Goal: Task Accomplishment & Management: Use online tool/utility

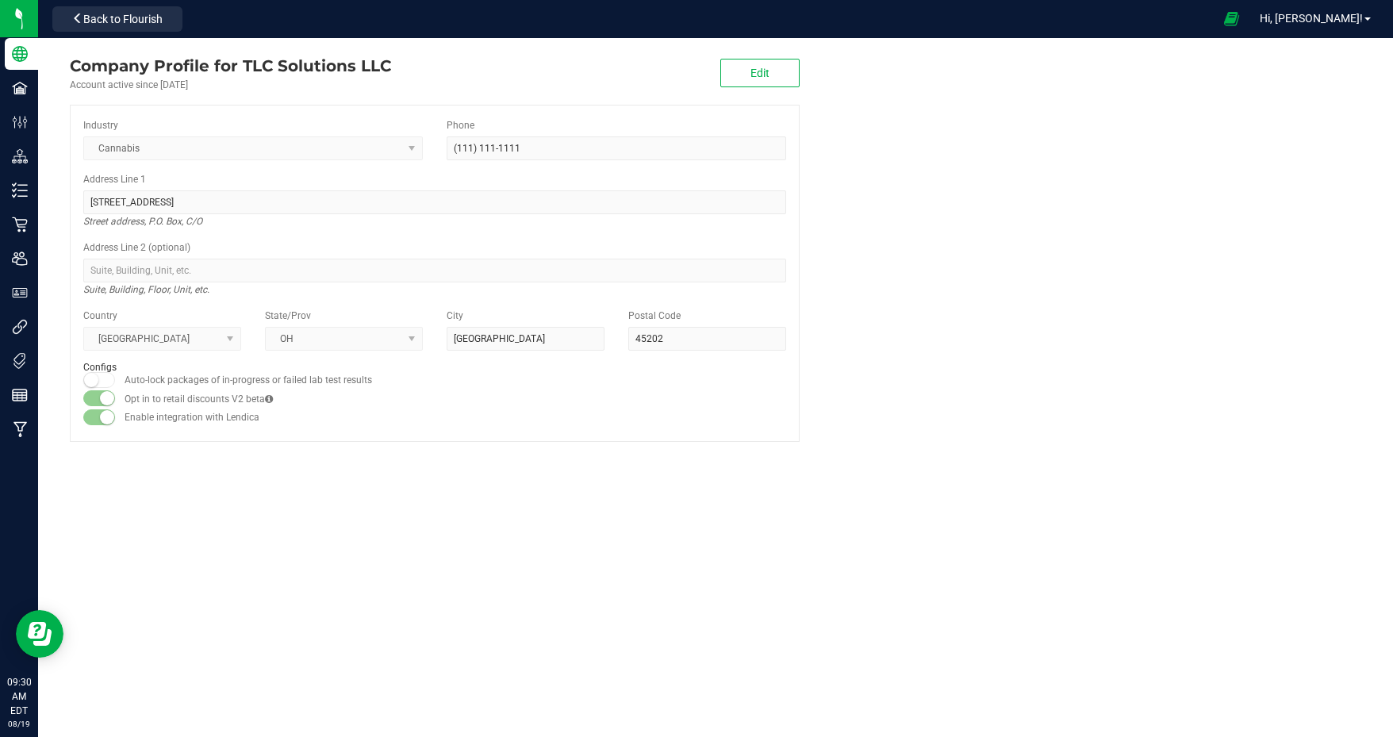
click at [142, 16] on span "Back to Flourish" at bounding box center [122, 19] width 79 height 13
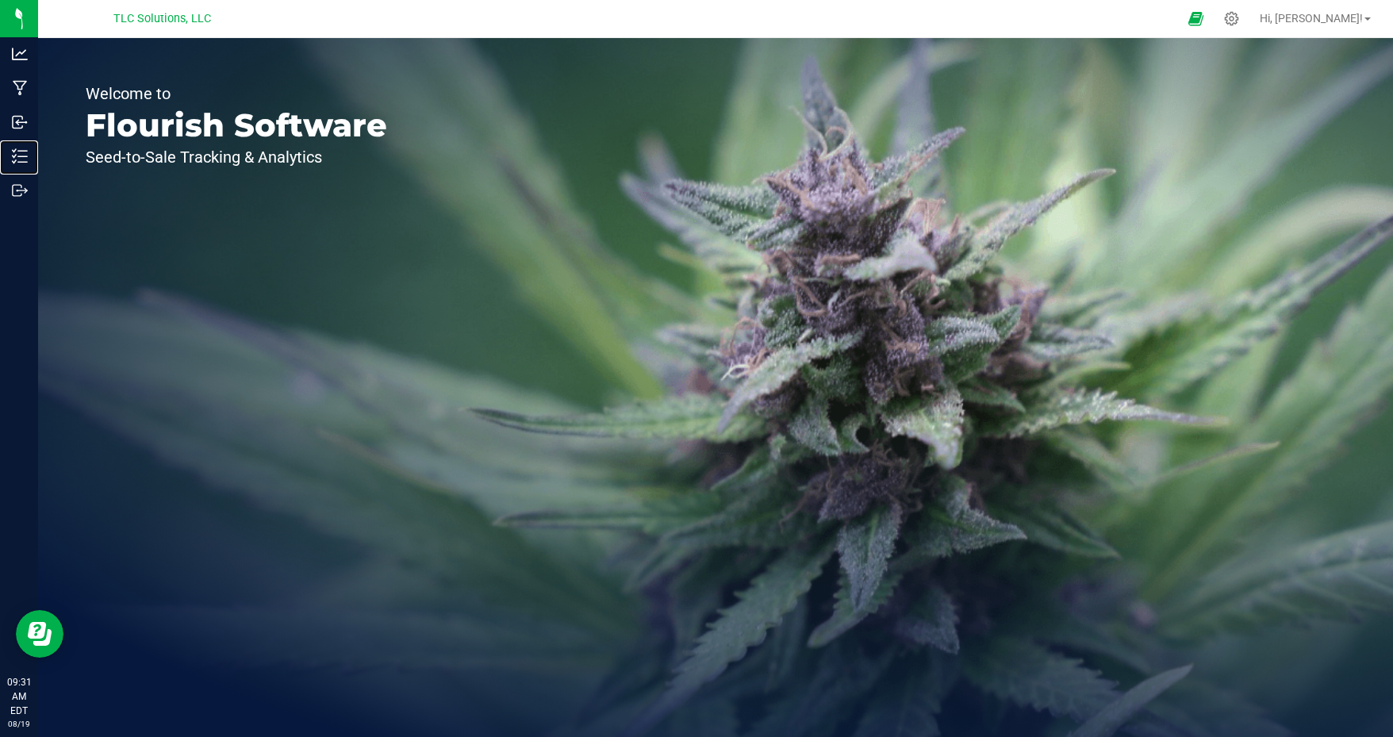
click at [0, 0] on p "Inventory" at bounding box center [0, 0] width 0 height 0
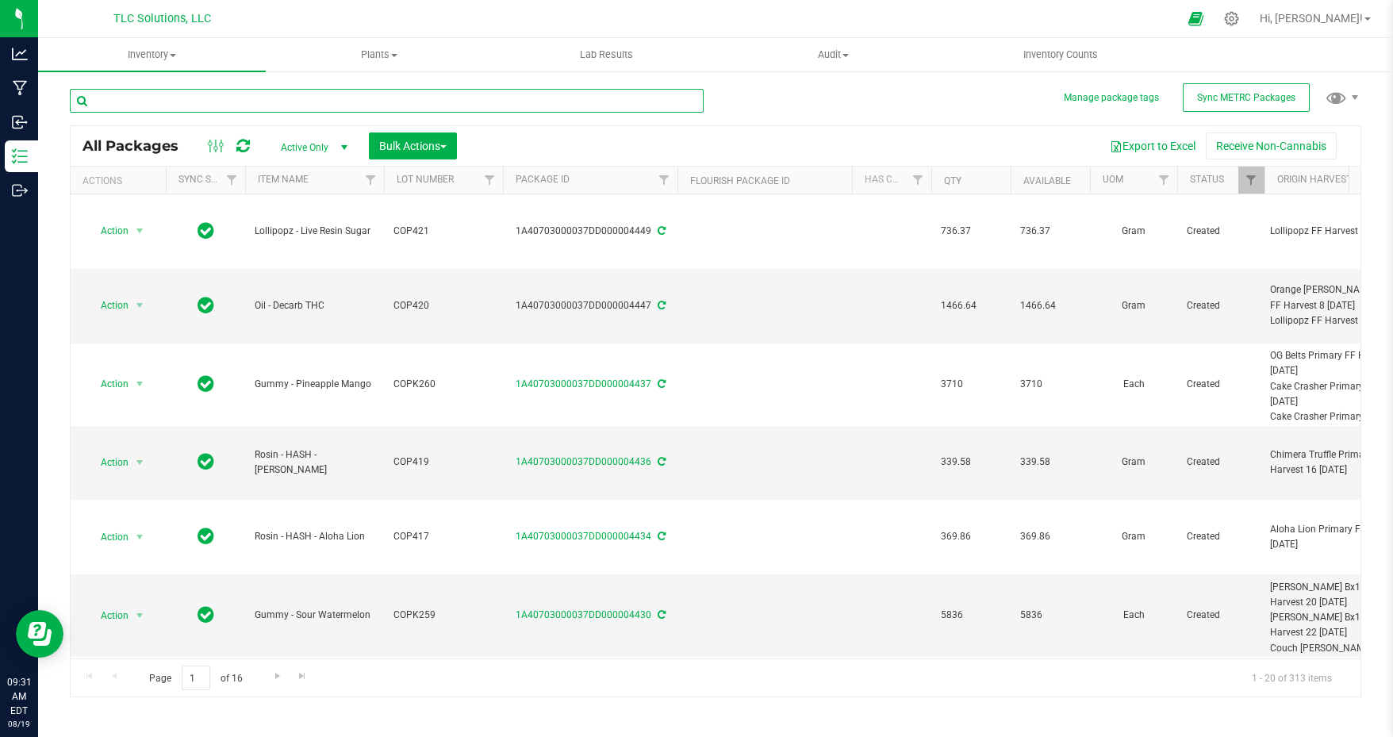
click at [212, 102] on input "text" at bounding box center [387, 101] width 634 height 24
type input "truffle t"
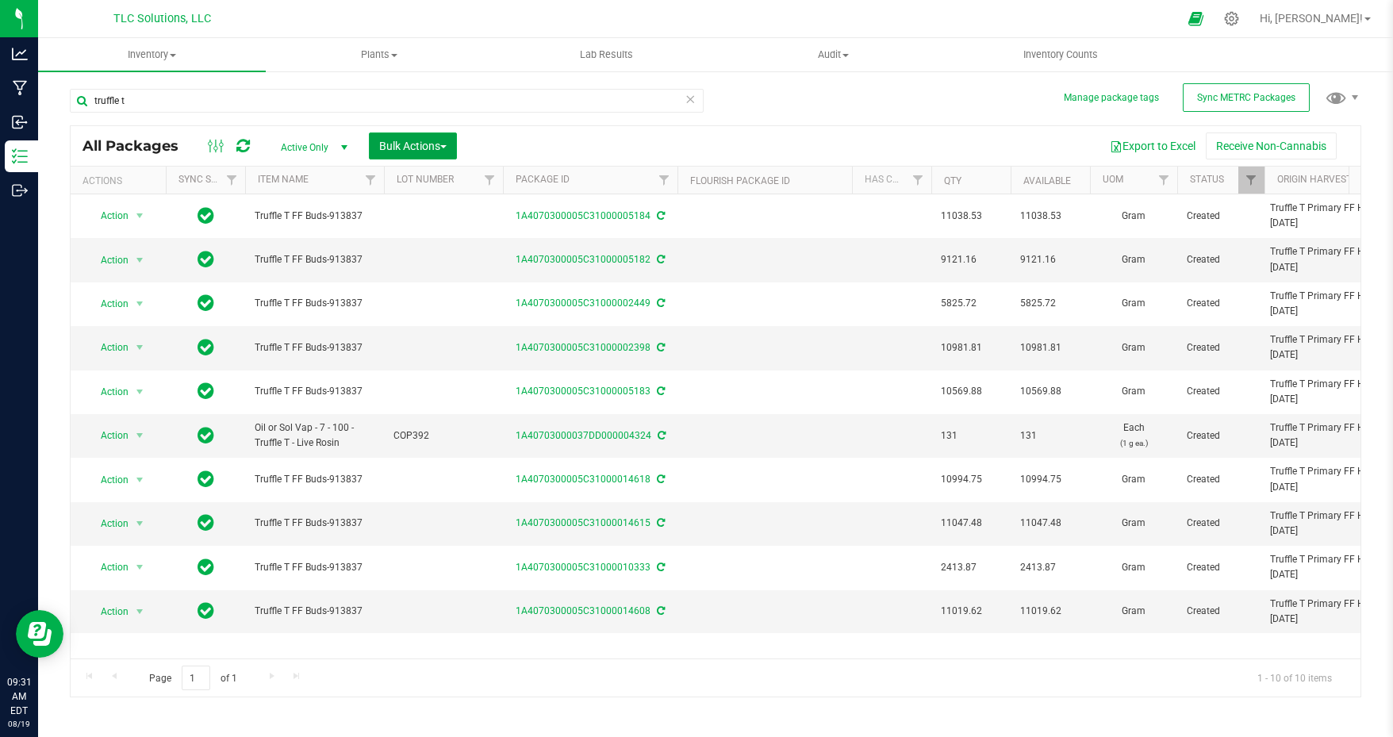
click at [432, 144] on span "Bulk Actions" at bounding box center [412, 146] width 67 height 13
click at [459, 181] on span "Add to manufacturing run" at bounding box center [439, 181] width 120 height 13
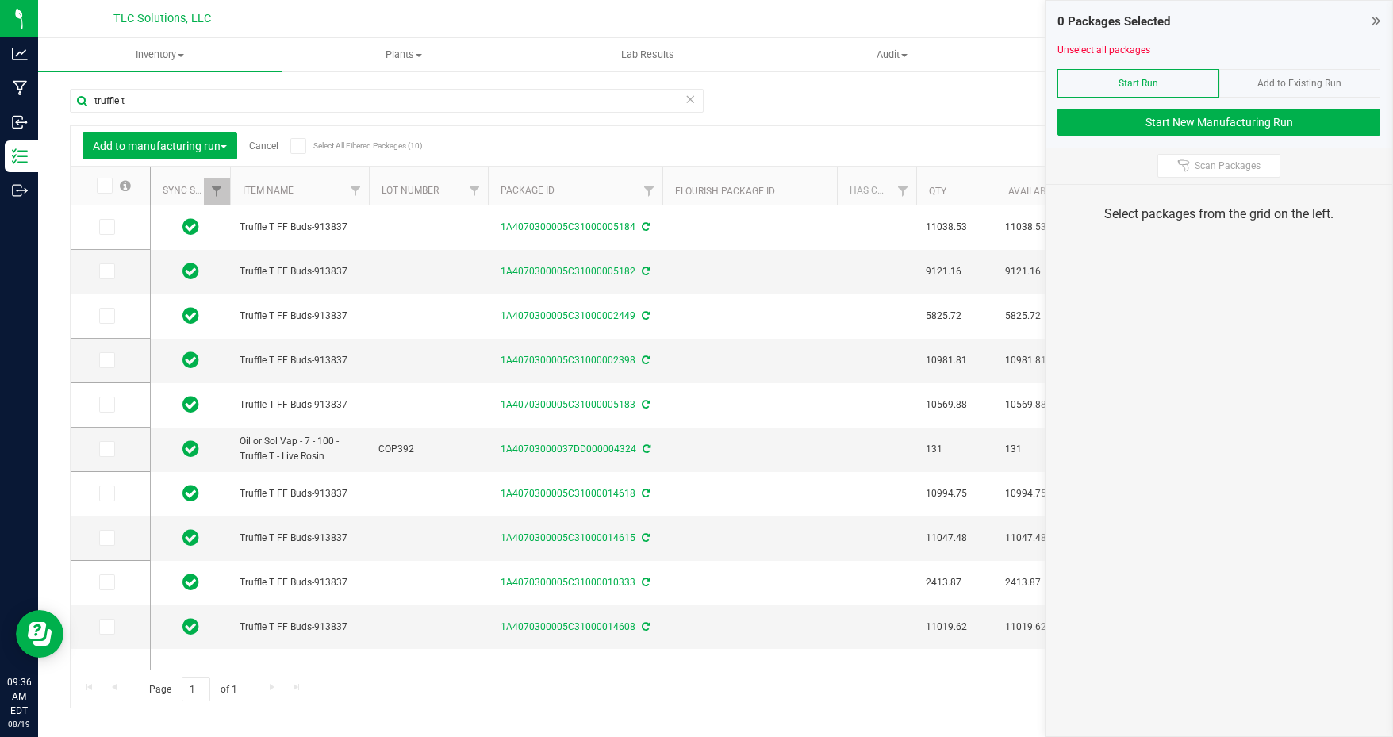
click at [94, 223] on td at bounding box center [110, 228] width 79 height 44
click at [106, 227] on icon at bounding box center [106, 227] width 10 height 0
click at [0, 0] on input "checkbox" at bounding box center [0, 0] width 0 height 0
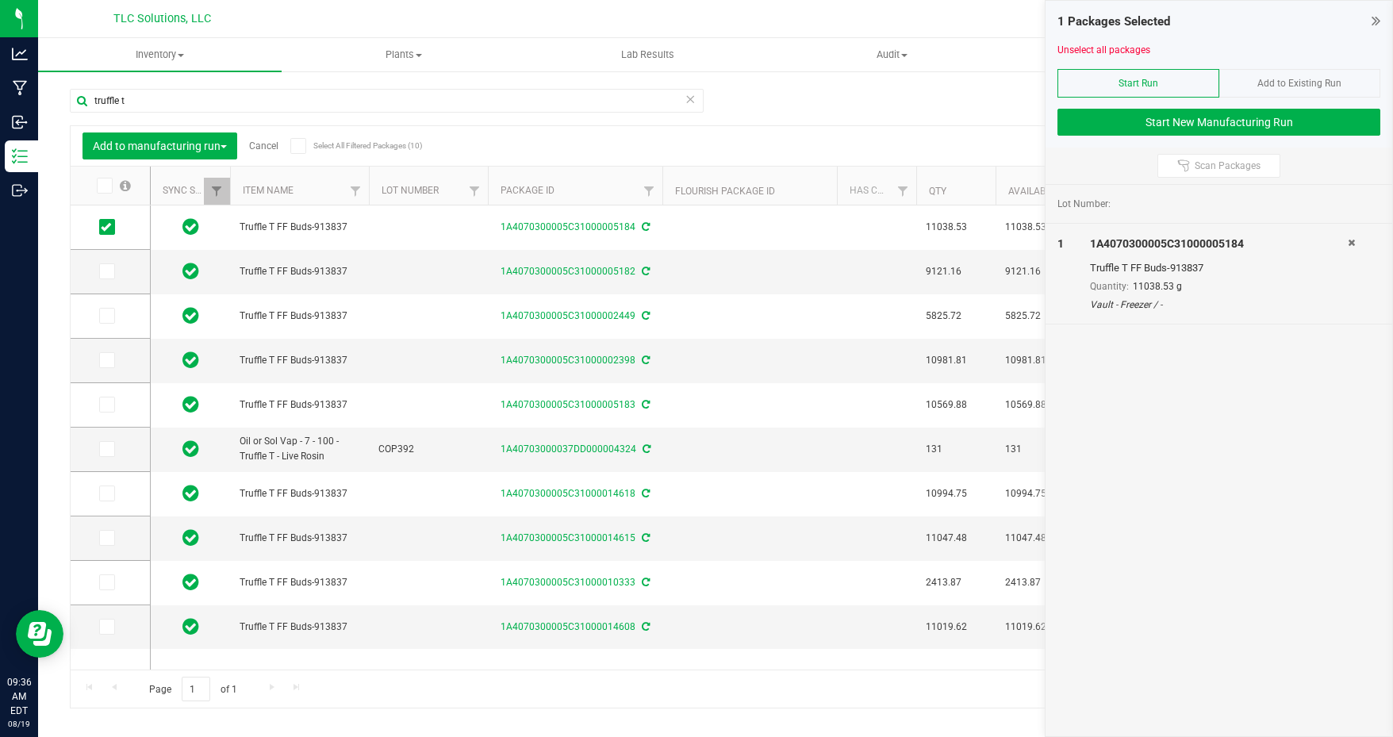
click at [105, 316] on icon at bounding box center [106, 316] width 10 height 0
click at [0, 0] on input "checkbox" at bounding box center [0, 0] width 0 height 0
click at [109, 360] on icon at bounding box center [106, 360] width 10 height 0
click at [0, 0] on input "checkbox" at bounding box center [0, 0] width 0 height 0
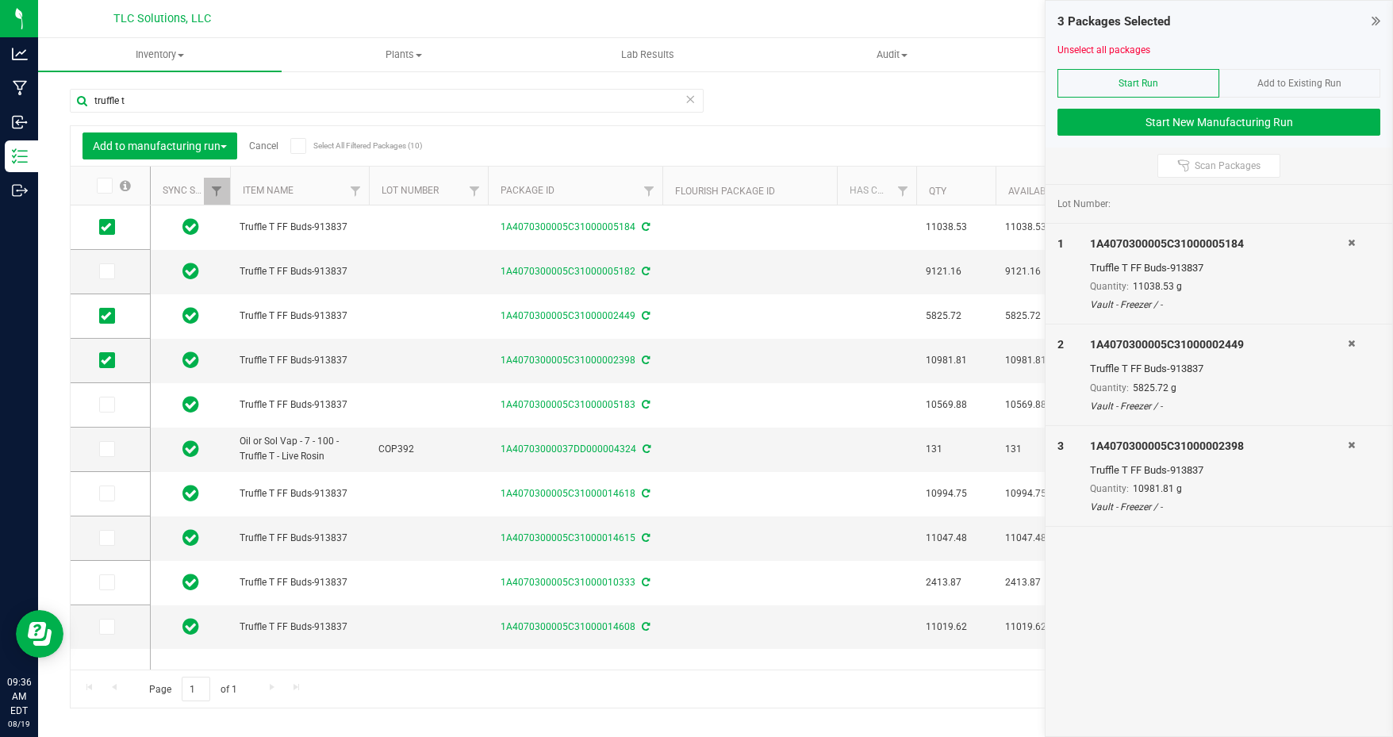
click at [107, 405] on icon at bounding box center [106, 405] width 10 height 0
click at [0, 0] on input "checkbox" at bounding box center [0, 0] width 0 height 0
click at [102, 494] on icon at bounding box center [106, 494] width 10 height 0
click at [0, 0] on input "checkbox" at bounding box center [0, 0] width 0 height 0
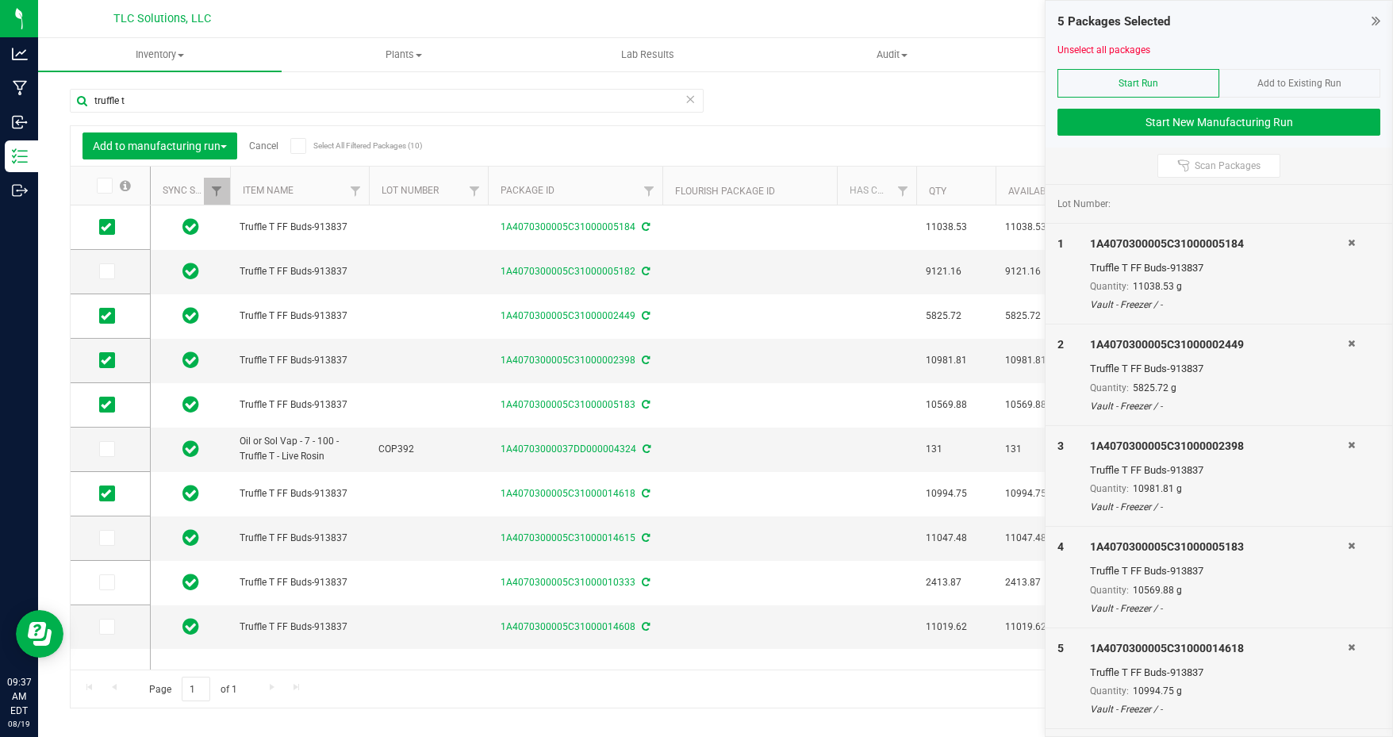
click at [105, 538] on icon at bounding box center [106, 538] width 10 height 0
click at [0, 0] on input "checkbox" at bounding box center [0, 0] width 0 height 0
click at [106, 582] on icon at bounding box center [106, 582] width 10 height 0
click at [0, 0] on input "checkbox" at bounding box center [0, 0] width 0 height 0
click at [113, 632] on span at bounding box center [107, 627] width 16 height 16
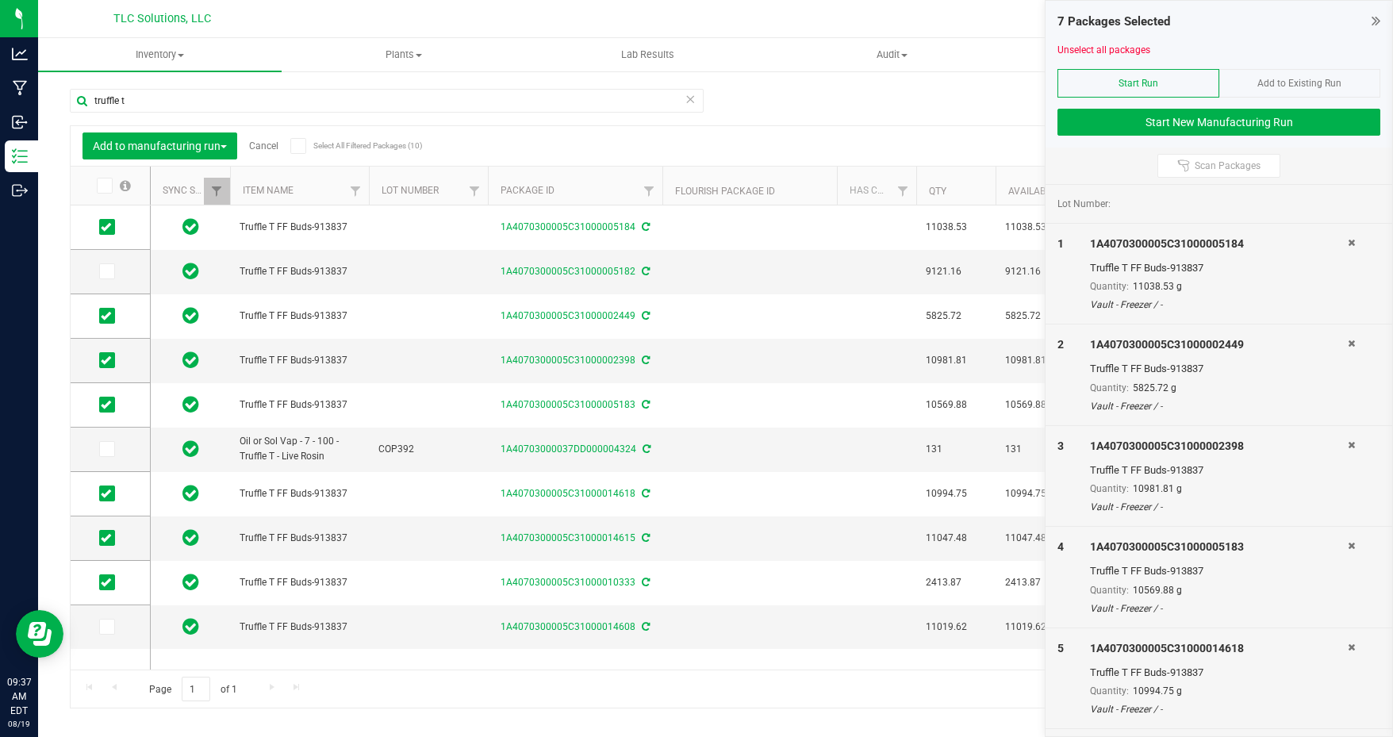
click at [0, 0] on input "checkbox" at bounding box center [0, 0] width 0 height 0
click at [108, 271] on icon at bounding box center [106, 271] width 10 height 0
click at [0, 0] on input "checkbox" at bounding box center [0, 0] width 0 height 0
click at [1144, 114] on button "Start New Manufacturing Run" at bounding box center [1219, 122] width 323 height 27
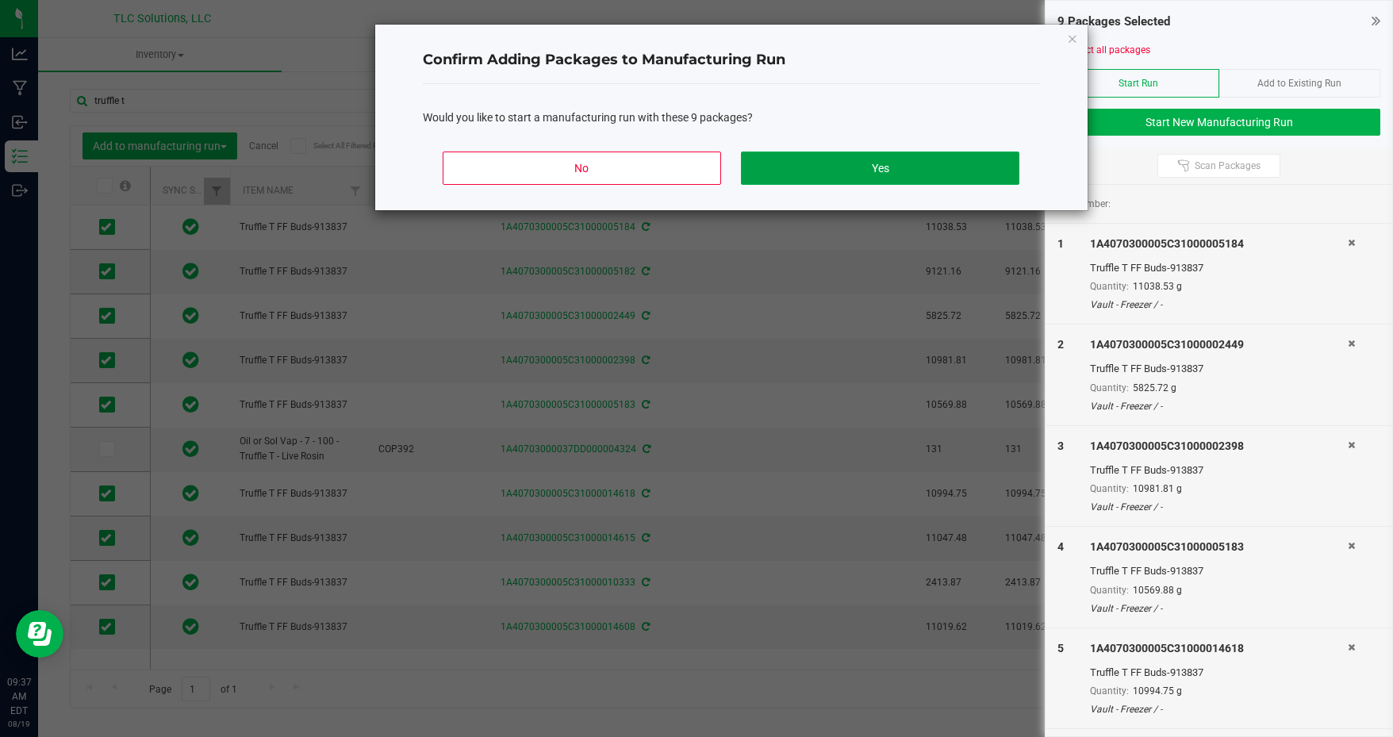
click at [872, 179] on button "Yes" at bounding box center [880, 168] width 278 height 33
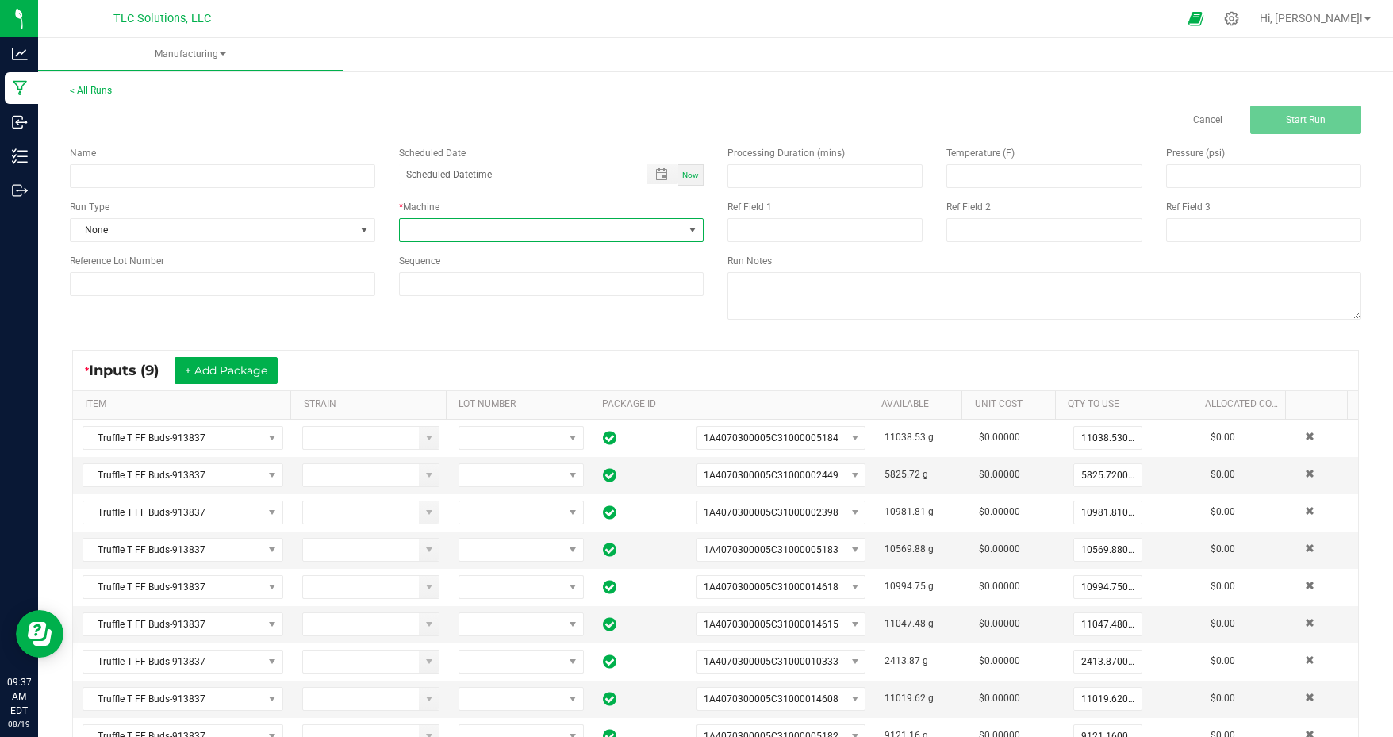
click at [458, 221] on span at bounding box center [542, 230] width 284 height 22
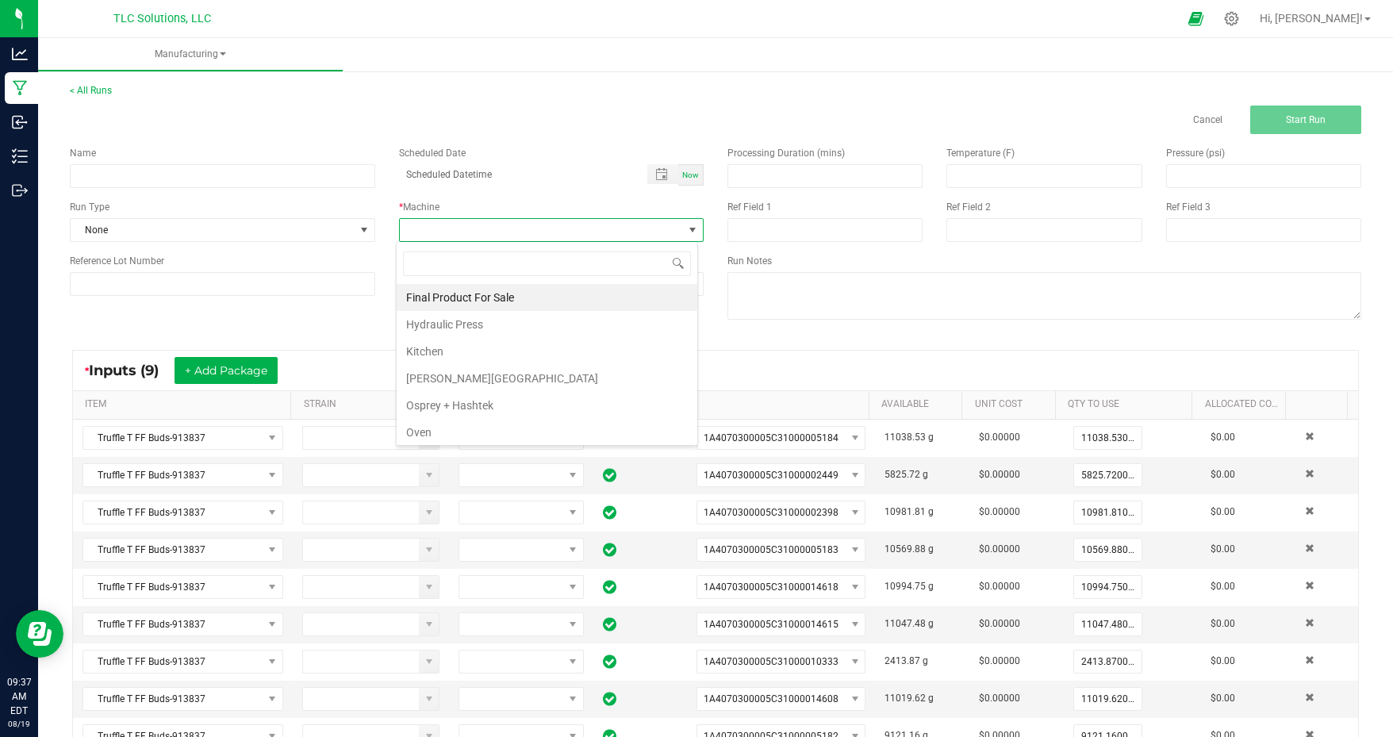
scroll to position [23, 302]
click at [471, 395] on li "Osprey + Hashtek" at bounding box center [547, 405] width 301 height 27
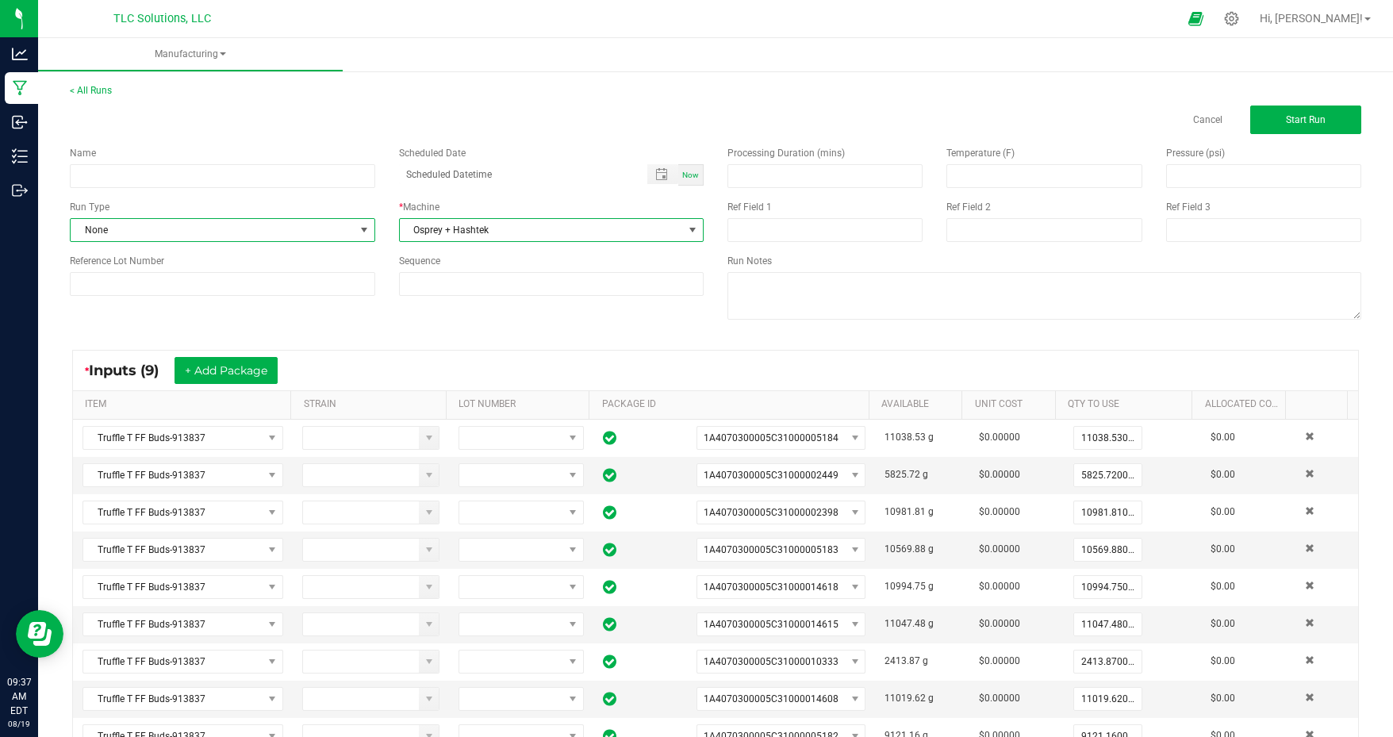
click at [271, 229] on span "None" at bounding box center [213, 230] width 284 height 22
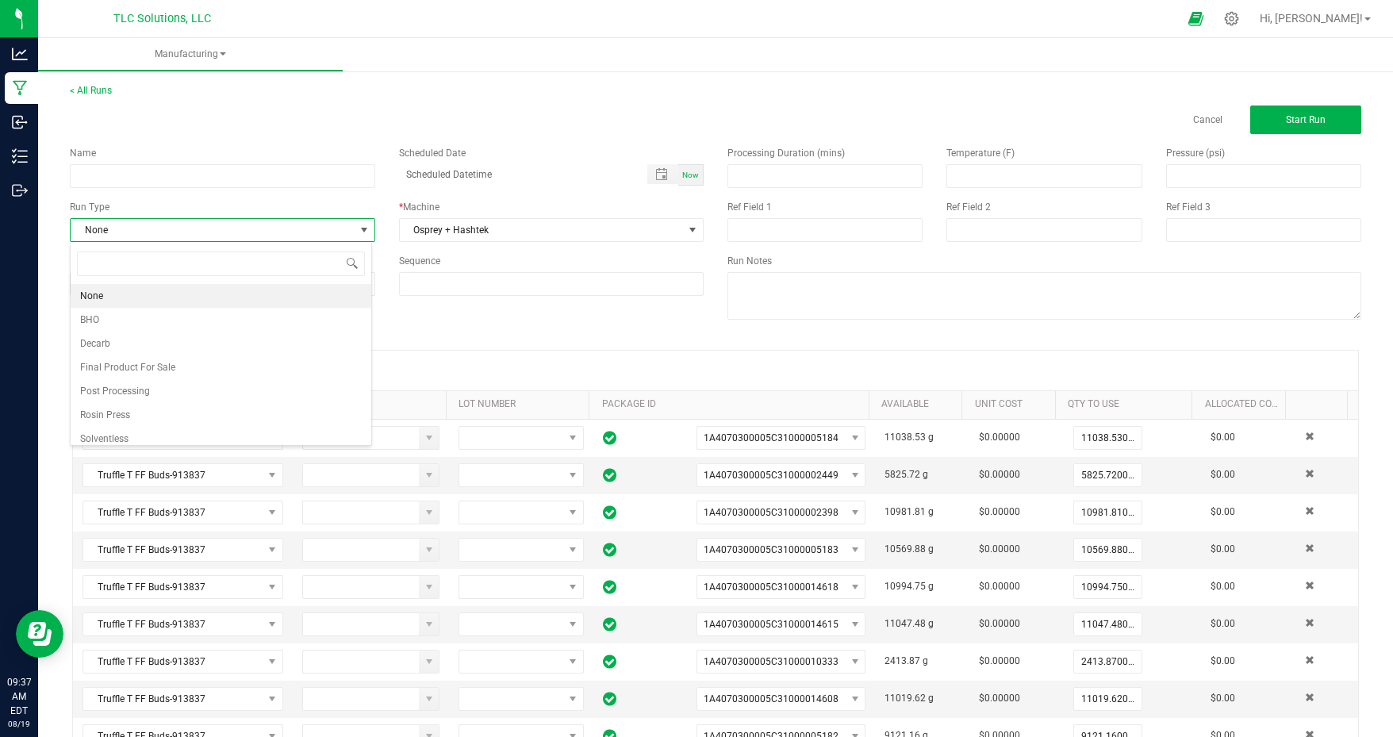
click at [168, 433] on li "Solventless" at bounding box center [221, 439] width 301 height 24
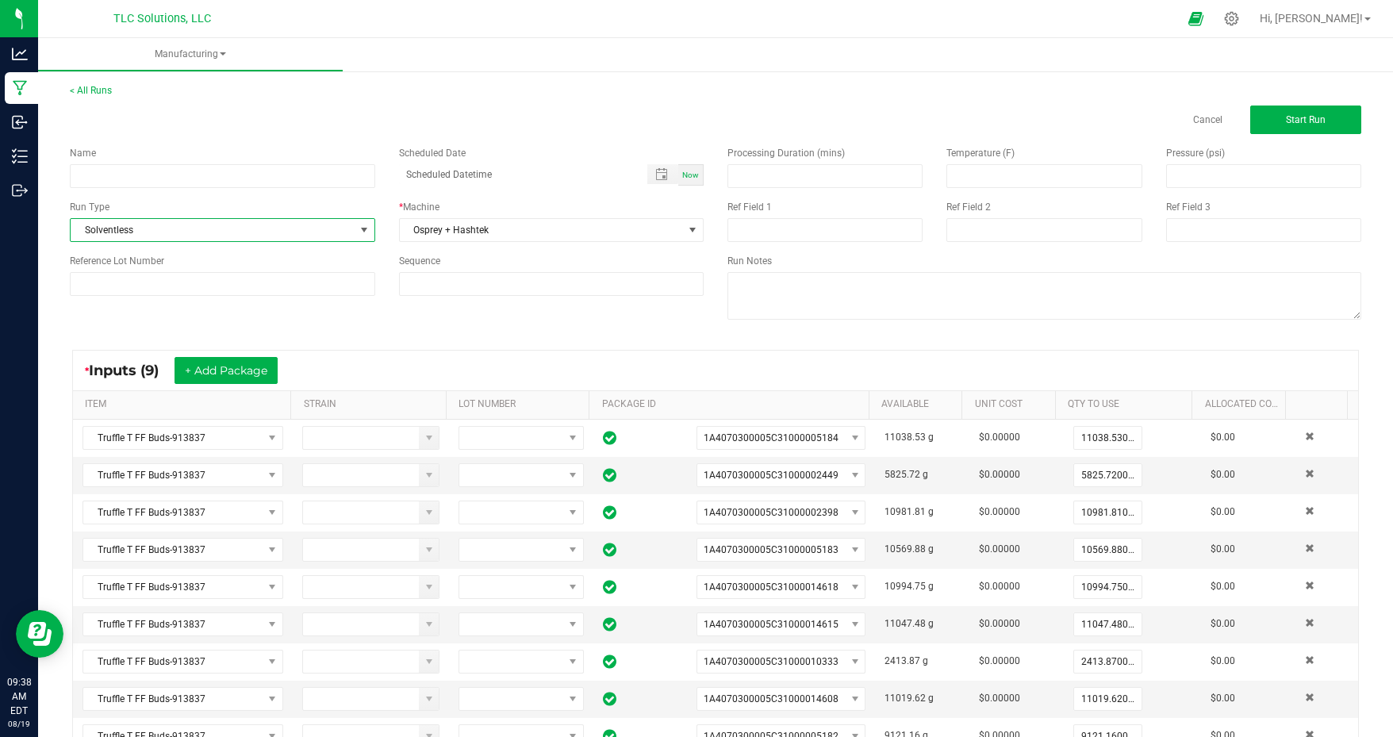
click at [709, 228] on div "* Machine Osprey + Hashtek" at bounding box center [551, 221] width 329 height 42
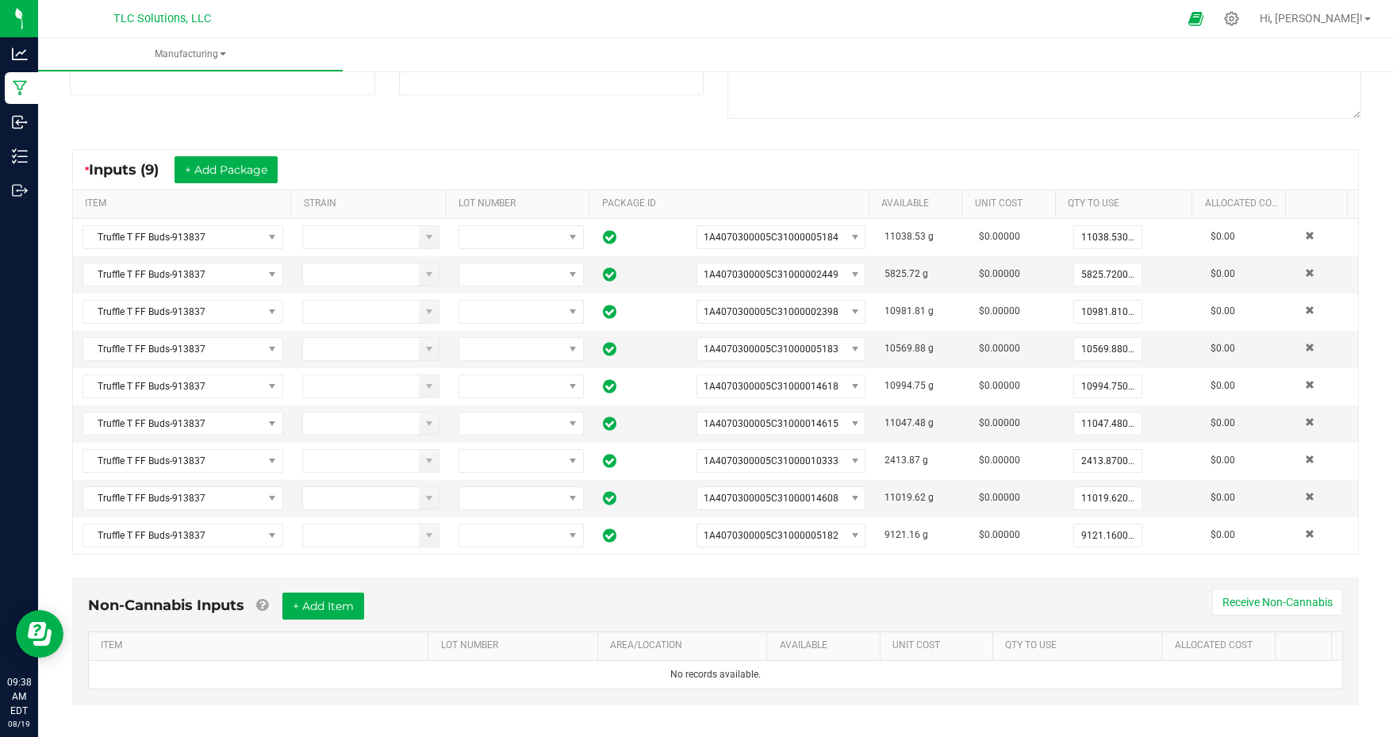
scroll to position [0, 0]
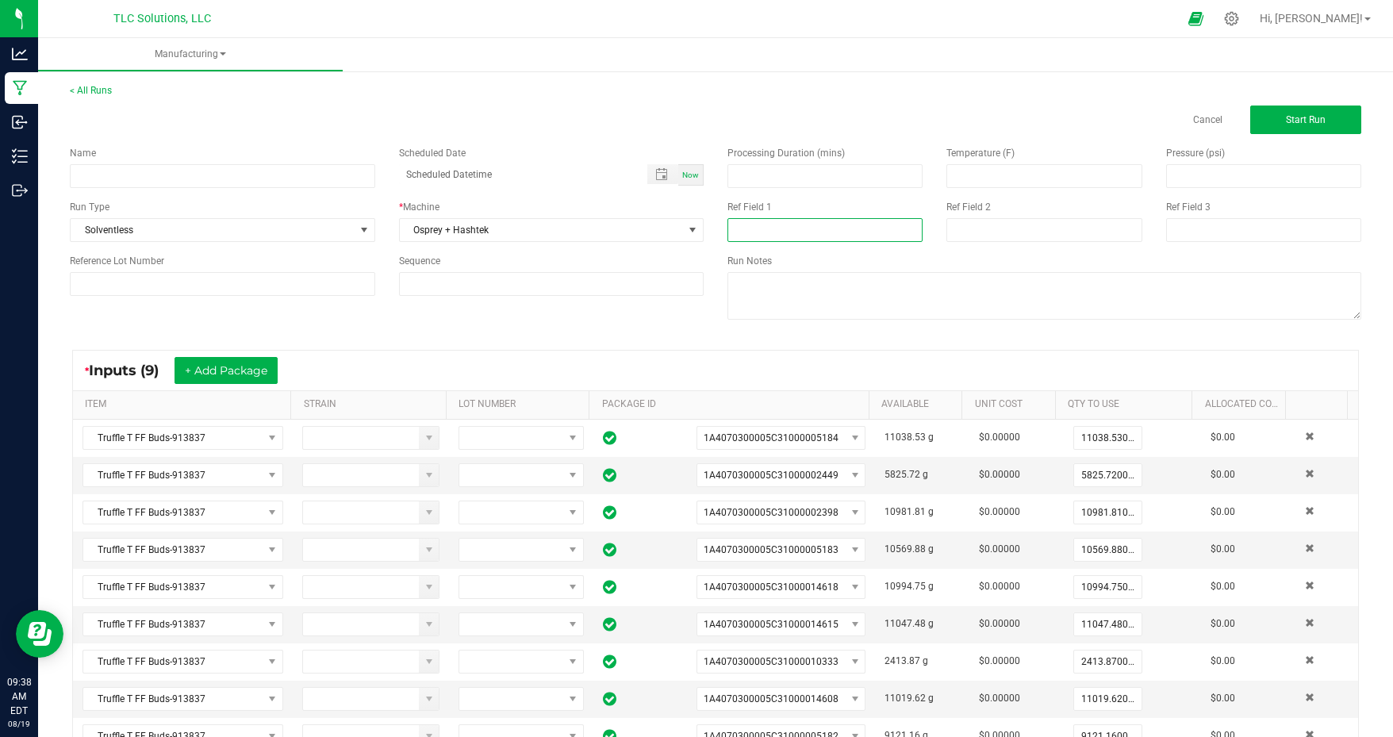
click at [771, 234] on input at bounding box center [825, 230] width 195 height 24
type input "279.43g of food grade bubble in freezer"
type input "354.37g of high grade bubble in freezer"
click at [1286, 119] on span "Start Run" at bounding box center [1306, 119] width 40 height 11
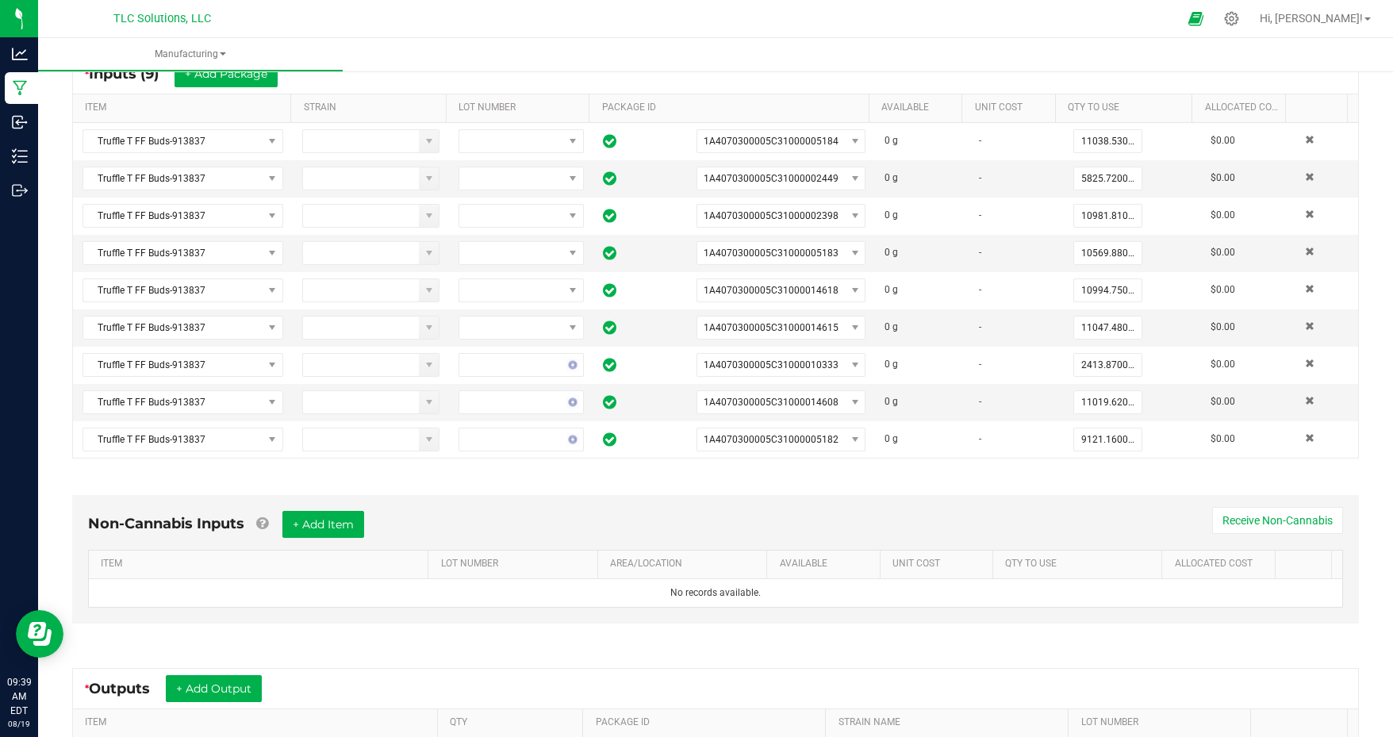
scroll to position [511, 0]
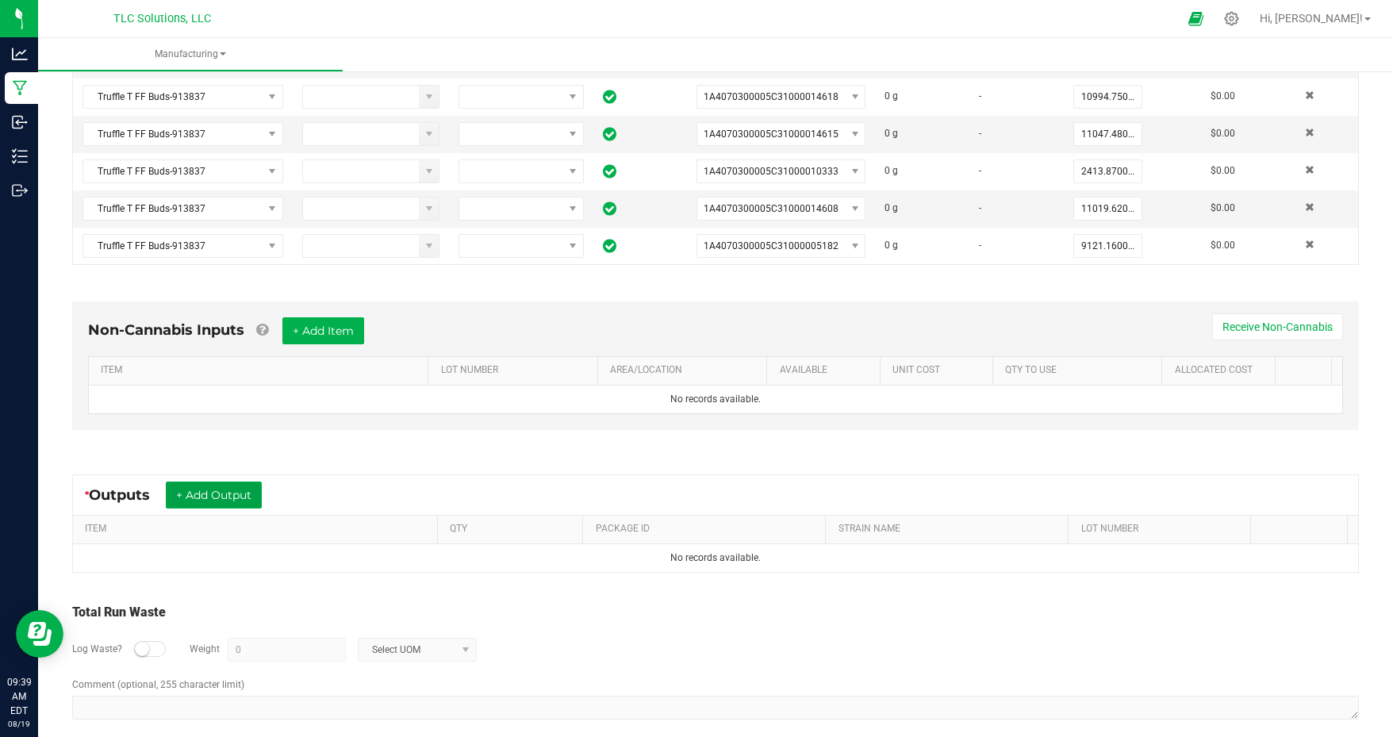
click at [208, 486] on button "+ Add Output" at bounding box center [214, 495] width 96 height 27
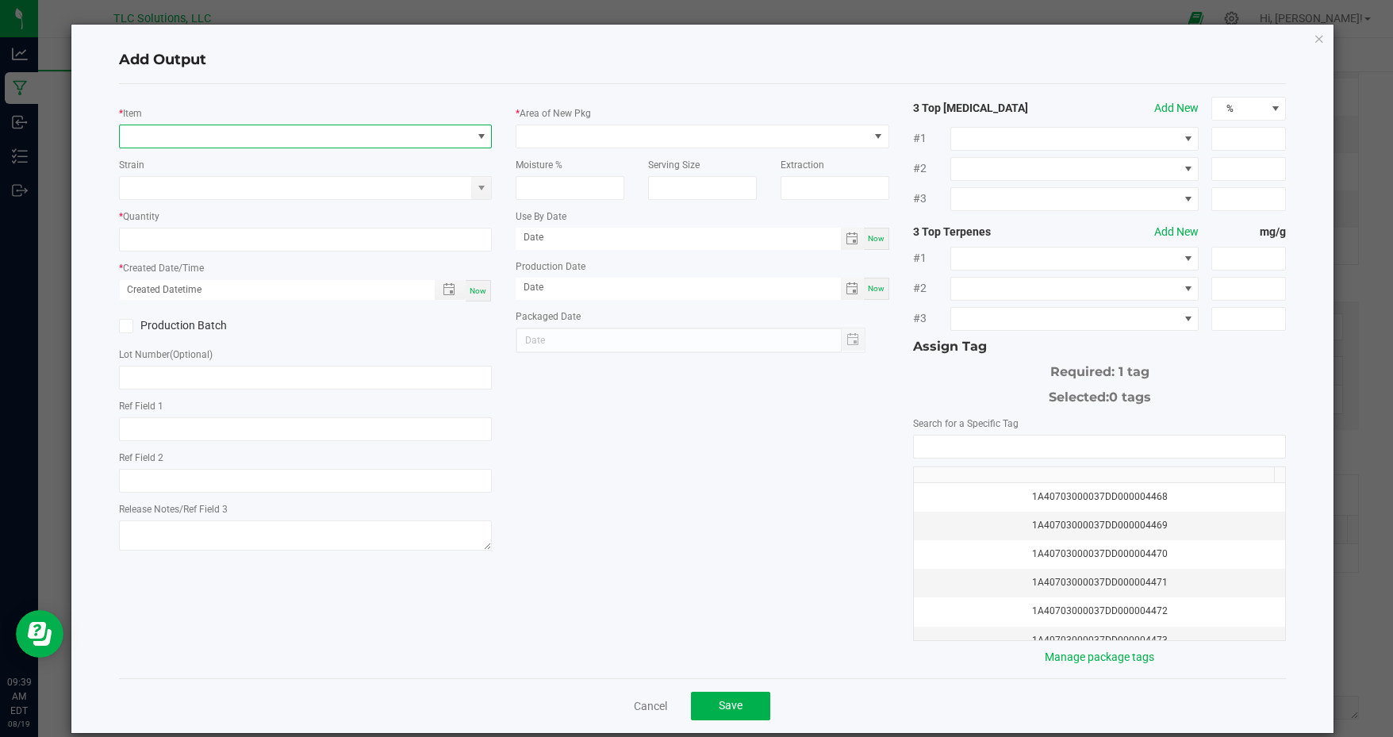
click at [291, 140] on span "NO DATA FOUND" at bounding box center [296, 136] width 352 height 22
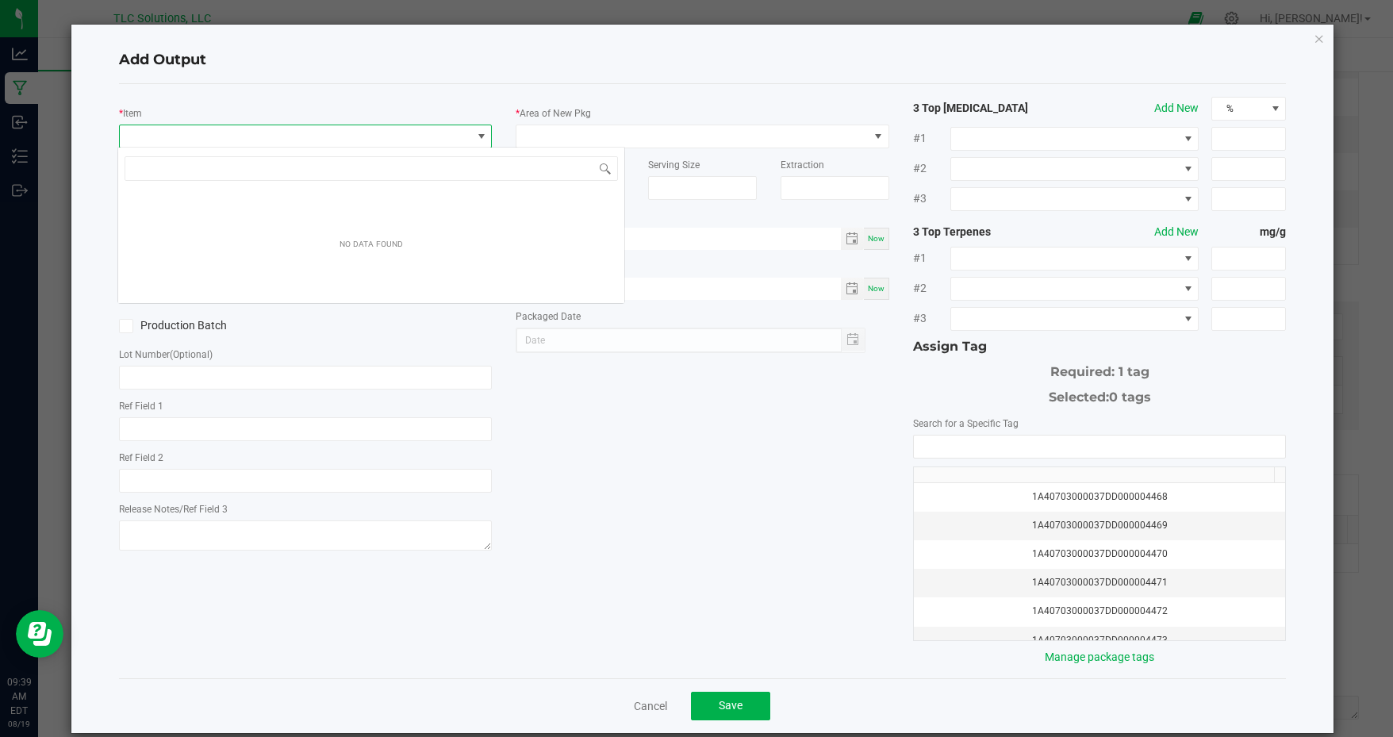
scroll to position [23, 370]
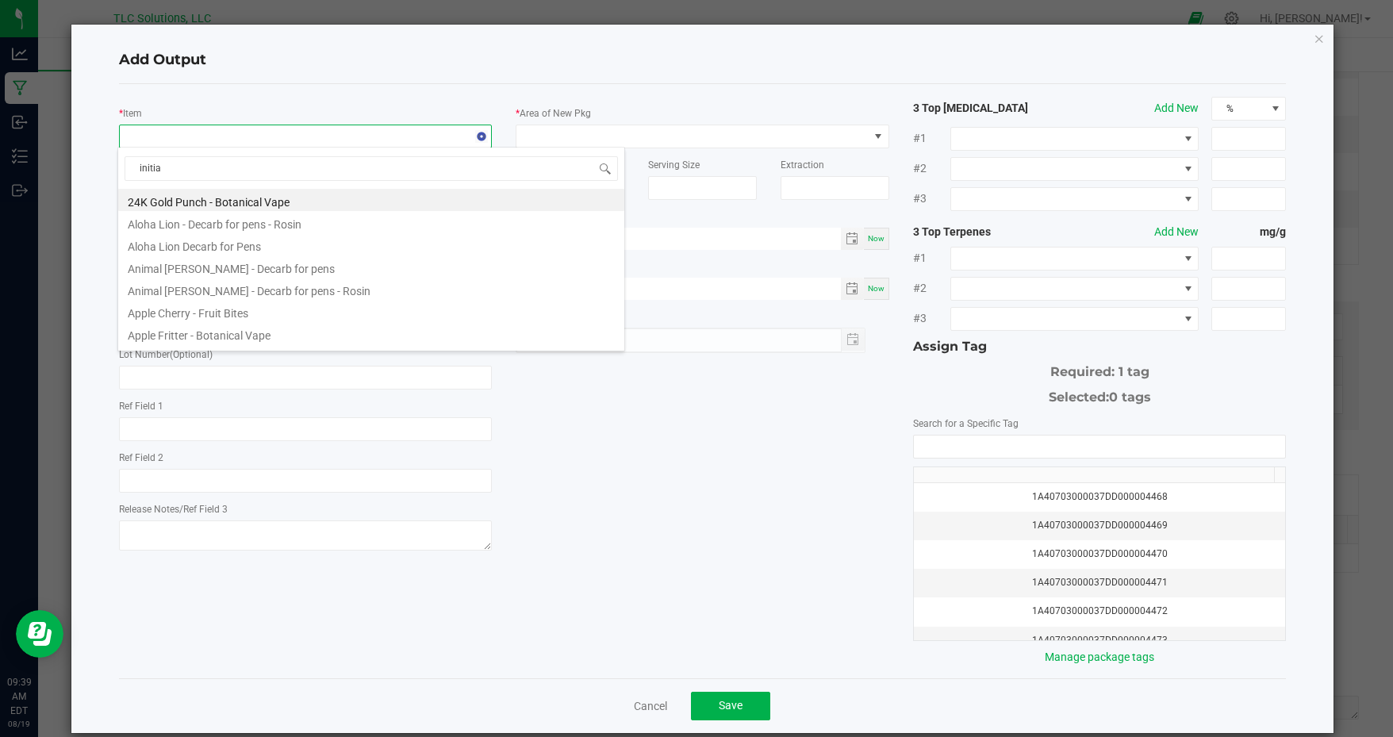
type input "initial"
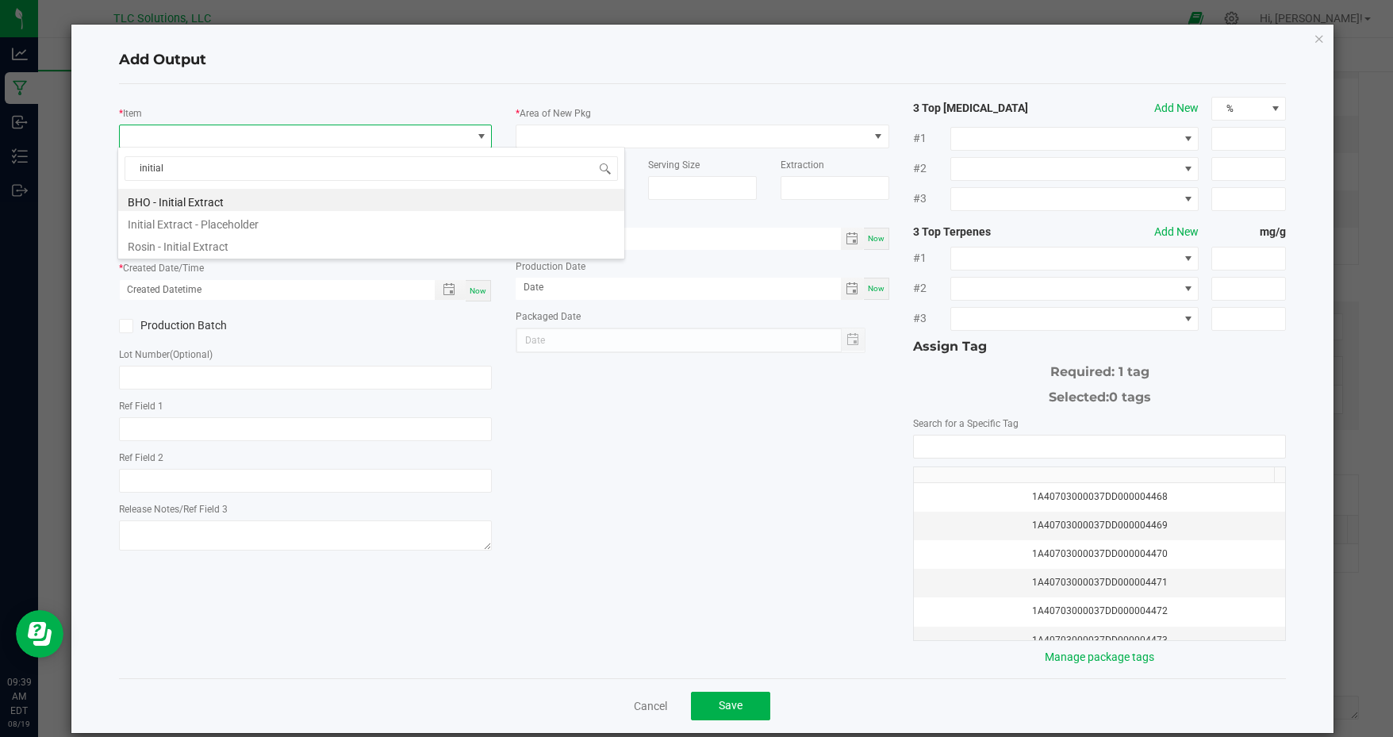
click at [189, 241] on li "Rosin - Initial Extract" at bounding box center [371, 244] width 506 height 22
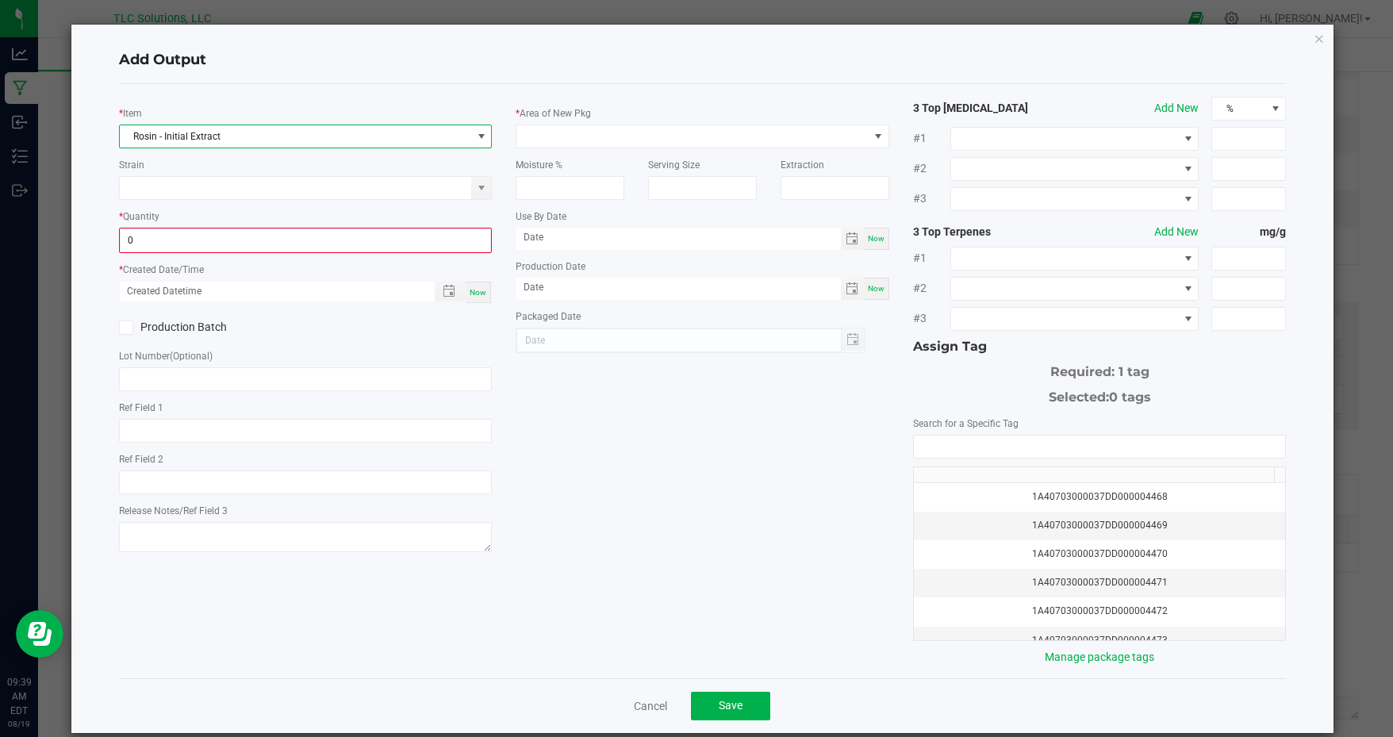
click at [179, 237] on input "0" at bounding box center [306, 240] width 371 height 22
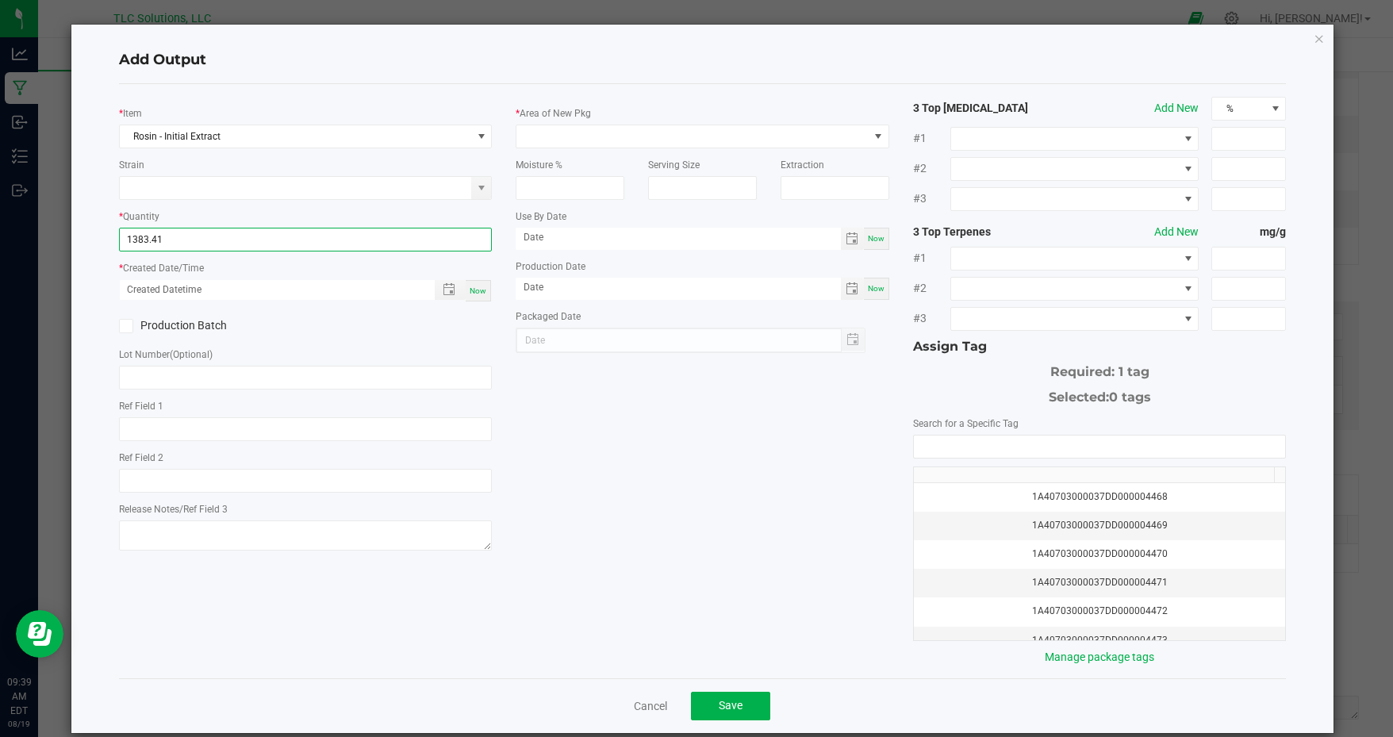
type input "1383.4100 g"
click at [474, 286] on span "Now" at bounding box center [478, 290] width 17 height 9
type input "08/19/2025 9:39 AM"
type input "[DATE]"
click at [144, 283] on input "08/19/2025 9:39 AM" at bounding box center [269, 290] width 299 height 20
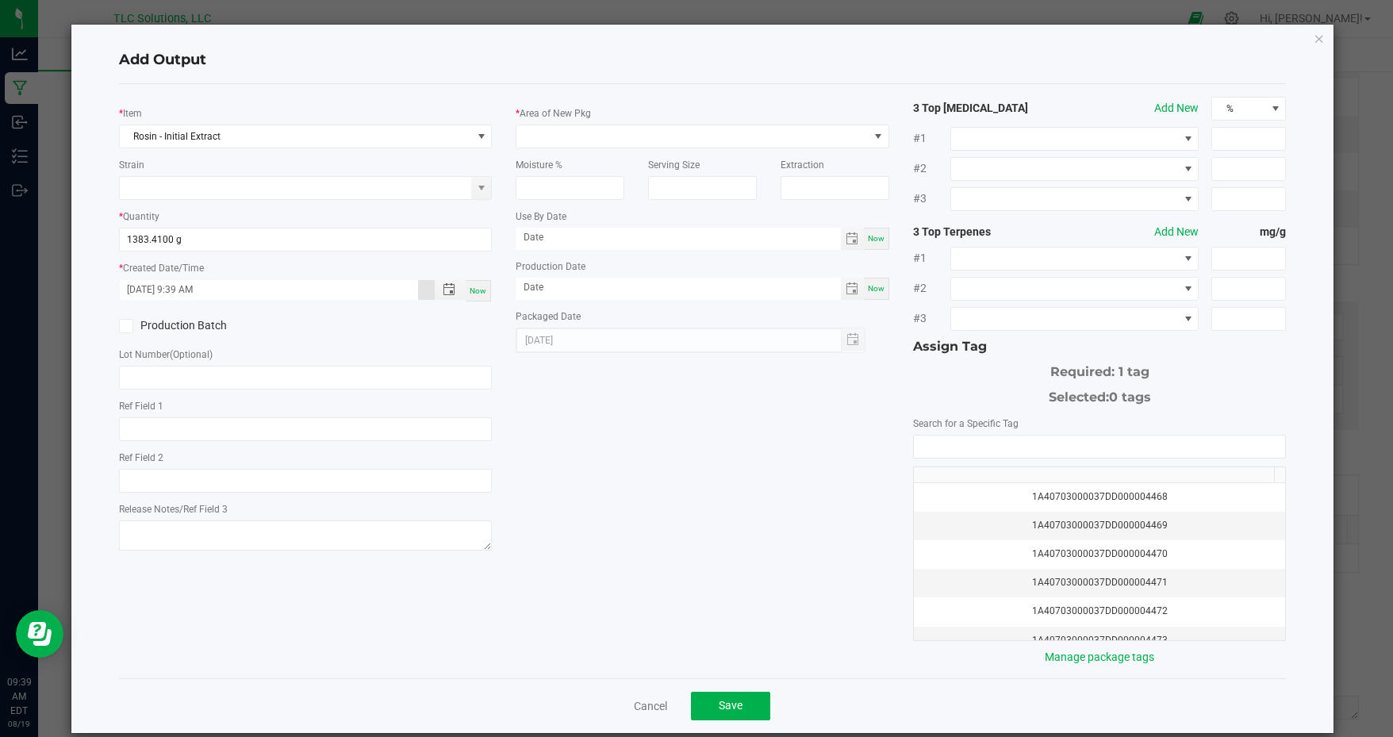
type input "08/01/2025 9:39 AM"
type input "08/01/2025"
type input "08/11/2025 9:39 AM"
type input "08/11/2025"
type input "08/11/2025 9:39 AM"
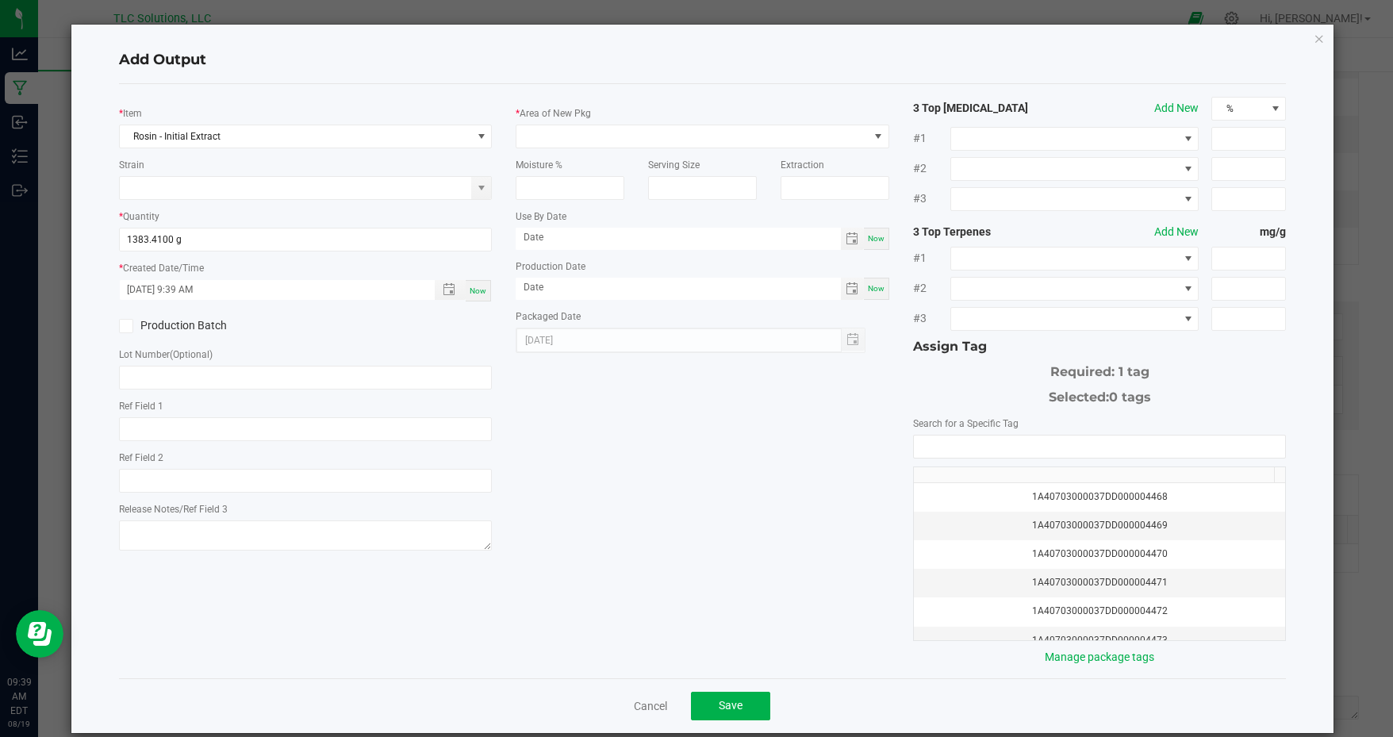
click at [122, 326] on icon at bounding box center [126, 326] width 10 height 0
click at [0, 0] on input "Production Batch" at bounding box center [0, 0] width 0 height 0
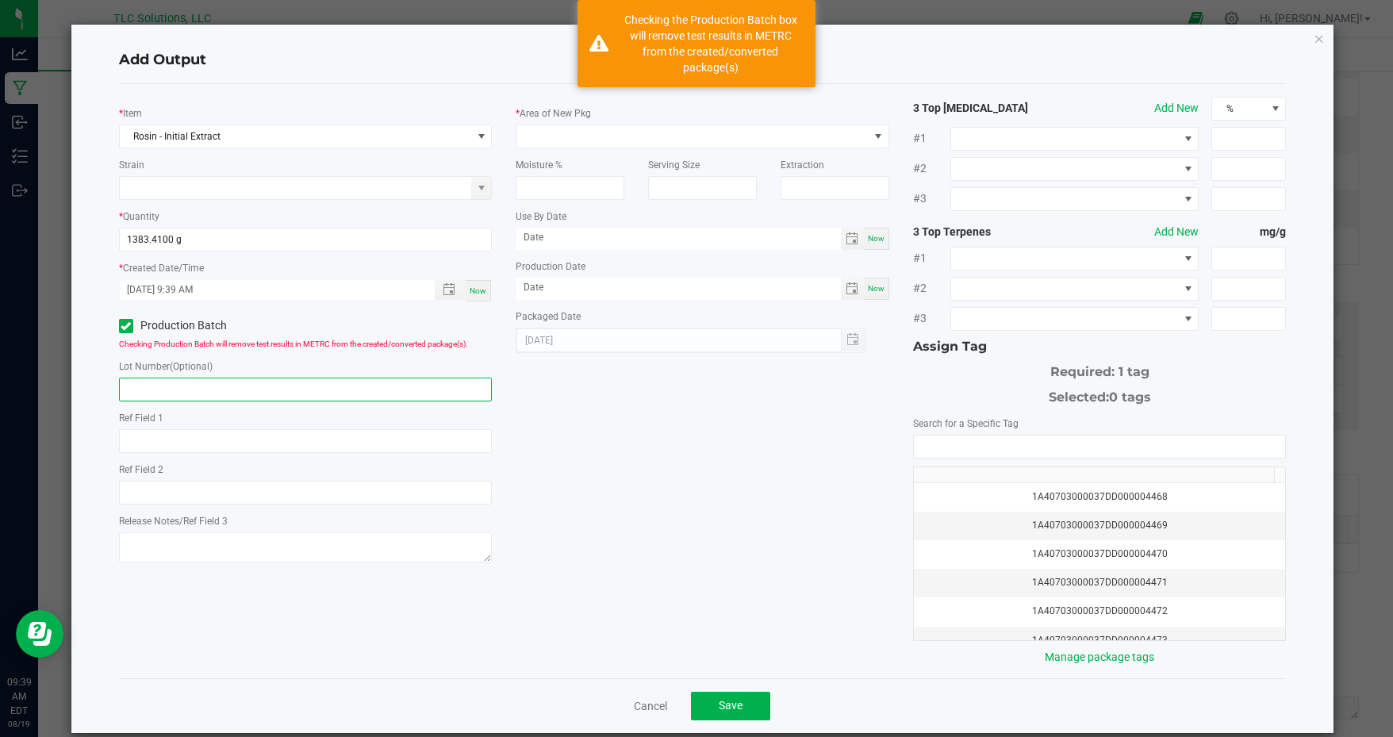
click at [186, 383] on input "text" at bounding box center [306, 390] width 374 height 24
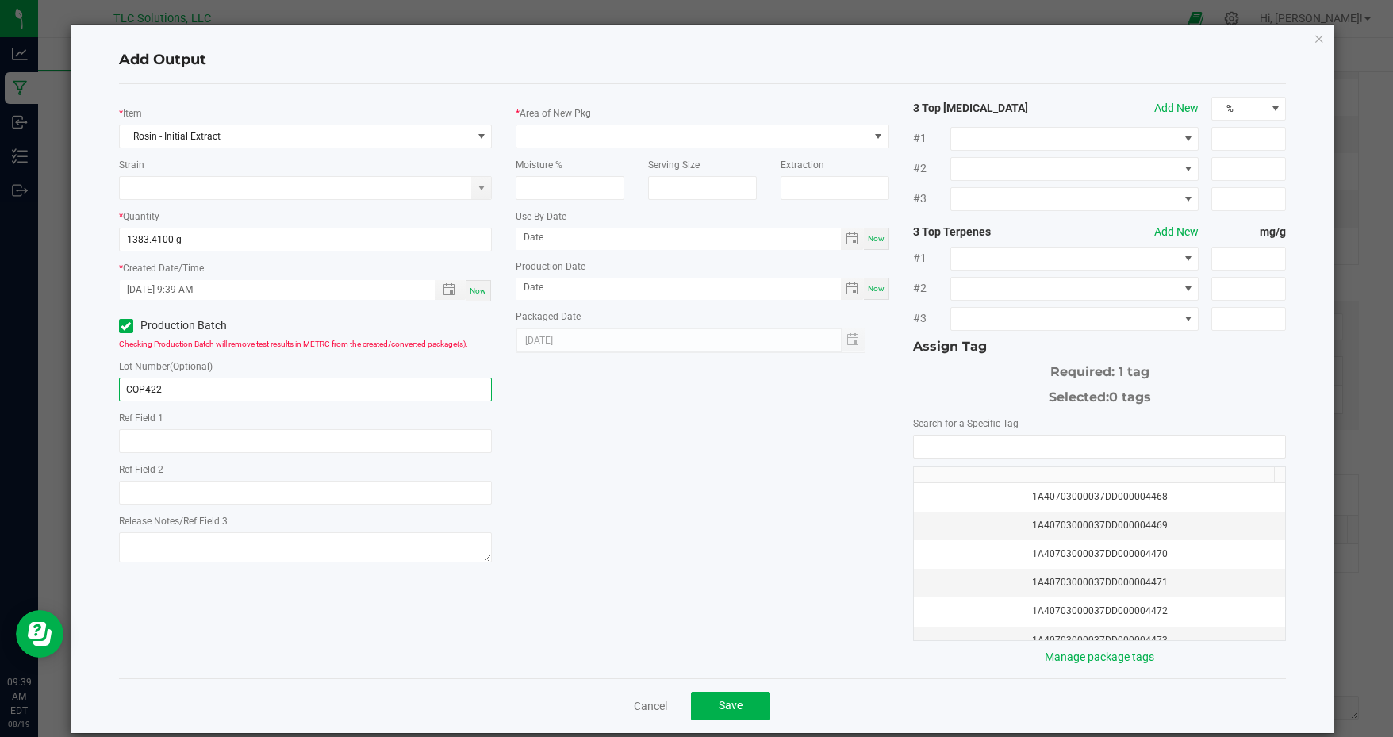
type input "COP422"
click at [716, 145] on span at bounding box center [693, 136] width 352 height 22
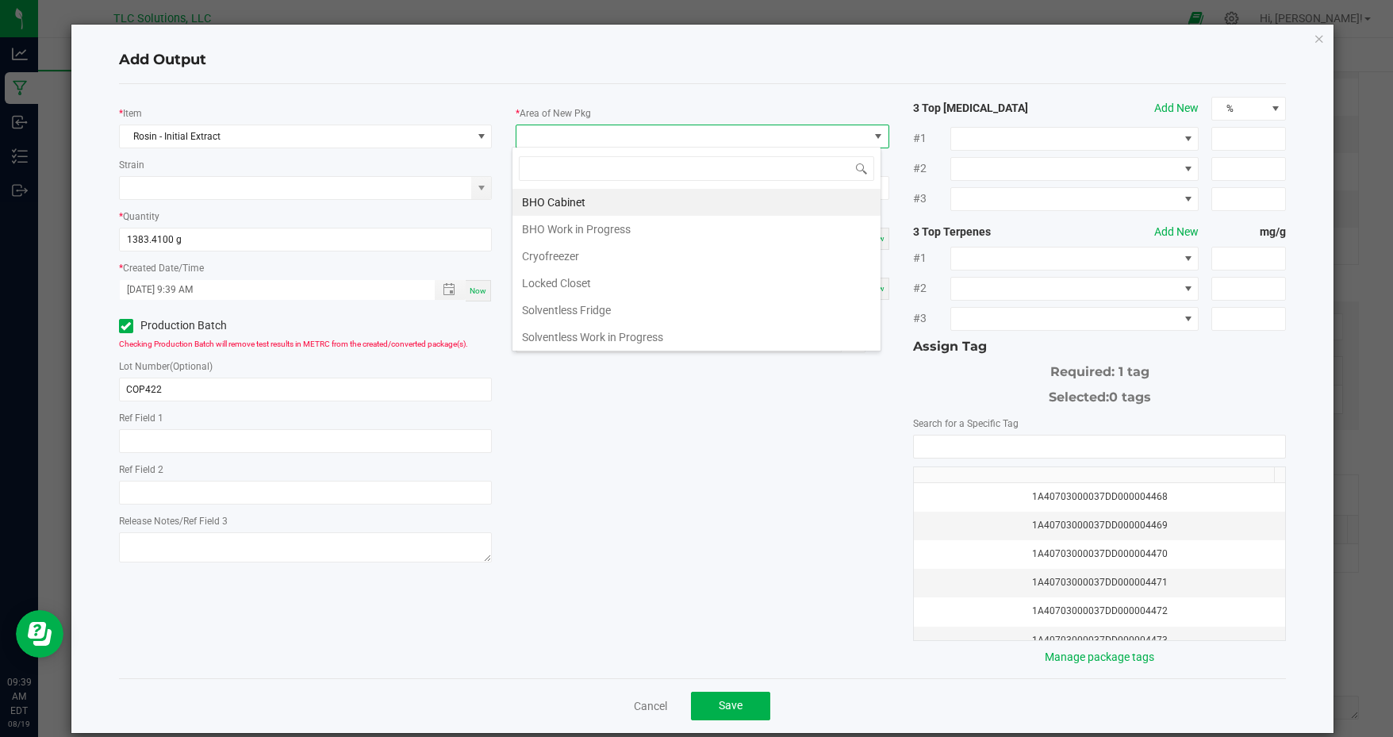
click at [625, 306] on li "Solventless Fridge" at bounding box center [697, 310] width 368 height 27
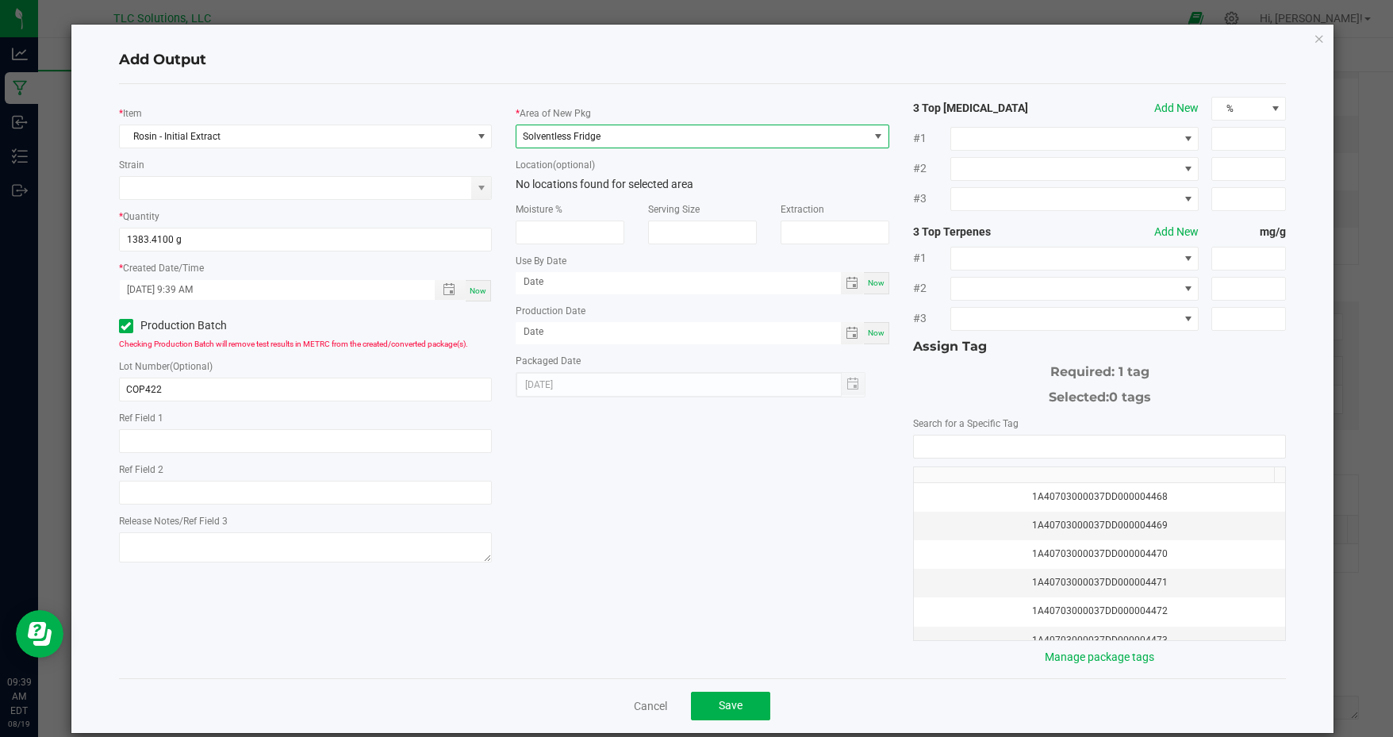
click at [1074, 490] on div "1A40703000037DD000004468" at bounding box center [1100, 497] width 353 height 15
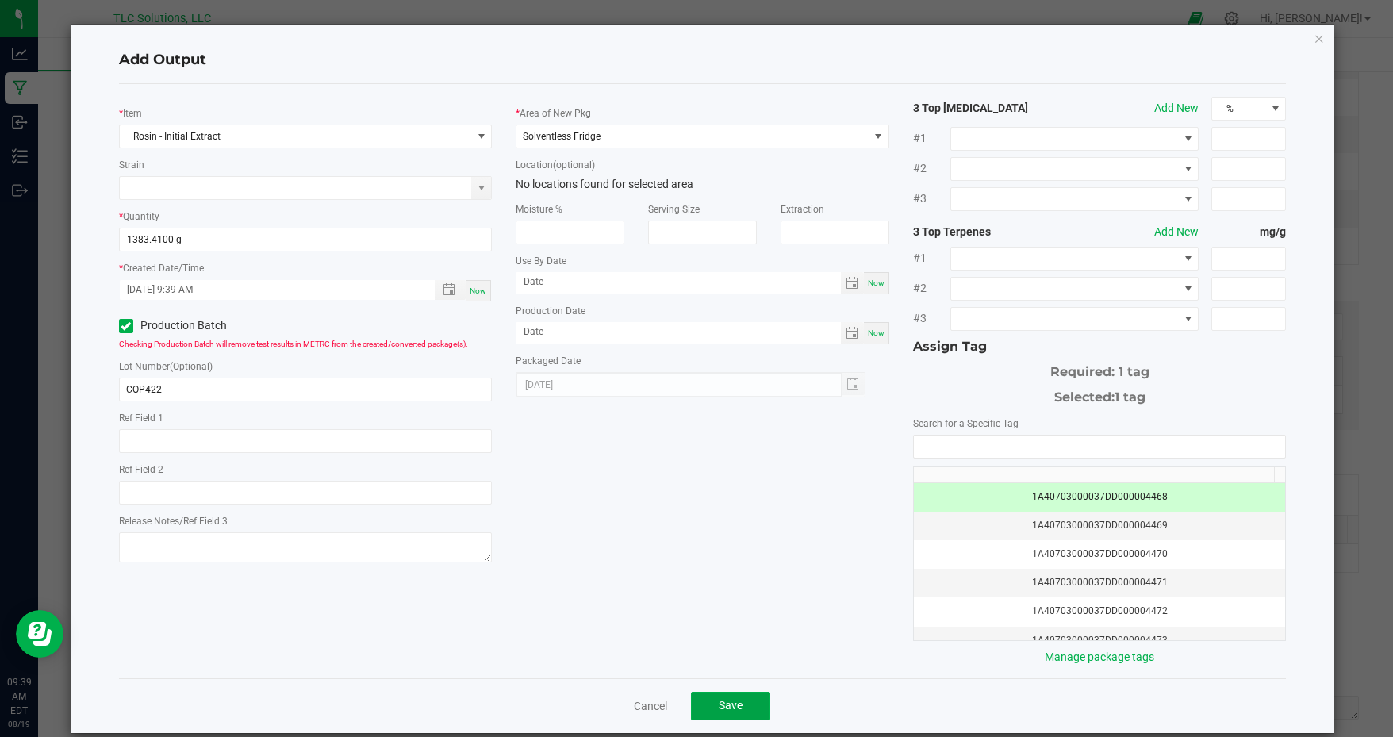
click at [746, 704] on button "Save" at bounding box center [730, 706] width 79 height 29
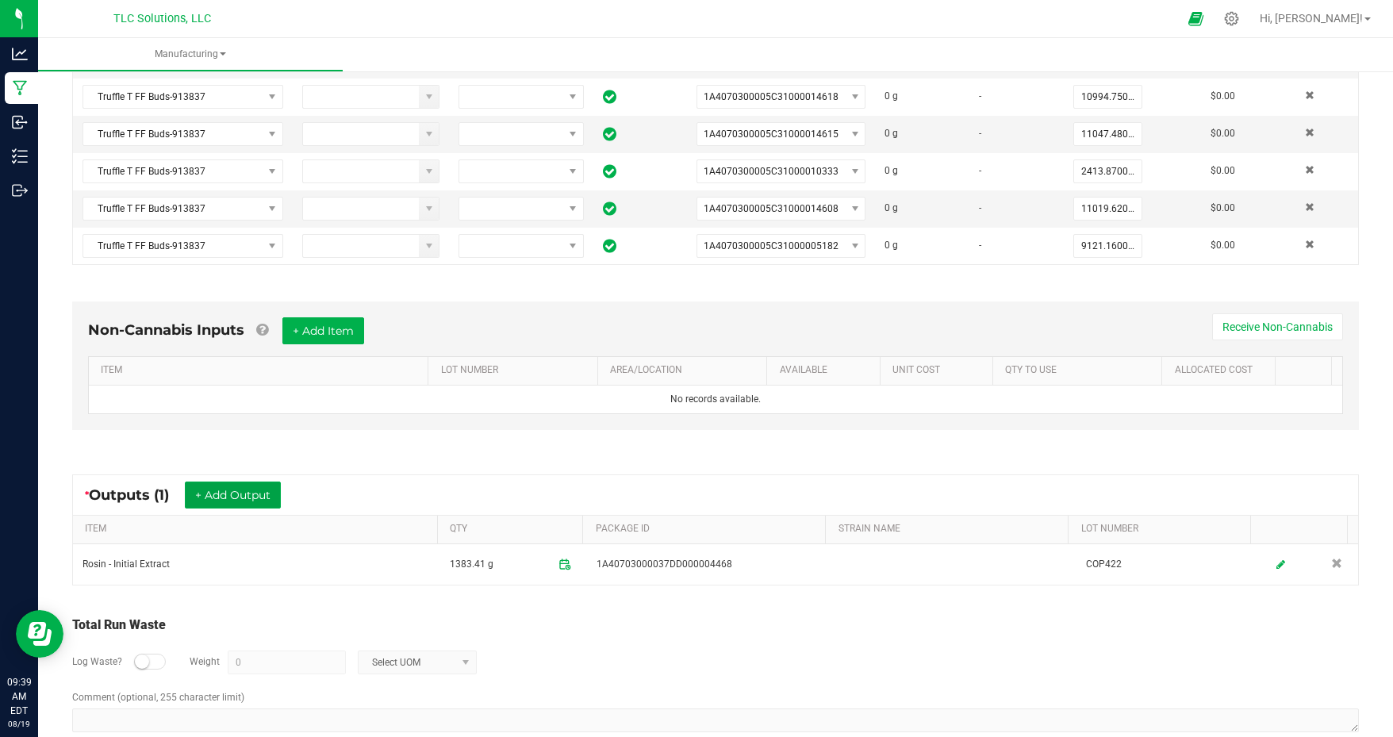
scroll to position [0, 0]
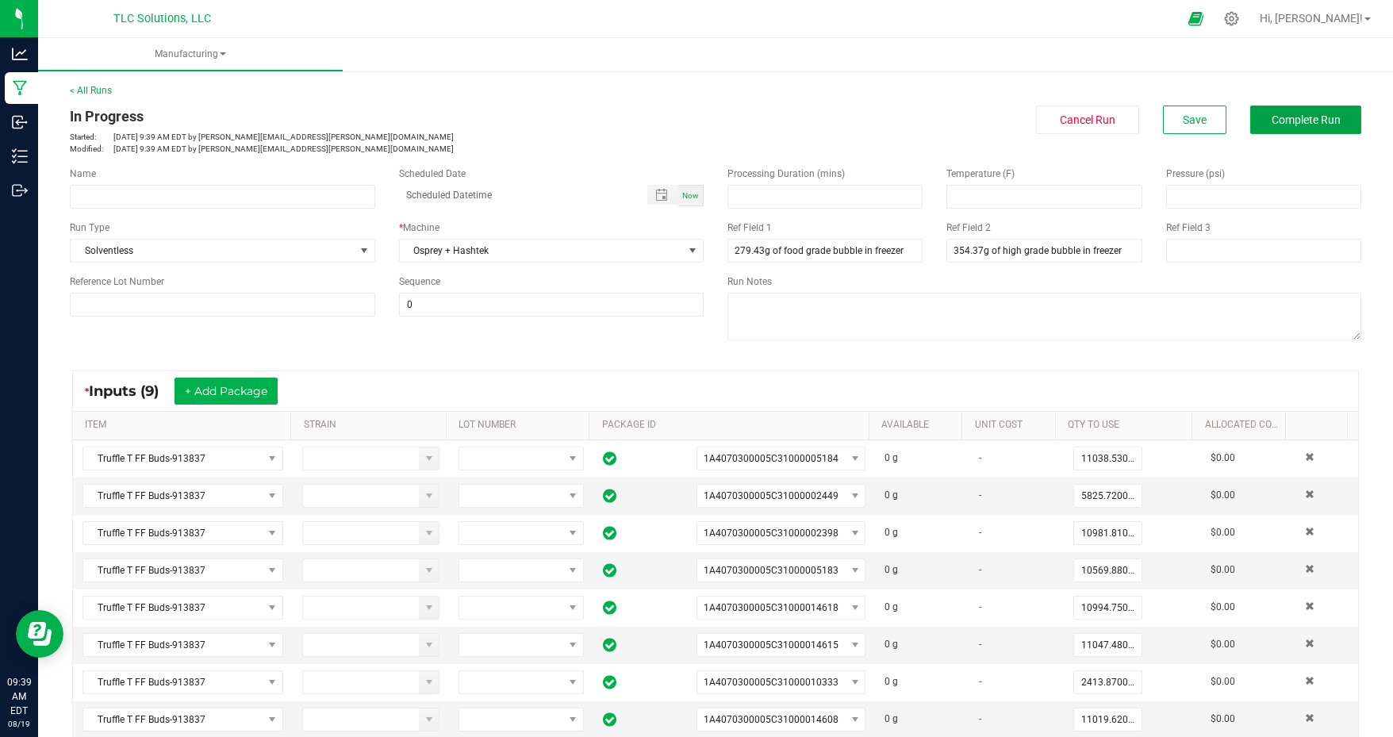
click at [1311, 127] on button "Complete Run" at bounding box center [1306, 120] width 111 height 29
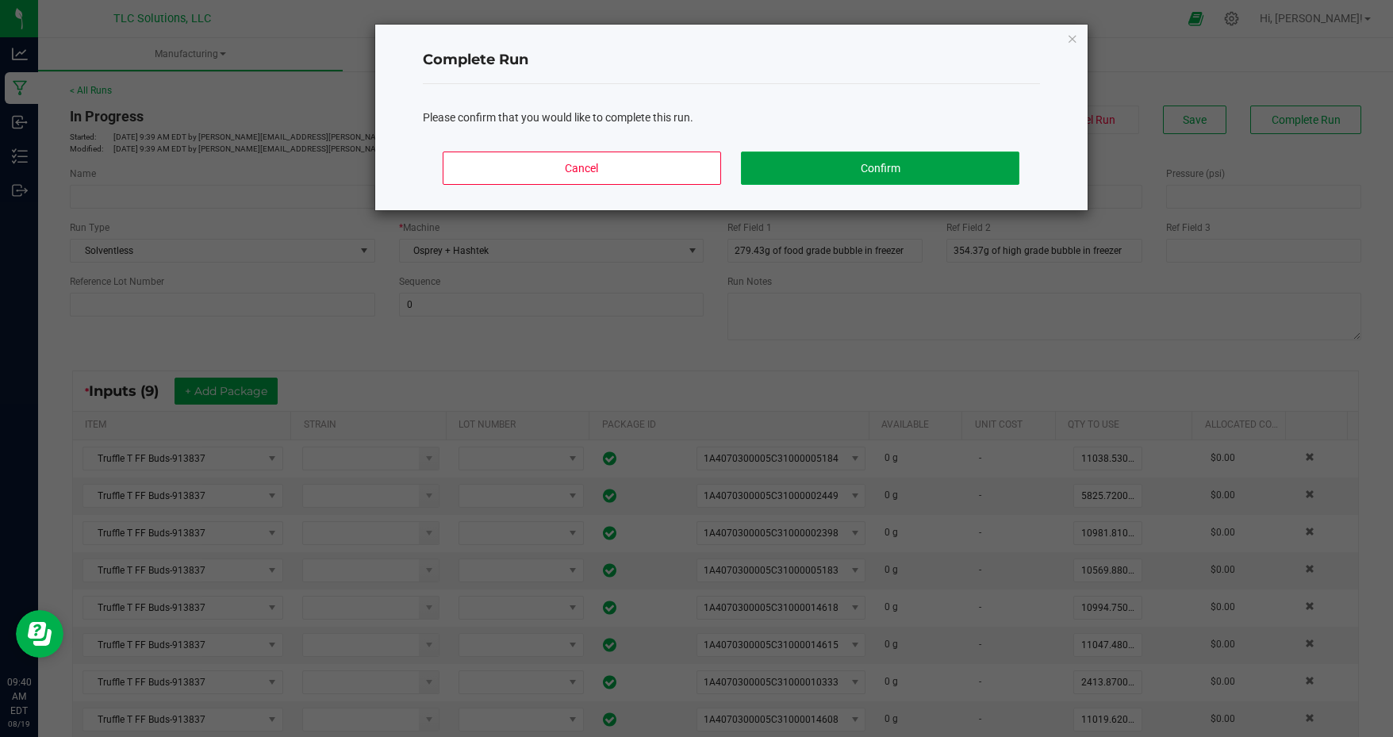
click at [865, 167] on button "Confirm" at bounding box center [880, 168] width 278 height 33
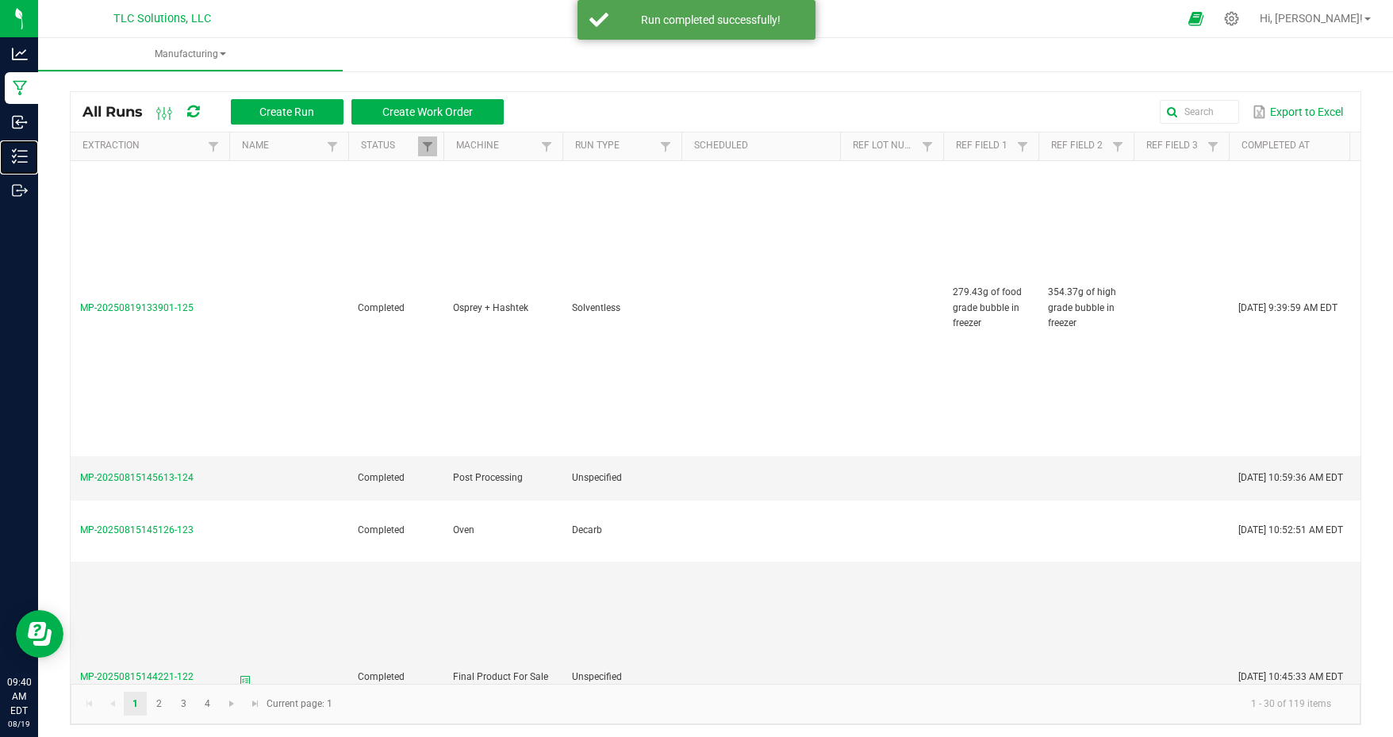
click at [0, 0] on p "Inventory" at bounding box center [0, 0] width 0 height 0
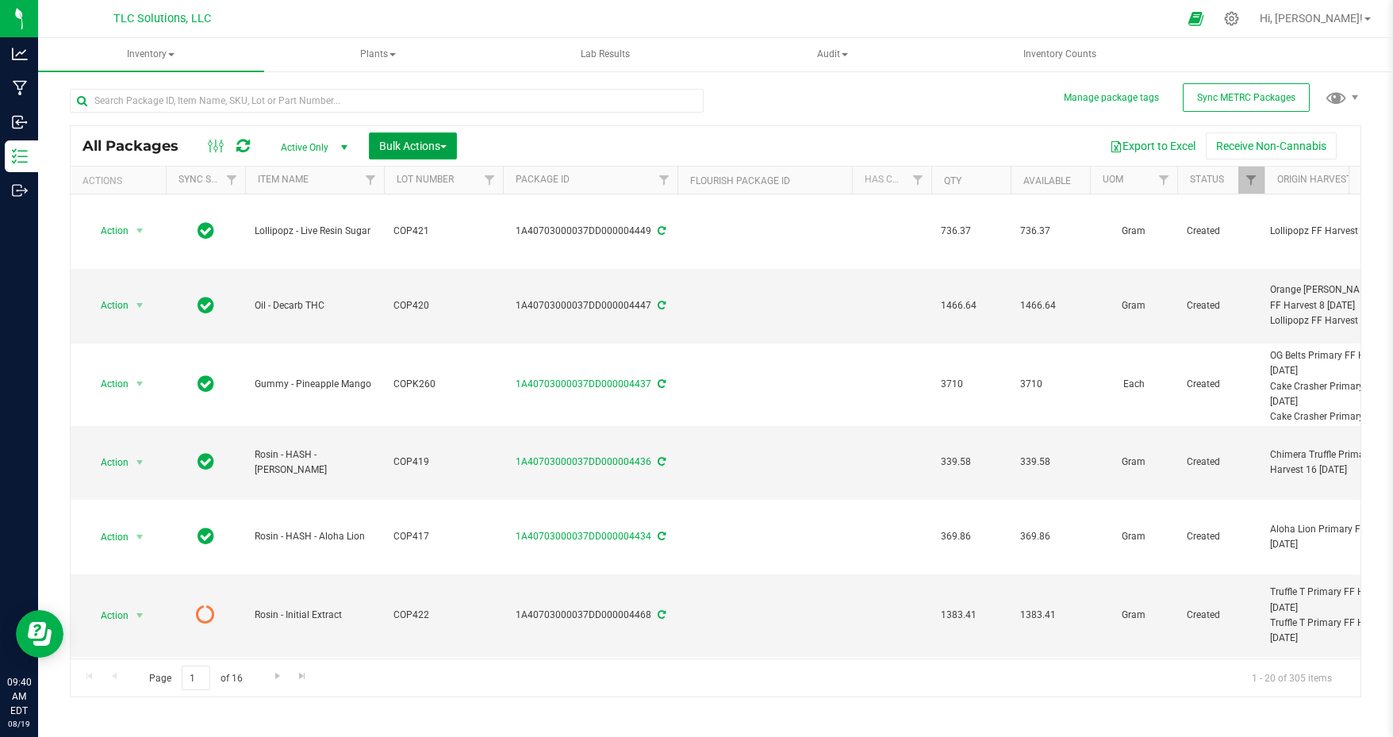
click at [425, 152] on span "Bulk Actions" at bounding box center [412, 146] width 67 height 13
click at [436, 175] on span "Add to manufacturing run" at bounding box center [439, 181] width 120 height 13
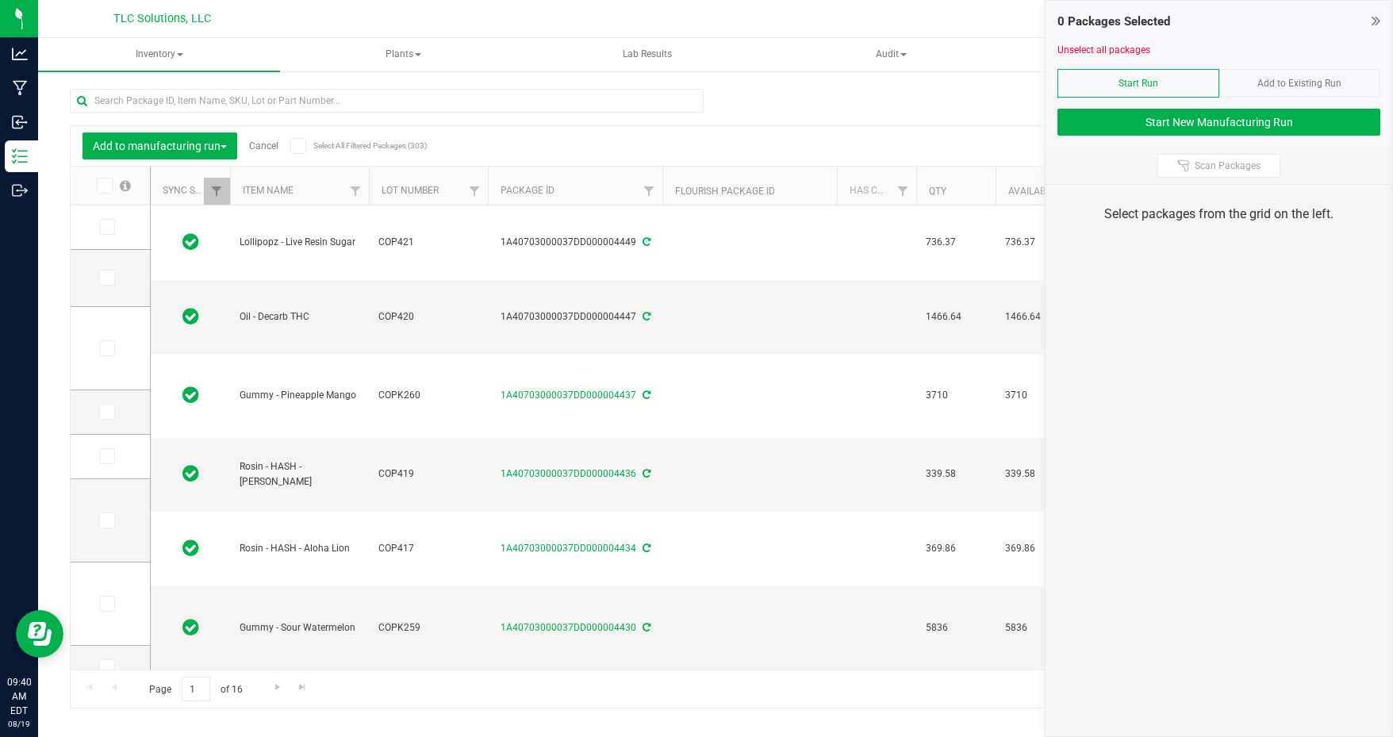
click at [330, 113] on div at bounding box center [387, 107] width 634 height 37
click at [338, 98] on input "text" at bounding box center [387, 101] width 634 height 24
type input "initial"
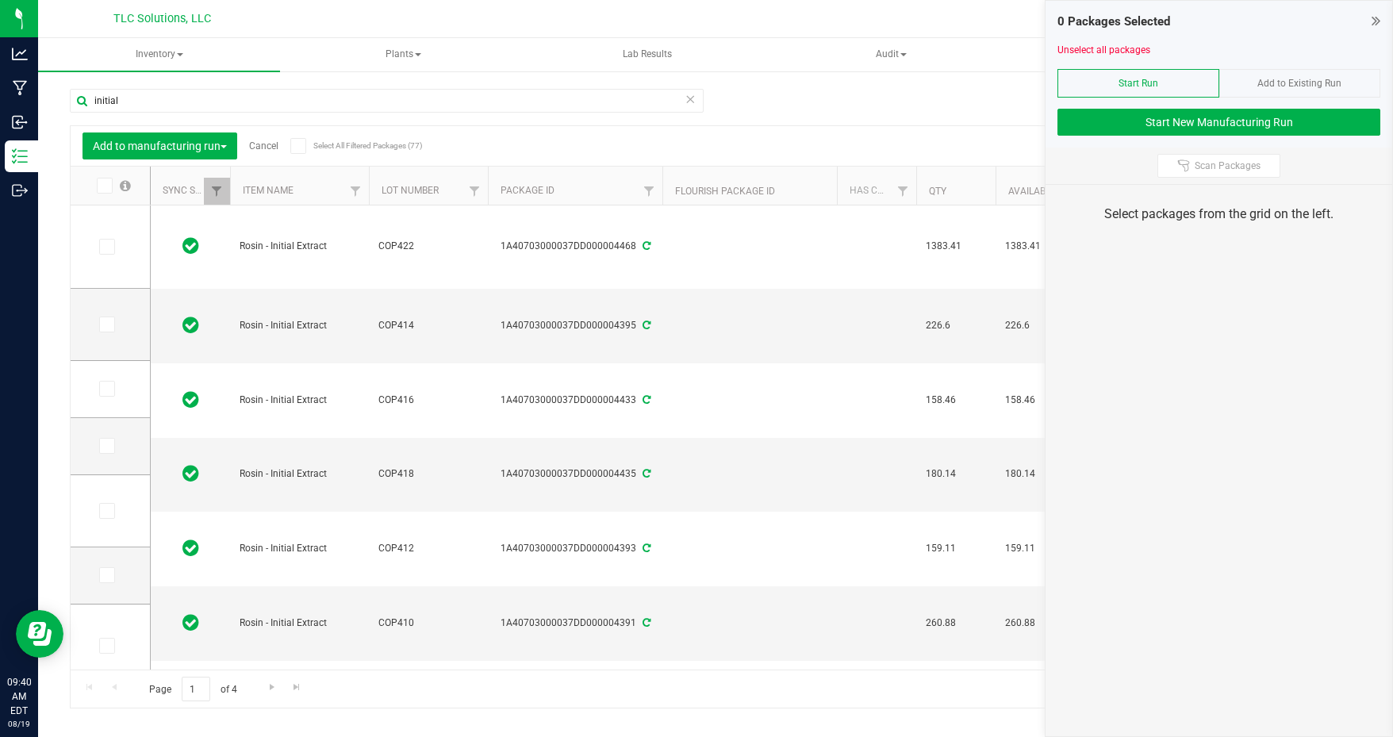
click at [114, 245] on label at bounding box center [110, 247] width 23 height 16
click at [0, 0] on input "checkbox" at bounding box center [0, 0] width 0 height 0
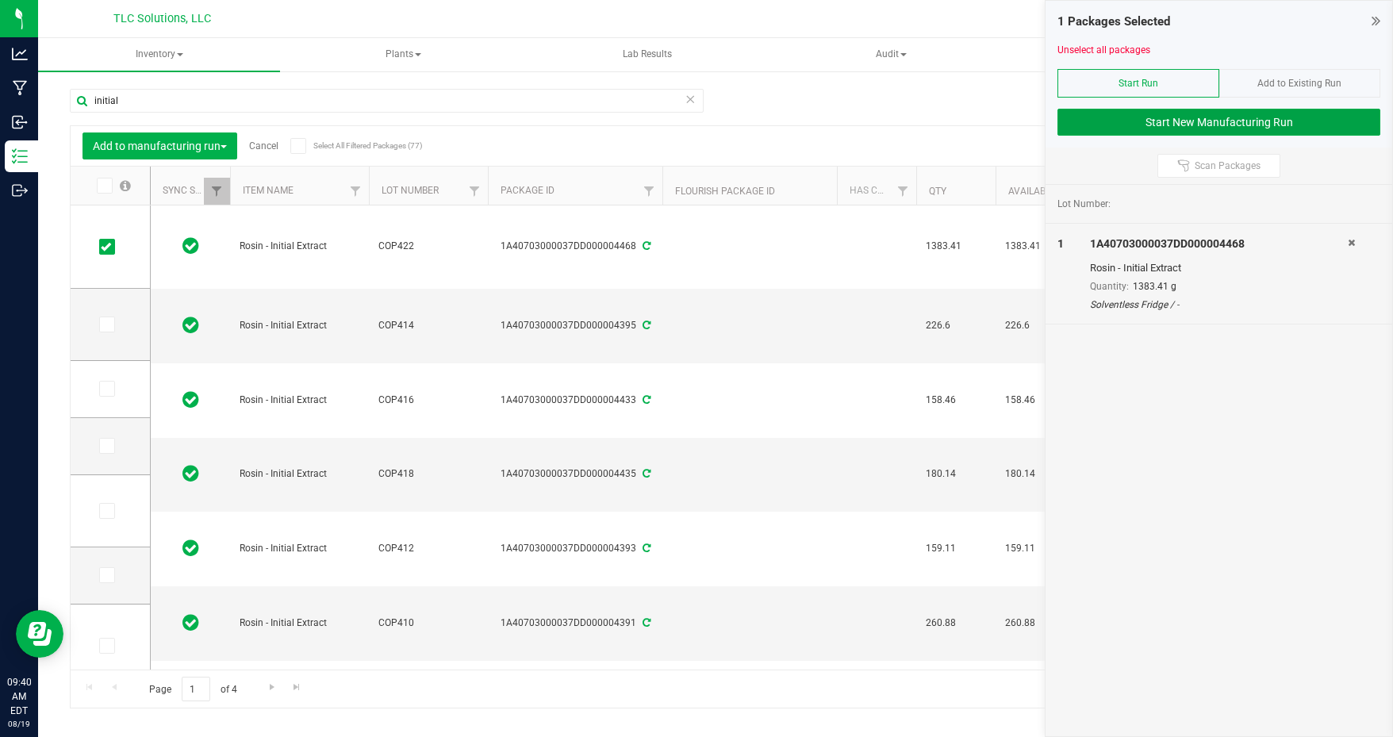
click at [1137, 121] on button "Start New Manufacturing Run" at bounding box center [1219, 122] width 323 height 27
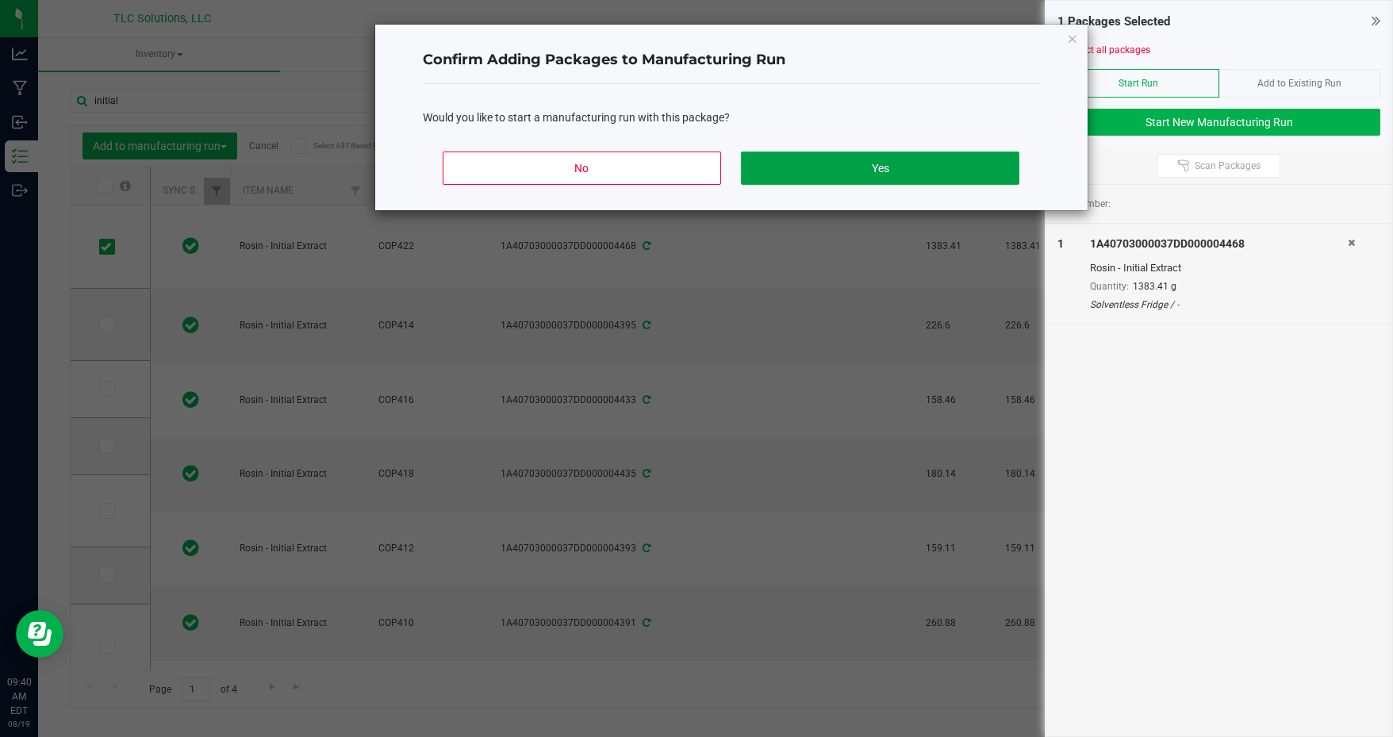
click at [908, 172] on button "Yes" at bounding box center [880, 168] width 278 height 33
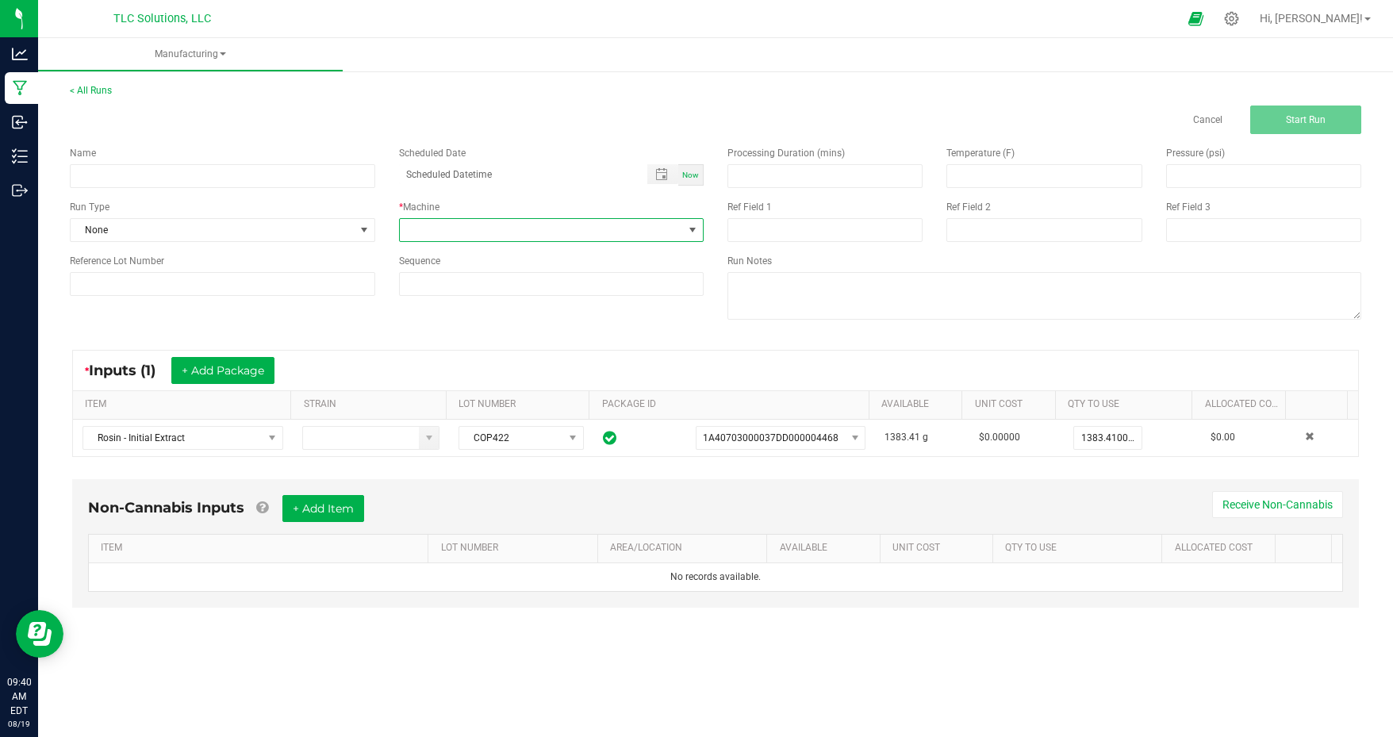
click at [486, 236] on span at bounding box center [542, 230] width 284 height 22
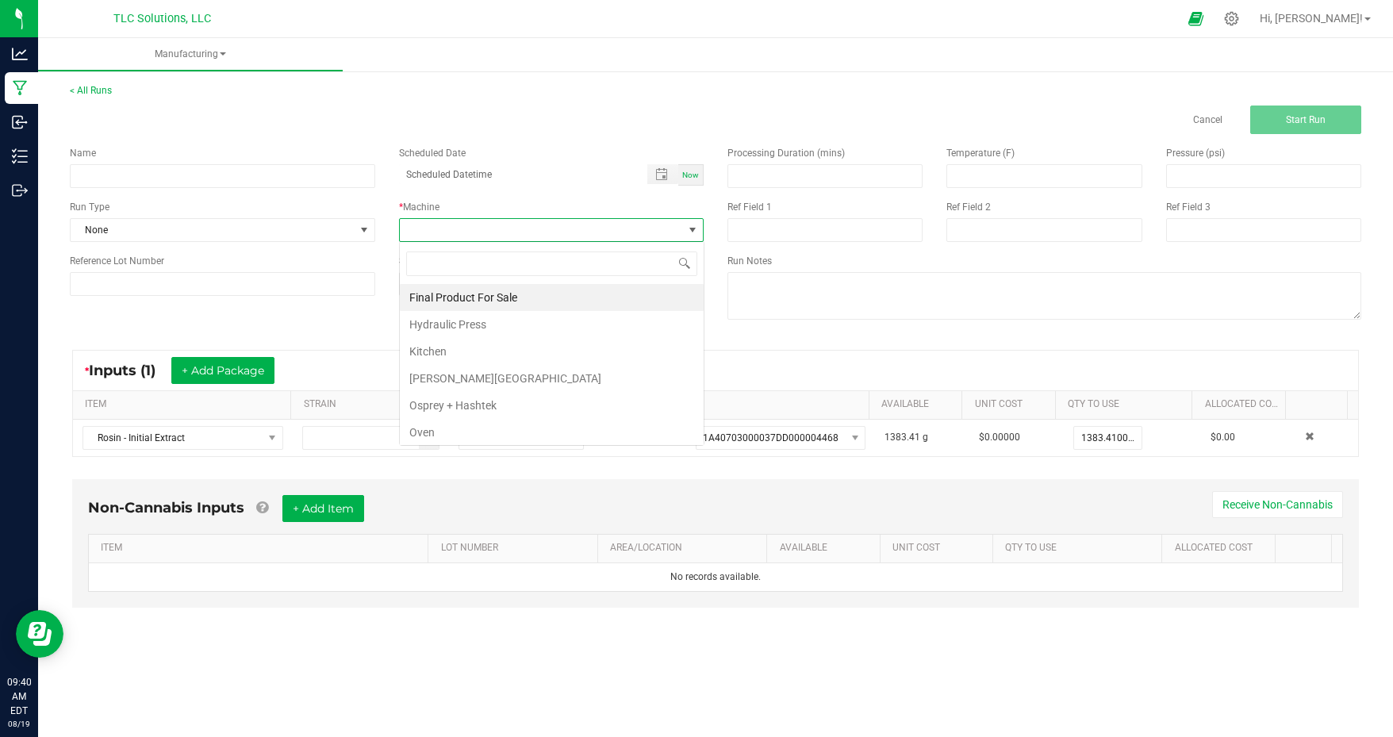
scroll to position [23, 305]
click at [441, 425] on li "Oven" at bounding box center [552, 432] width 304 height 27
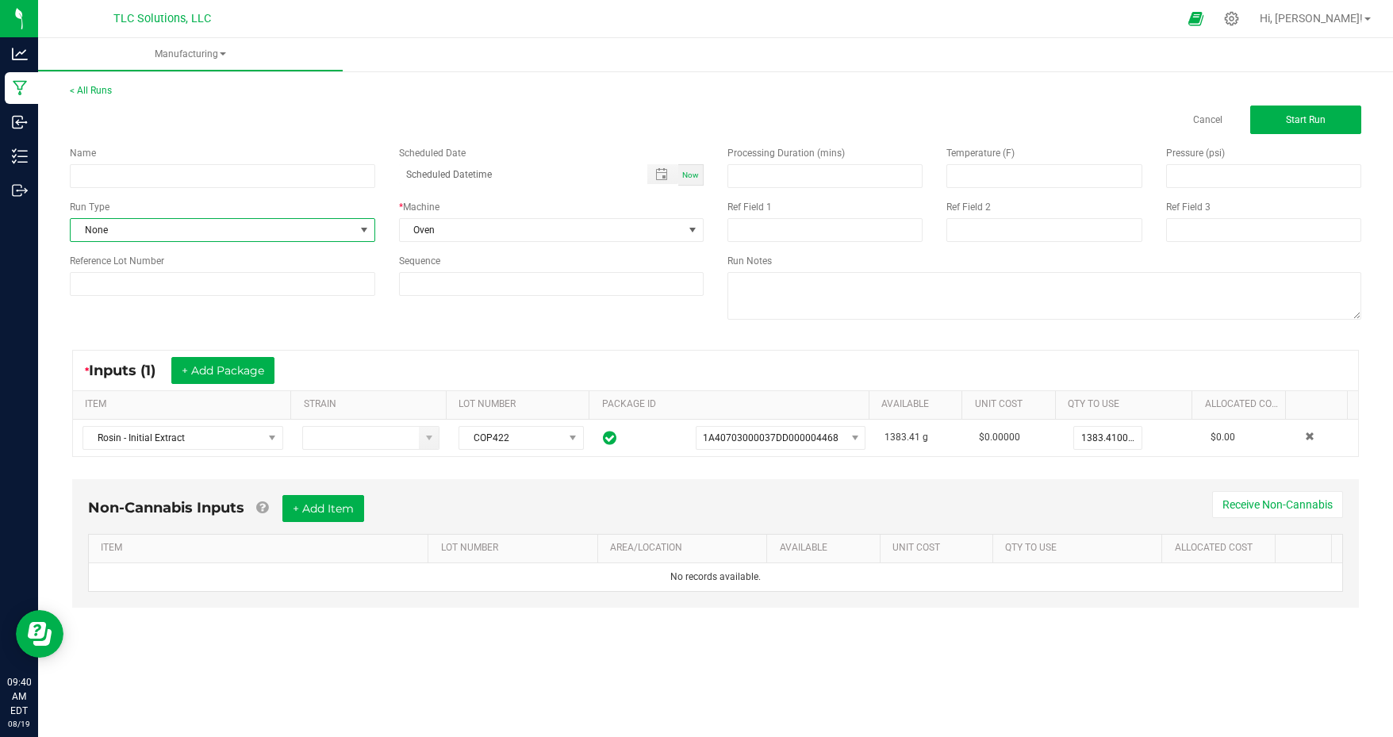
click at [265, 237] on span "None" at bounding box center [213, 230] width 284 height 22
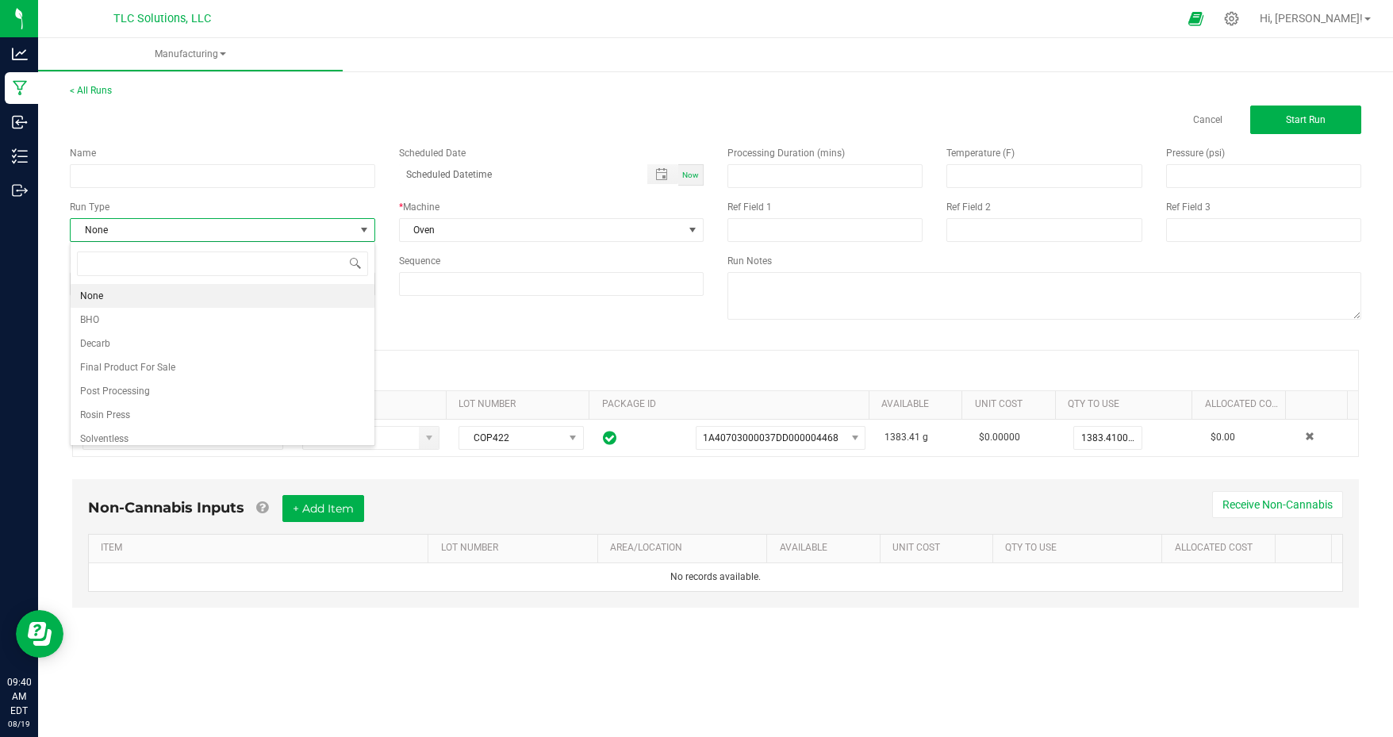
click at [140, 340] on li "Decarb" at bounding box center [223, 344] width 304 height 24
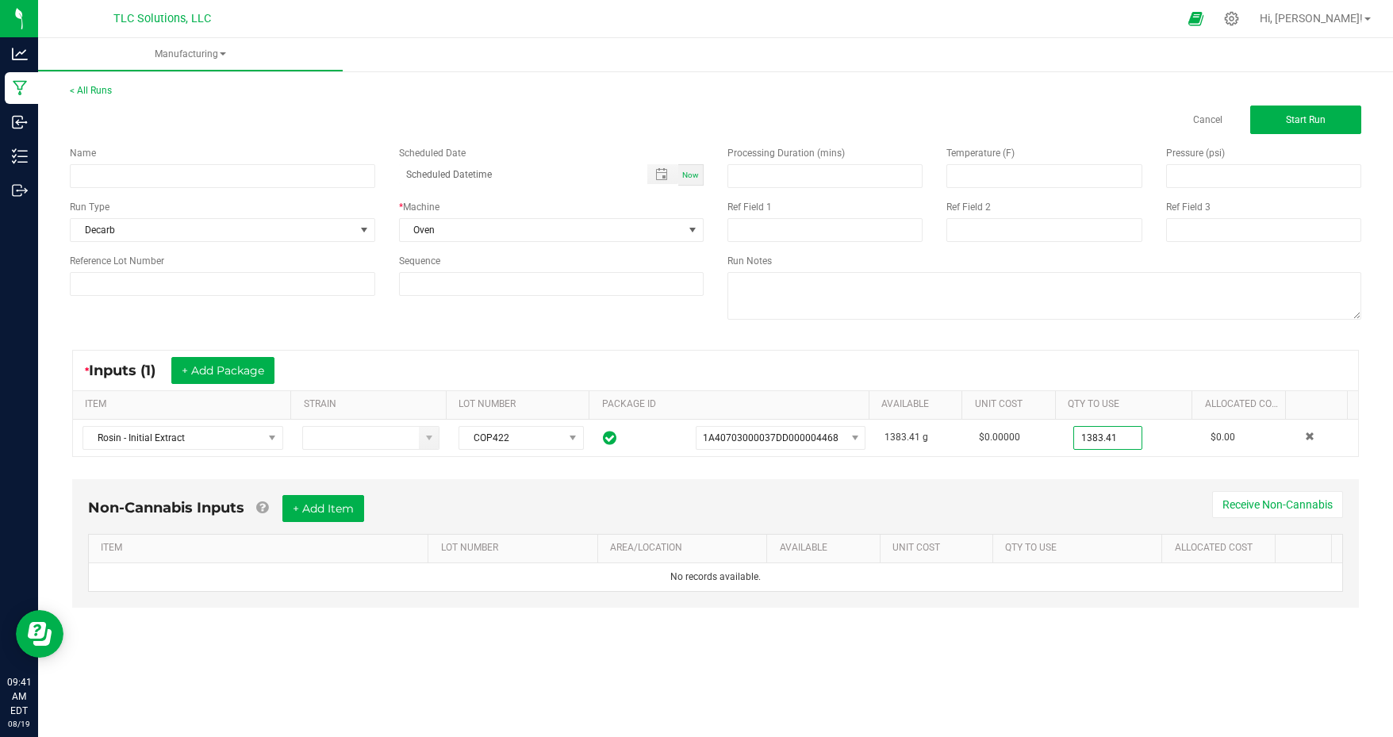
click at [1129, 434] on input "1383.41" at bounding box center [1107, 438] width 67 height 22
type input "508.4800 g"
click at [1292, 121] on span "Start Run" at bounding box center [1306, 119] width 40 height 11
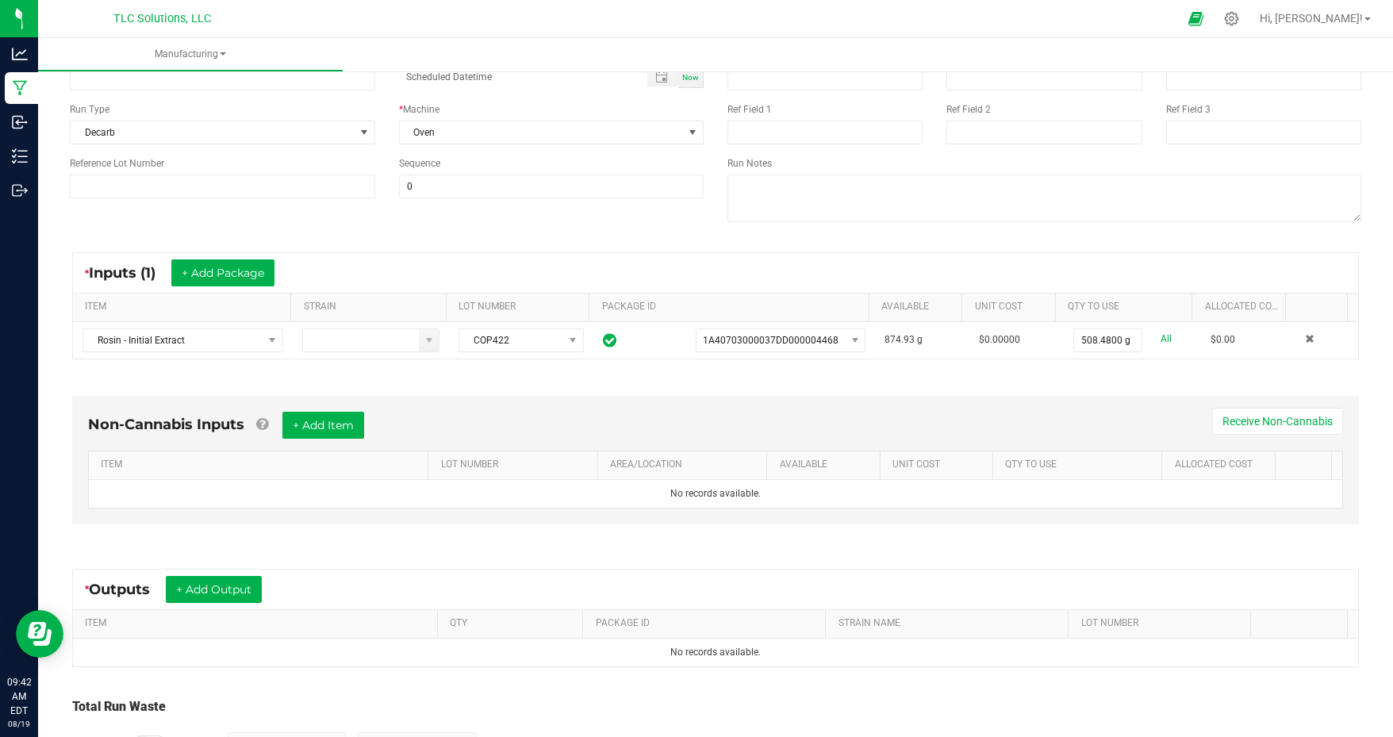
scroll to position [132, 0]
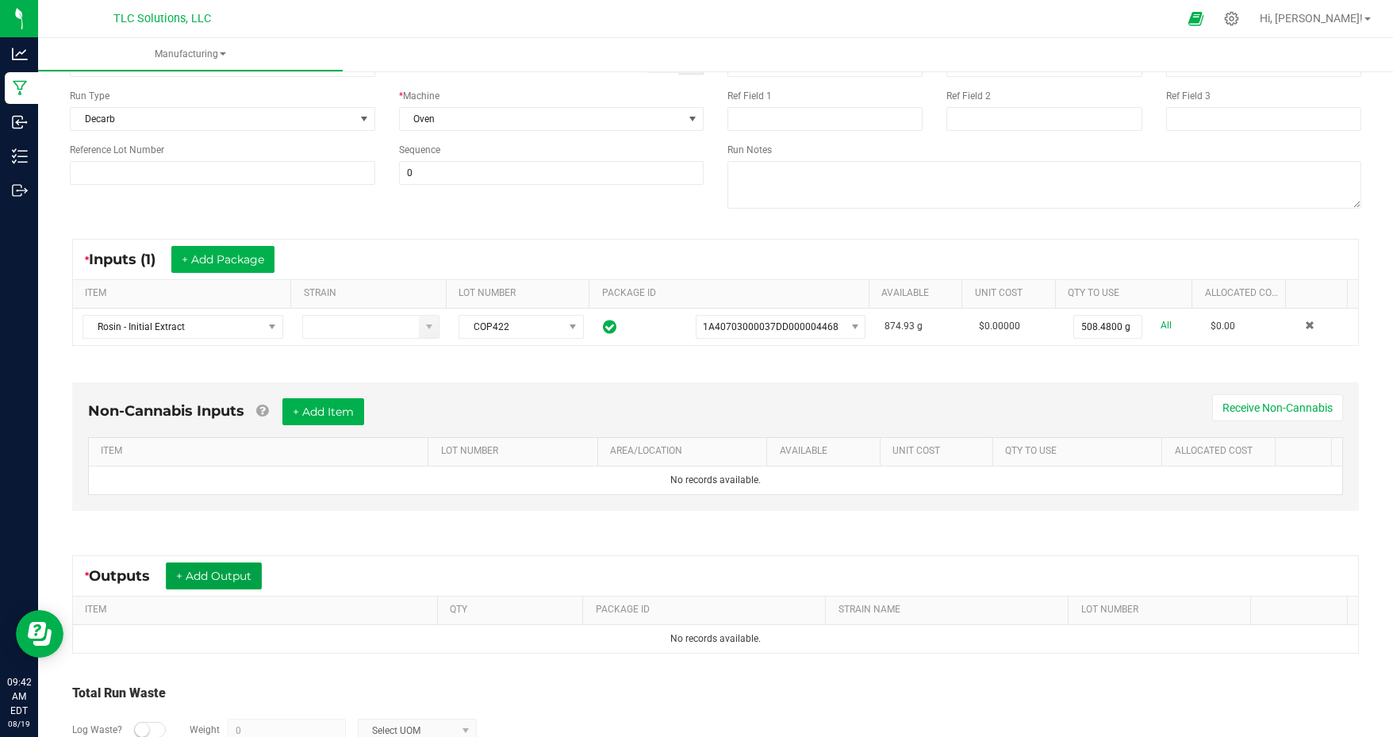
click at [221, 573] on button "+ Add Output" at bounding box center [214, 576] width 96 height 27
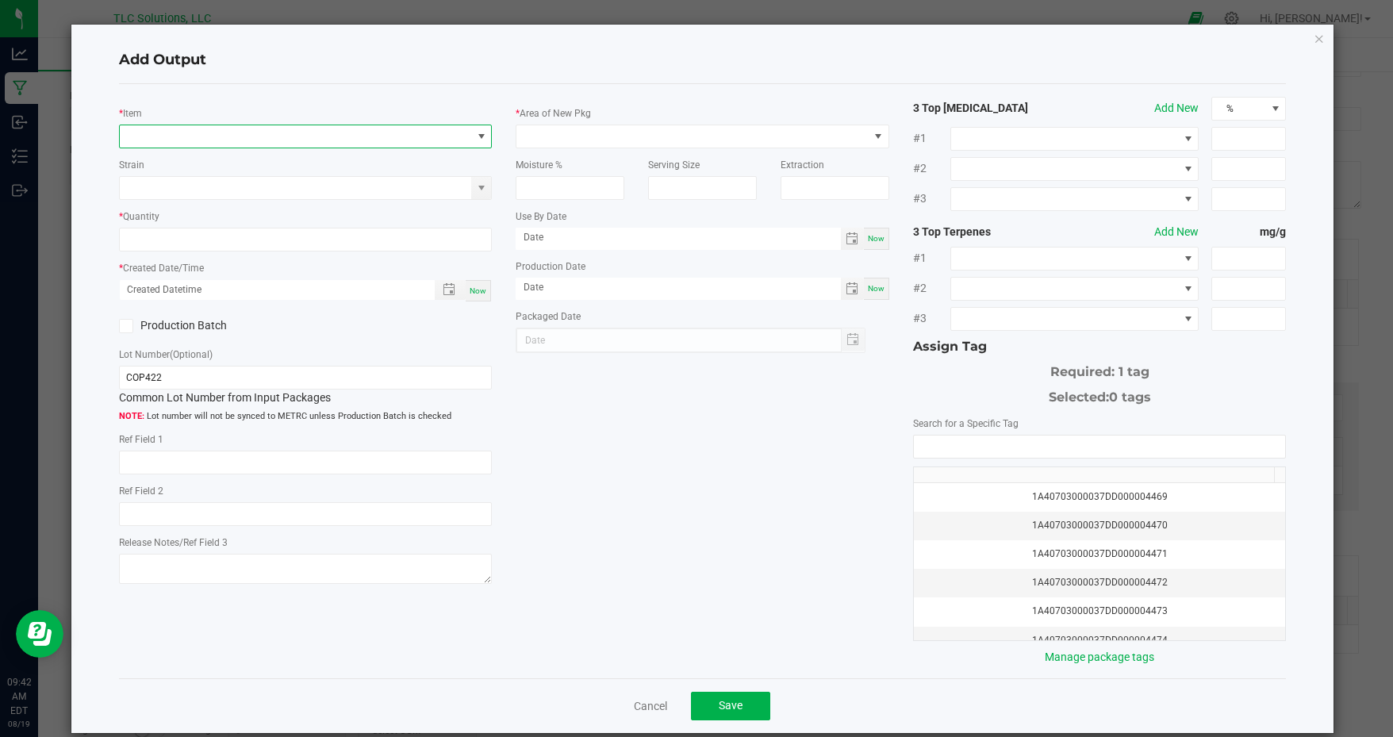
click at [249, 131] on span "NO DATA FOUND" at bounding box center [296, 136] width 352 height 22
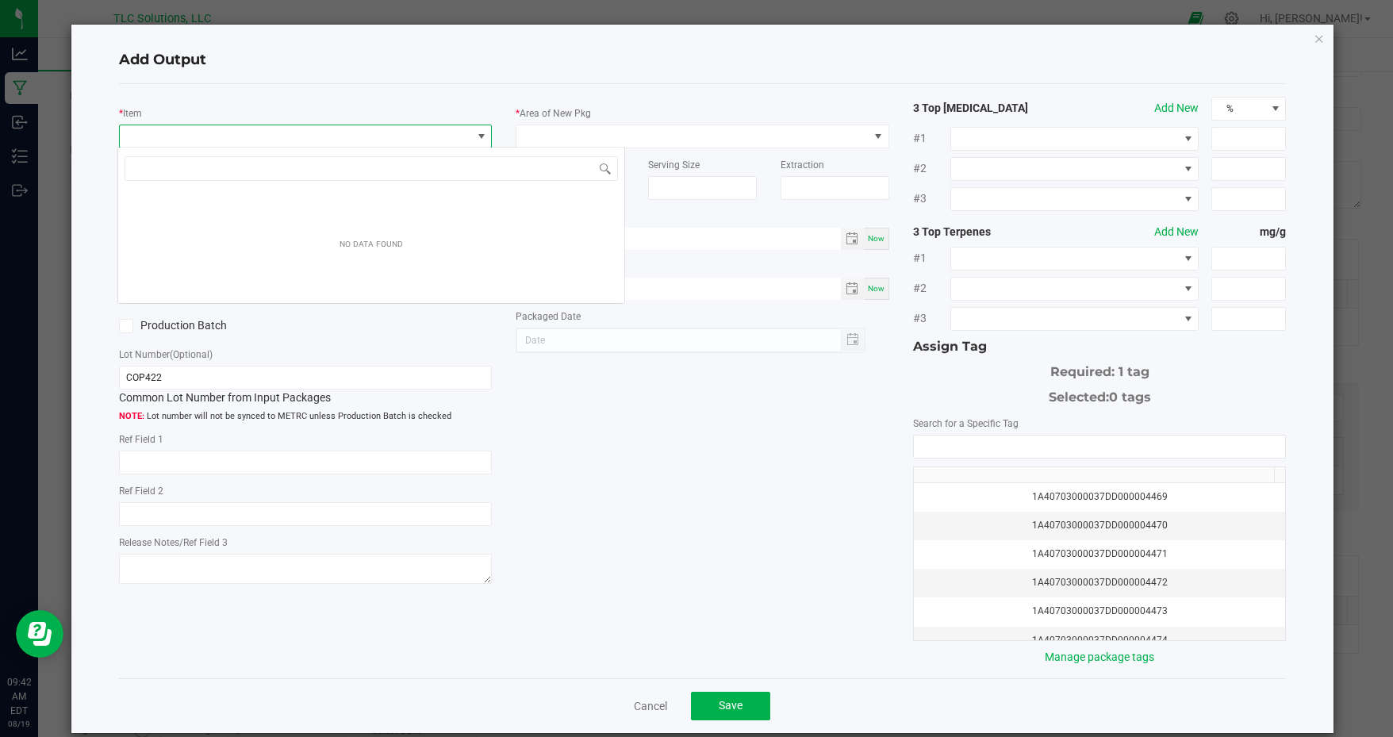
scroll to position [23, 370]
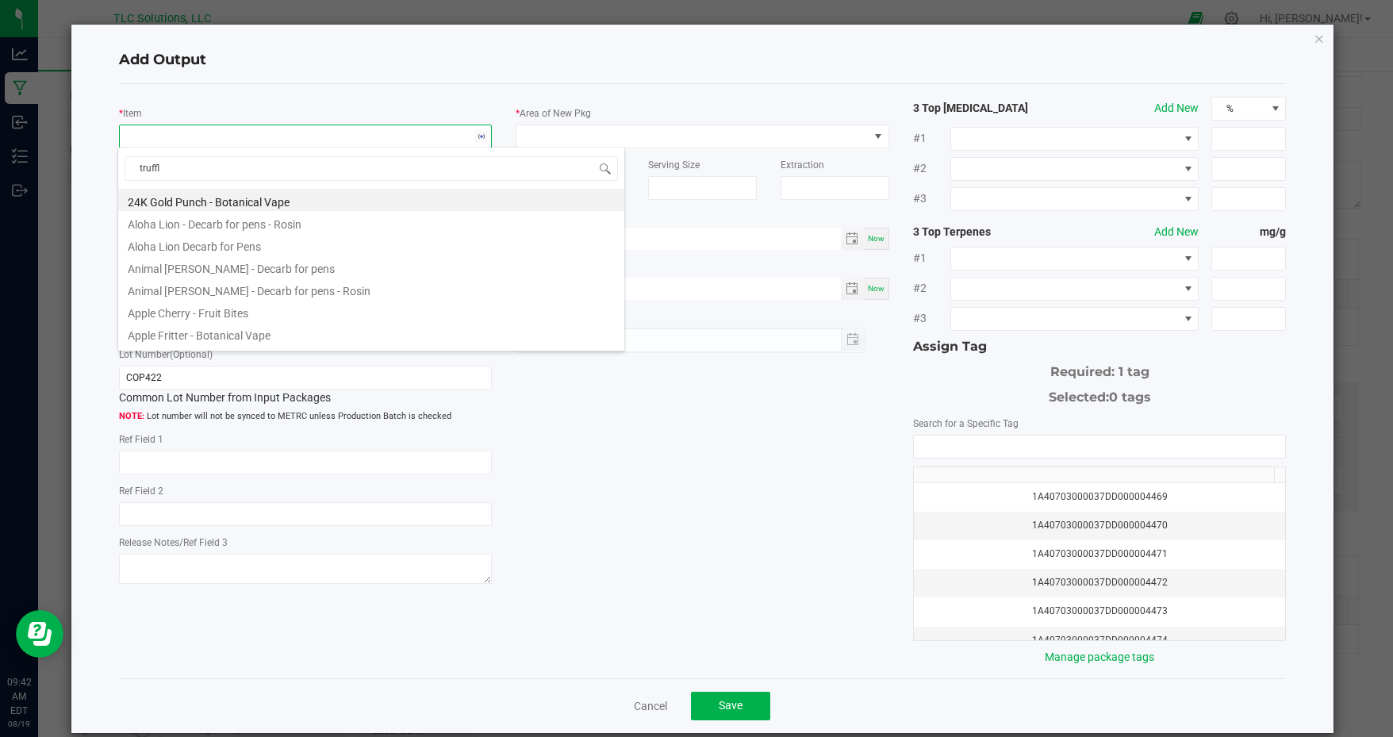
type input "truffle"
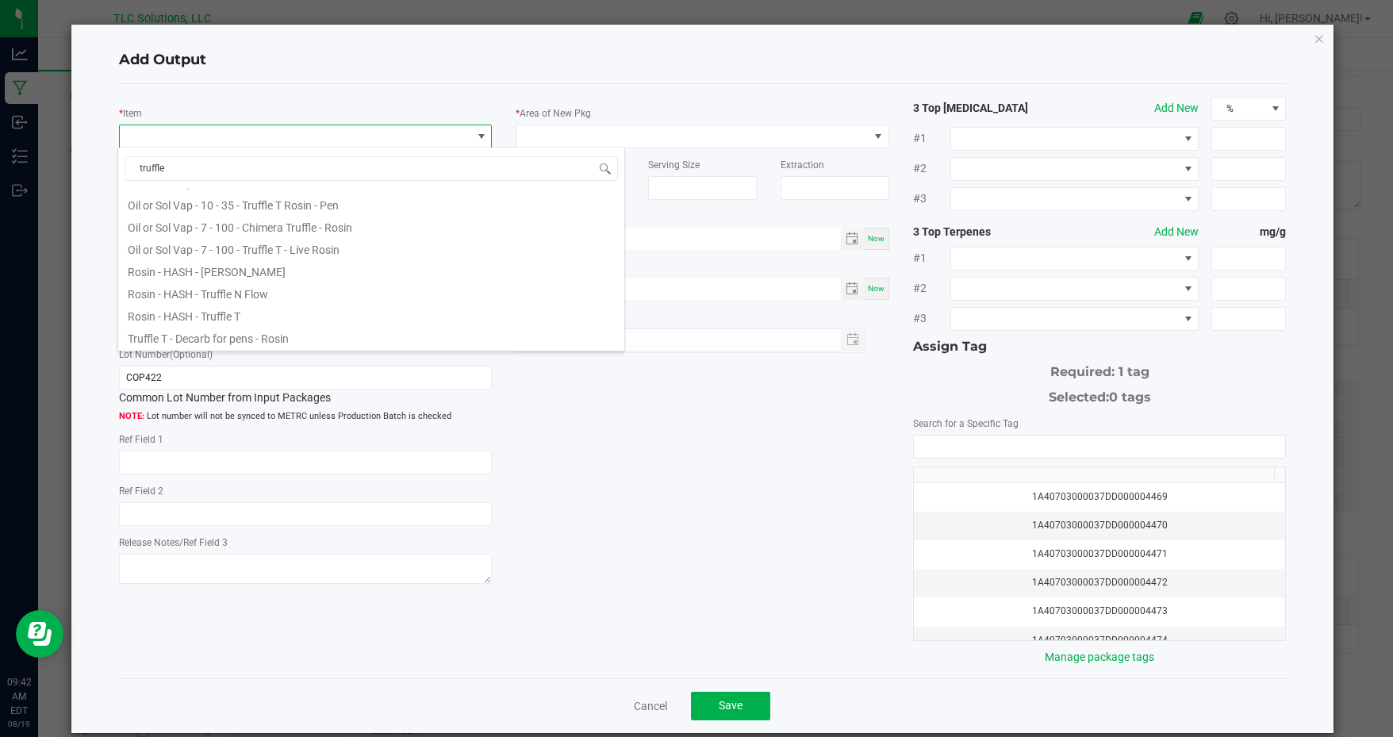
click at [285, 337] on li "Truffle T - Decarb for pens - Rosin" at bounding box center [371, 336] width 506 height 22
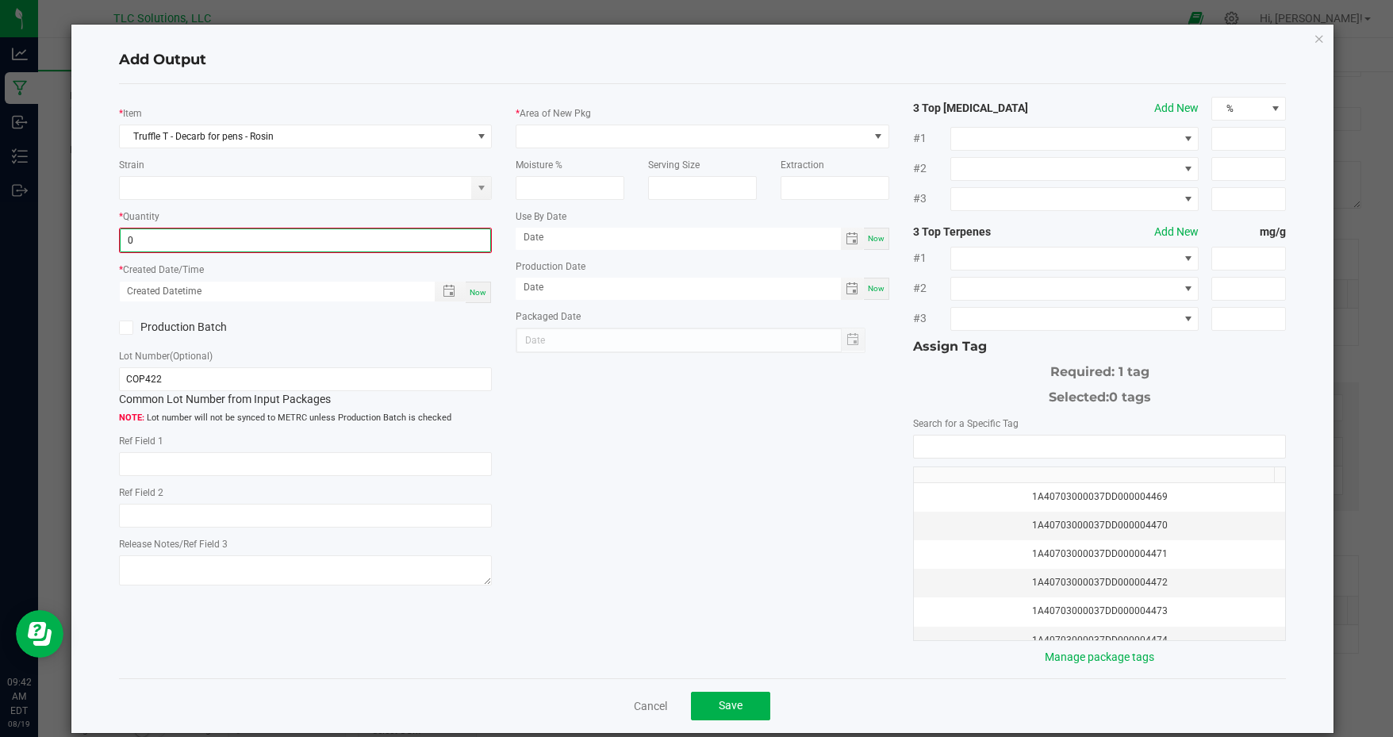
click at [213, 239] on input "0" at bounding box center [306, 240] width 371 height 22
type input "454.0100 g"
click at [478, 286] on span "Now" at bounding box center [478, 290] width 17 height 9
type input "08/19/2025 9:42 AM"
type input "[DATE]"
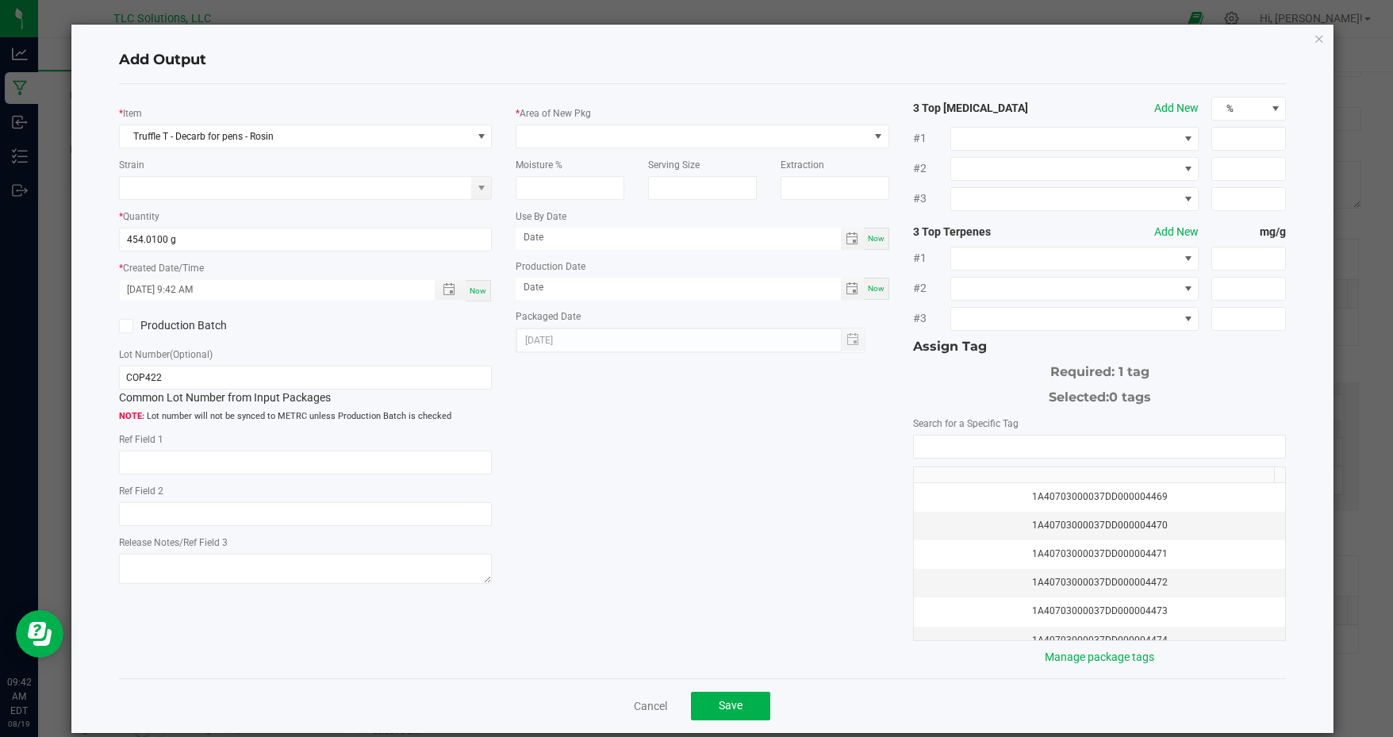
click at [179, 324] on label "Production Batch" at bounding box center [206, 325] width 175 height 17
click at [0, 0] on input "Production Batch" at bounding box center [0, 0] width 0 height 0
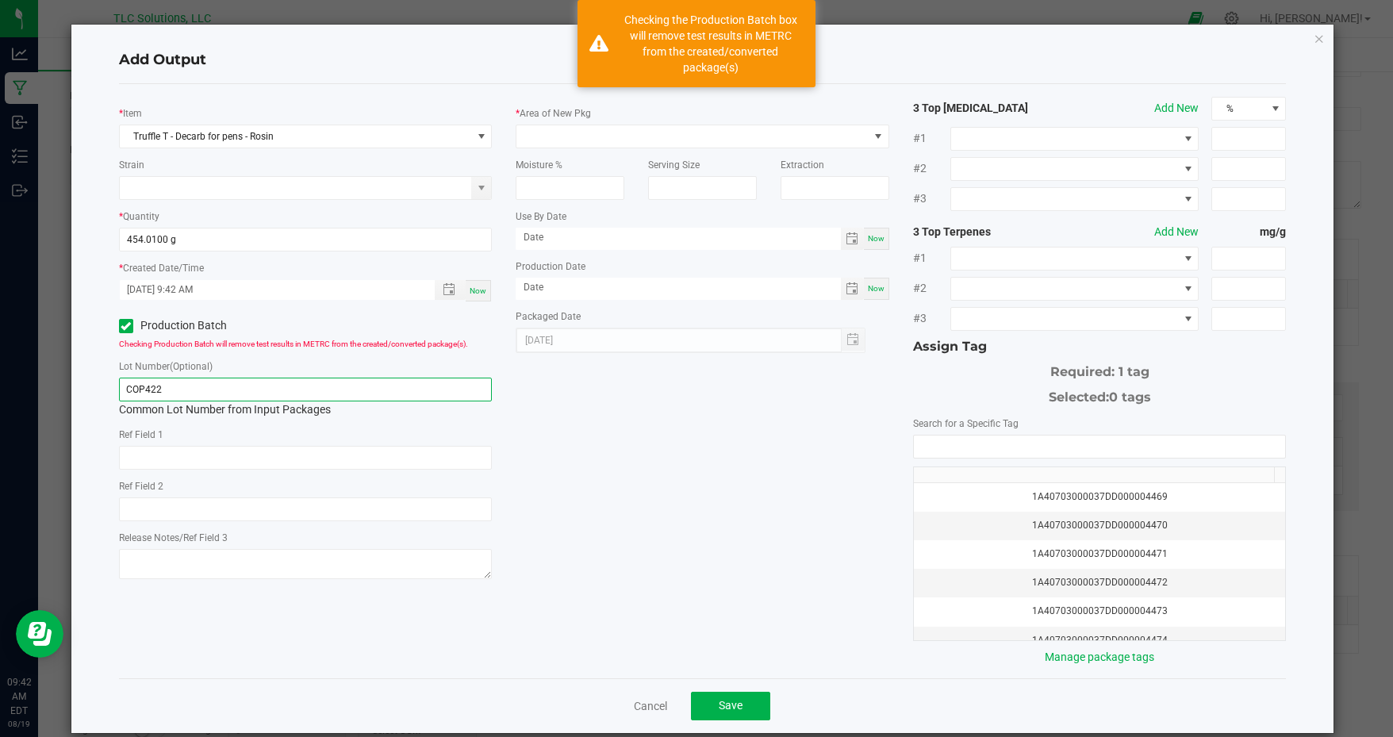
click at [184, 379] on input "COP422" at bounding box center [306, 390] width 374 height 24
type input "COP423"
click at [559, 136] on span at bounding box center [693, 136] width 352 height 22
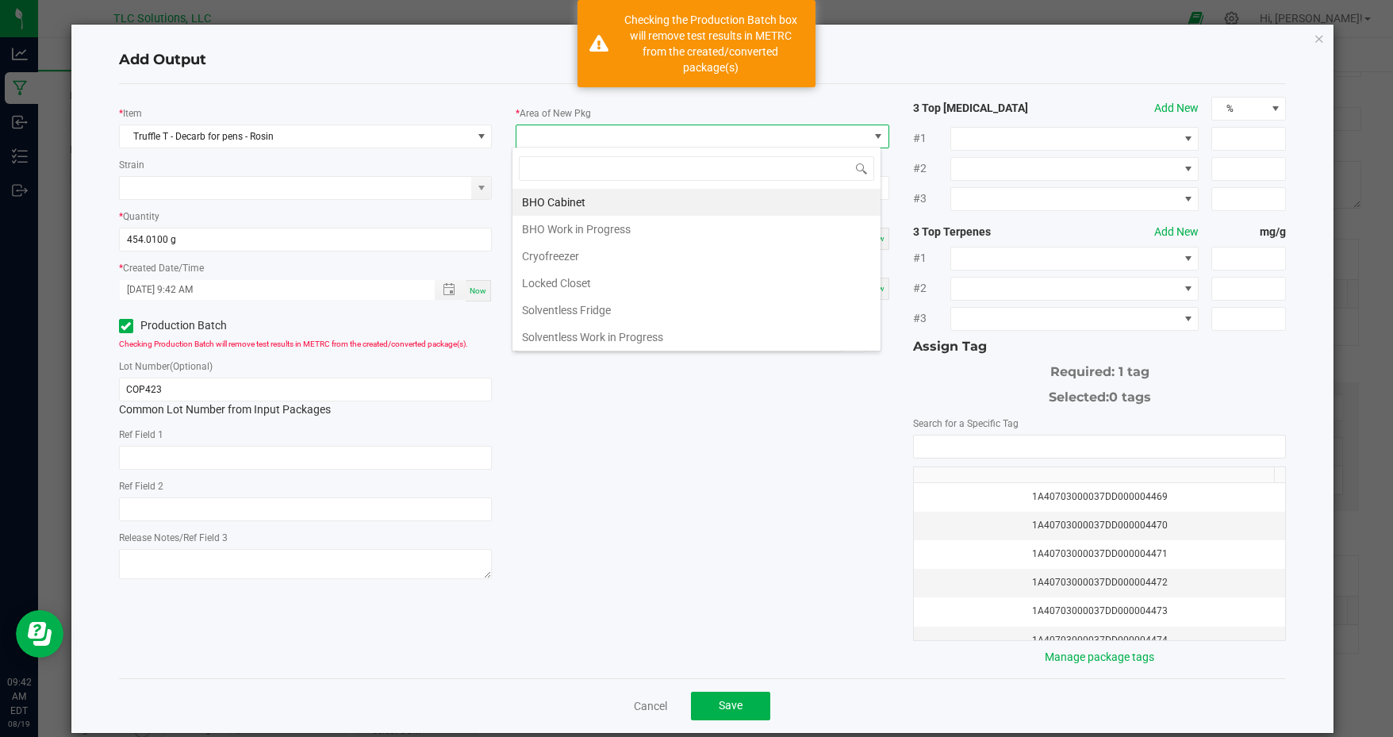
scroll to position [23, 370]
click at [588, 200] on li "BHO Cabinet" at bounding box center [697, 202] width 368 height 27
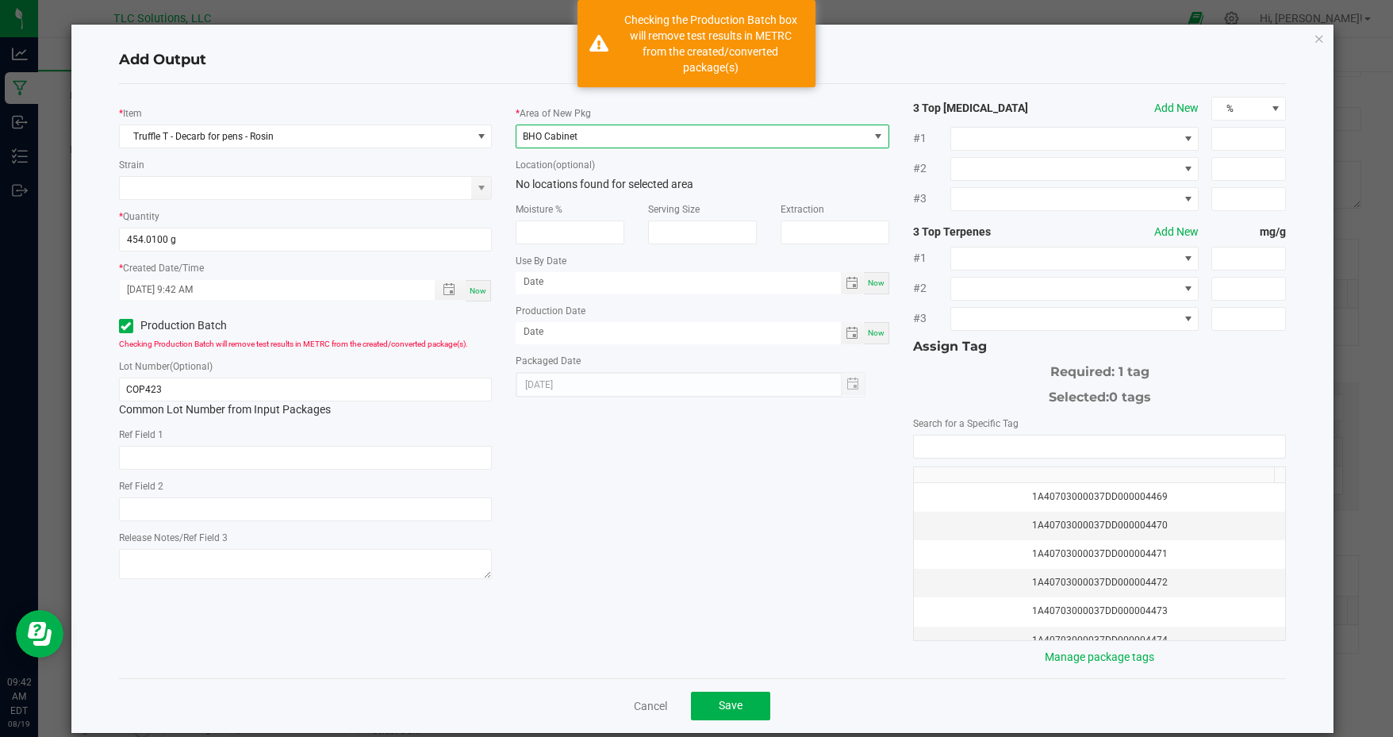
click at [1155, 490] on div "1A40703000037DD000004469" at bounding box center [1100, 497] width 353 height 15
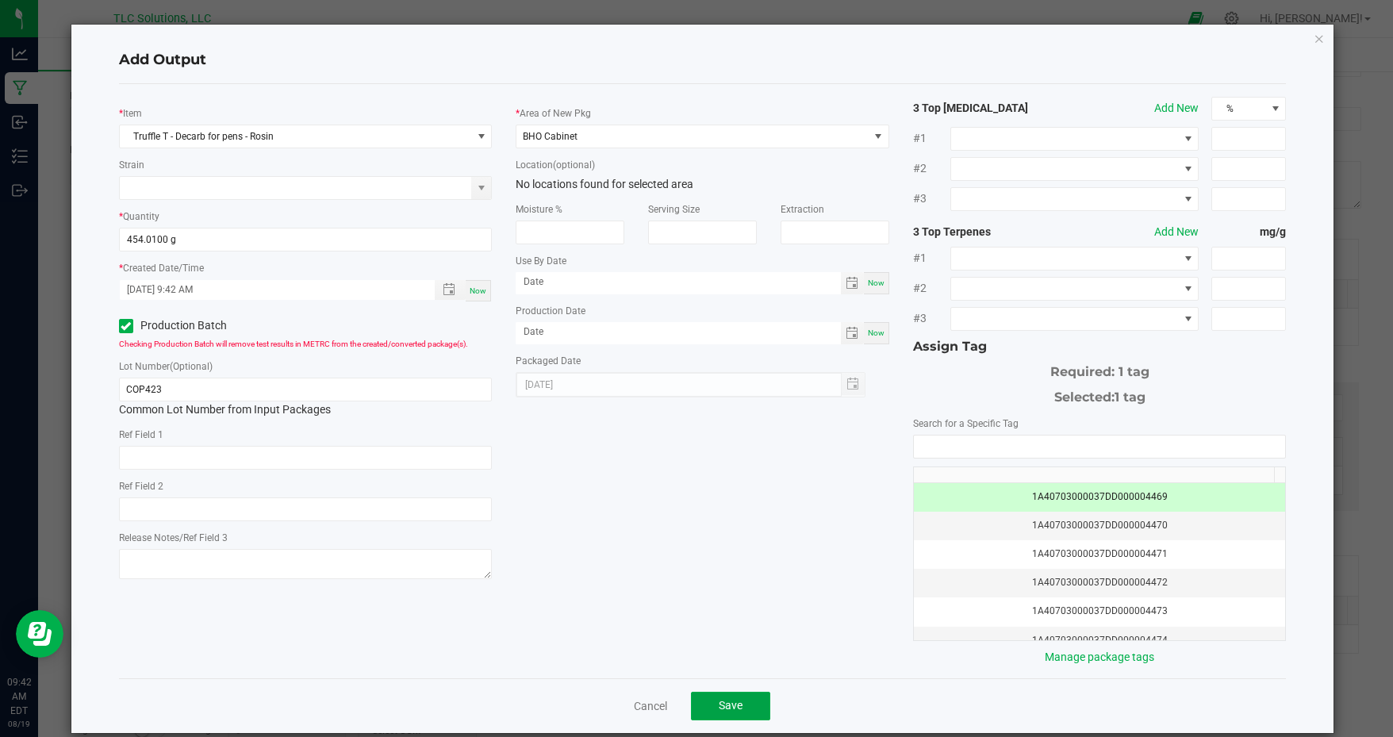
click at [749, 705] on button "Save" at bounding box center [730, 706] width 79 height 29
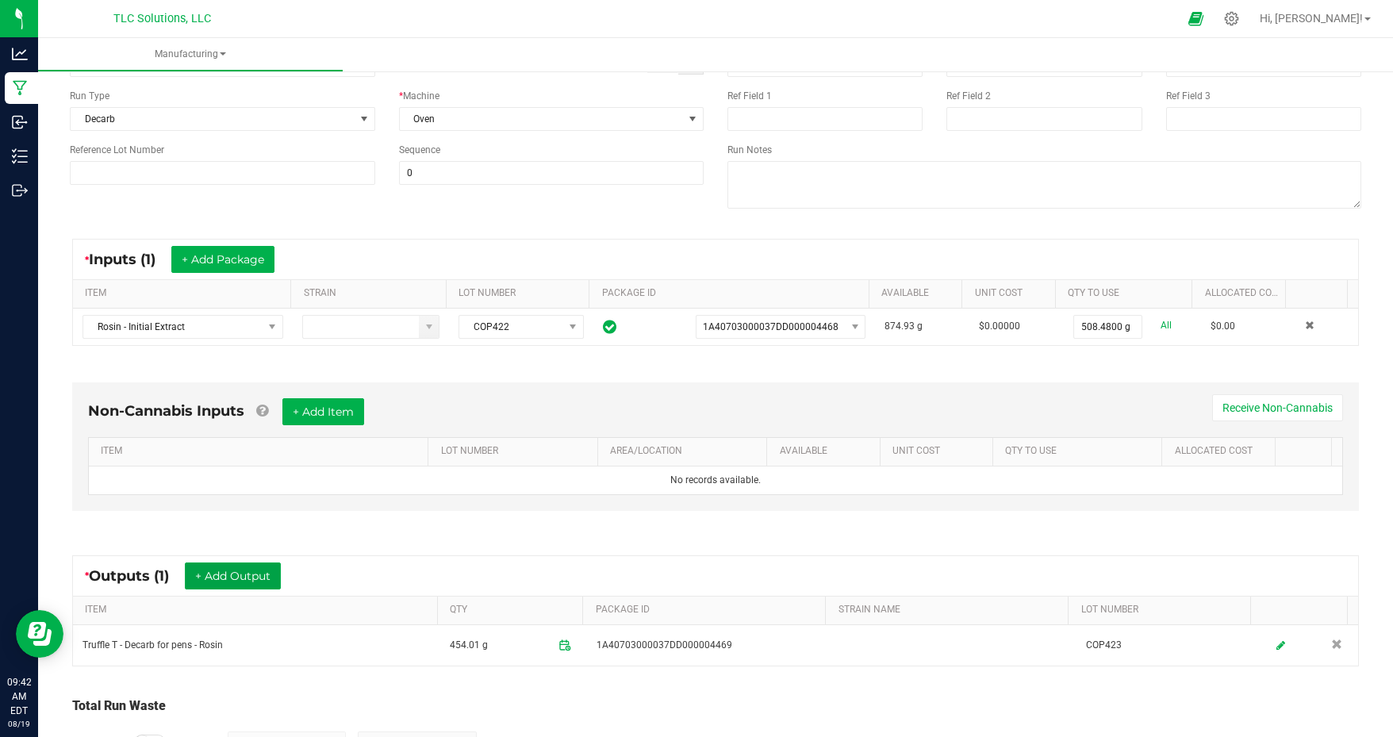
scroll to position [0, 0]
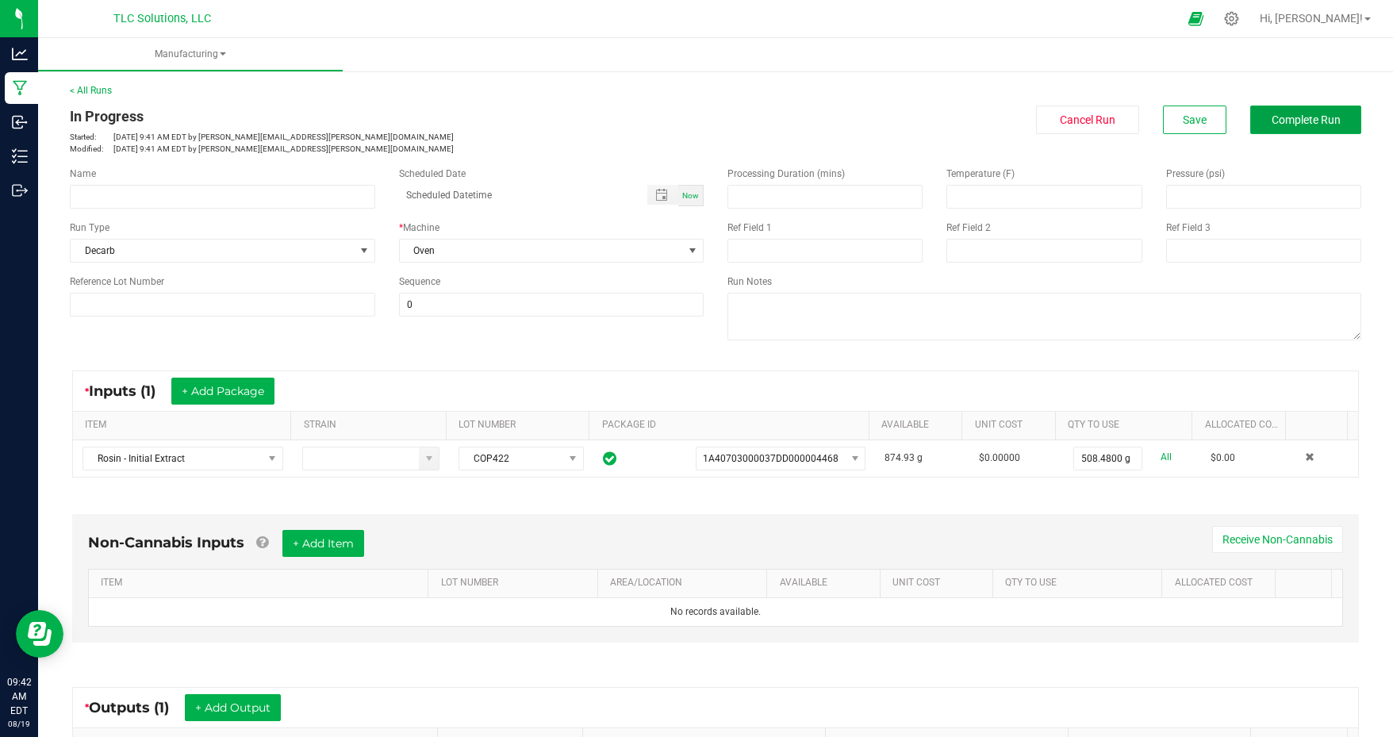
click at [1285, 121] on span "Complete Run" at bounding box center [1306, 119] width 69 height 13
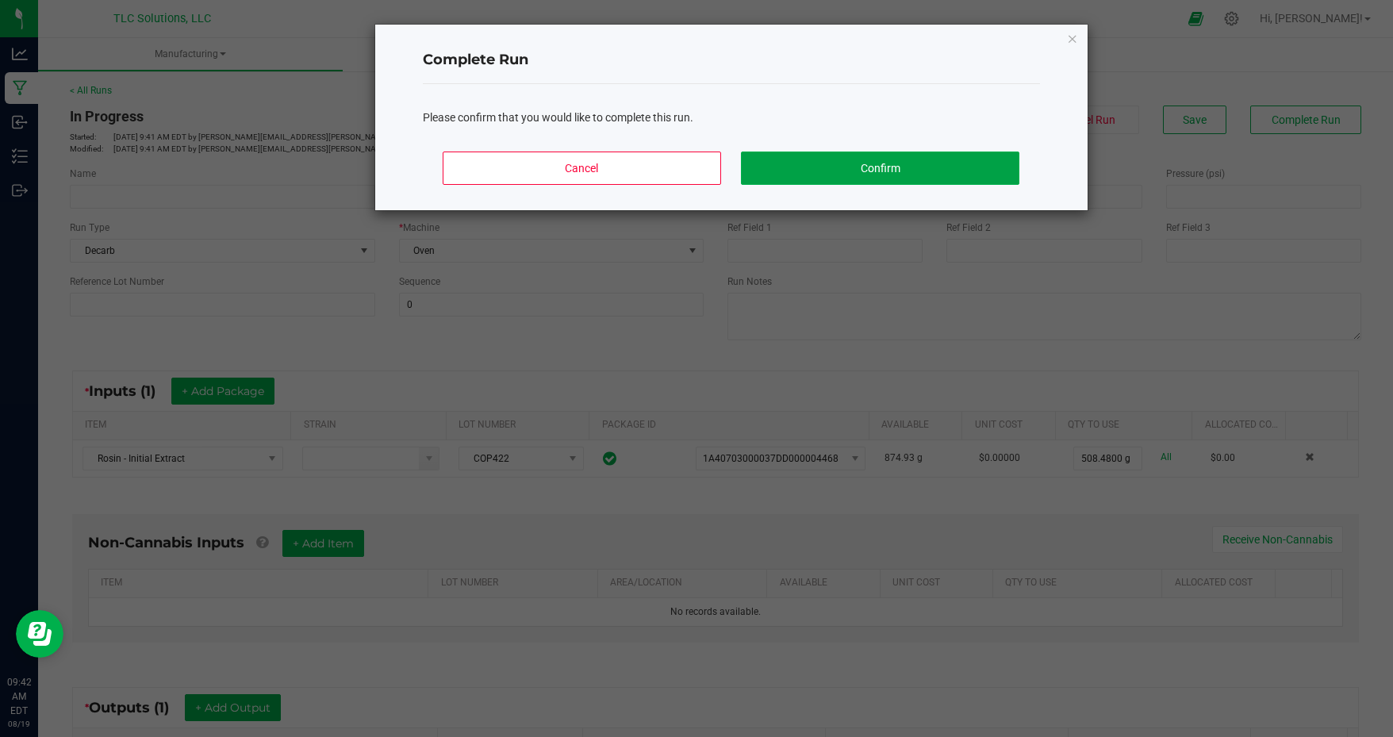
click at [922, 160] on button "Confirm" at bounding box center [880, 168] width 278 height 33
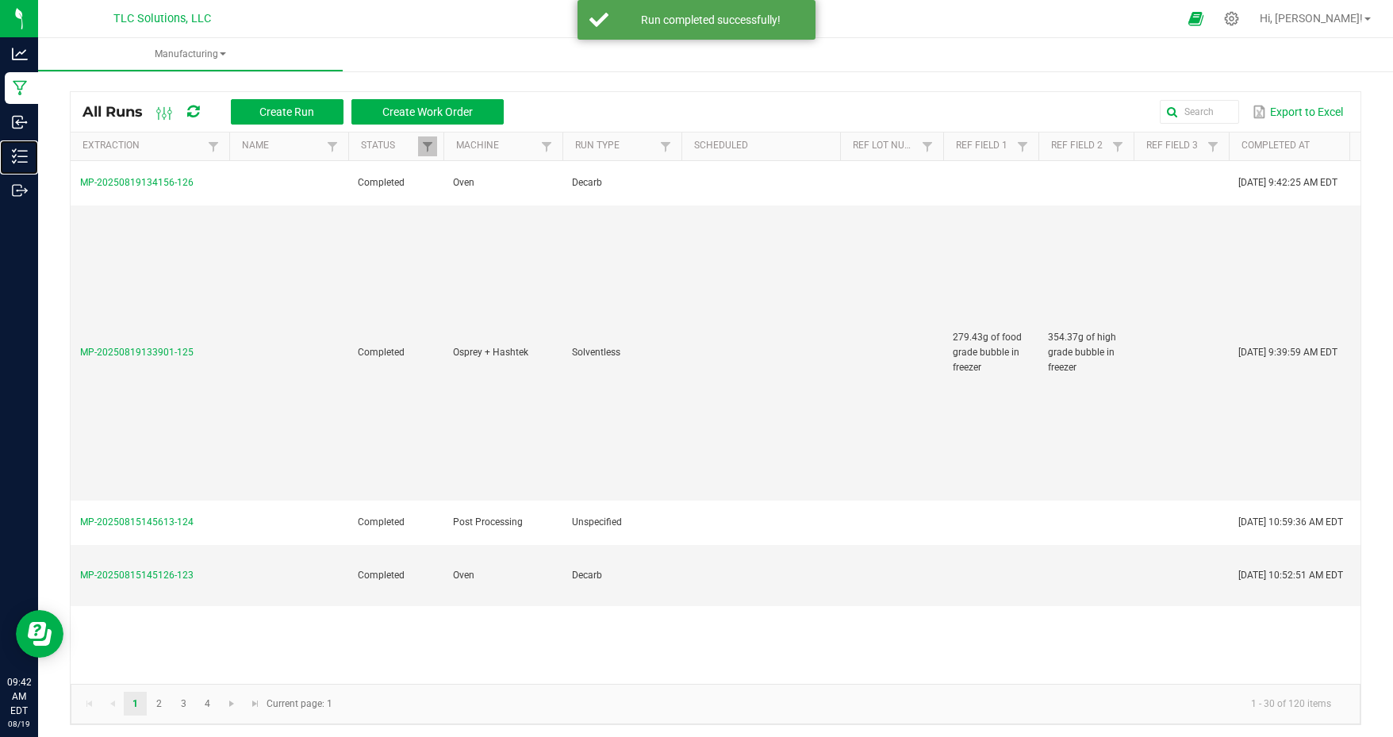
click at [21, 156] on line at bounding box center [22, 156] width 9 height 0
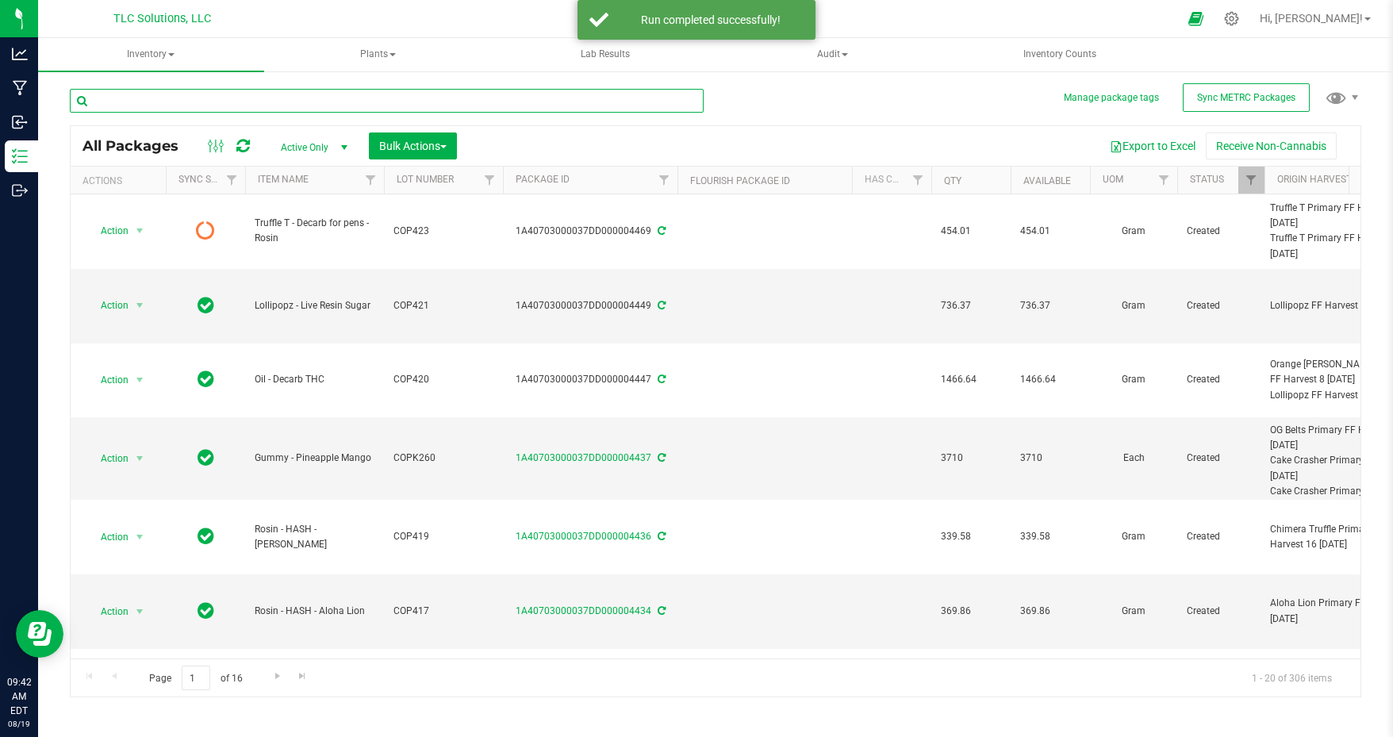
click at [255, 95] on input "text" at bounding box center [387, 101] width 634 height 24
type input "muffin"
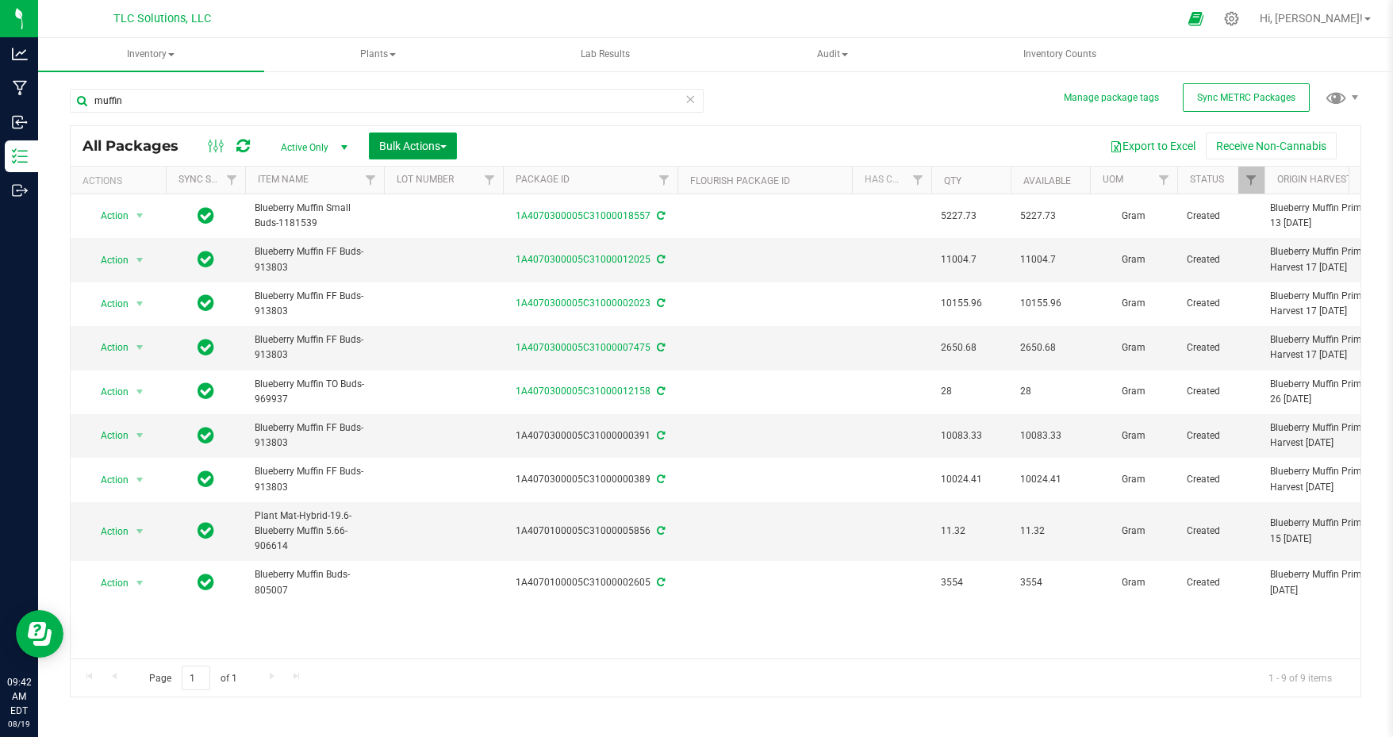
click at [429, 137] on button "Bulk Actions" at bounding box center [413, 146] width 88 height 27
click at [441, 181] on span "Add to manufacturing run" at bounding box center [439, 181] width 120 height 13
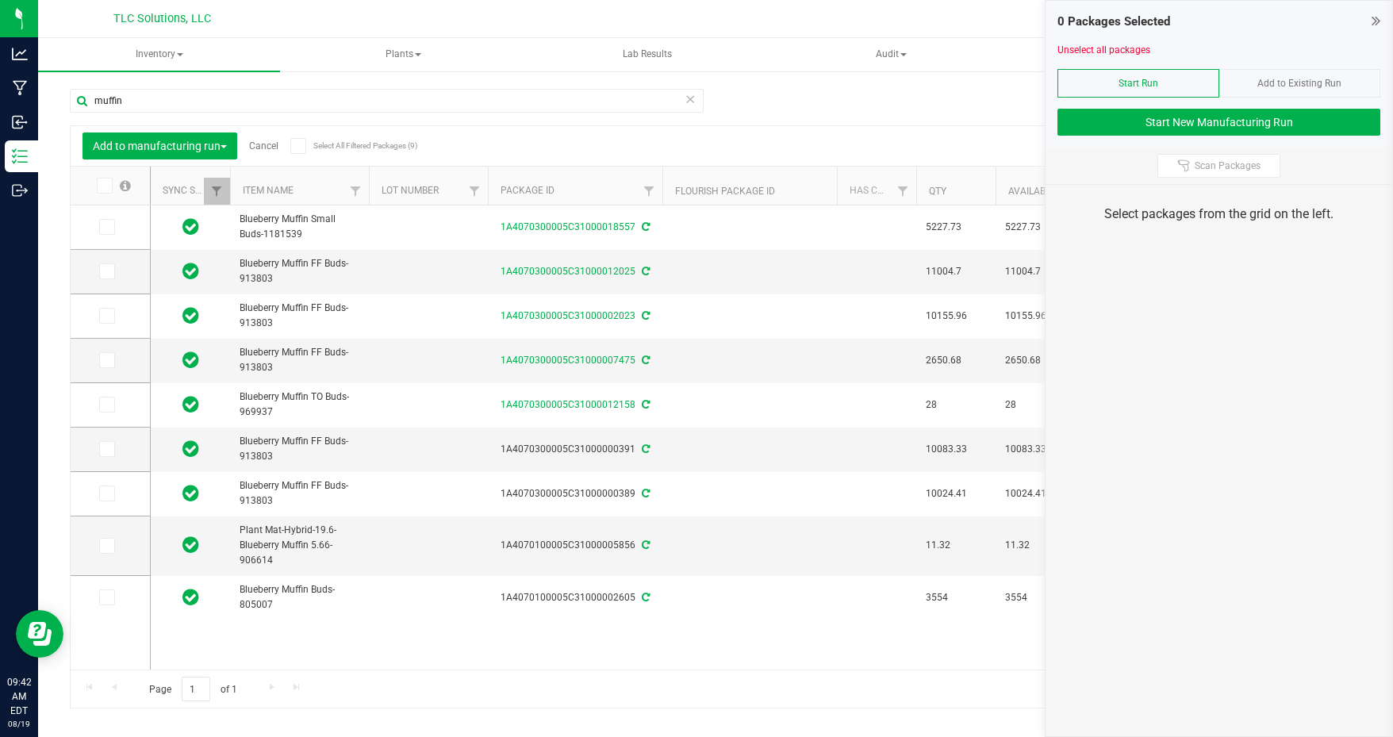
click at [102, 316] on icon at bounding box center [106, 316] width 10 height 0
click at [0, 0] on input "checkbox" at bounding box center [0, 0] width 0 height 0
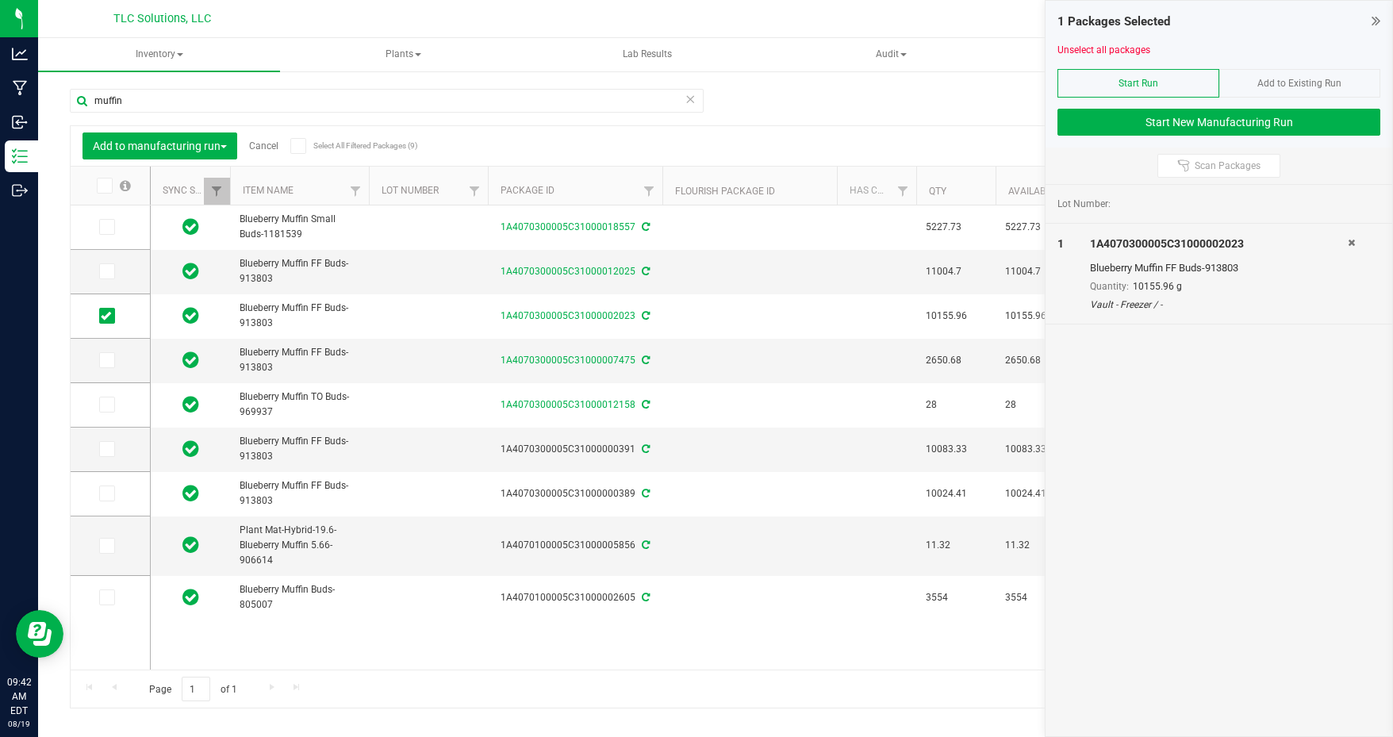
click at [115, 357] on label at bounding box center [110, 360] width 23 height 16
click at [0, 0] on input "checkbox" at bounding box center [0, 0] width 0 height 0
click at [108, 271] on icon at bounding box center [106, 271] width 10 height 0
click at [0, 0] on input "checkbox" at bounding box center [0, 0] width 0 height 0
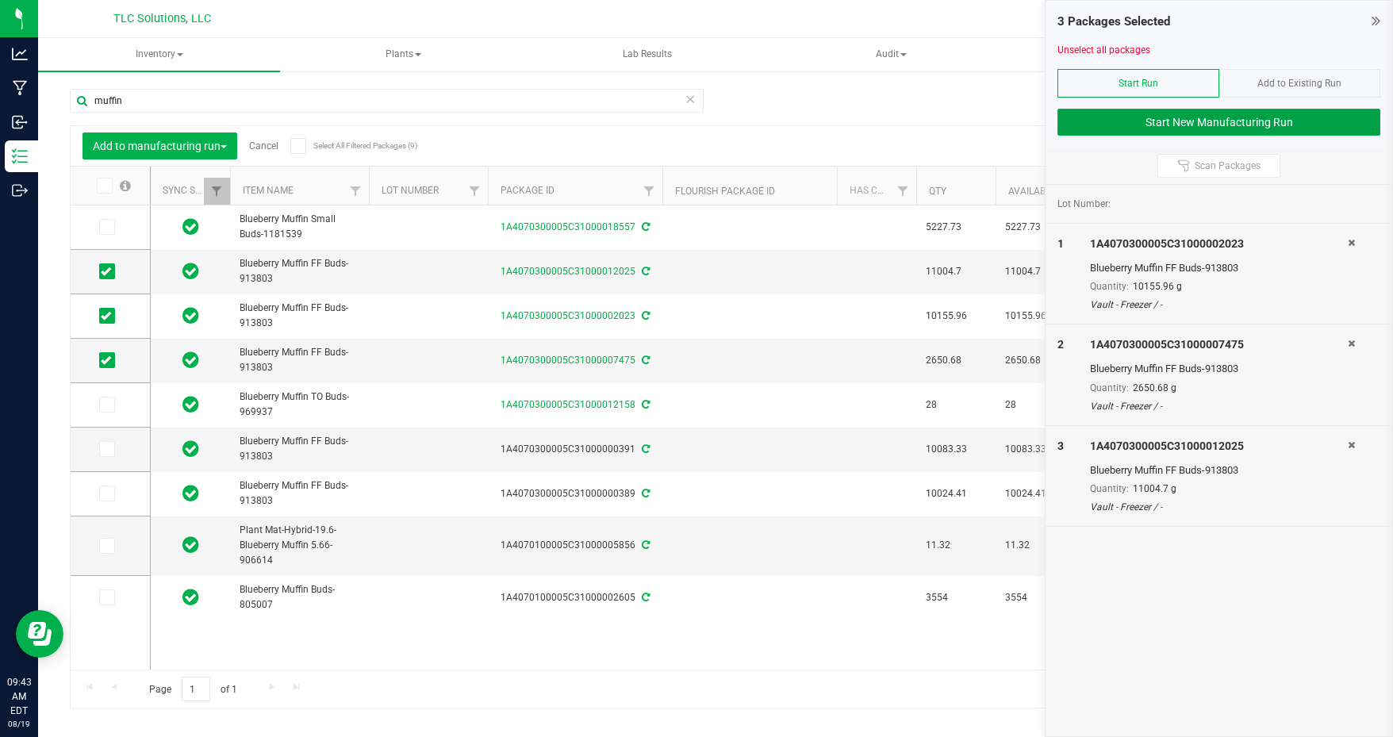
click at [1144, 120] on button "Start New Manufacturing Run" at bounding box center [1219, 122] width 323 height 27
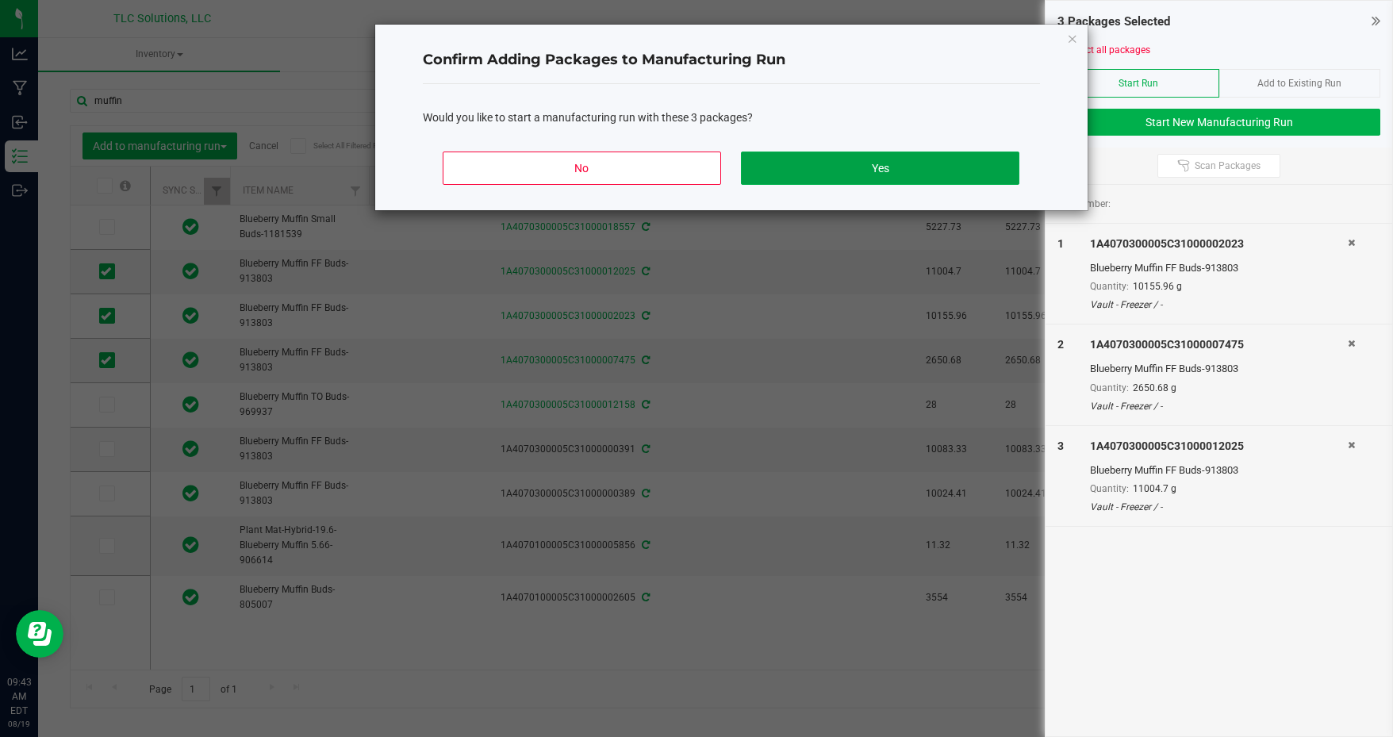
click at [887, 165] on button "Yes" at bounding box center [880, 168] width 278 height 33
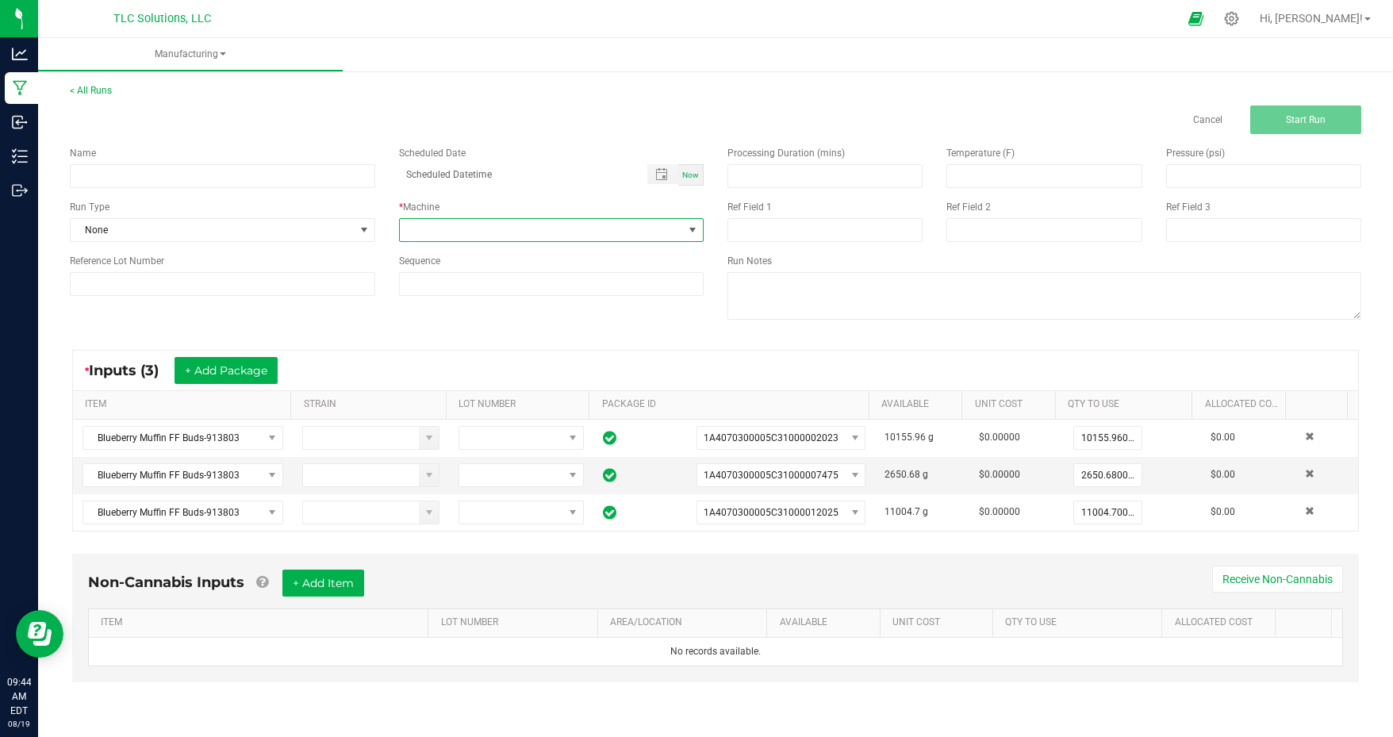
click at [482, 229] on span at bounding box center [542, 230] width 284 height 22
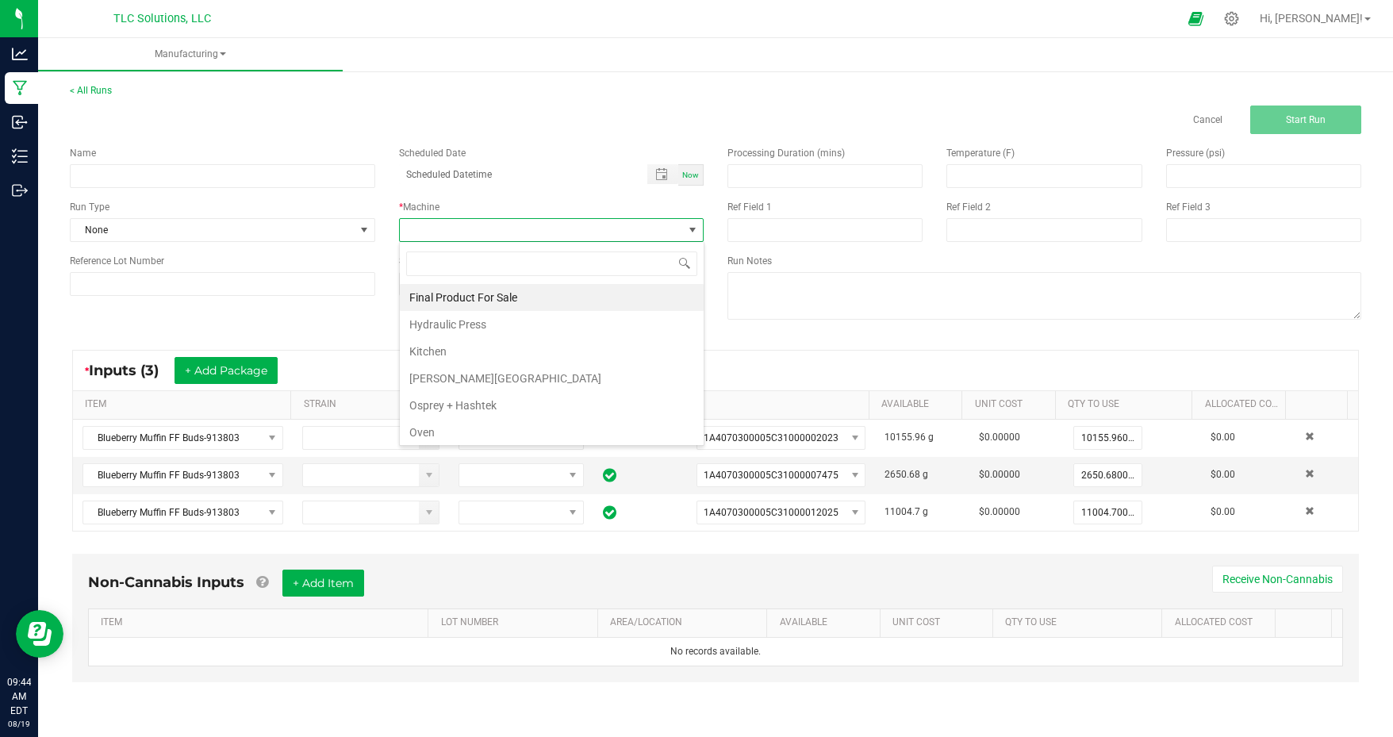
scroll to position [23, 305]
click at [479, 405] on li "Osprey + Hashtek" at bounding box center [552, 405] width 304 height 27
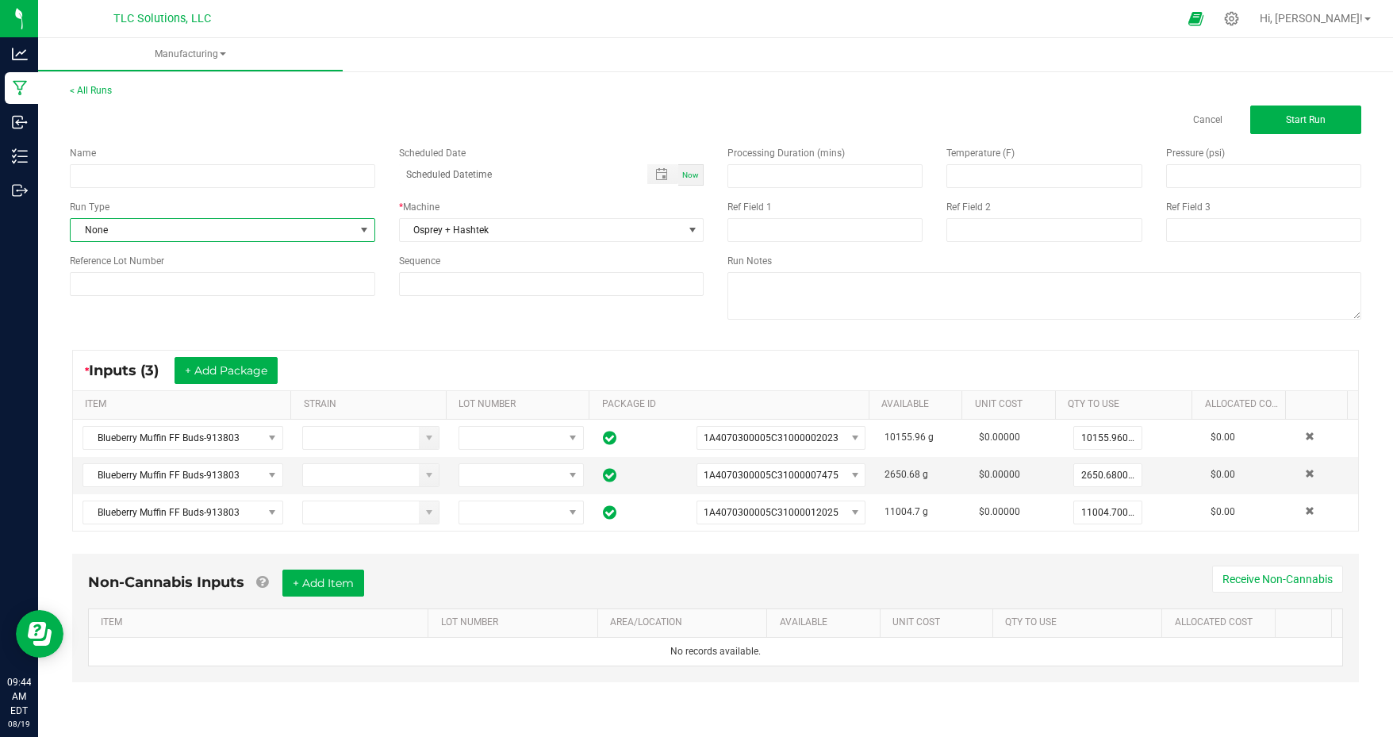
click at [257, 231] on span "None" at bounding box center [213, 230] width 284 height 22
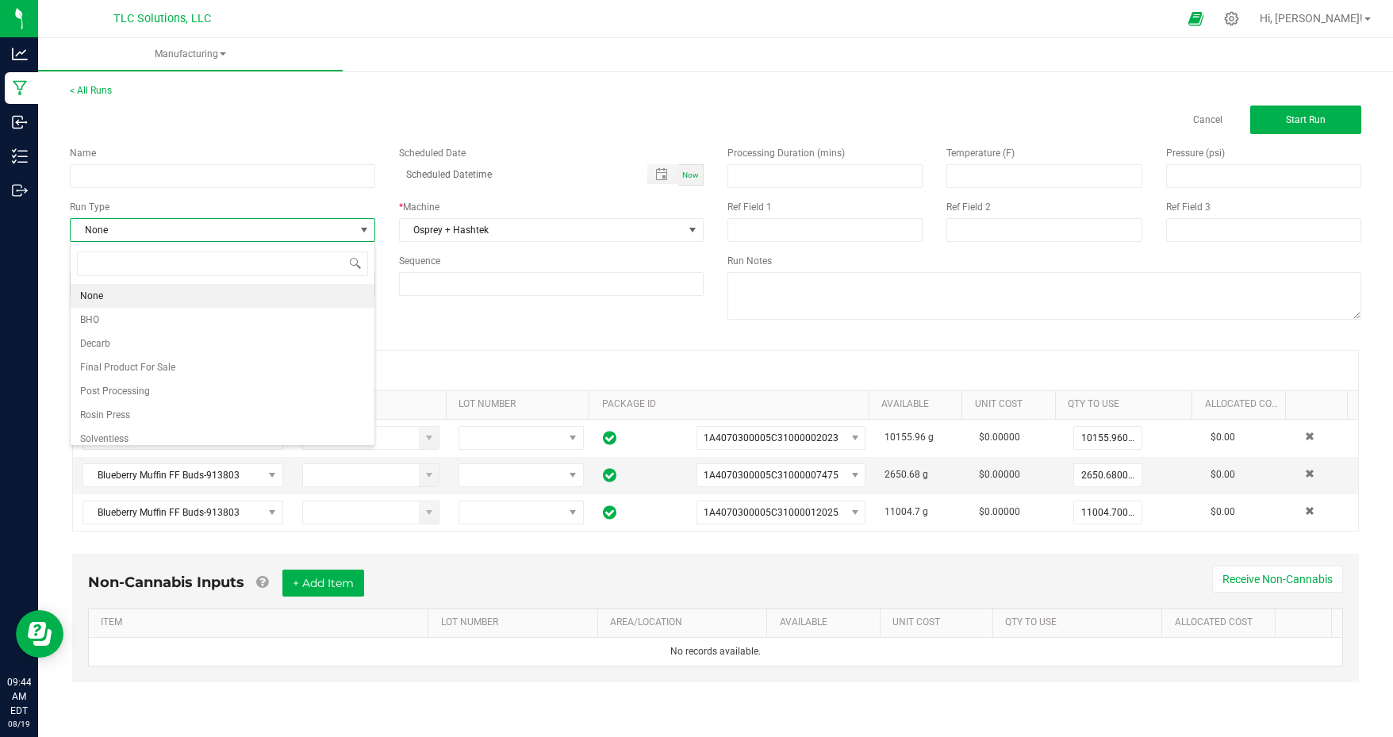
click at [118, 436] on span "Solventless" at bounding box center [104, 439] width 48 height 16
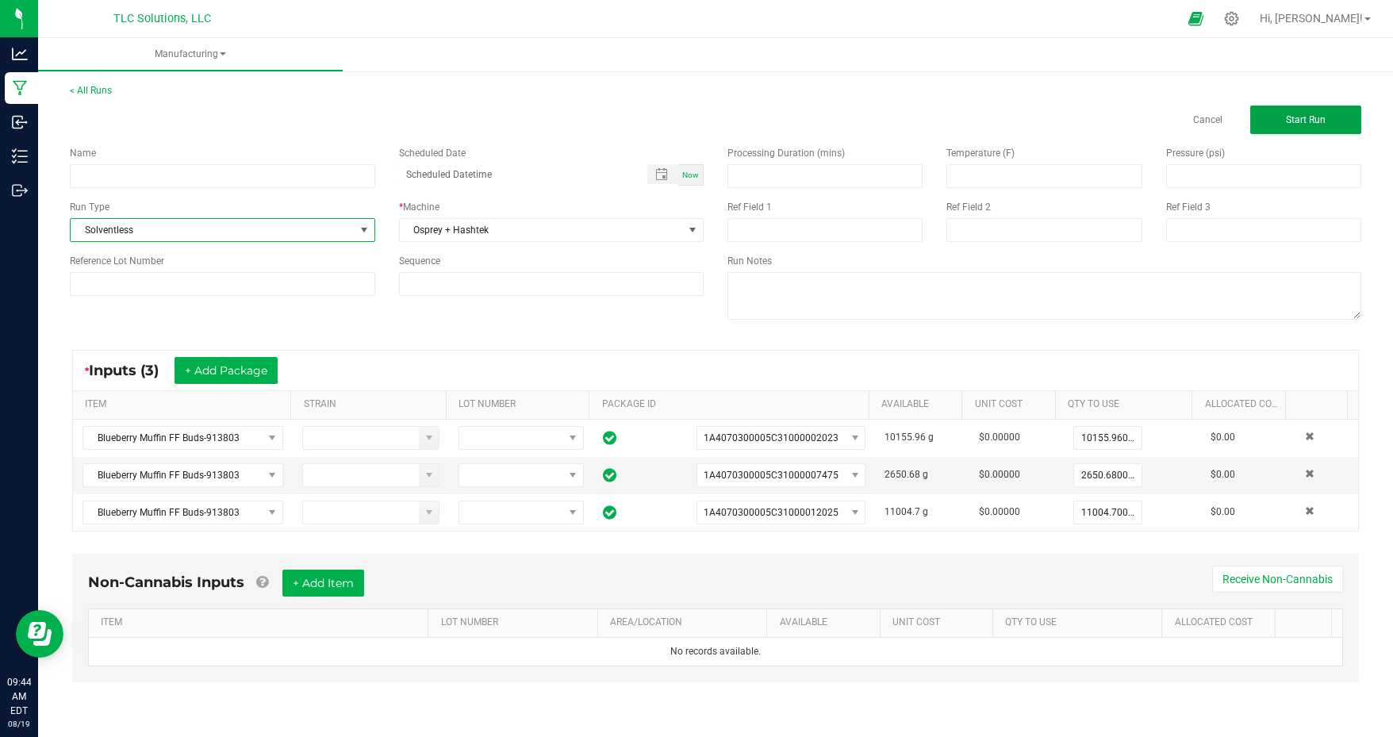
click at [1287, 130] on button "Start Run" at bounding box center [1306, 120] width 111 height 29
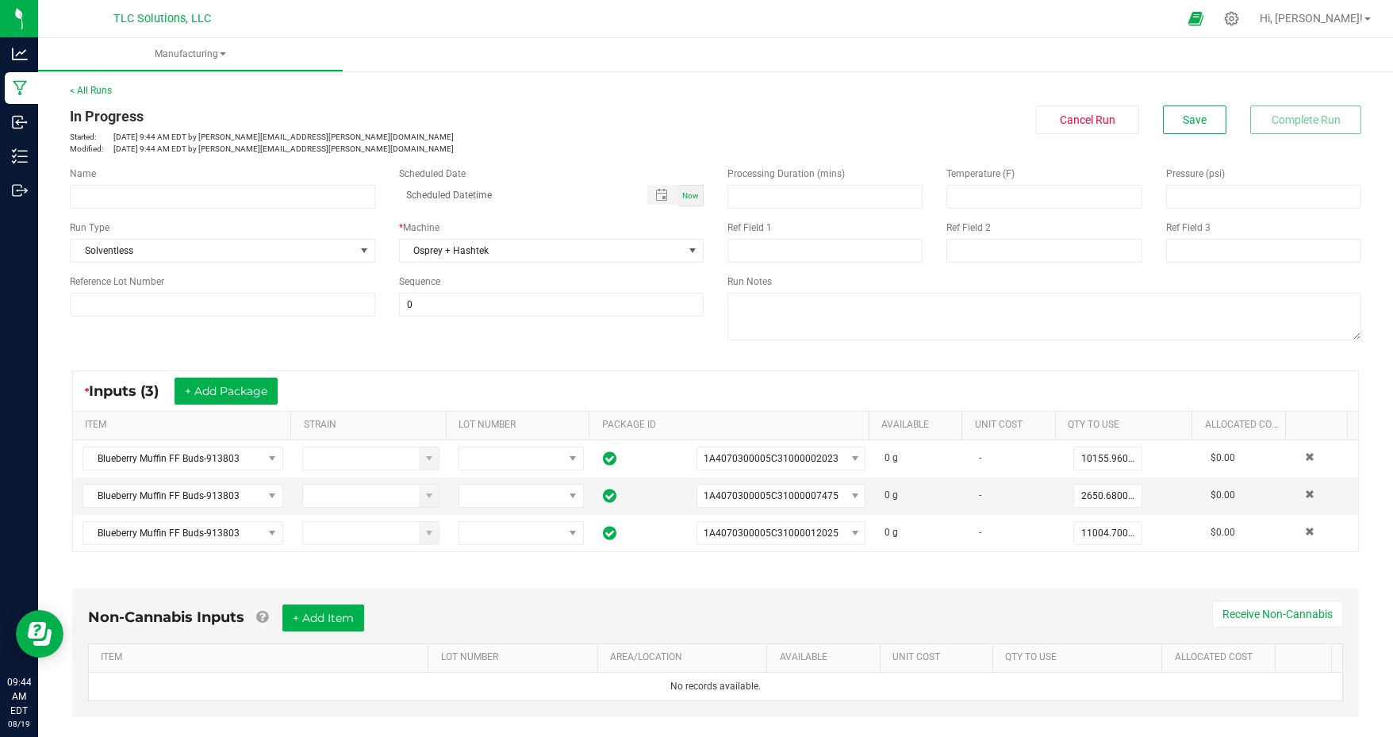
scroll to position [294, 0]
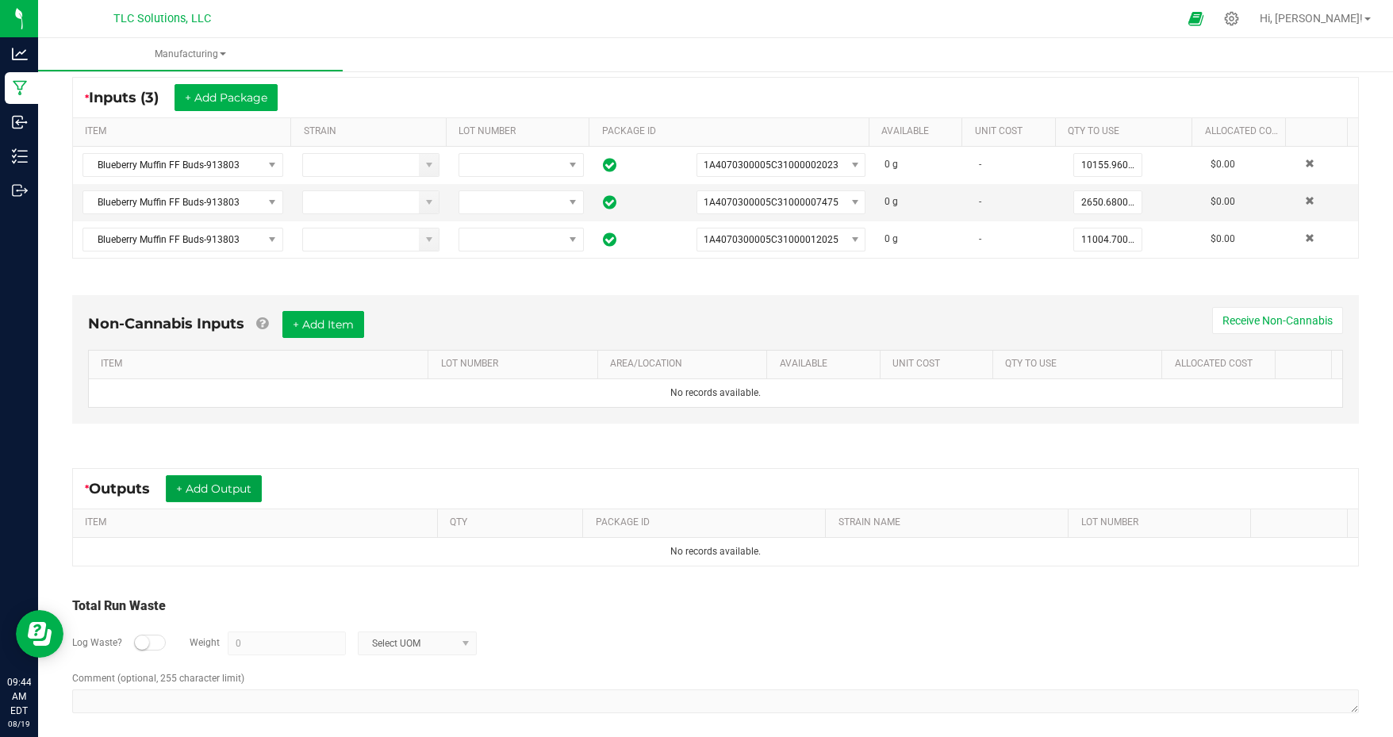
click at [233, 482] on button "+ Add Output" at bounding box center [214, 488] width 96 height 27
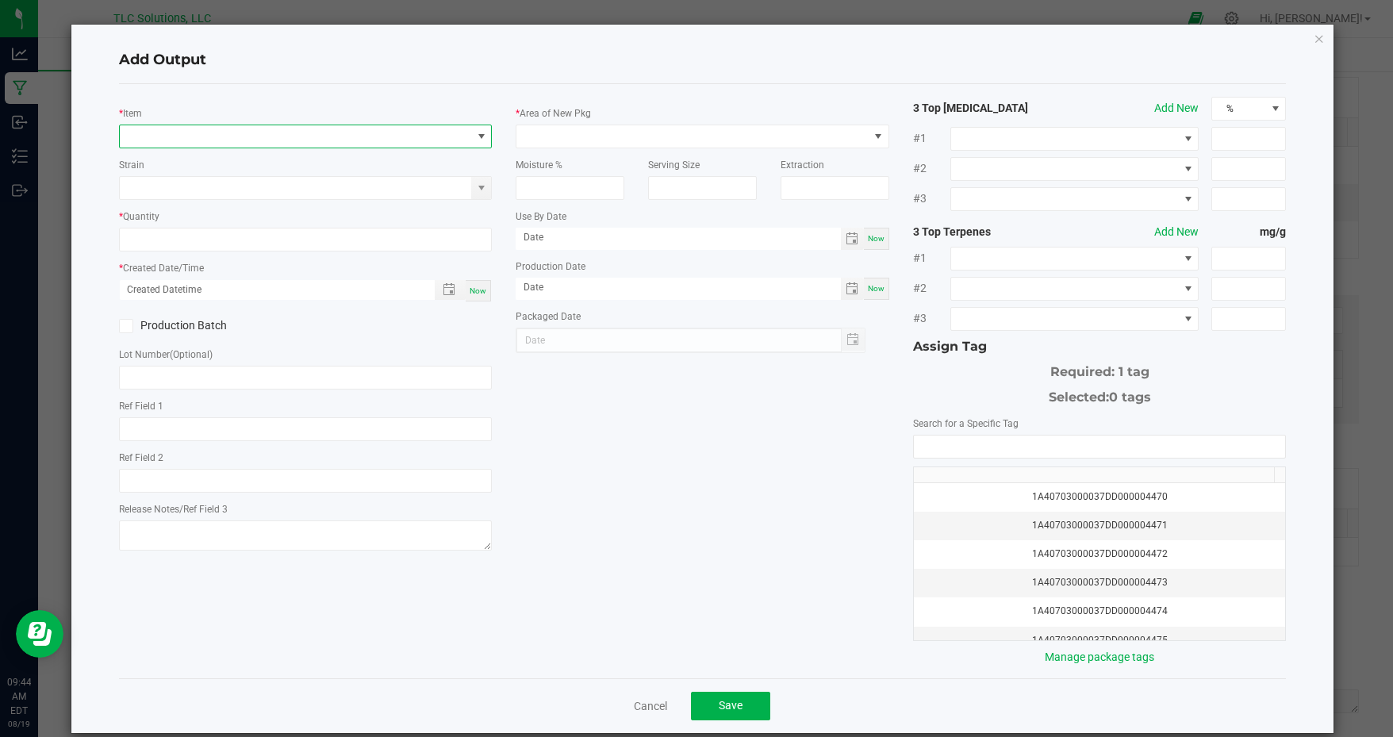
click at [336, 132] on span "NO DATA FOUND" at bounding box center [296, 136] width 352 height 22
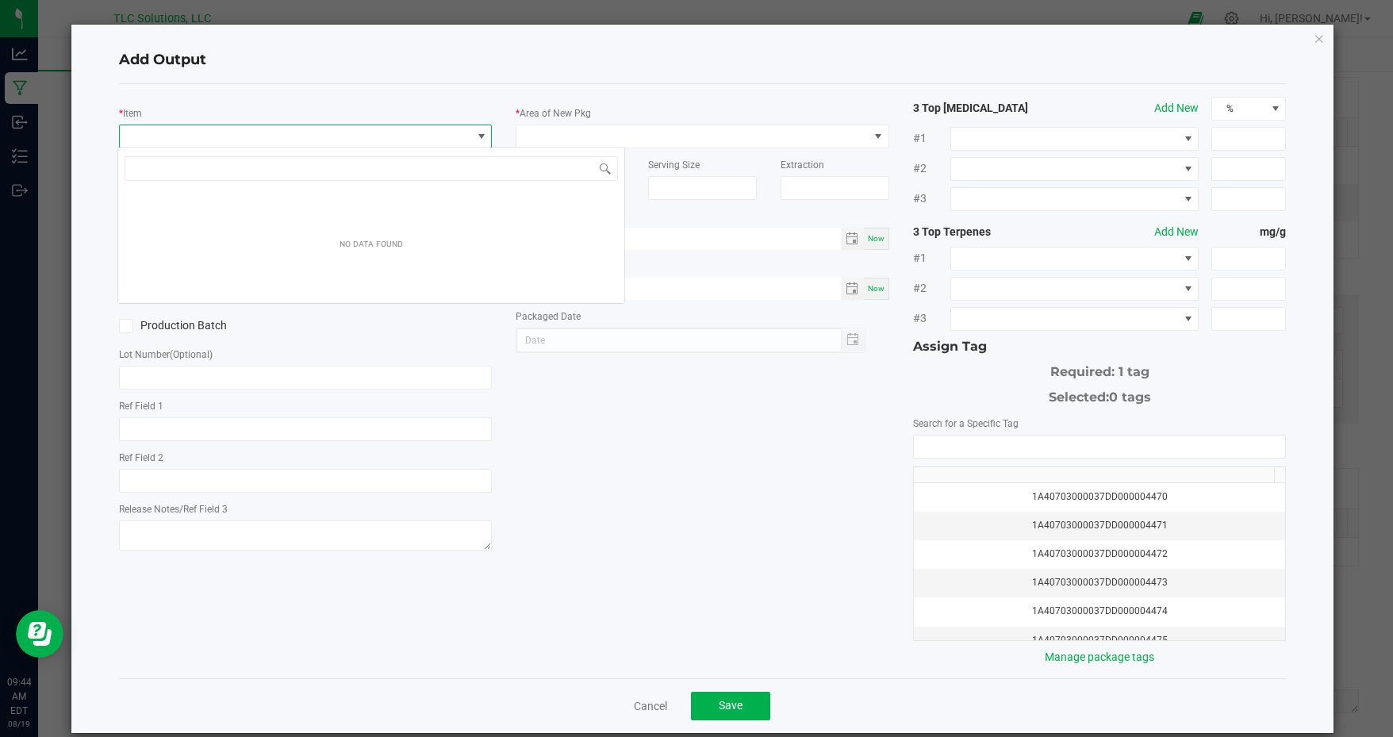
scroll to position [23, 370]
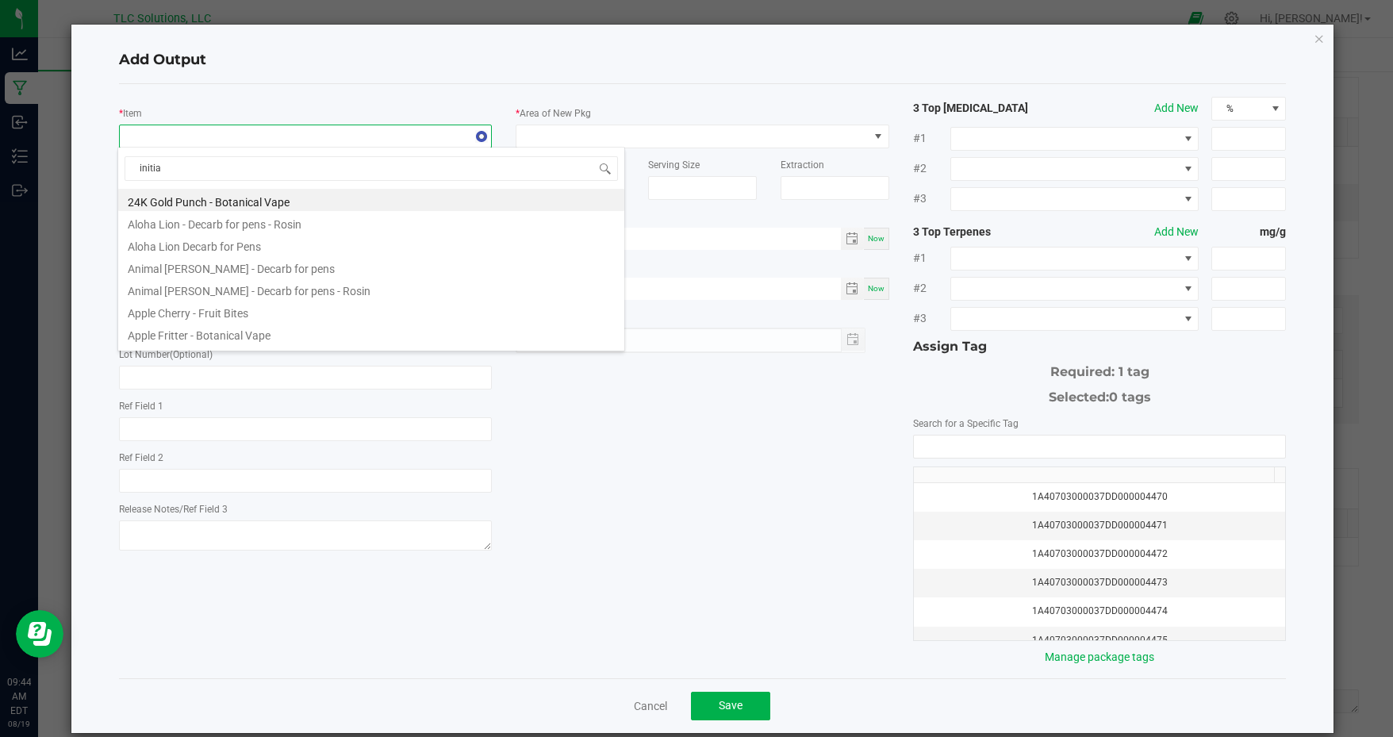
type input "initial"
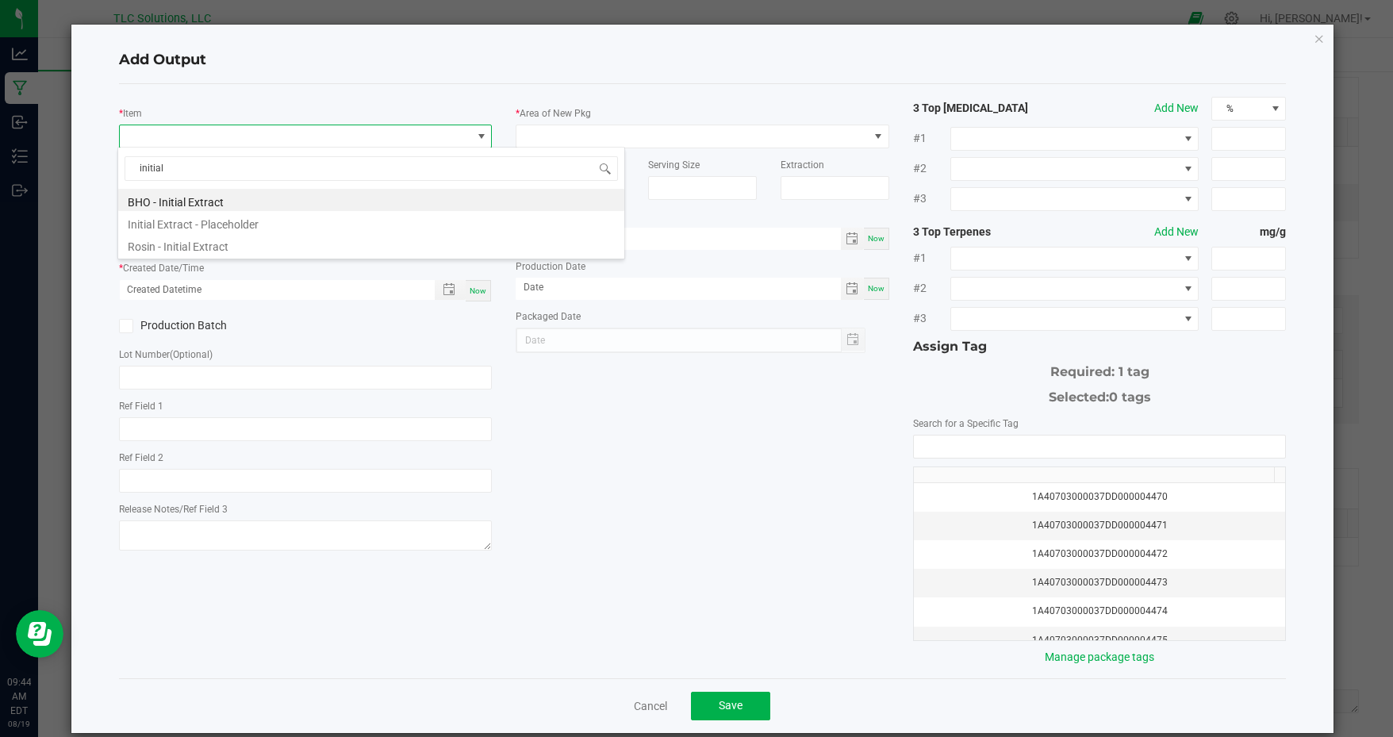
click at [186, 242] on li "Rosin - Initial Extract" at bounding box center [371, 244] width 506 height 22
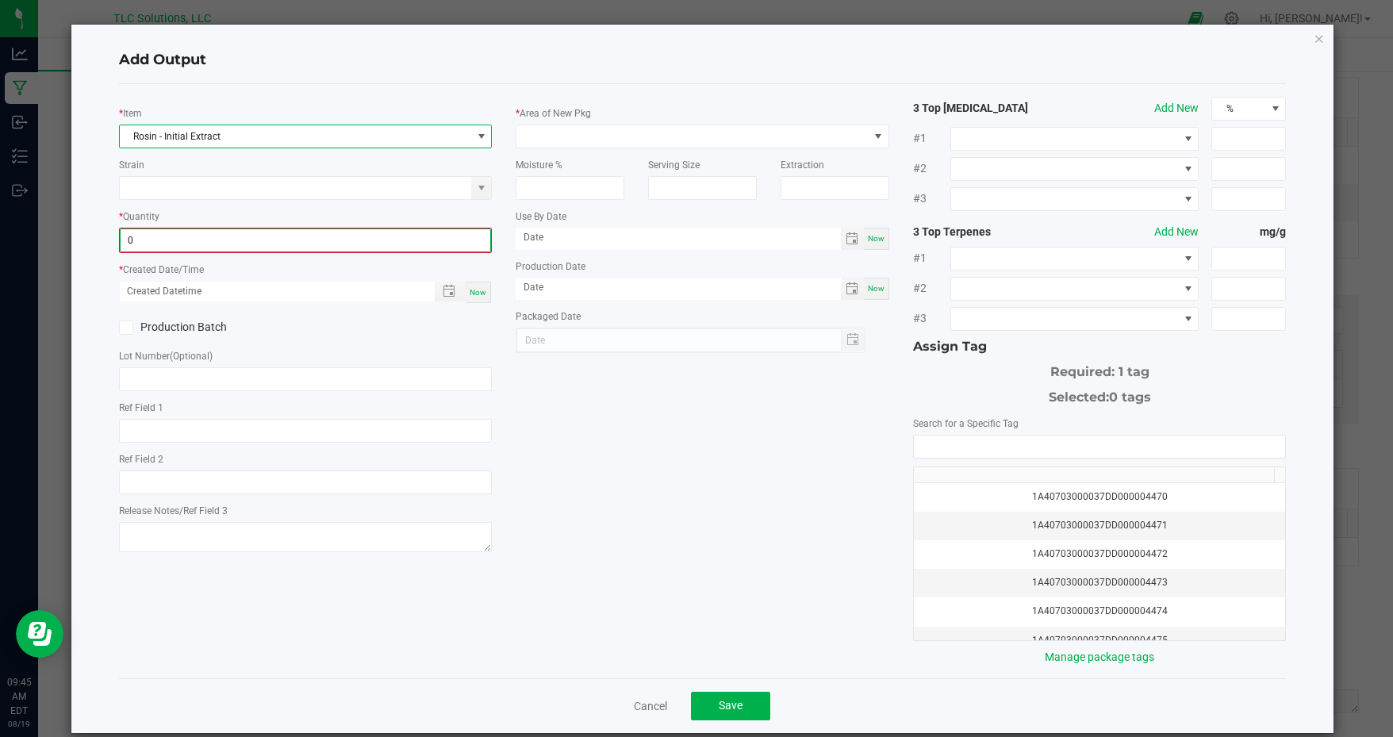
click at [215, 237] on input "0" at bounding box center [306, 240] width 371 height 22
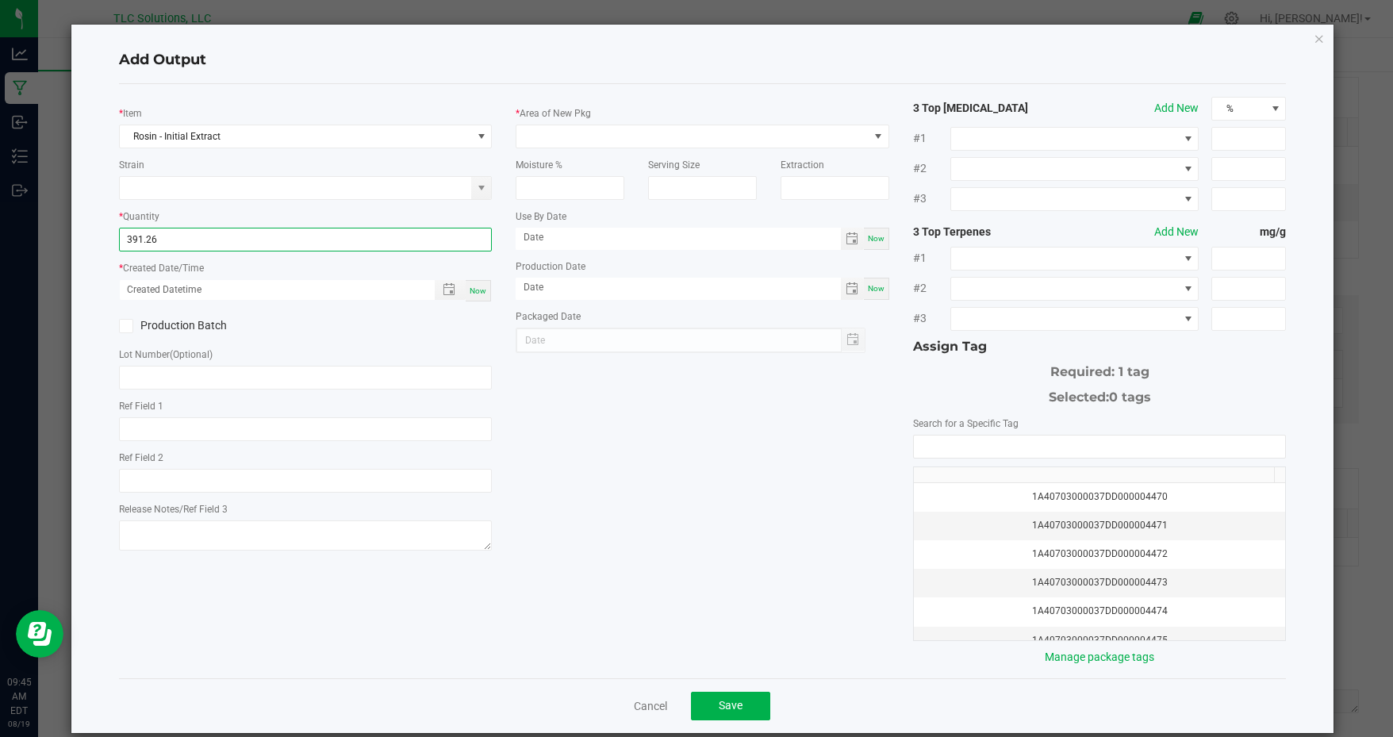
type input "391.2600 g"
click at [486, 282] on div "Now" at bounding box center [478, 290] width 25 height 21
type input "08/19/2025 9:45 AM"
type input "[DATE]"
click at [141, 288] on input "08/19/2025 9:45 AM" at bounding box center [269, 290] width 299 height 20
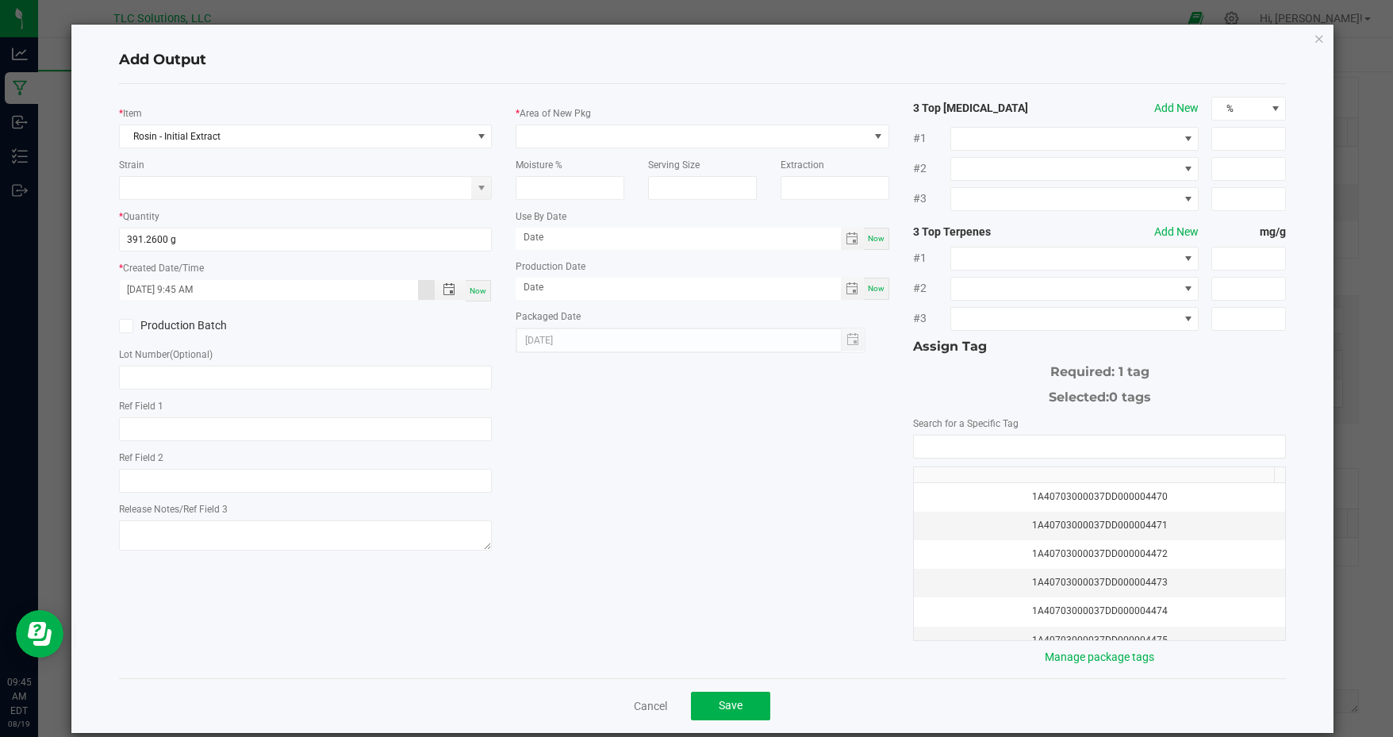
type input "08/01/2025 9:45 AM"
type input "08/01/2025"
type input "08/12/2025 9:45 AM"
type input "08/12/2025"
type input "08/12/2025 9:45 AM"
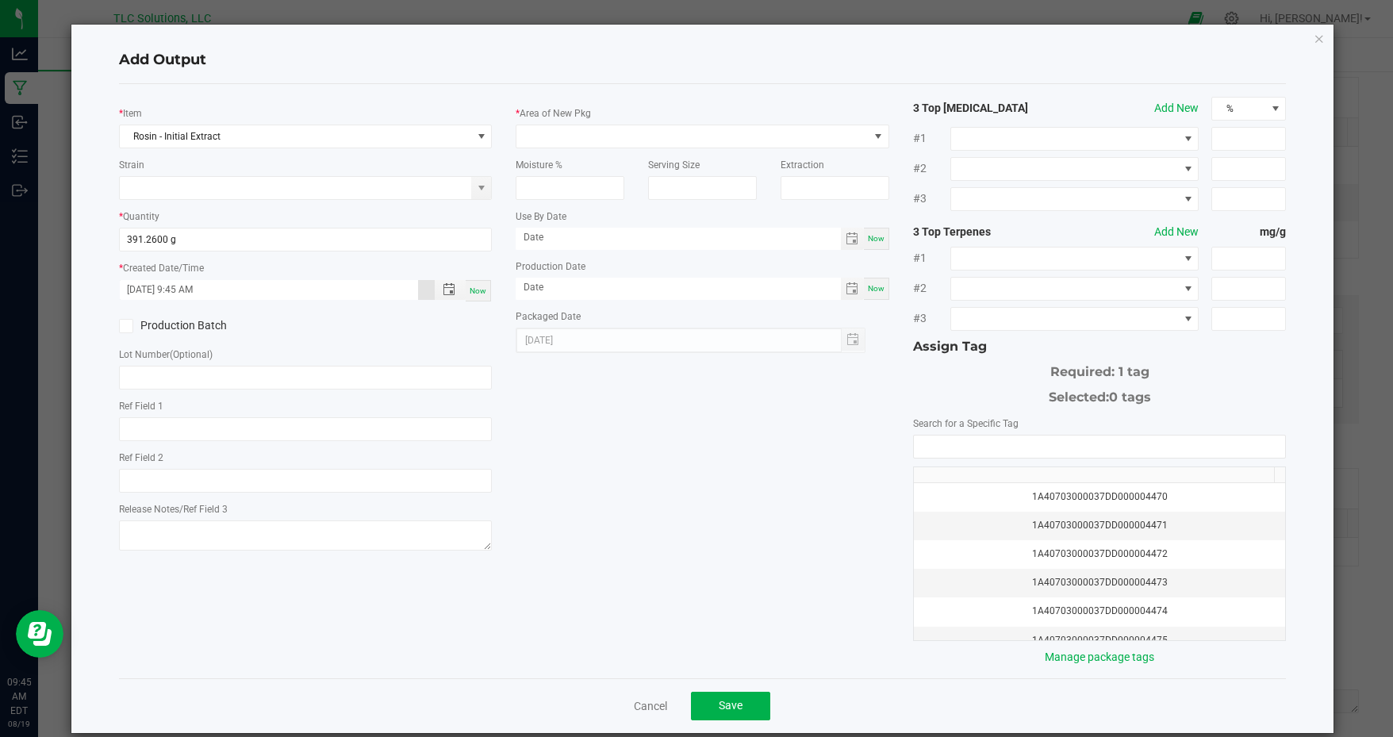
click at [186, 322] on label "Production Batch" at bounding box center [206, 325] width 175 height 17
click at [0, 0] on input "Production Batch" at bounding box center [0, 0] width 0 height 0
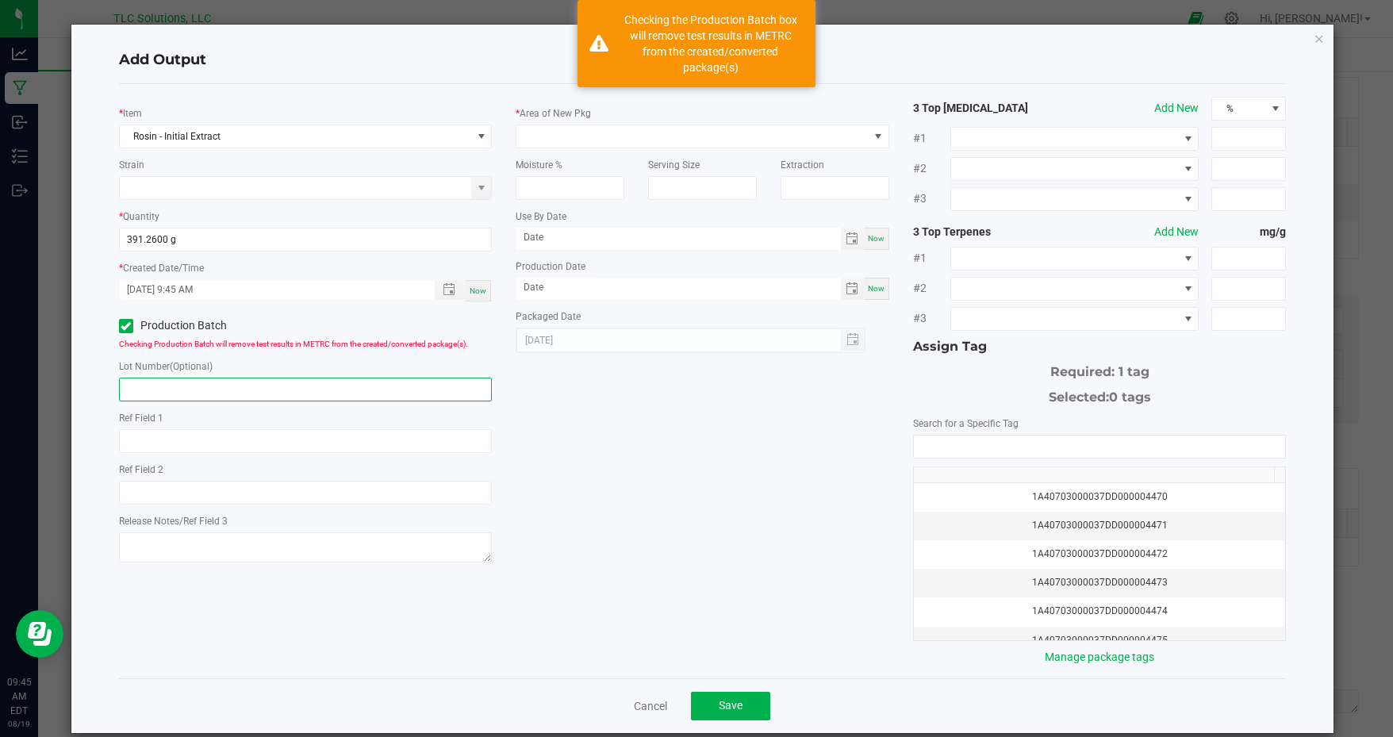
click at [190, 378] on input "text" at bounding box center [306, 390] width 374 height 24
type input "COP424"
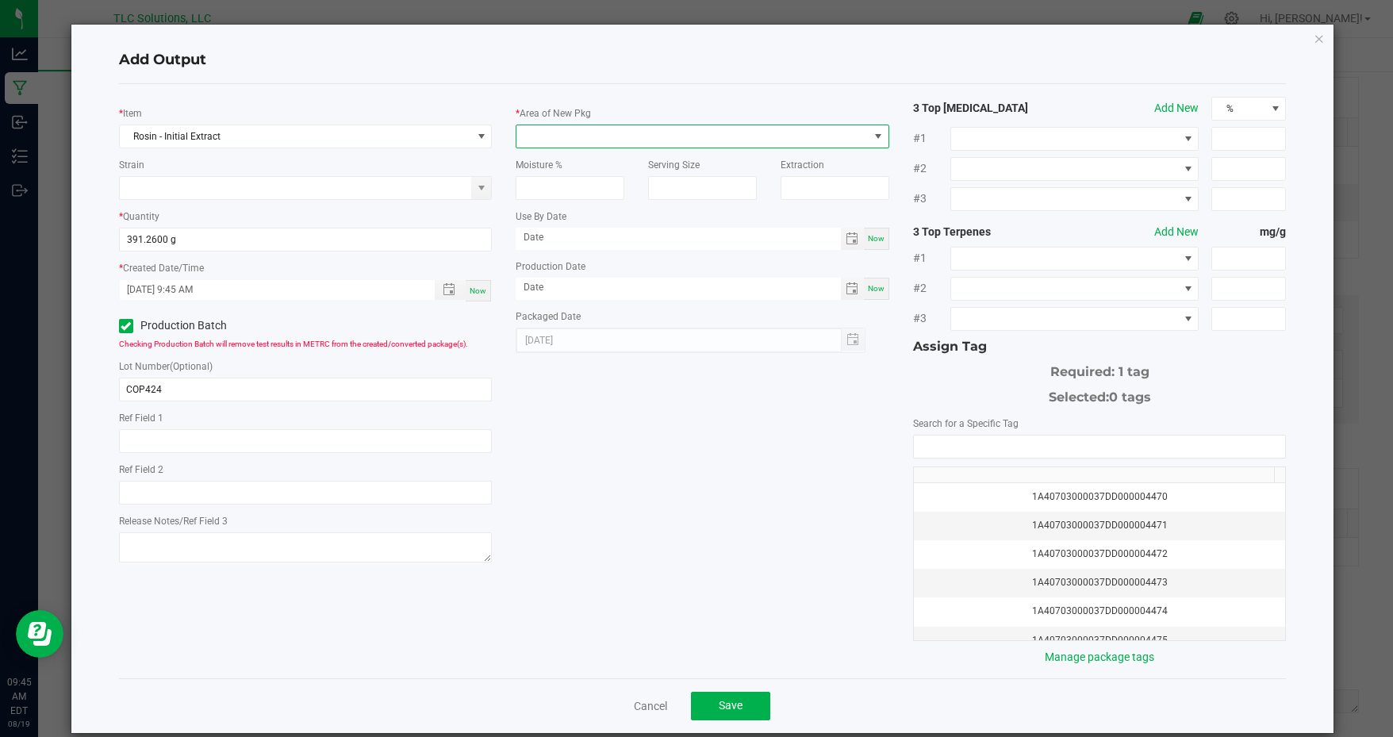
click at [605, 134] on span at bounding box center [693, 136] width 352 height 22
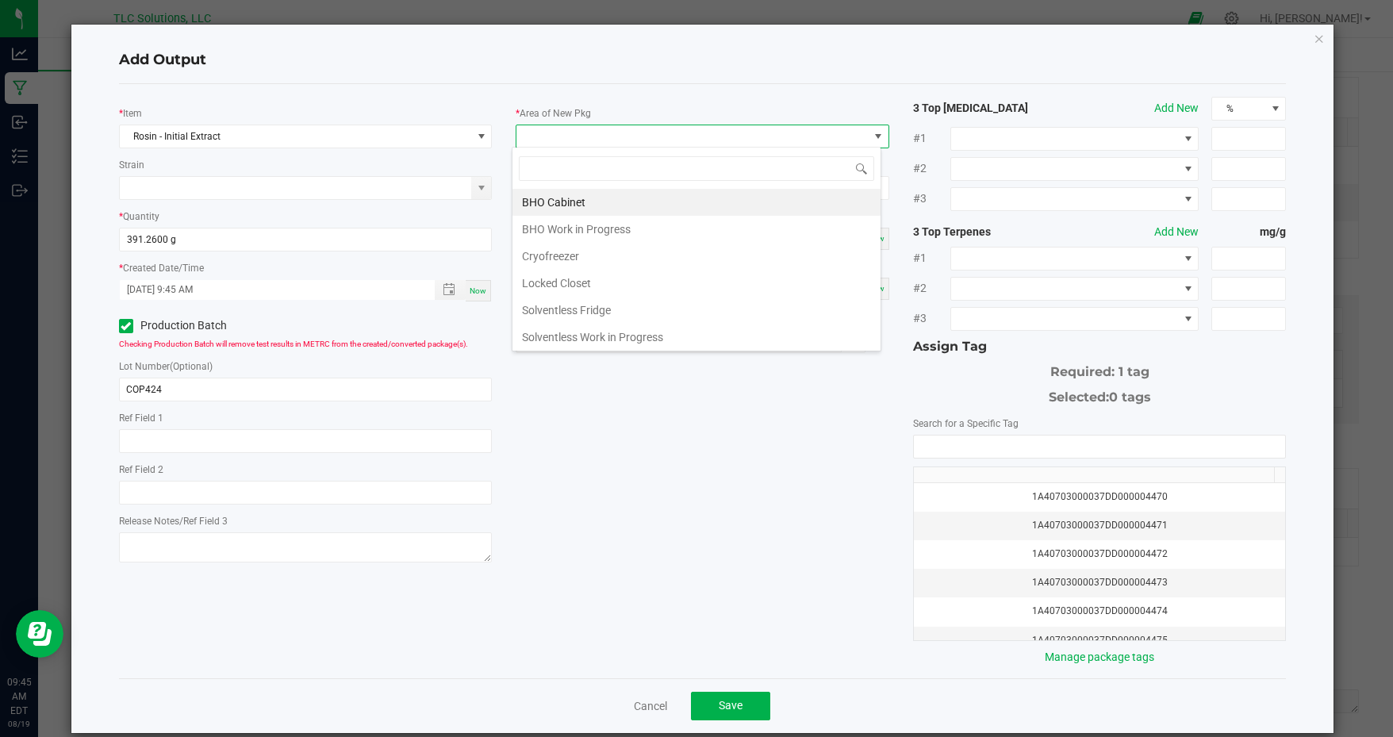
click at [623, 305] on li "Solventless Fridge" at bounding box center [697, 310] width 368 height 27
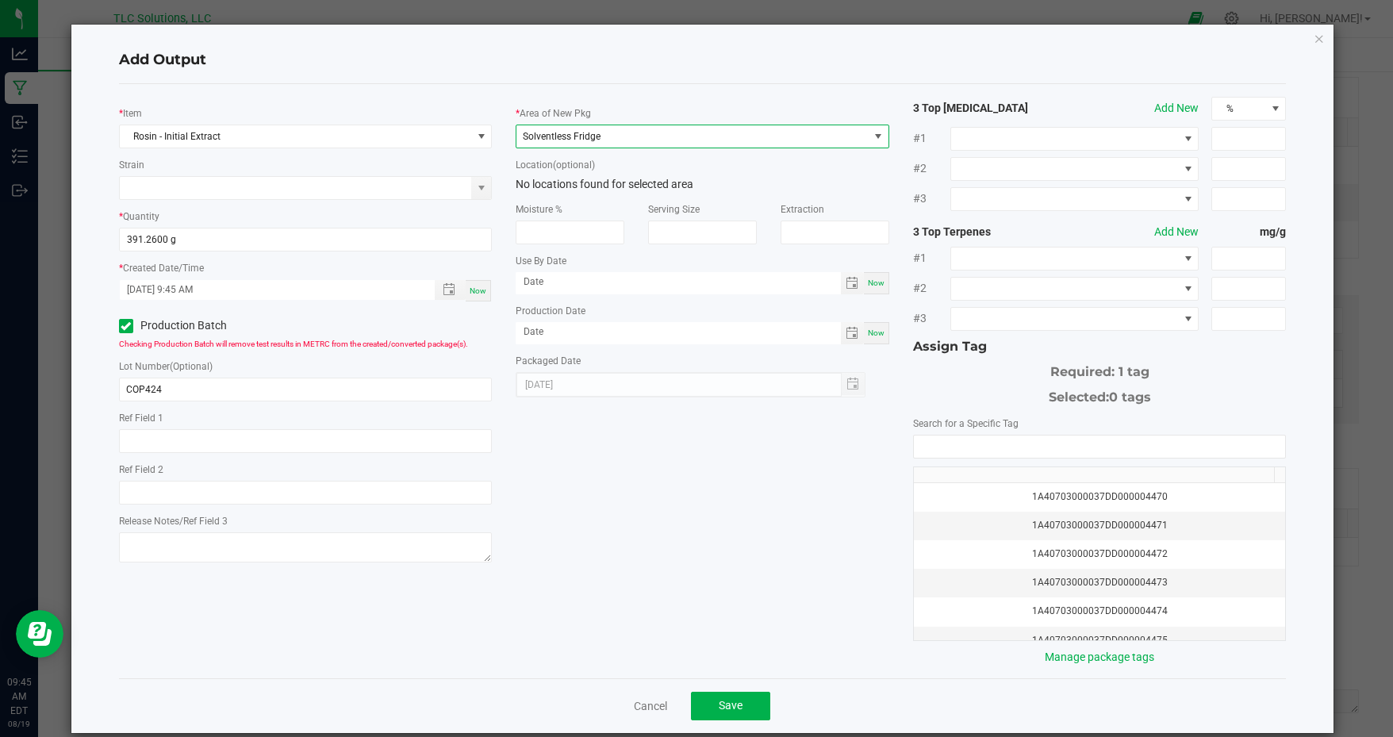
click at [1122, 490] on div "1A40703000037DD000004470" at bounding box center [1100, 497] width 353 height 15
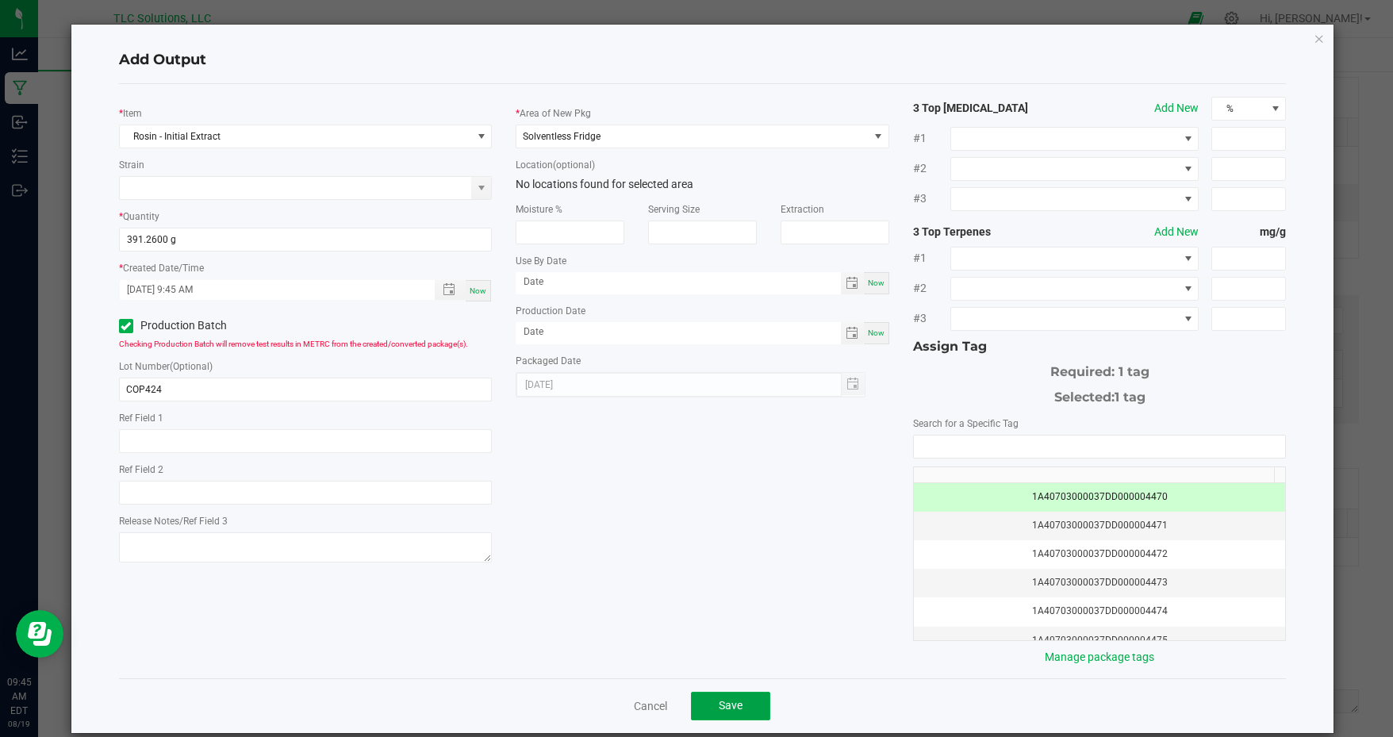
click at [729, 699] on span "Save" at bounding box center [731, 705] width 24 height 13
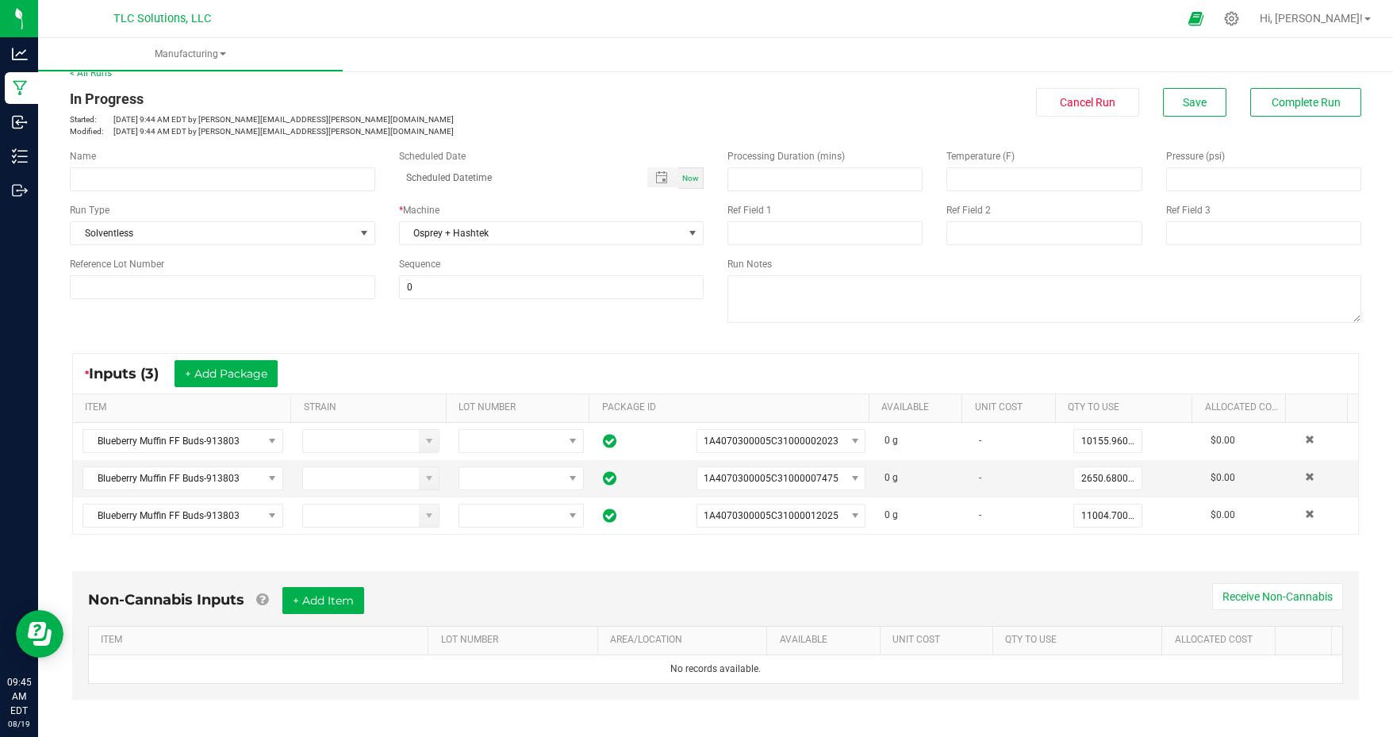
scroll to position [0, 0]
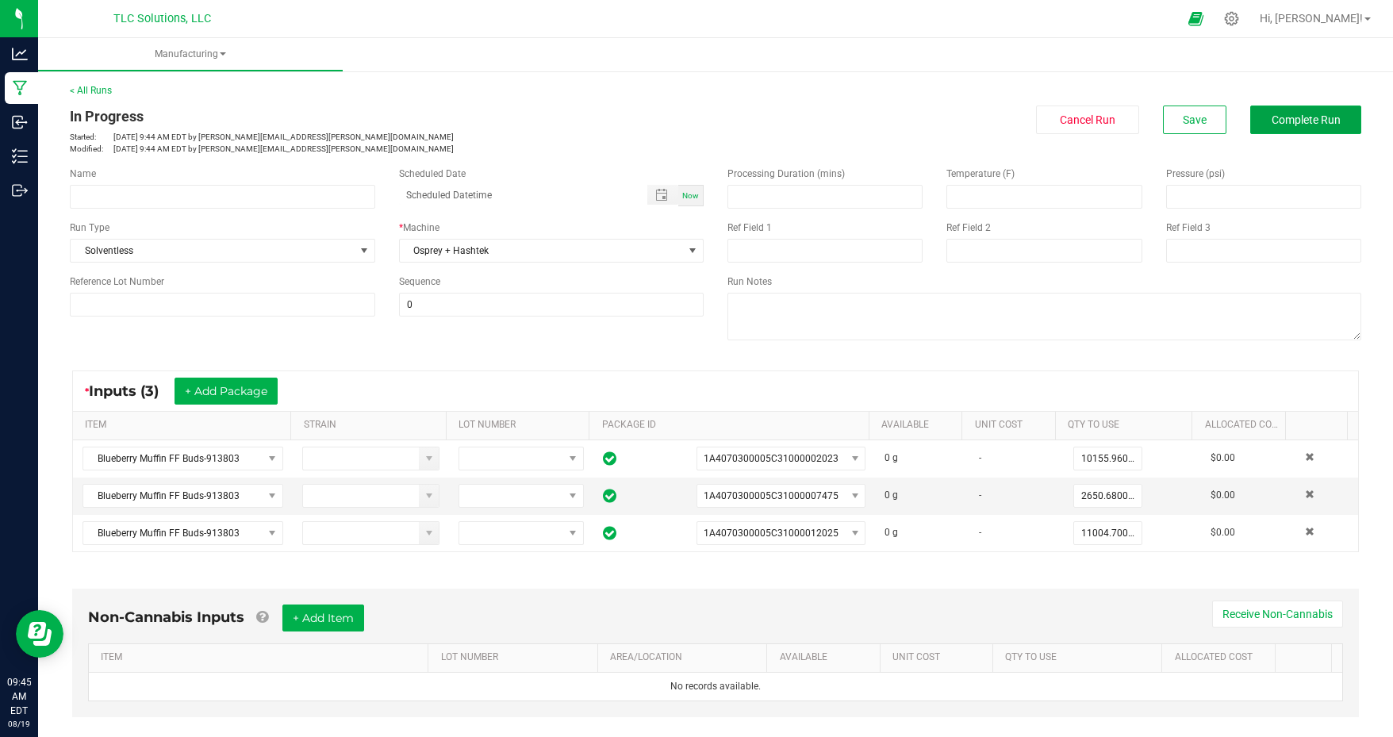
click at [1305, 121] on span "Complete Run" at bounding box center [1306, 119] width 69 height 13
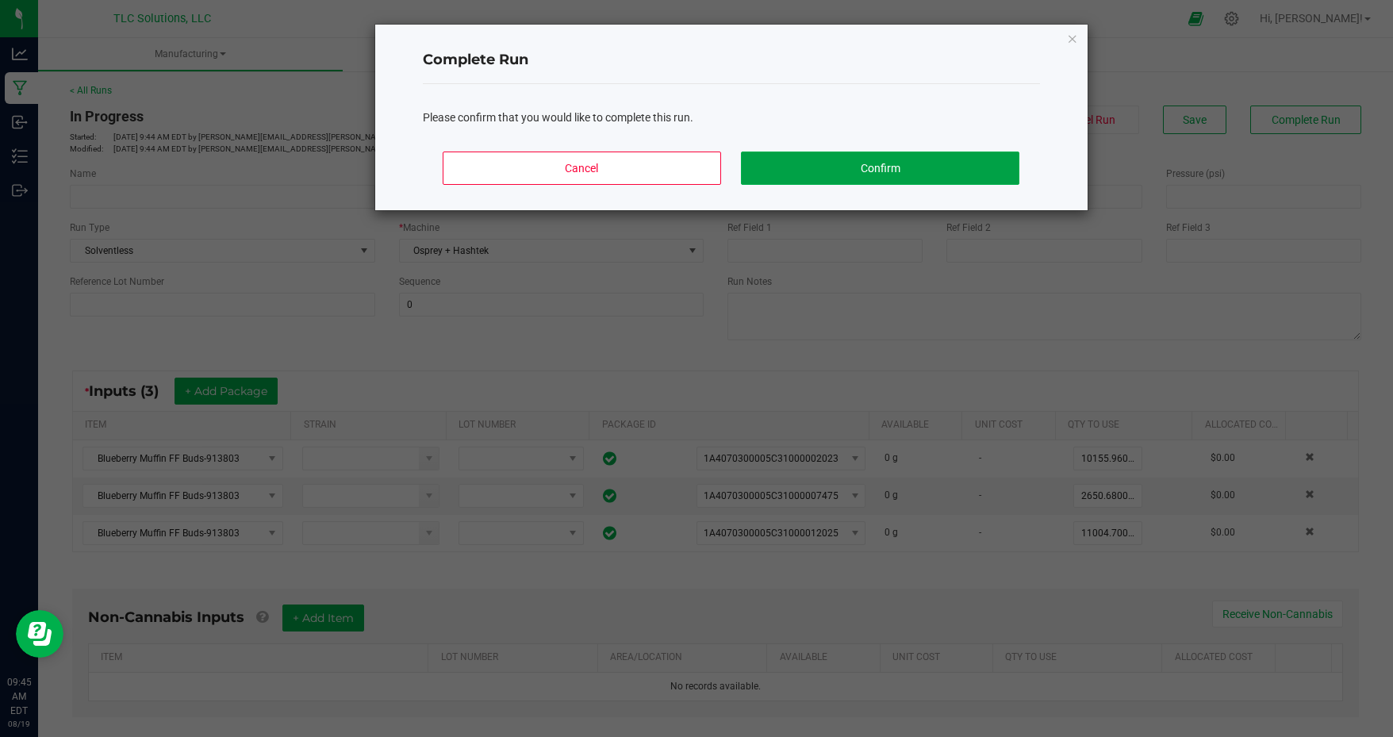
click at [903, 175] on button "Confirm" at bounding box center [880, 168] width 278 height 33
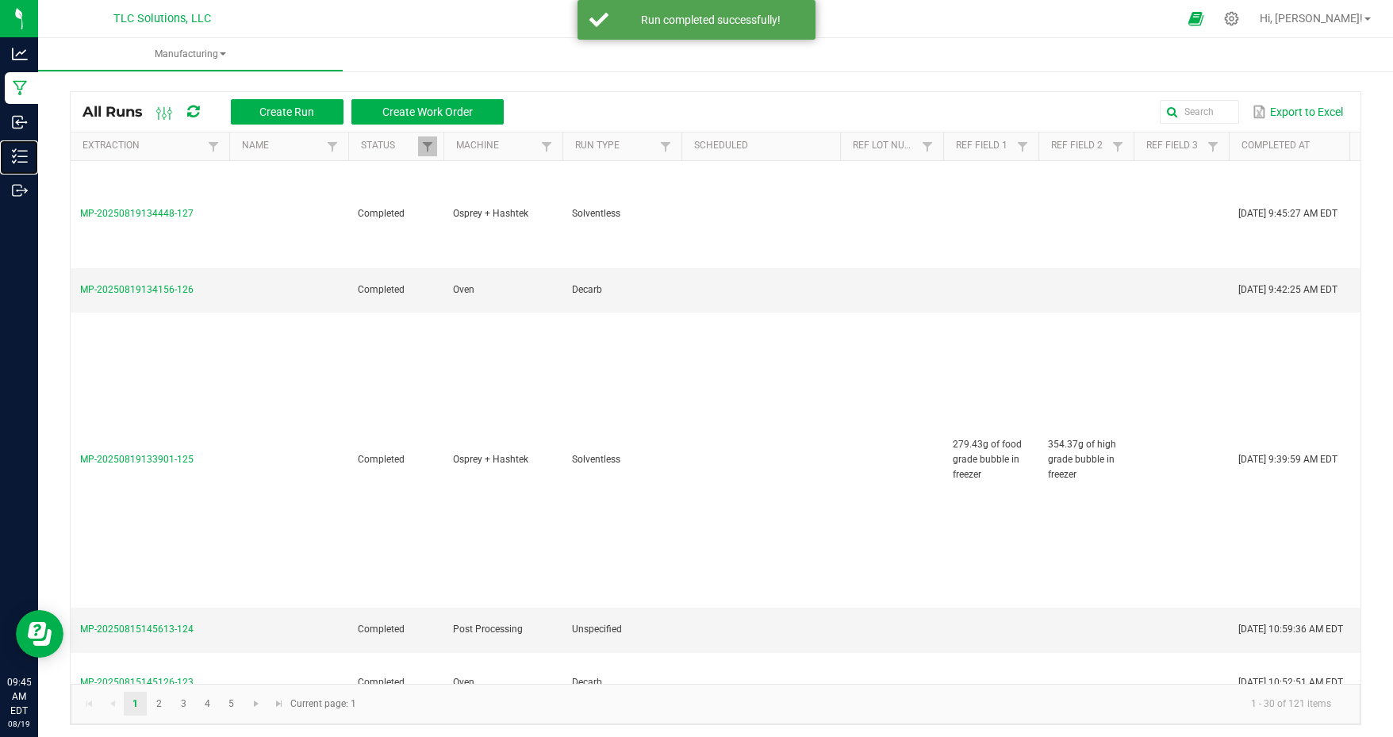
click at [24, 152] on icon at bounding box center [20, 156] width 16 height 16
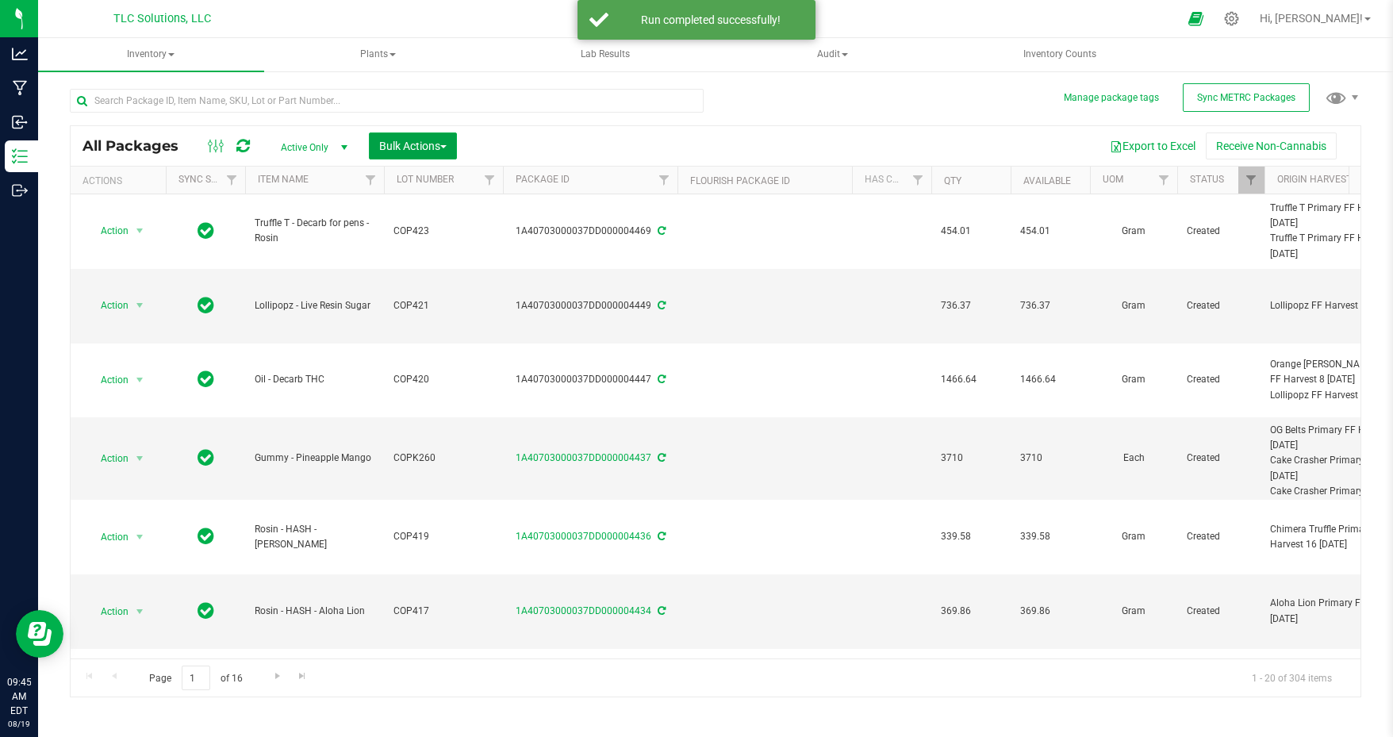
click at [425, 144] on span "Bulk Actions" at bounding box center [412, 146] width 67 height 13
click at [448, 183] on span "Add to manufacturing run" at bounding box center [439, 181] width 120 height 13
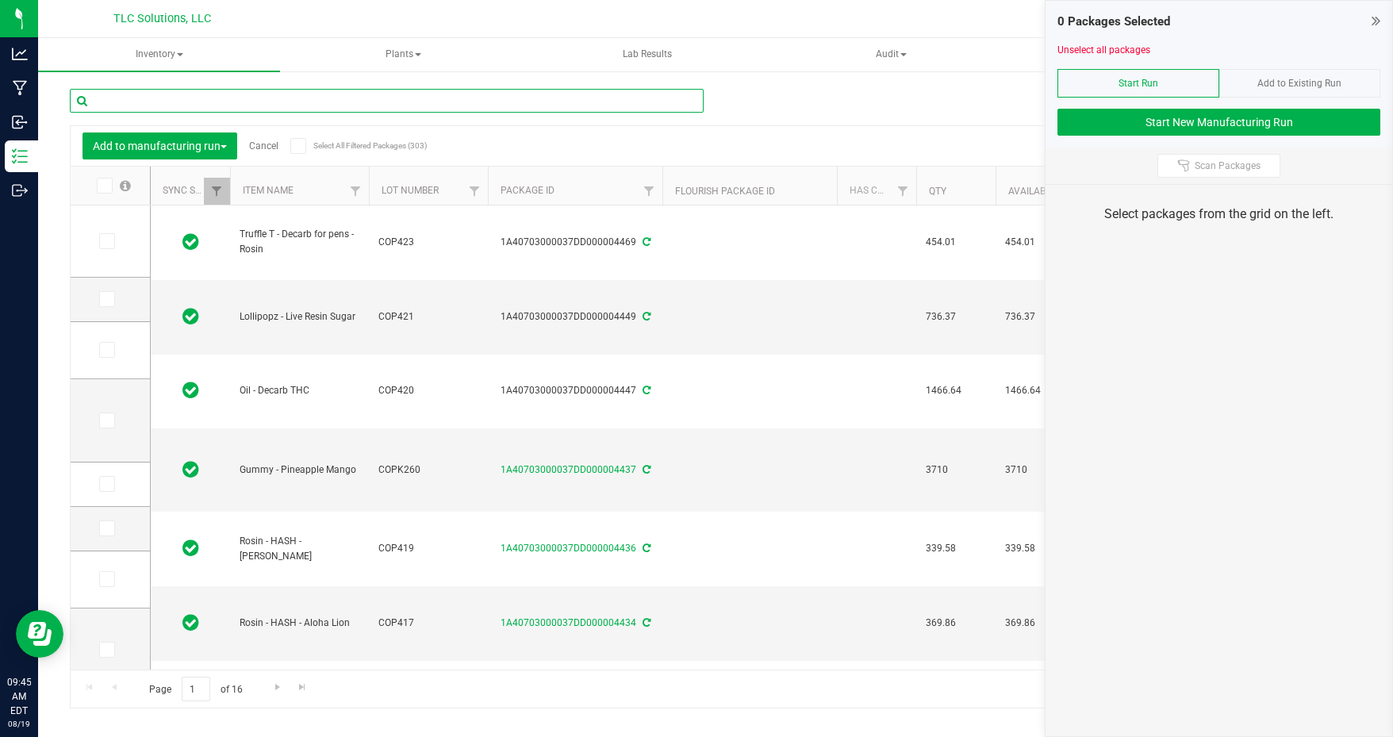
click at [267, 99] on input "text" at bounding box center [387, 101] width 634 height 24
type input "initial"
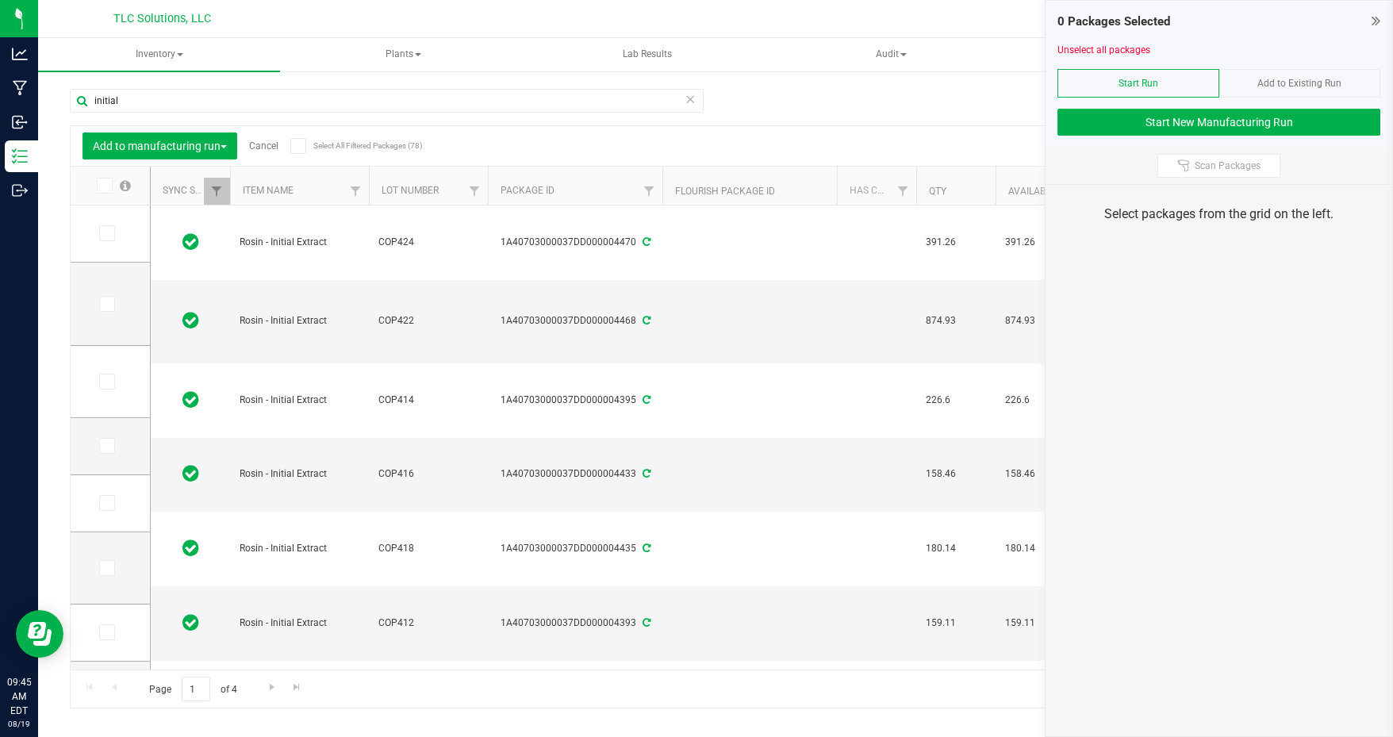
click at [106, 233] on icon at bounding box center [106, 233] width 10 height 0
click at [0, 0] on input "checkbox" at bounding box center [0, 0] width 0 height 0
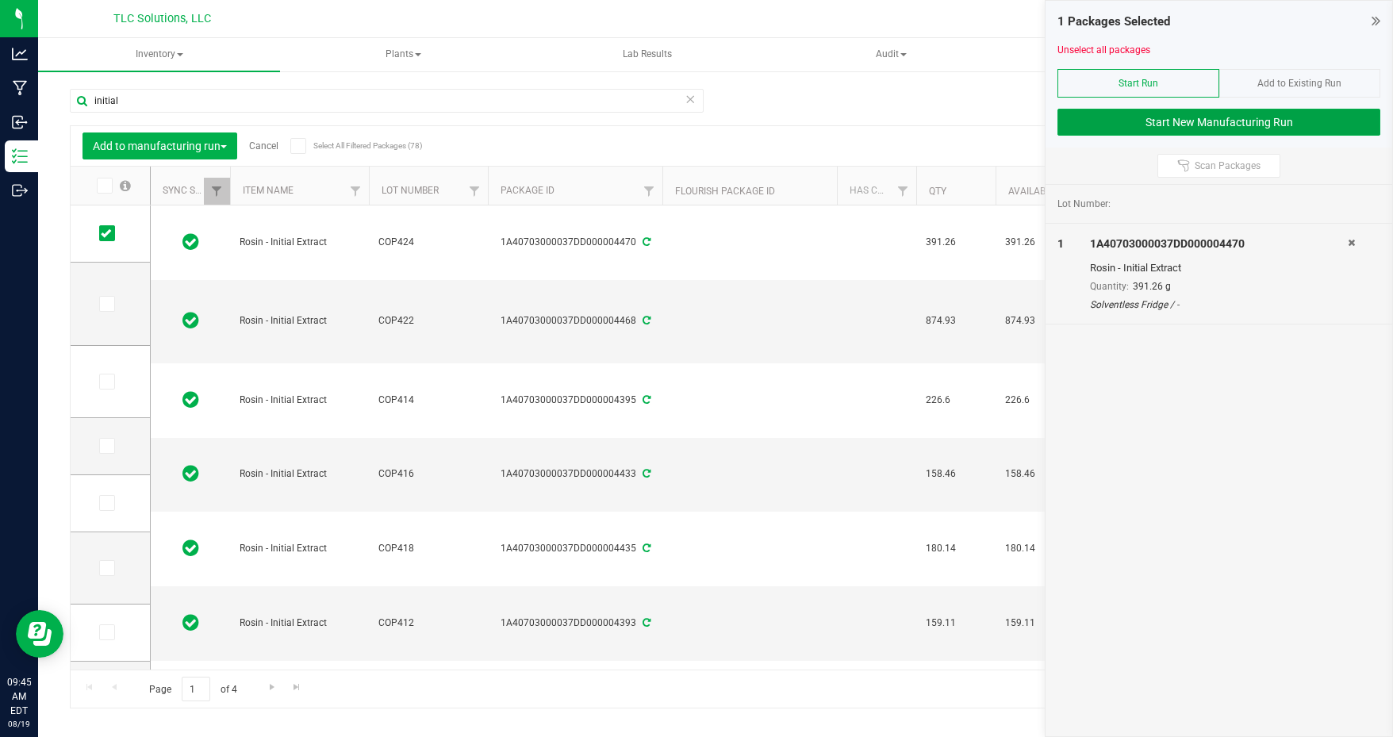
click at [1227, 125] on button "Start New Manufacturing Run" at bounding box center [1219, 122] width 323 height 27
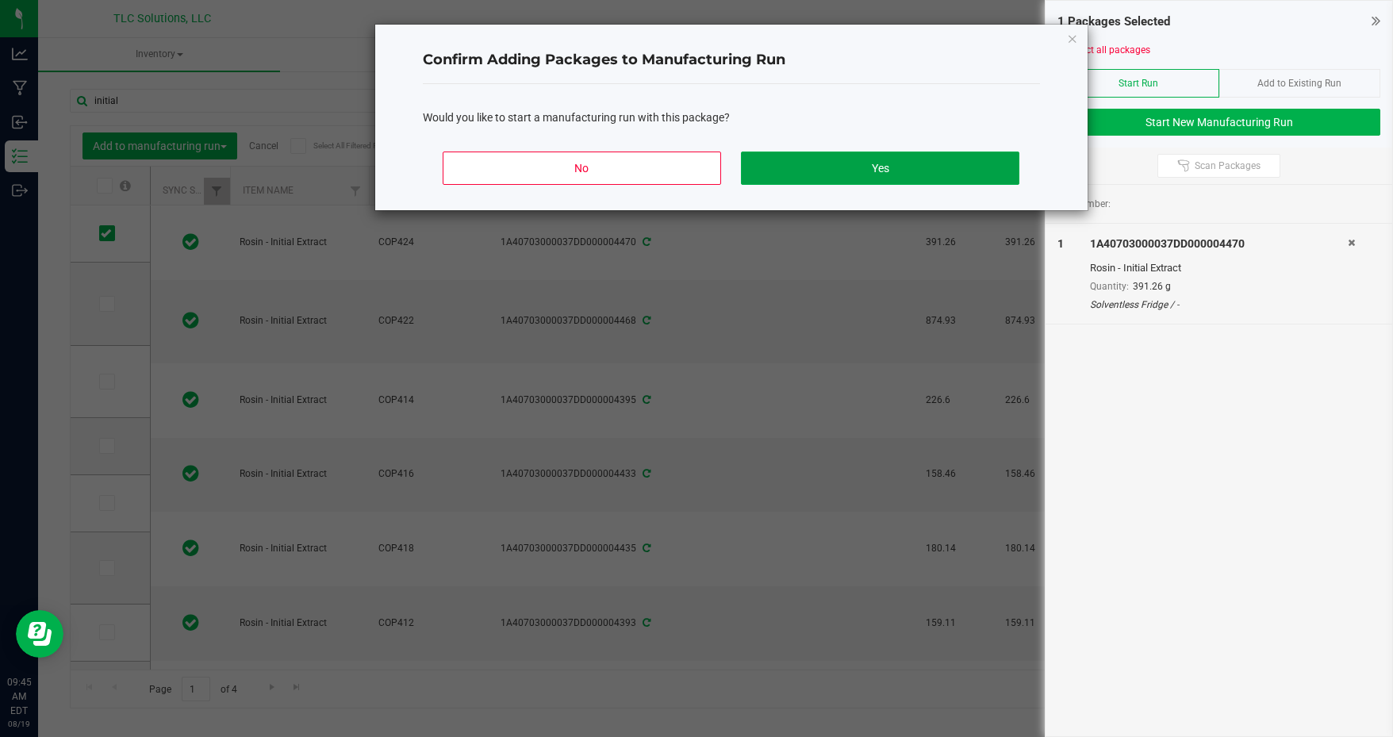
click at [941, 159] on button "Yes" at bounding box center [880, 168] width 278 height 33
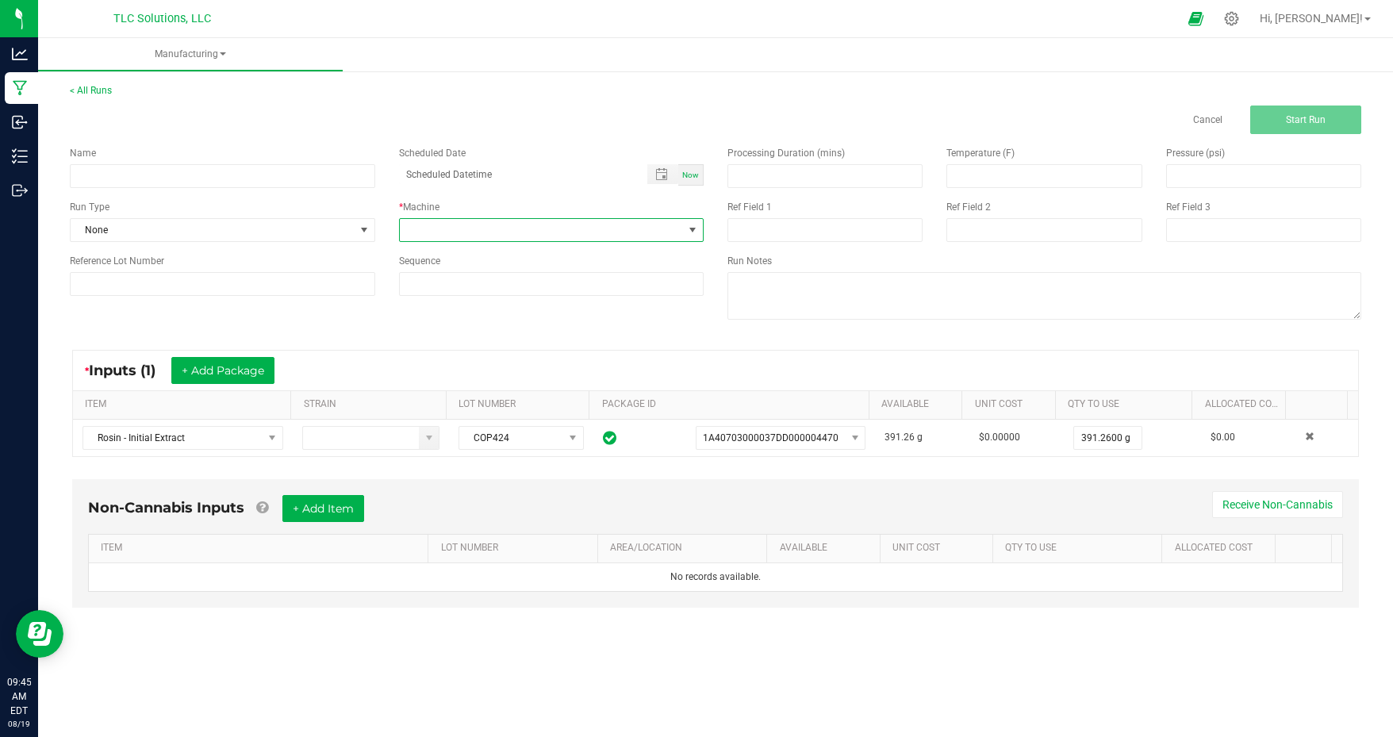
click at [486, 225] on span at bounding box center [542, 230] width 284 height 22
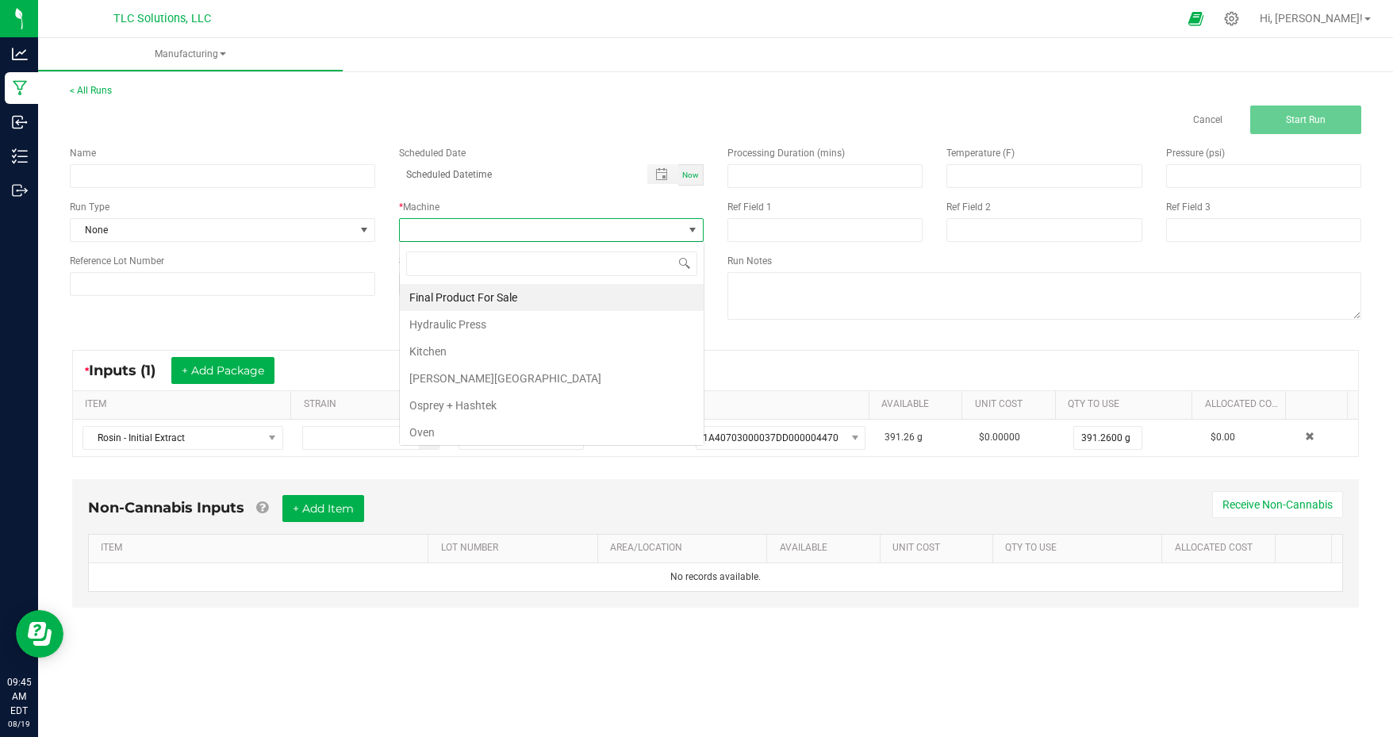
scroll to position [23, 305]
click at [436, 422] on li "Oven" at bounding box center [552, 432] width 304 height 27
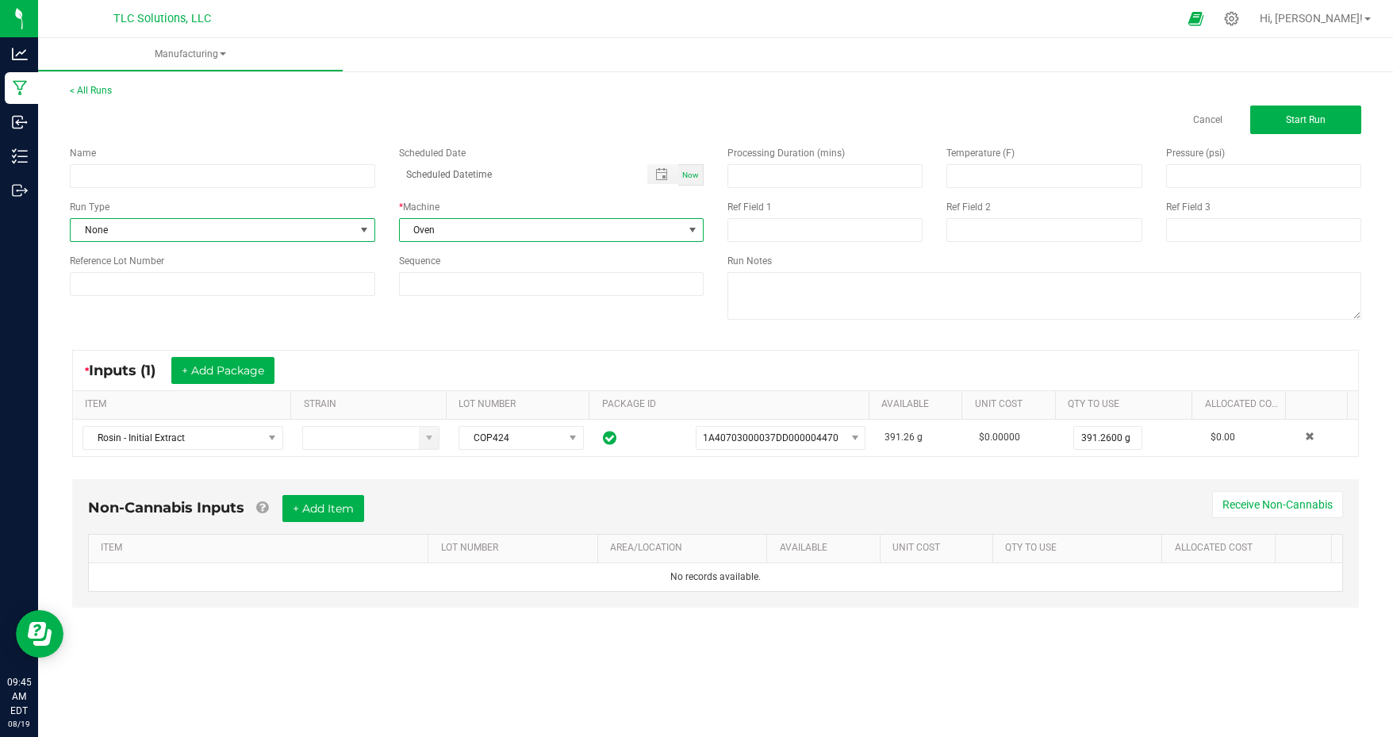
click at [238, 233] on span "None" at bounding box center [213, 230] width 284 height 22
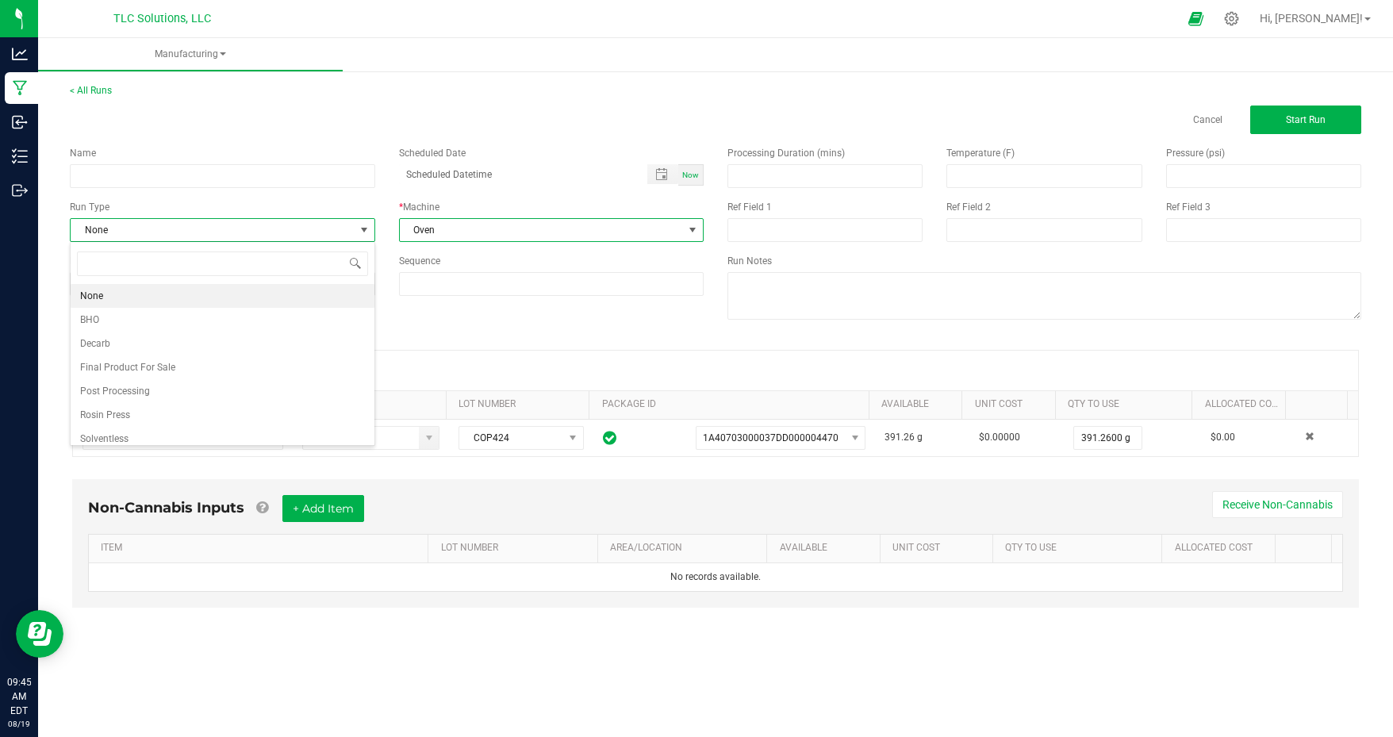
click at [480, 229] on span "Oven" at bounding box center [542, 230] width 284 height 22
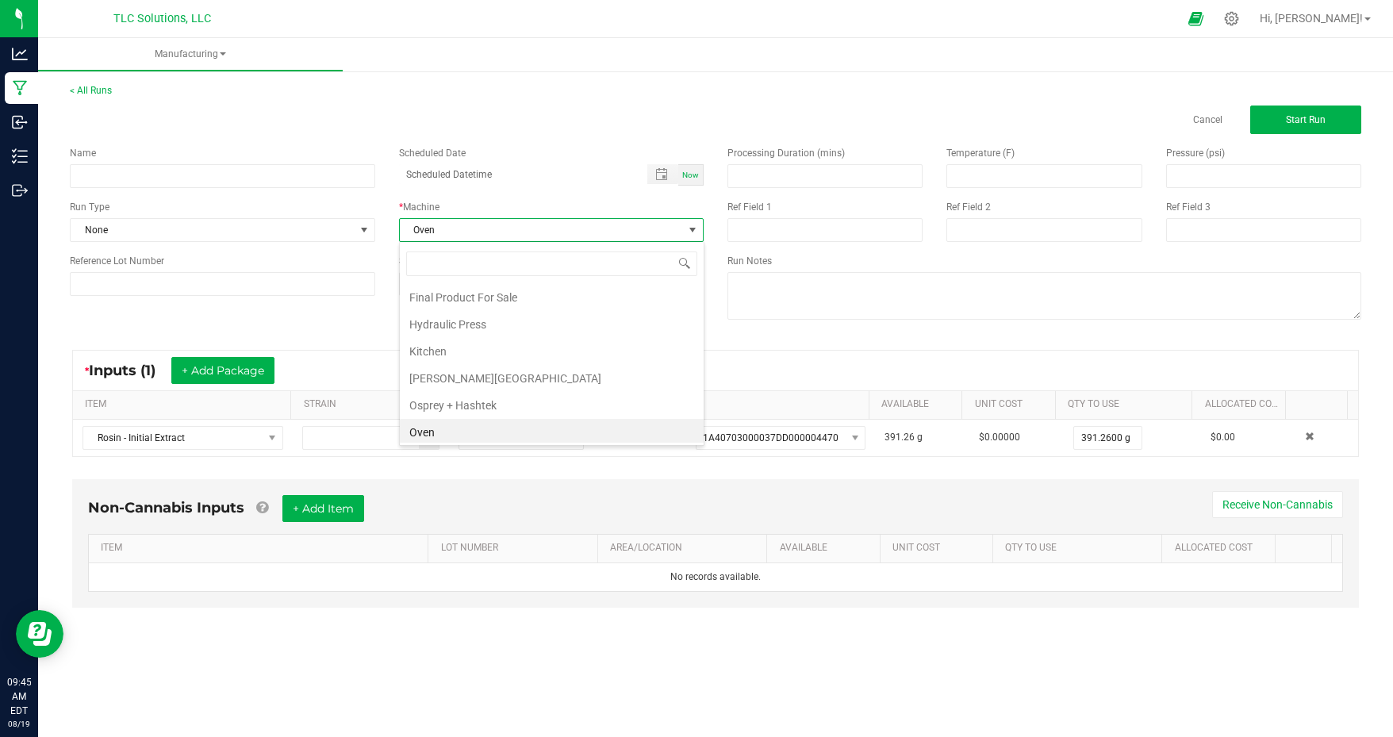
click at [483, 321] on li "Hydraulic Press" at bounding box center [552, 324] width 304 height 27
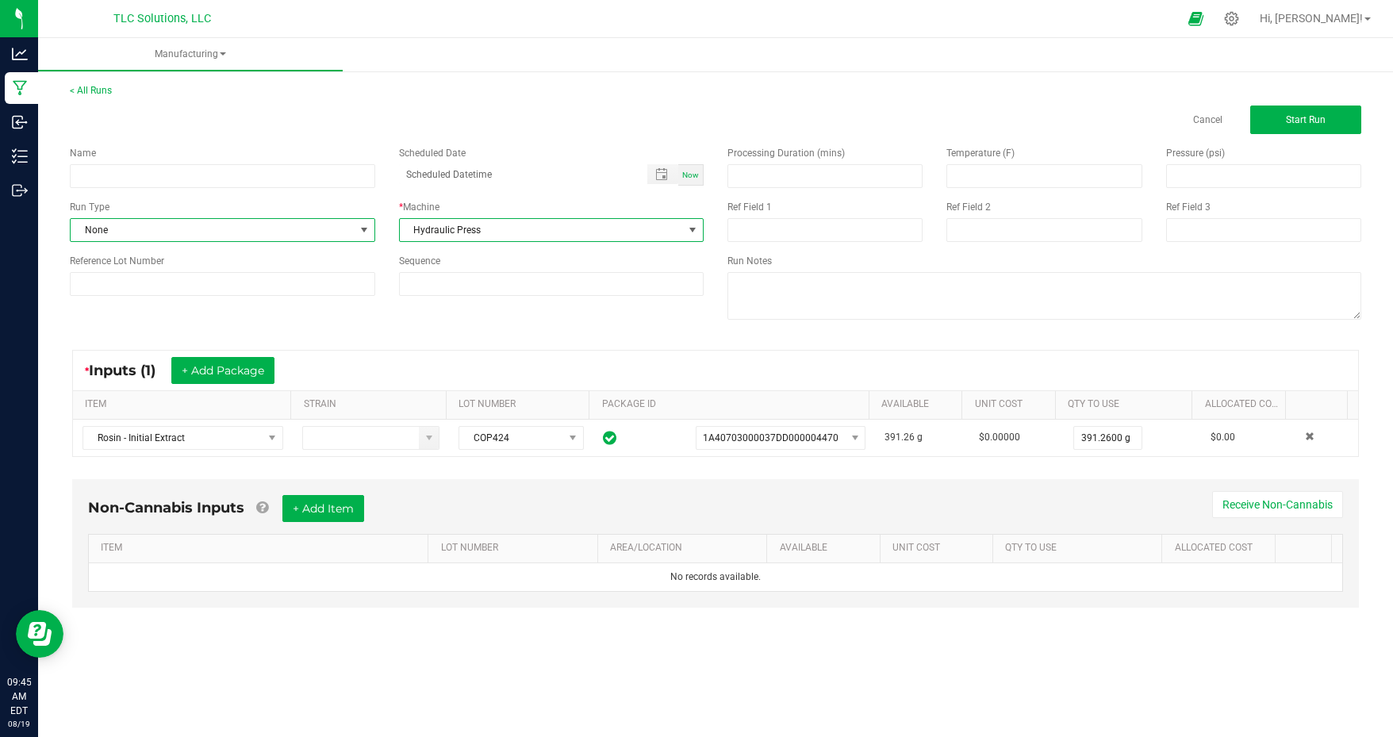
click at [314, 225] on span "None" at bounding box center [213, 230] width 284 height 22
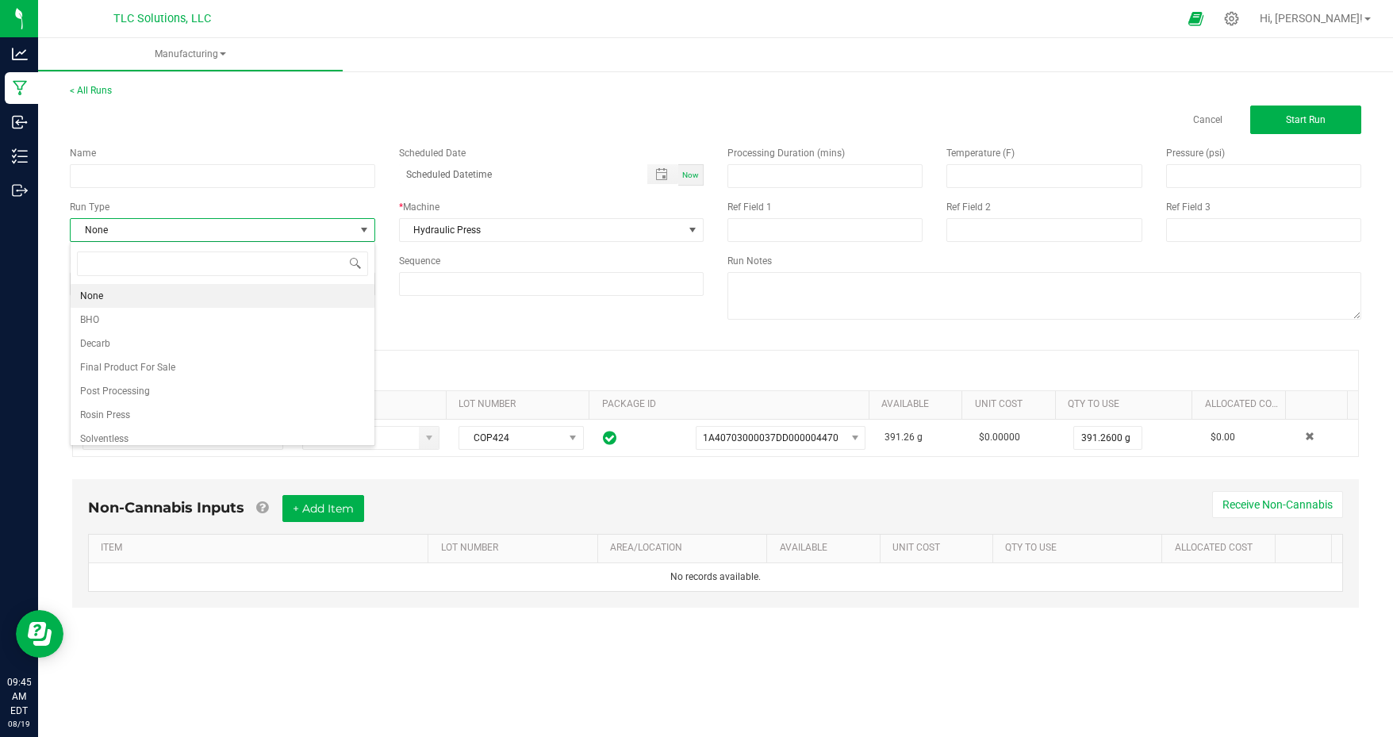
click at [184, 415] on li "Rosin Press" at bounding box center [223, 415] width 304 height 24
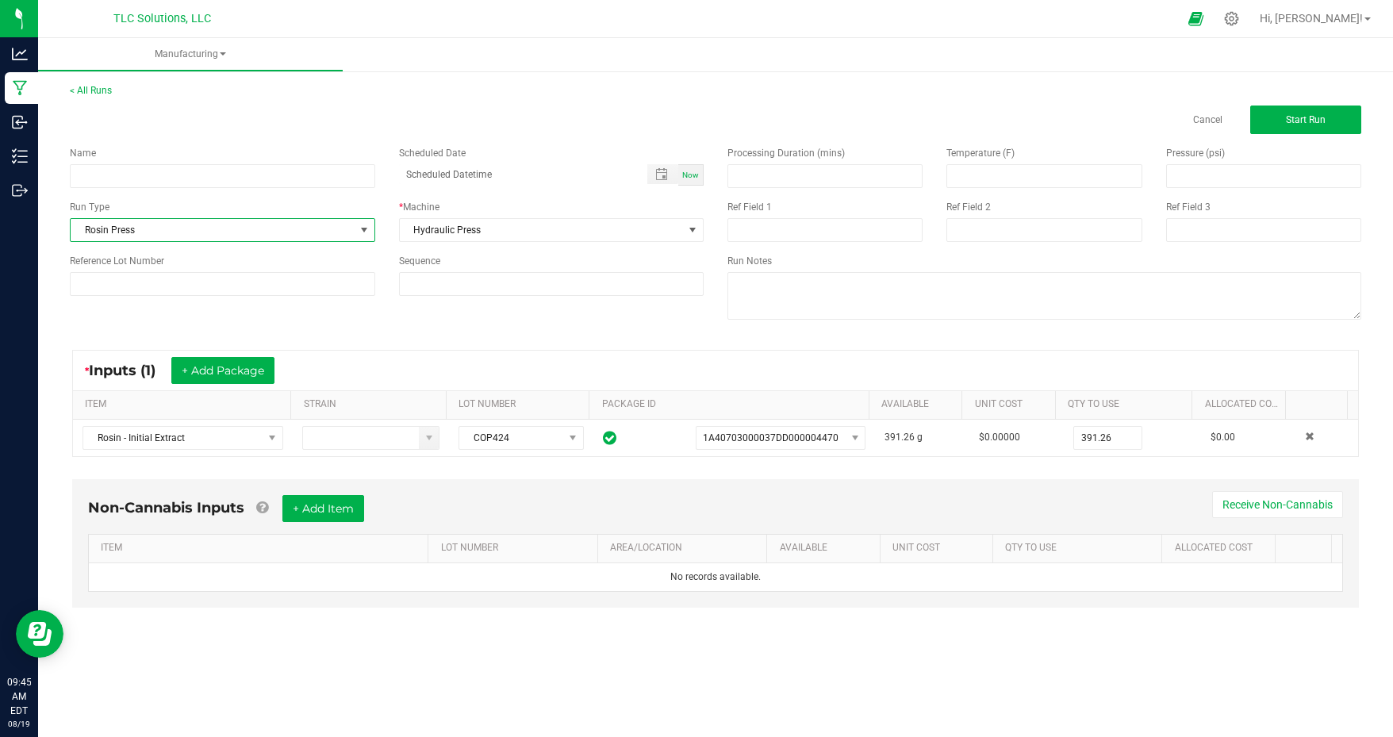
click at [1123, 433] on input "391.26" at bounding box center [1107, 438] width 67 height 22
type input "256.5100 g"
click at [1324, 125] on span "Start Run" at bounding box center [1306, 119] width 40 height 11
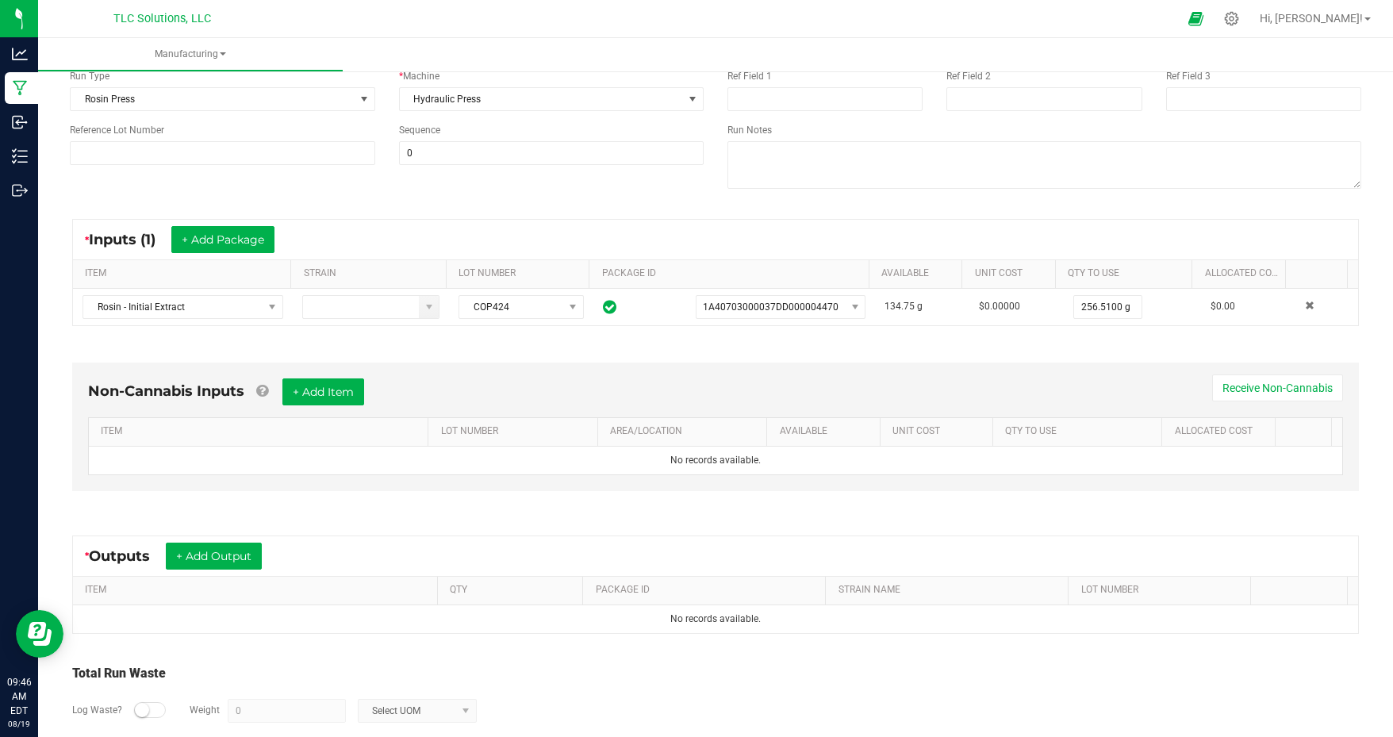
scroll to position [221, 0]
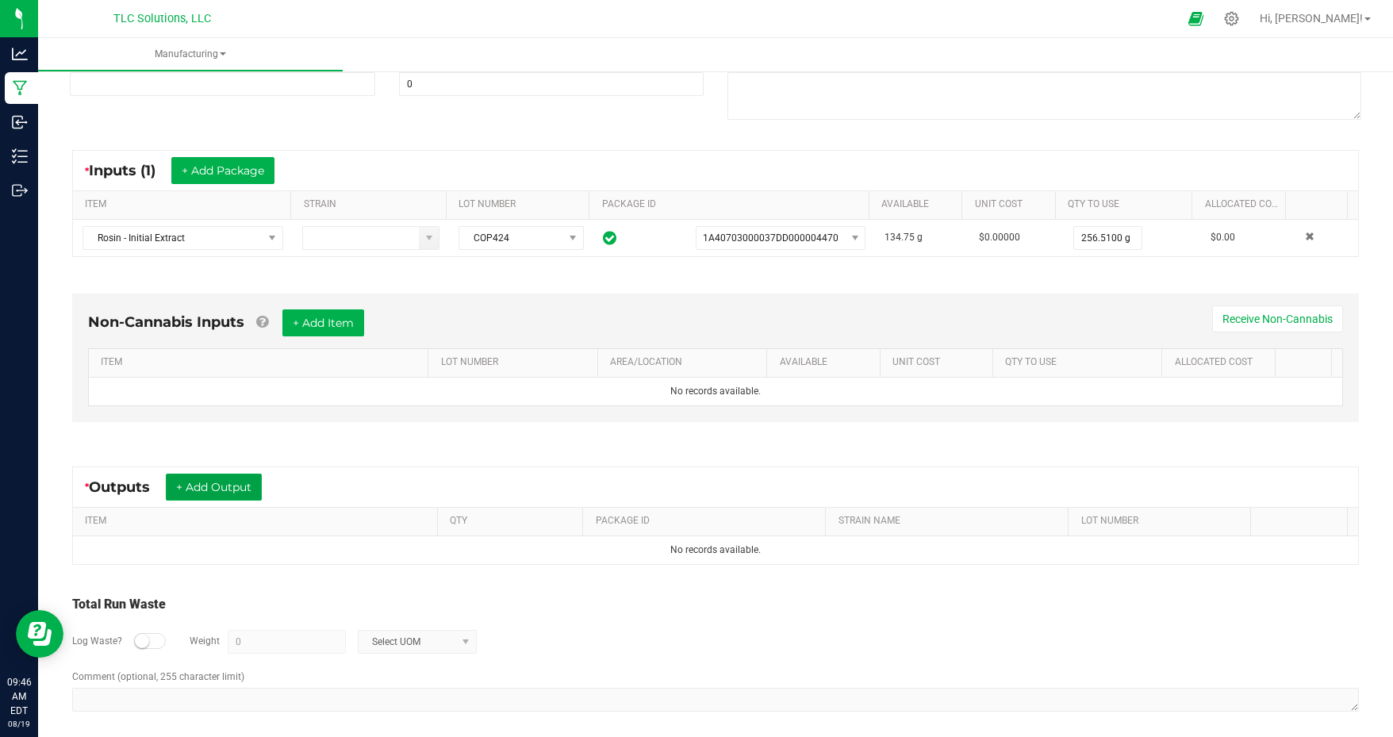
click at [216, 482] on button "+ Add Output" at bounding box center [214, 487] width 96 height 27
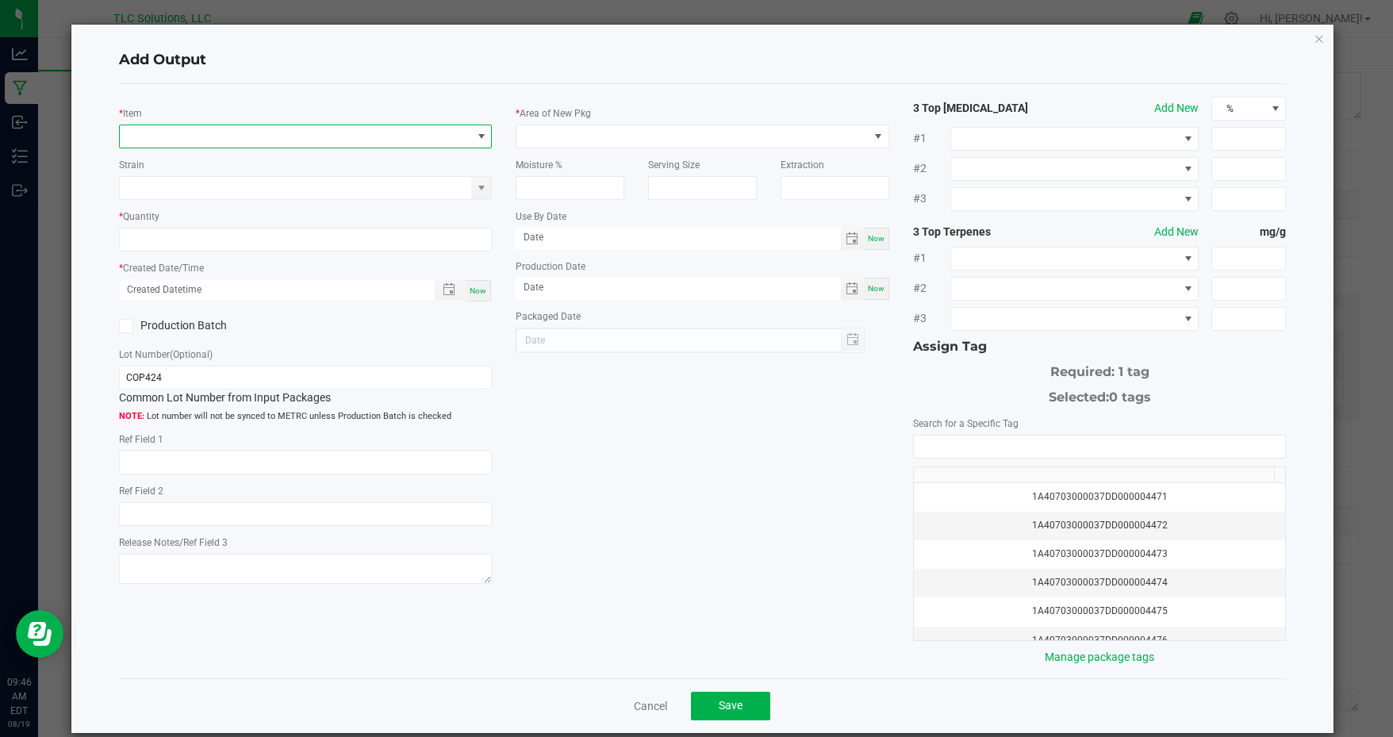
click at [259, 140] on span "NO DATA FOUND" at bounding box center [296, 136] width 352 height 22
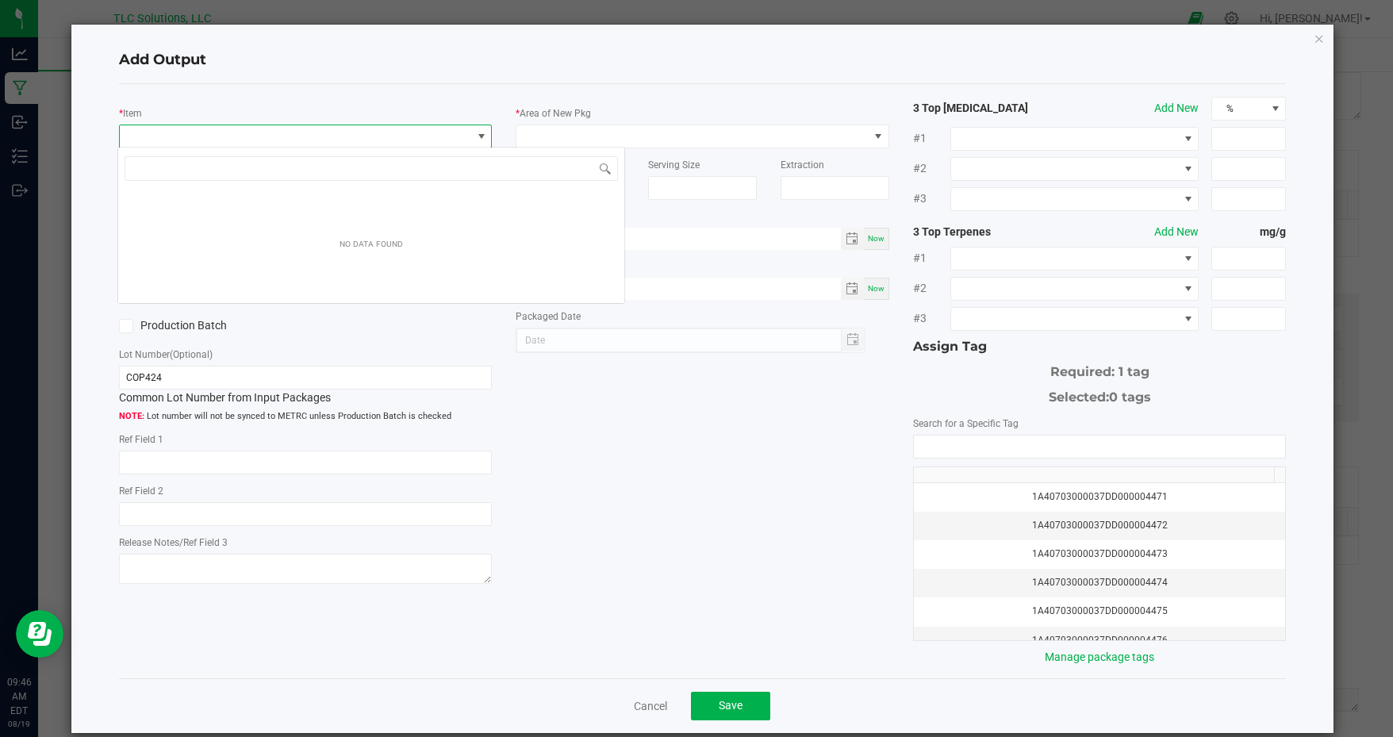
scroll to position [23, 370]
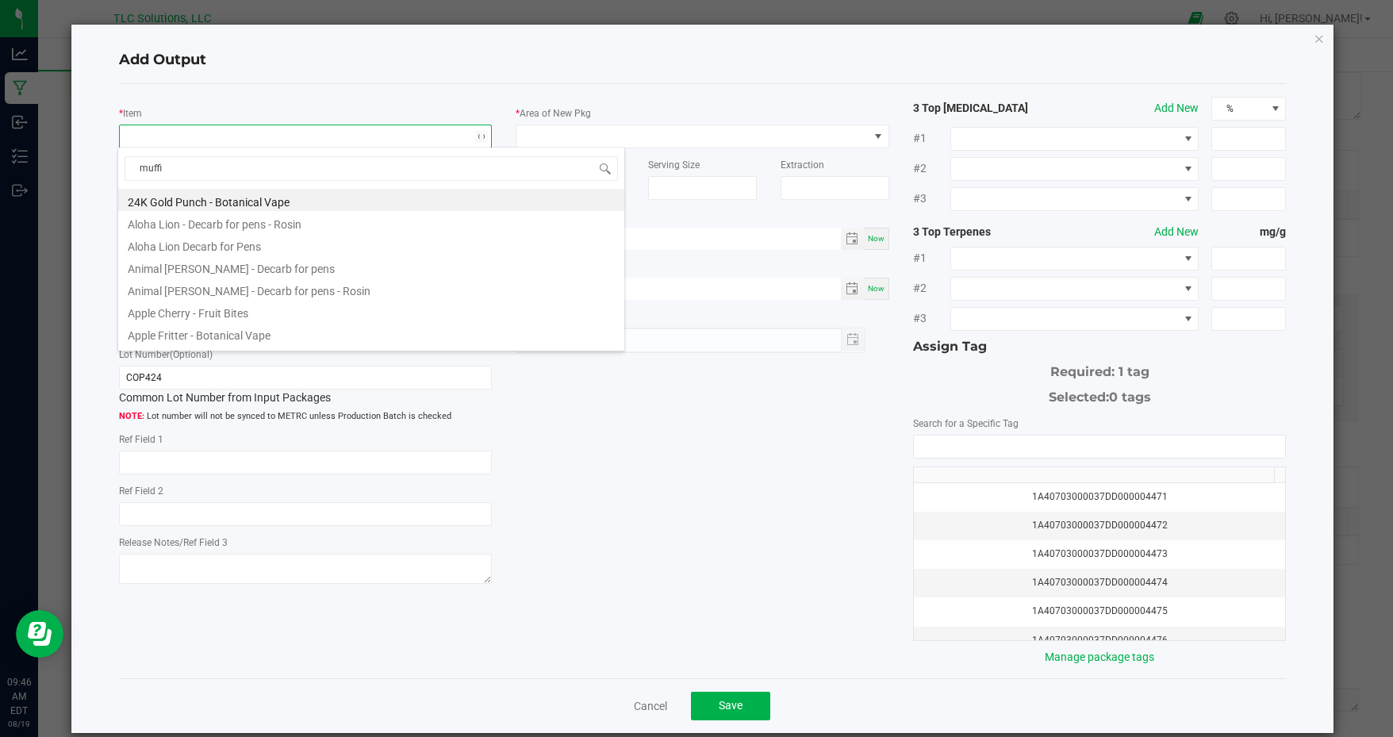
type input "muffin"
click at [267, 311] on li "Rosin - HASH - Blueberry Muffin" at bounding box center [371, 314] width 506 height 22
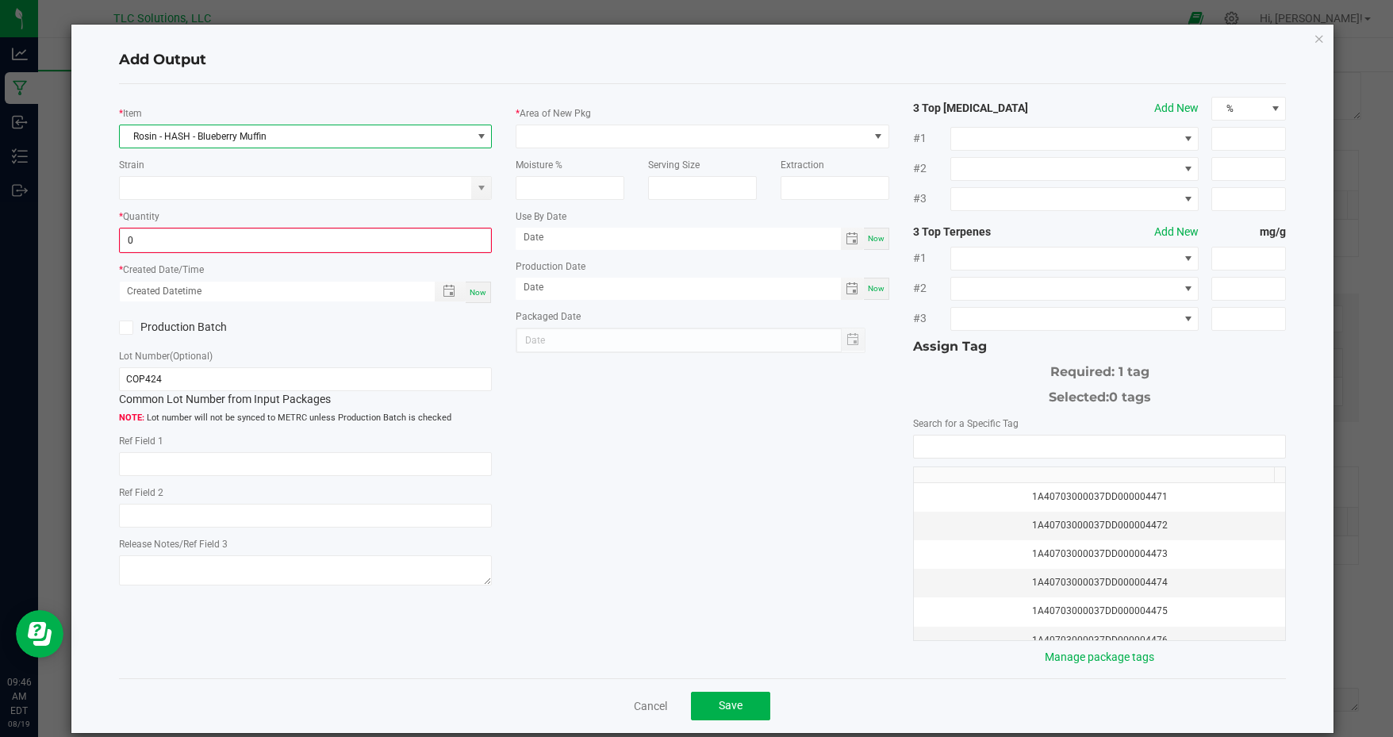
click at [190, 237] on input "0" at bounding box center [306, 240] width 371 height 22
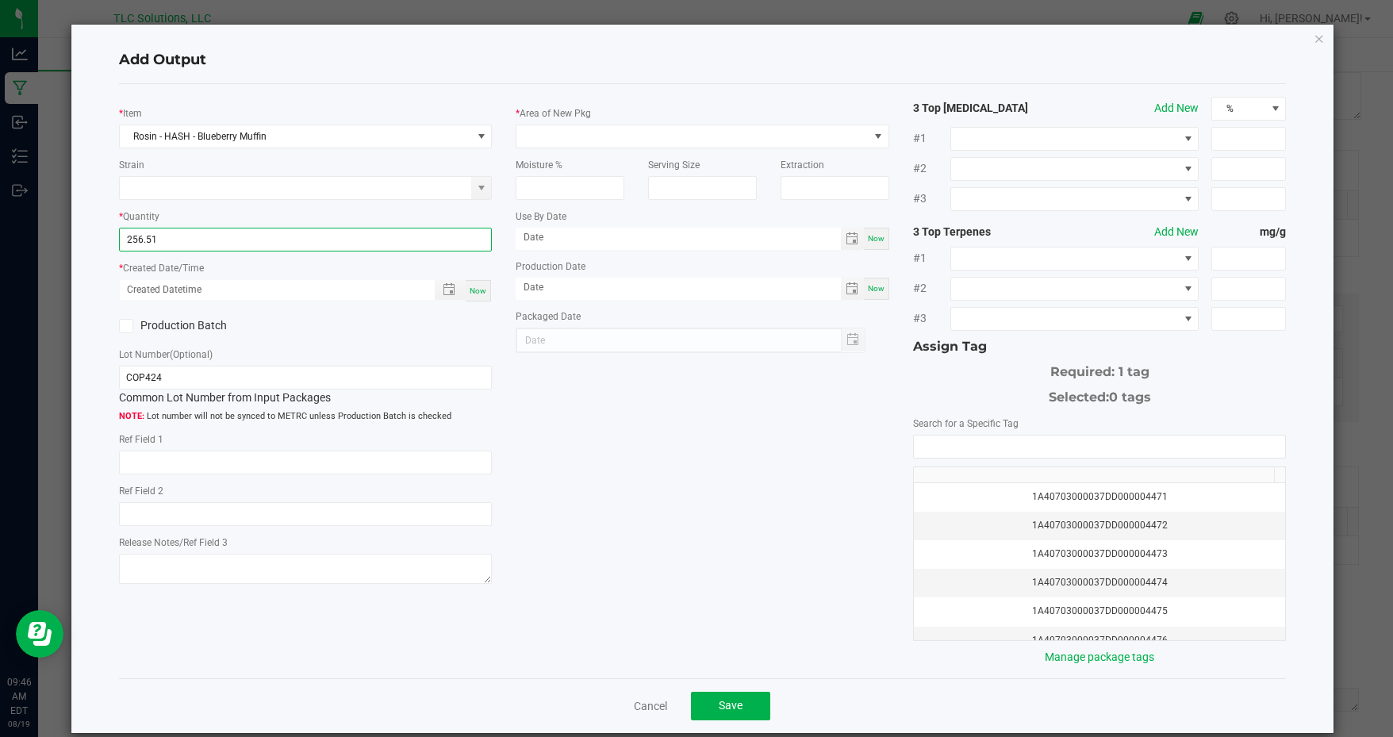
type input "256.5100 g"
click at [475, 286] on span "Now" at bounding box center [478, 290] width 17 height 9
type input "08/19/2025 9:46 AM"
type input "[DATE]"
click at [198, 319] on label "Production Batch" at bounding box center [206, 325] width 175 height 17
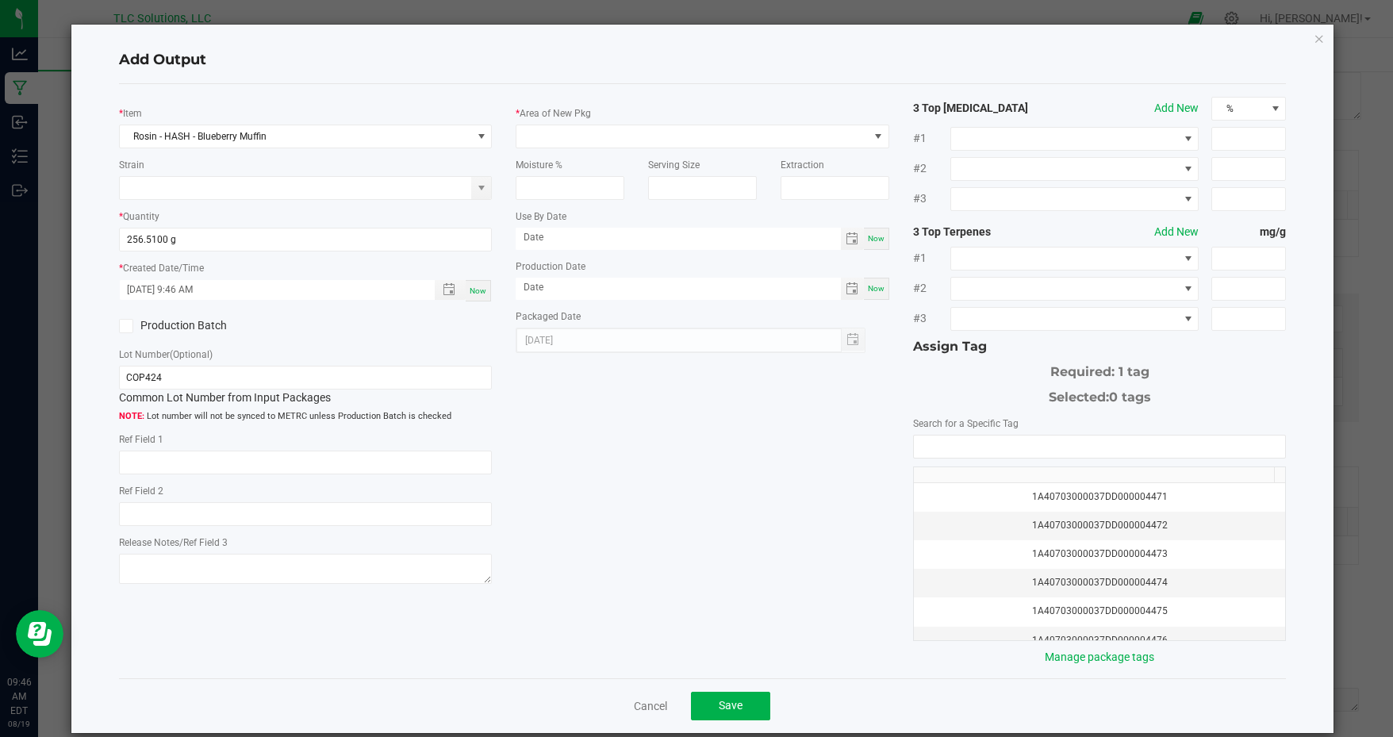
click at [0, 0] on input "Production Batch" at bounding box center [0, 0] width 0 height 0
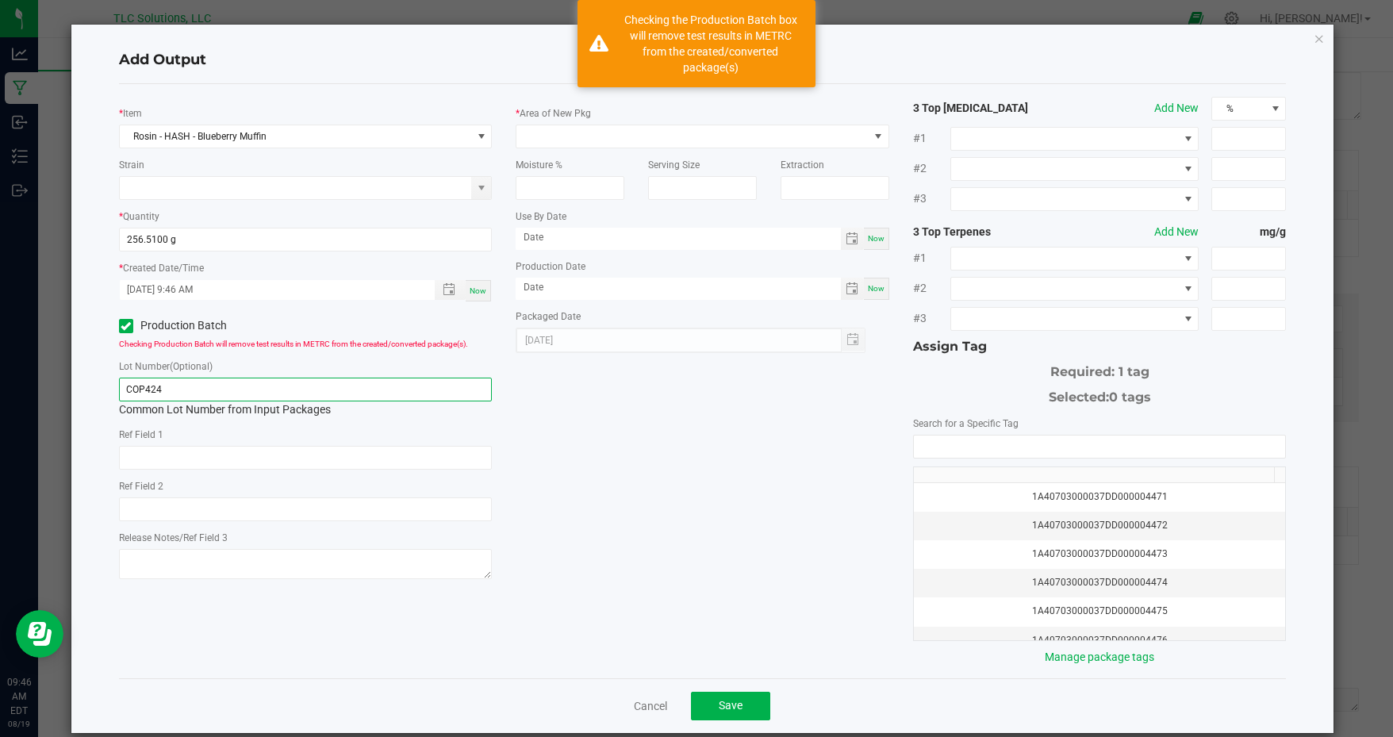
click at [210, 386] on input "COP424" at bounding box center [306, 390] width 374 height 24
type input "COP425"
click at [598, 130] on span at bounding box center [693, 136] width 352 height 22
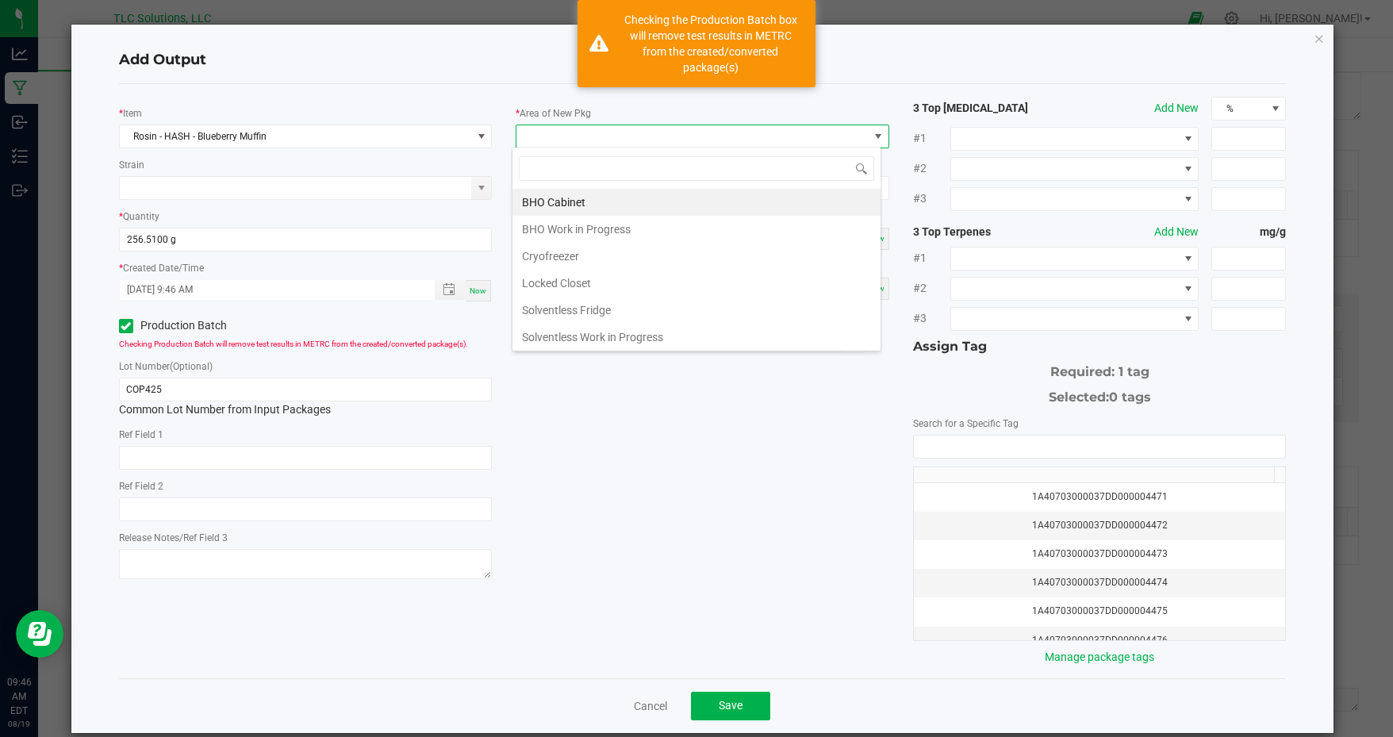
scroll to position [23, 370]
click at [599, 202] on li "BHO Cabinet" at bounding box center [697, 202] width 368 height 27
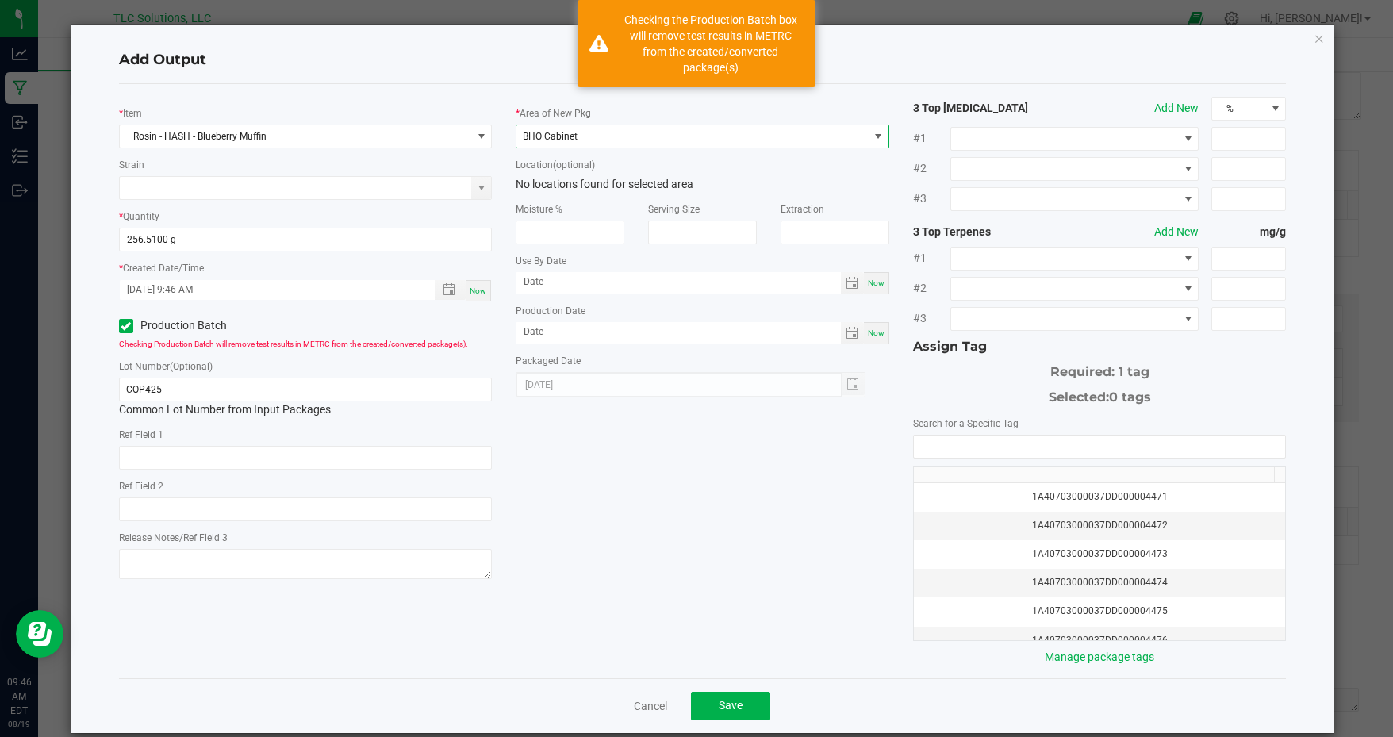
click at [1171, 483] on td "1A40703000037DD000004471" at bounding box center [1100, 497] width 372 height 29
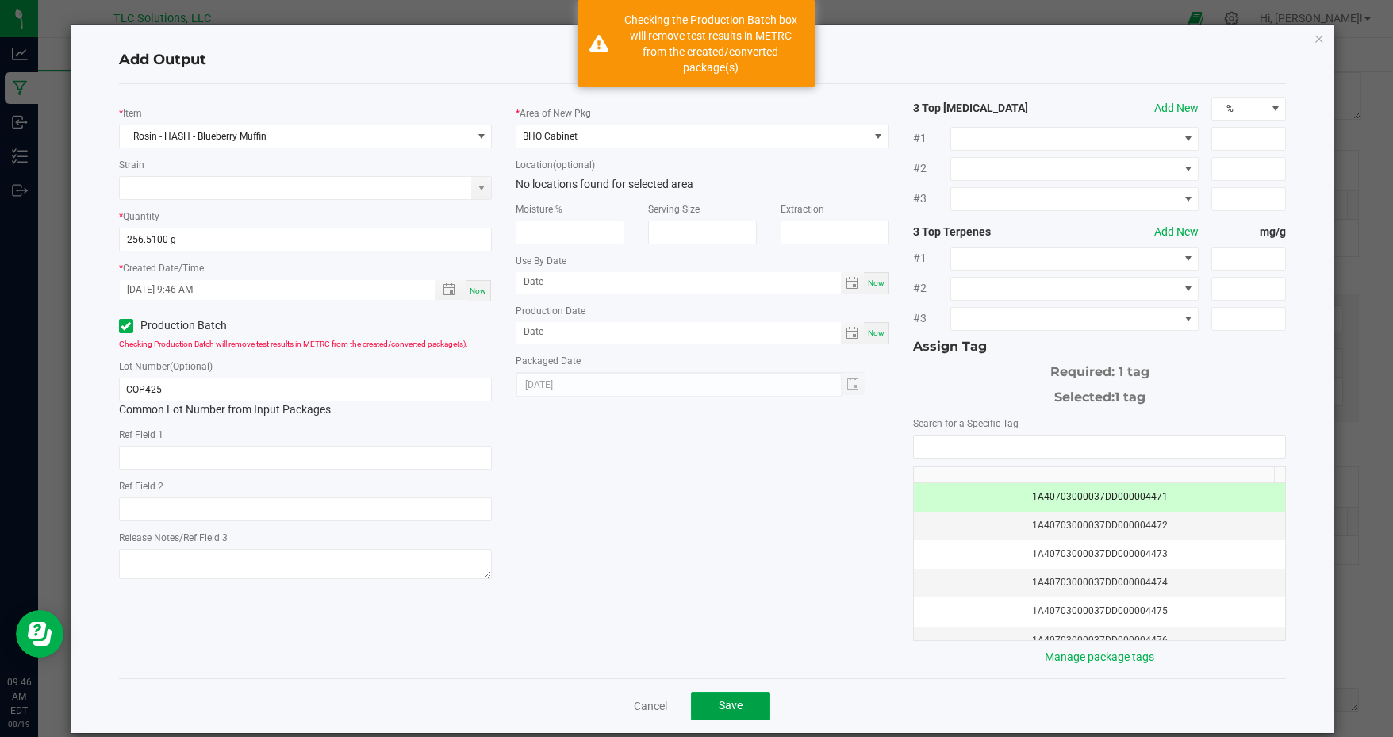
click at [730, 699] on span "Save" at bounding box center [731, 705] width 24 height 13
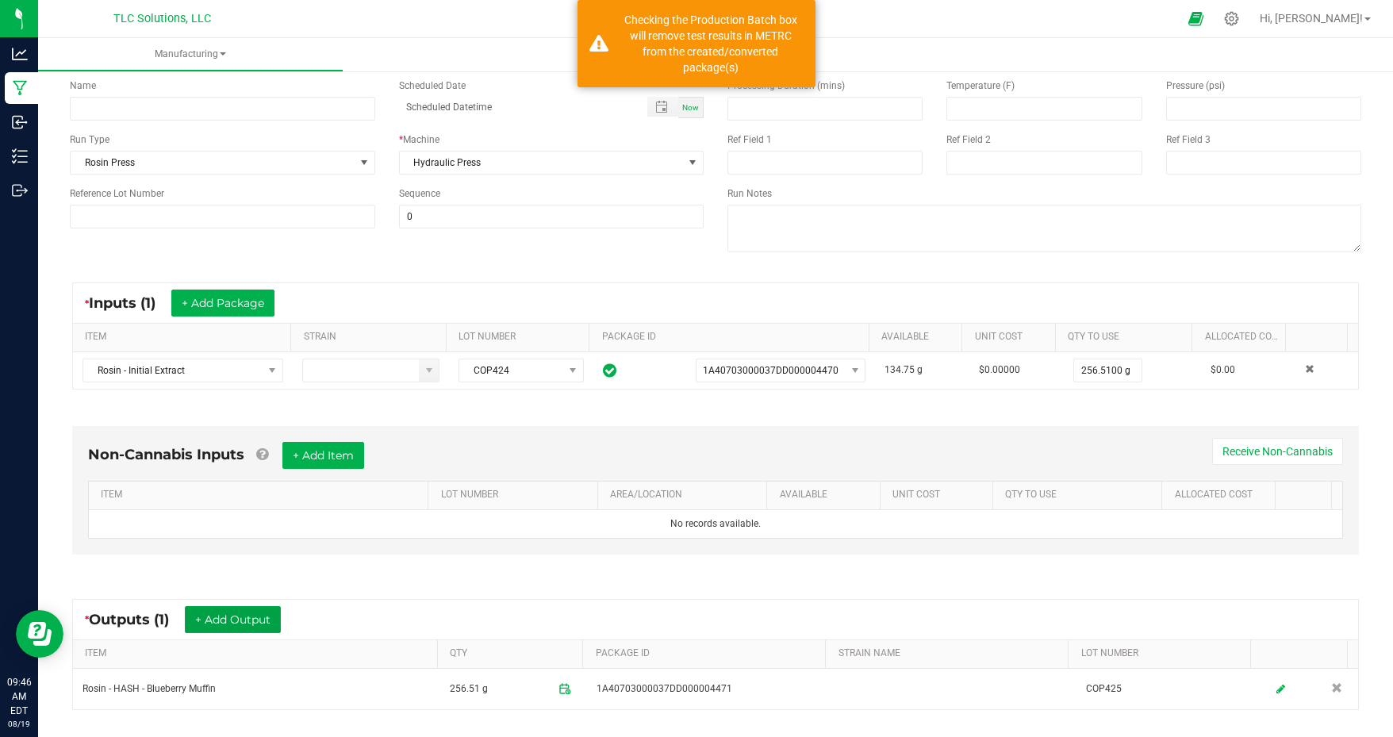
scroll to position [0, 0]
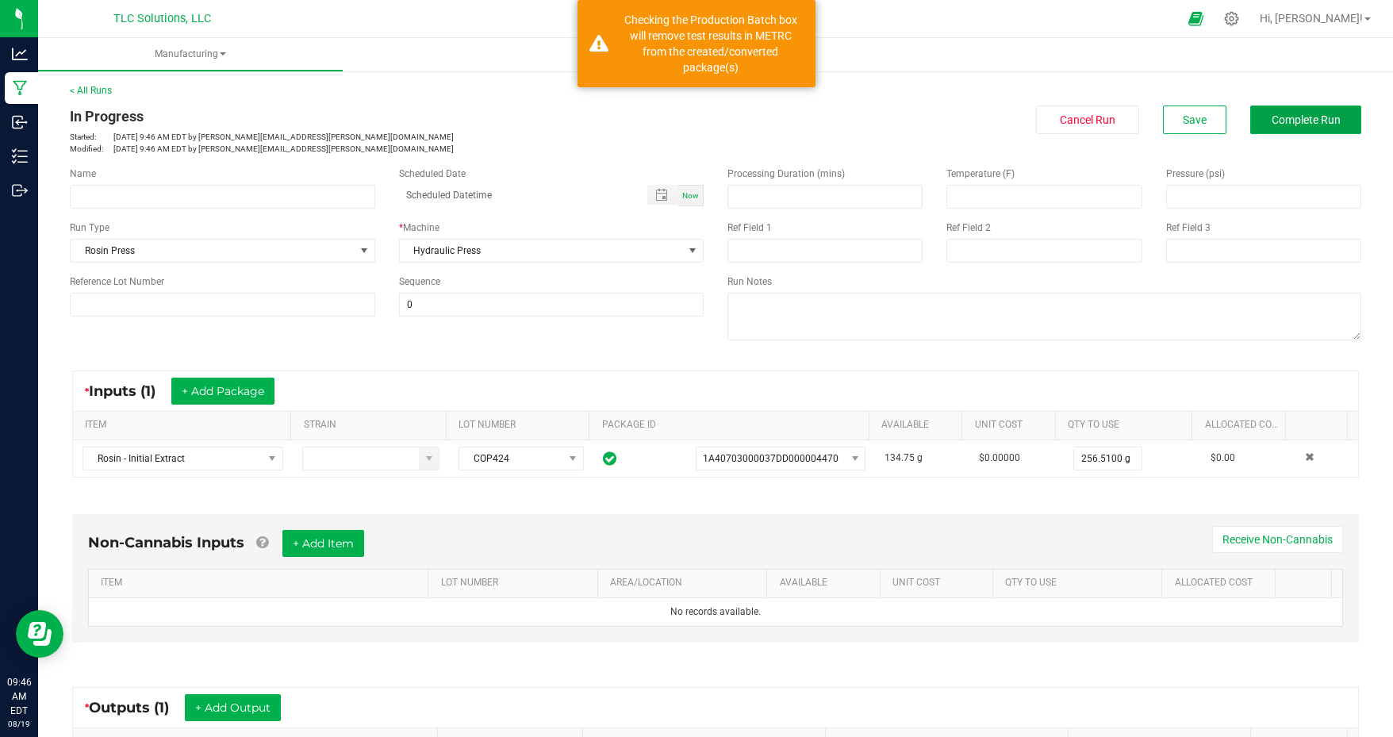
click at [1292, 122] on span "Complete Run" at bounding box center [1306, 119] width 69 height 13
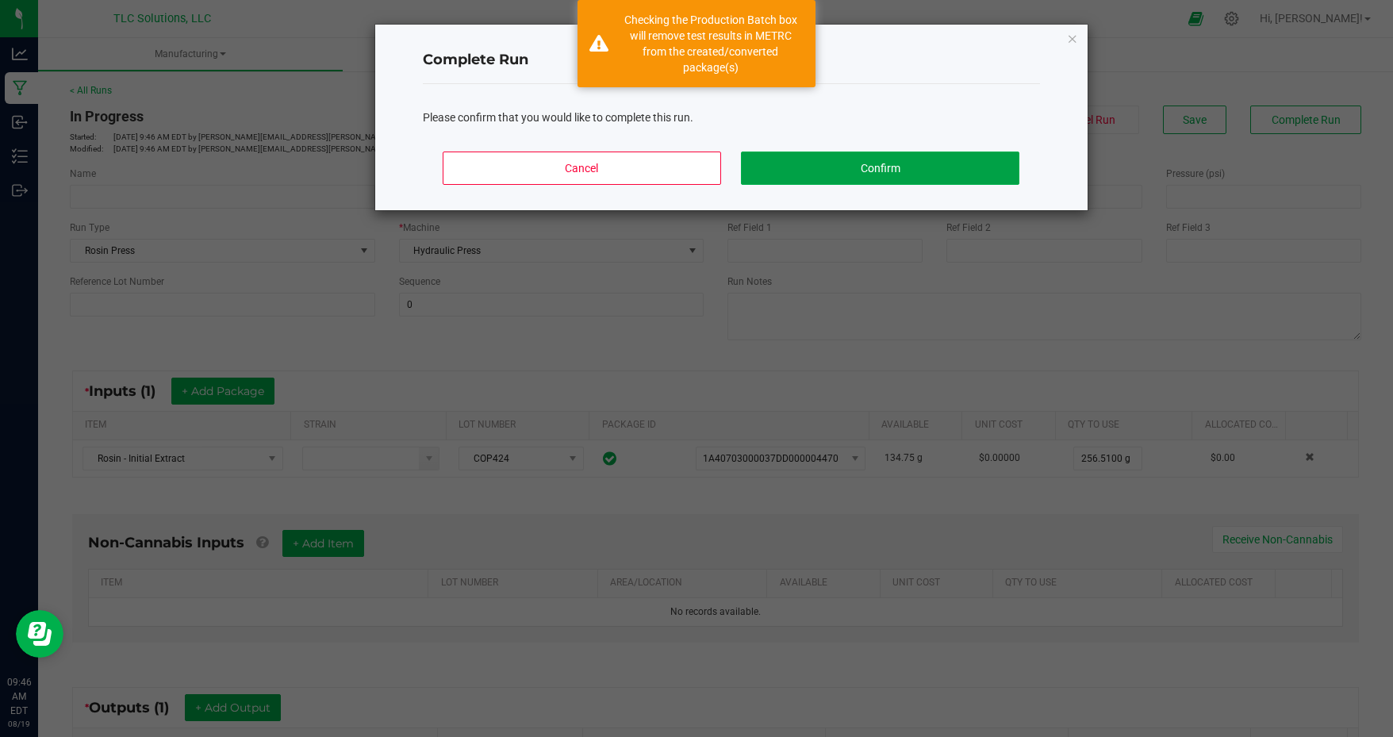
click at [960, 161] on button "Confirm" at bounding box center [880, 168] width 278 height 33
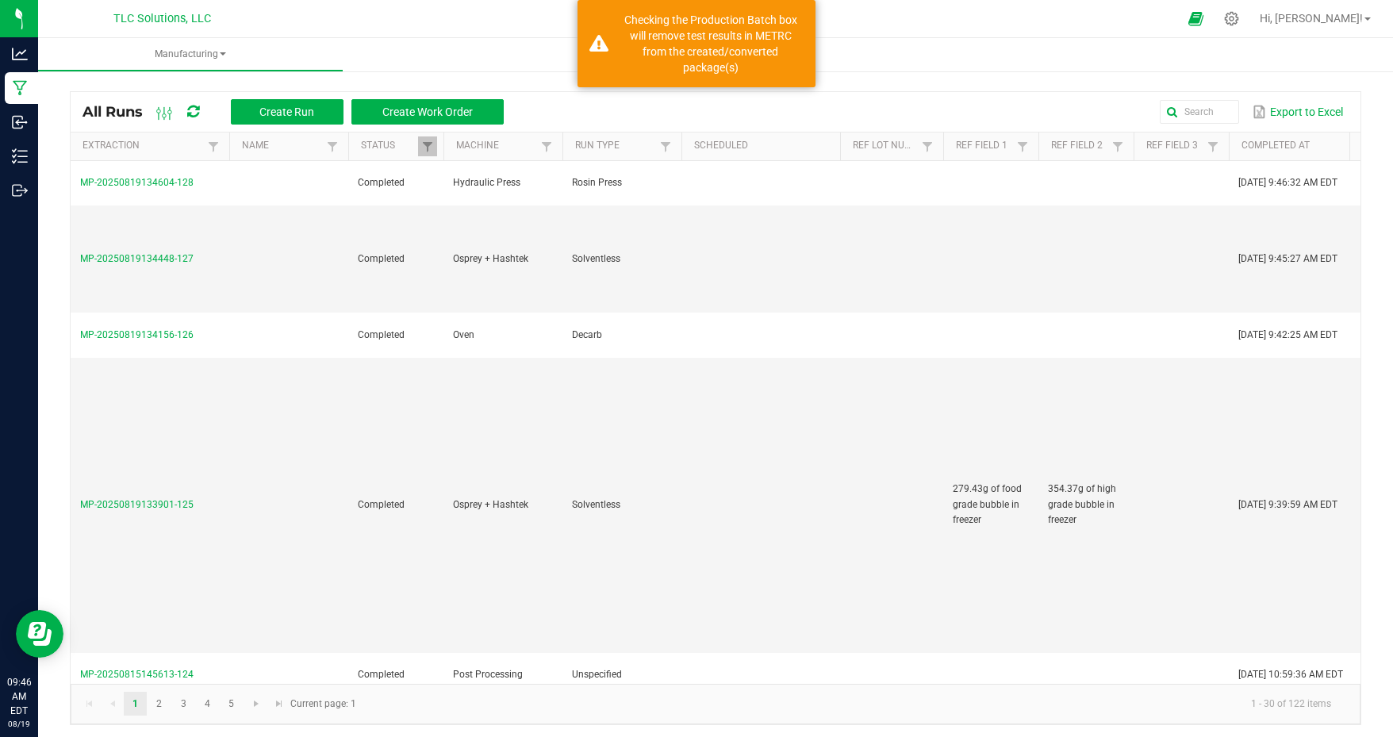
click at [157, 254] on span "MP-20250819134448-127" at bounding box center [136, 258] width 113 height 11
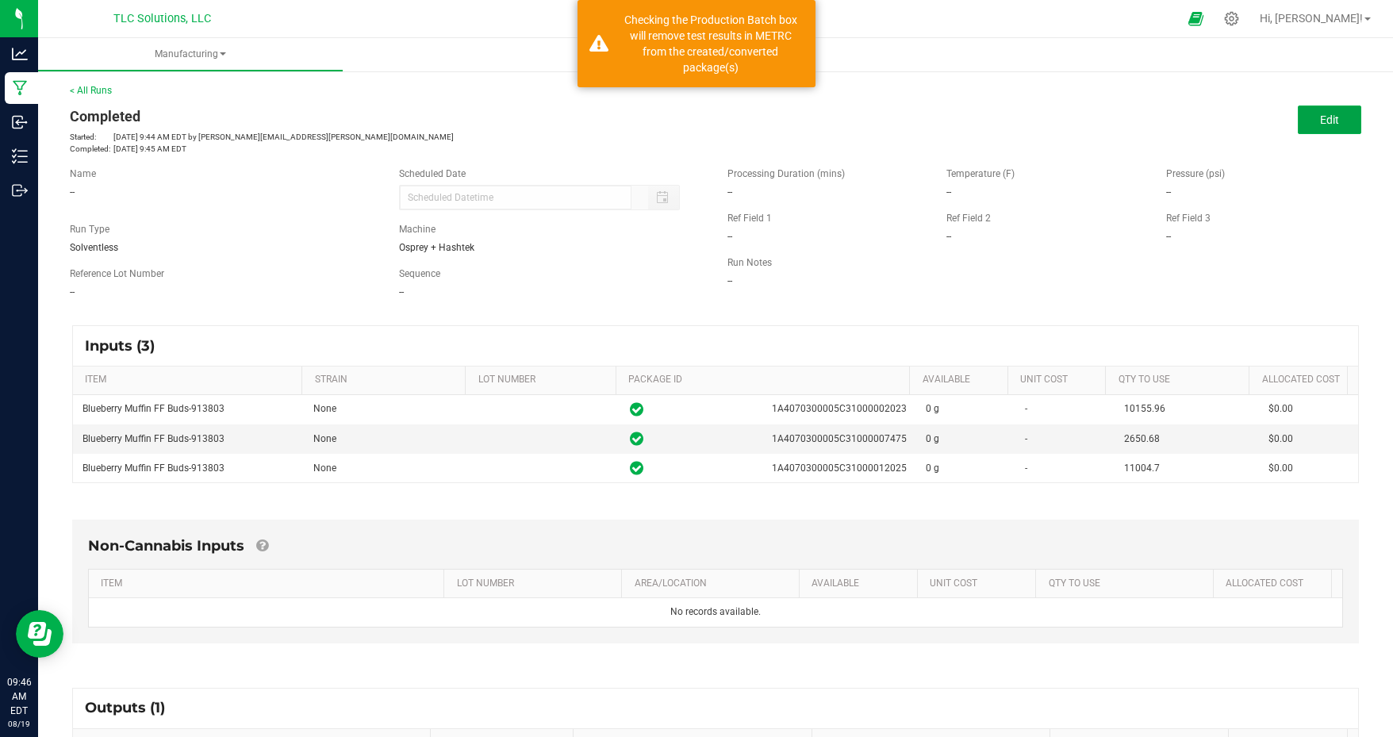
click at [1331, 115] on button "Edit" at bounding box center [1329, 120] width 63 height 29
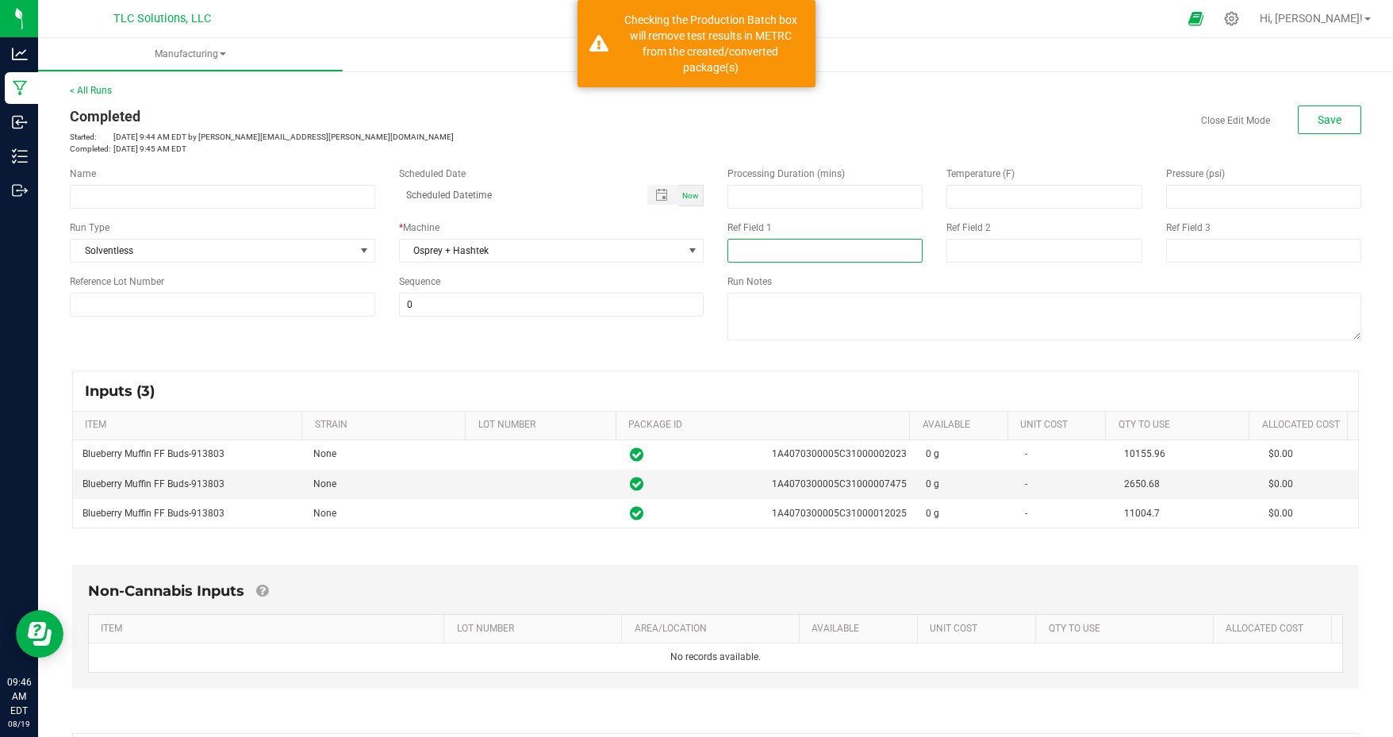
click at [806, 241] on input at bounding box center [825, 251] width 195 height 24
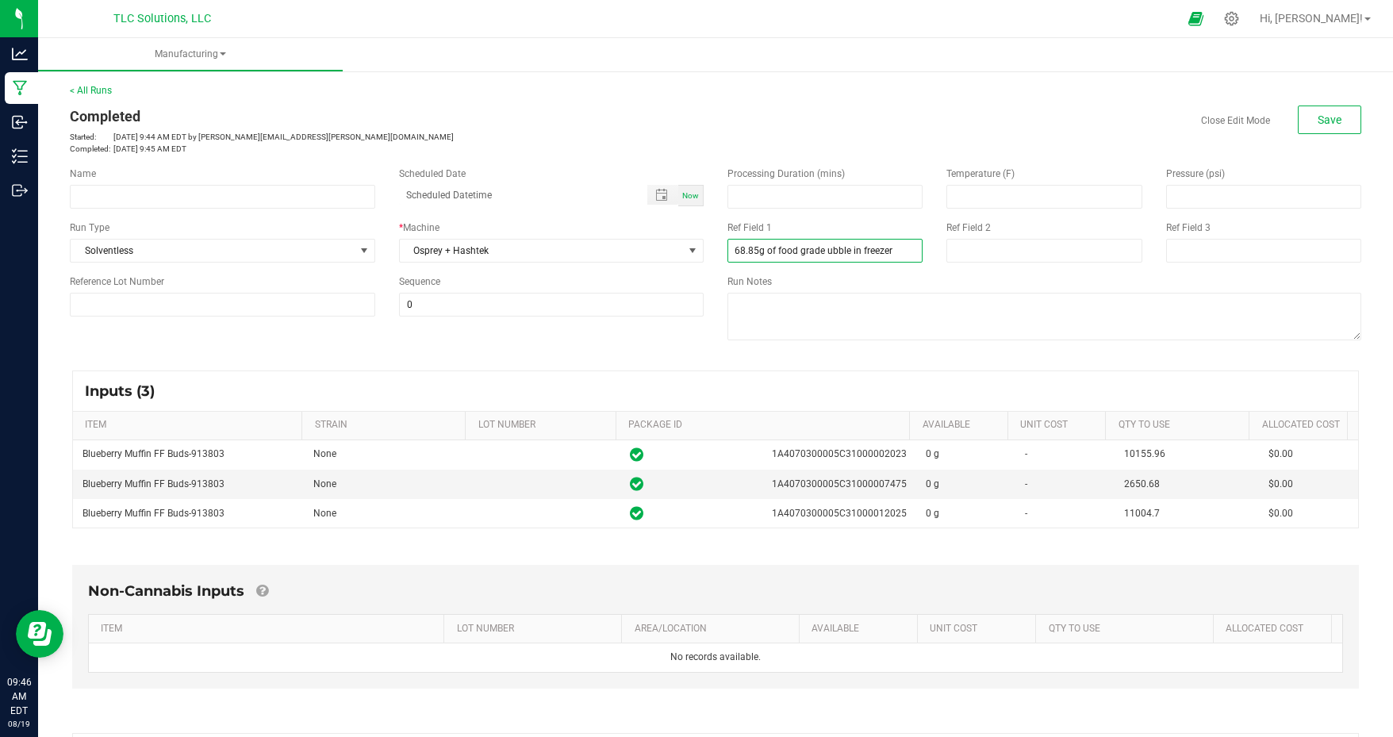
click at [819, 252] on input "68.85g of food grade ubble in freezer" at bounding box center [825, 251] width 195 height 24
type input "68.85g of food grade bubble in freezer"
click at [1332, 125] on button "Save" at bounding box center [1329, 120] width 63 height 29
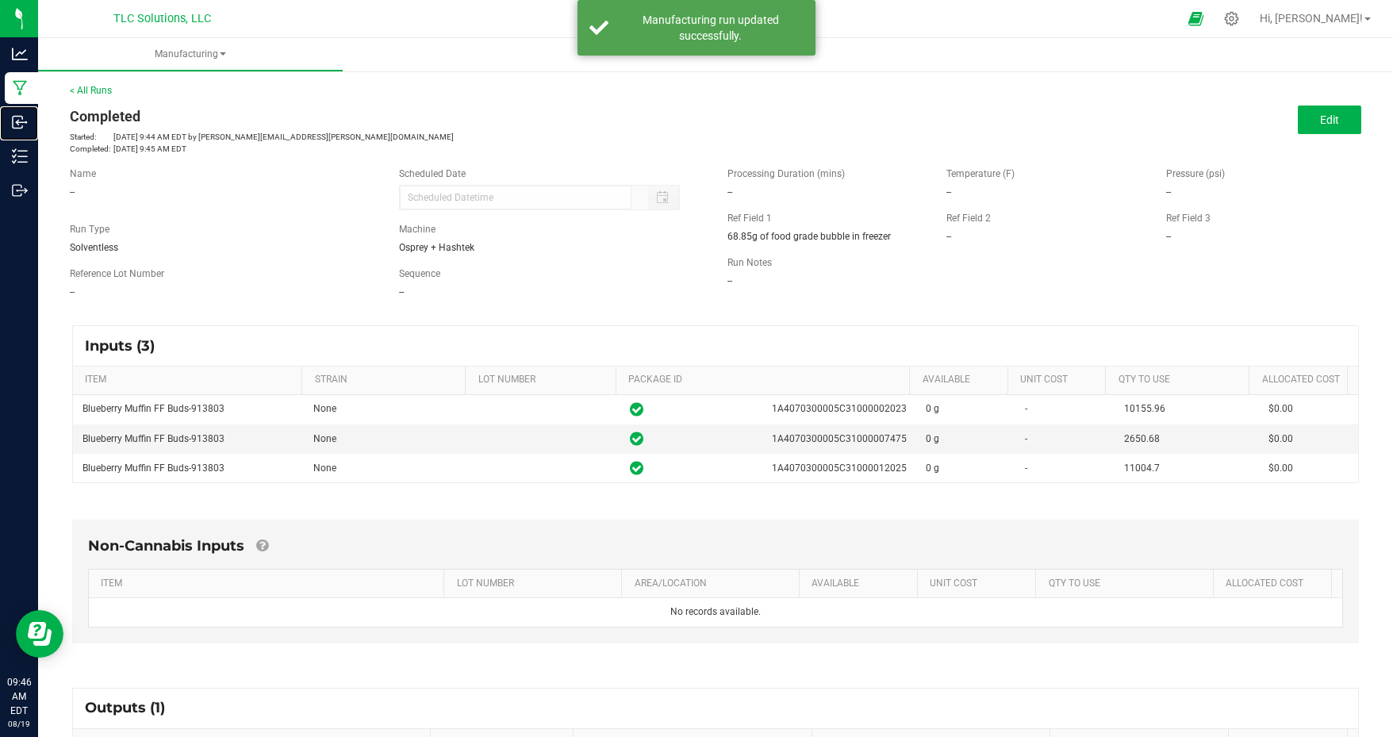
click at [25, 123] on icon at bounding box center [20, 122] width 16 height 16
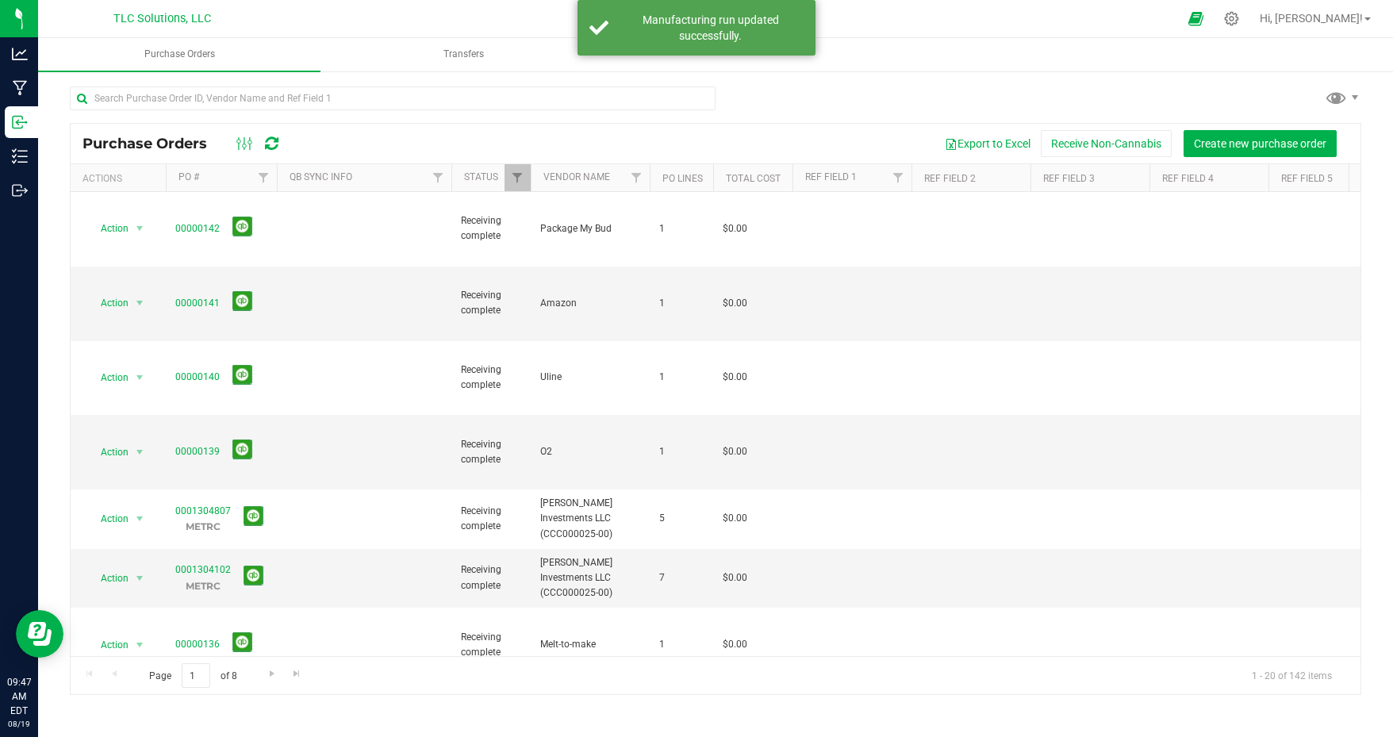
click at [759, 83] on div "Purchase Orders Export to Excel Receive Non-Cannabis Create new purchase order …" at bounding box center [715, 390] width 1355 height 641
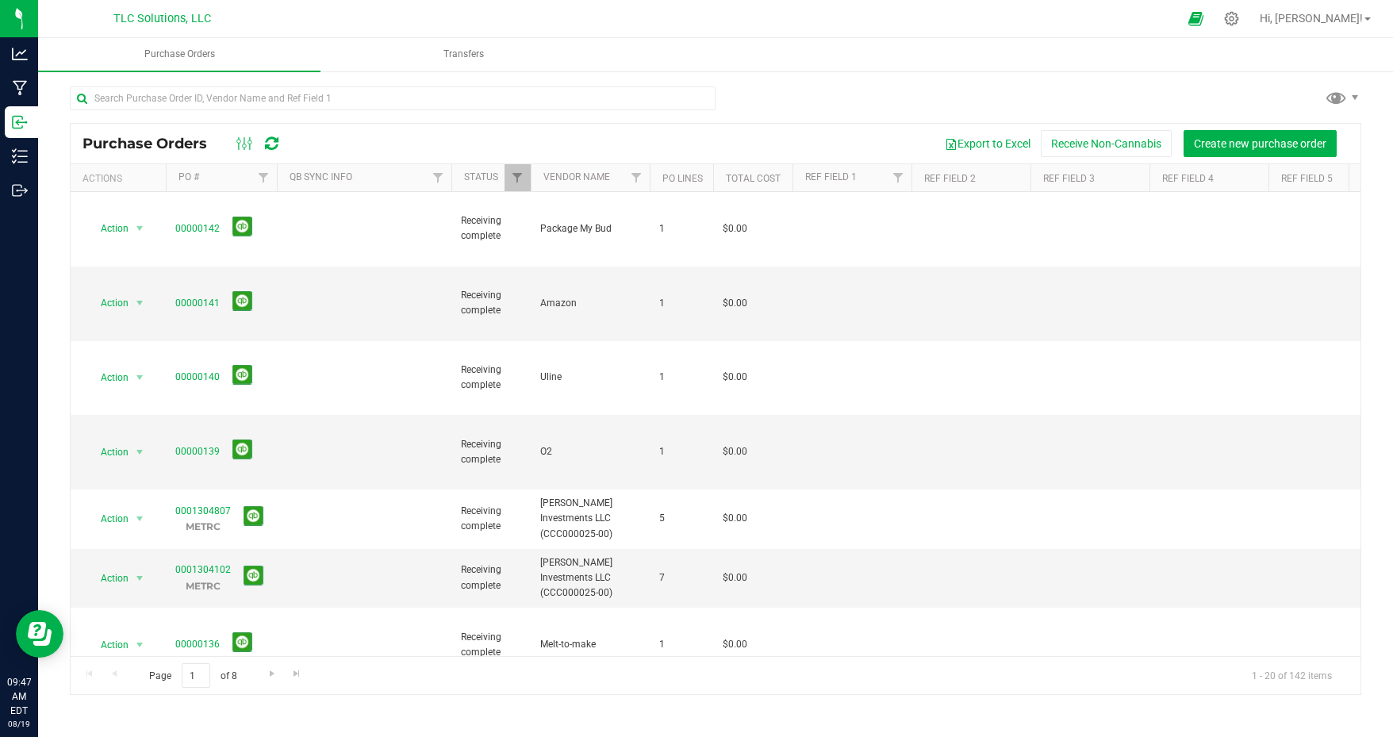
click at [1239, 23] on icon at bounding box center [1231, 18] width 15 height 15
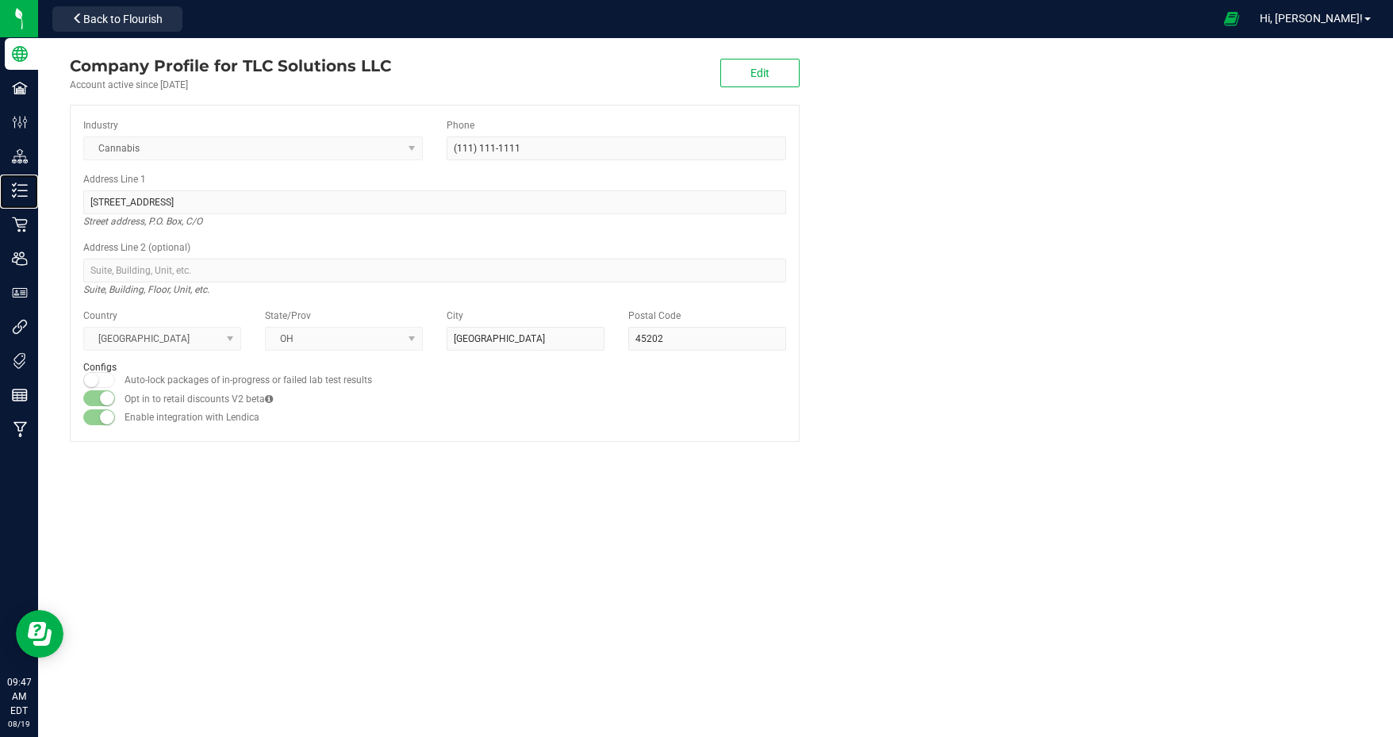
click at [0, 0] on p "Inventory" at bounding box center [0, 0] width 0 height 0
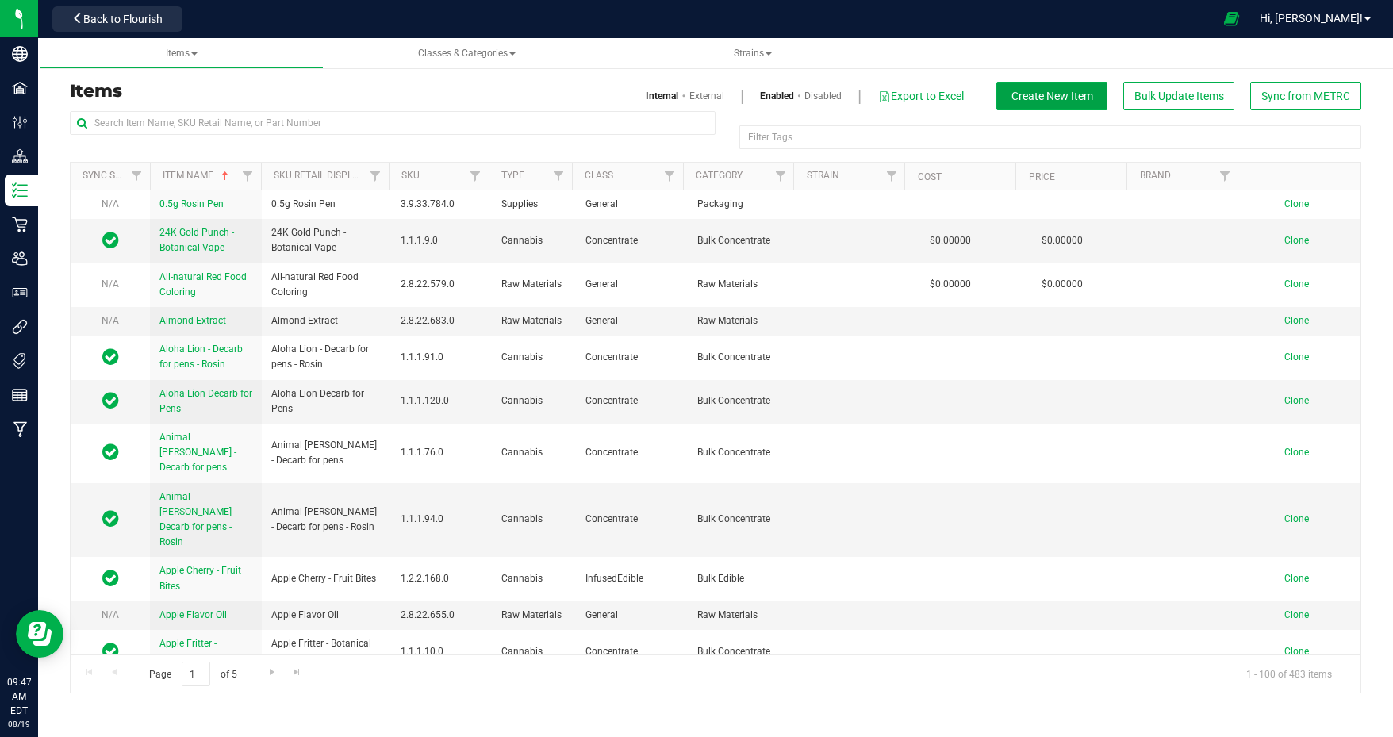
click at [1065, 94] on span "Create New Item" at bounding box center [1053, 96] width 82 height 13
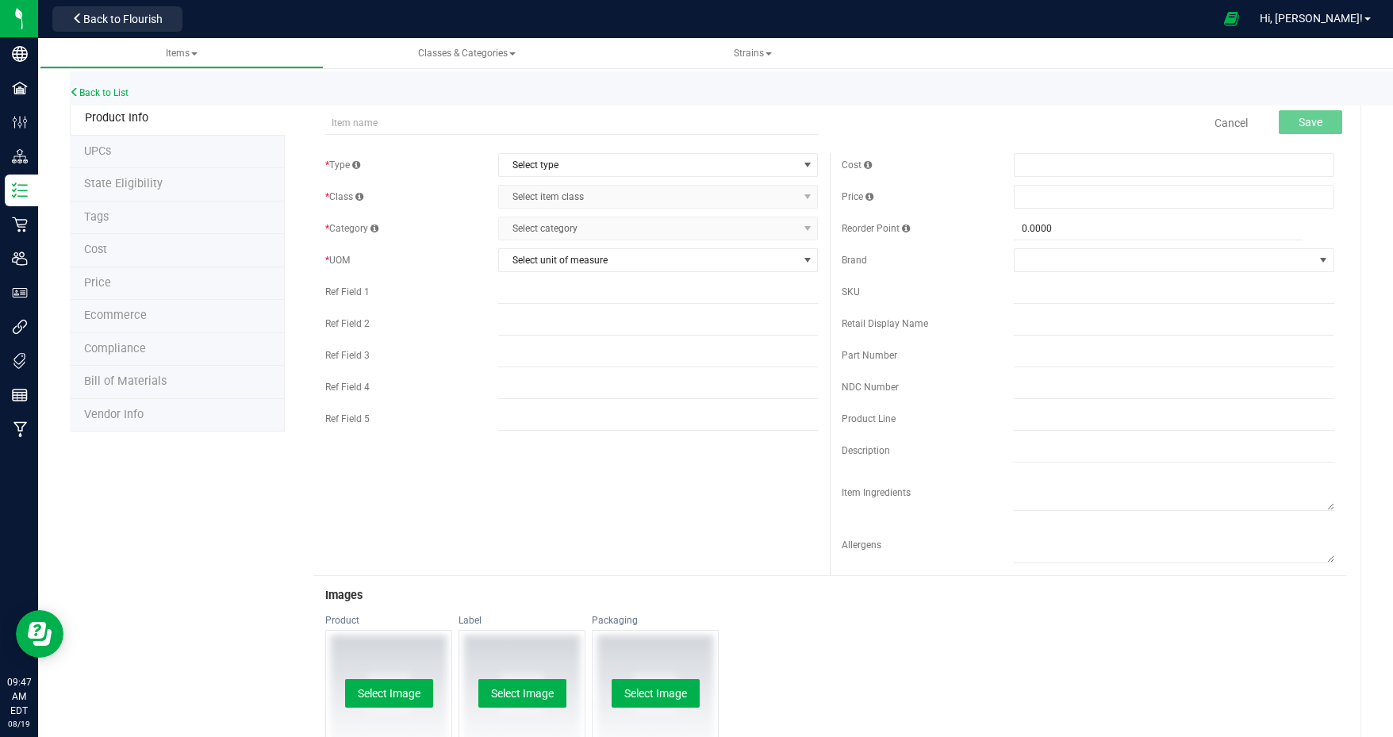
click at [439, 123] on input "text" at bounding box center [571, 123] width 493 height 24
click at [398, 123] on input "Pre-roll - Weddie Pie" at bounding box center [571, 123] width 493 height 24
type input "Pre-roll - Wedding Pie"
click at [562, 162] on span "Select type" at bounding box center [648, 165] width 299 height 22
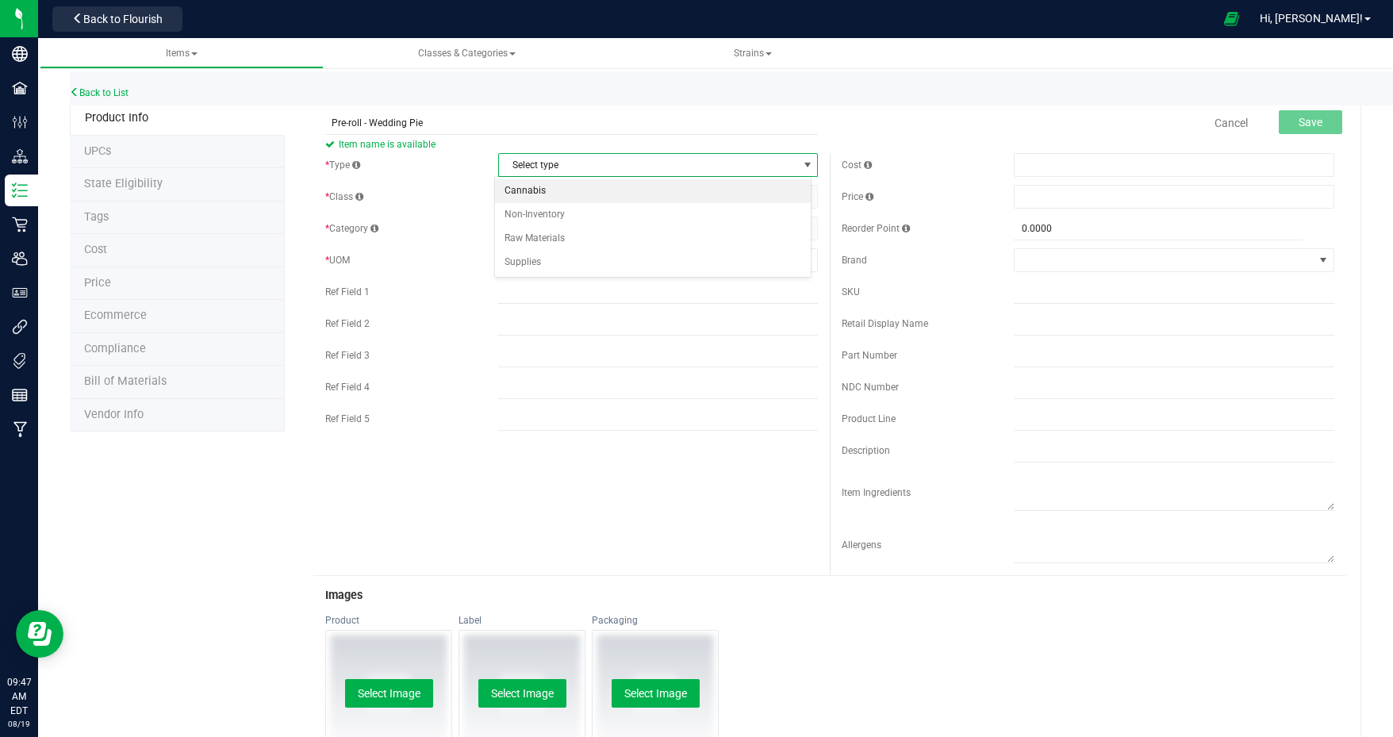
click at [548, 190] on li "Cannabis" at bounding box center [653, 191] width 316 height 24
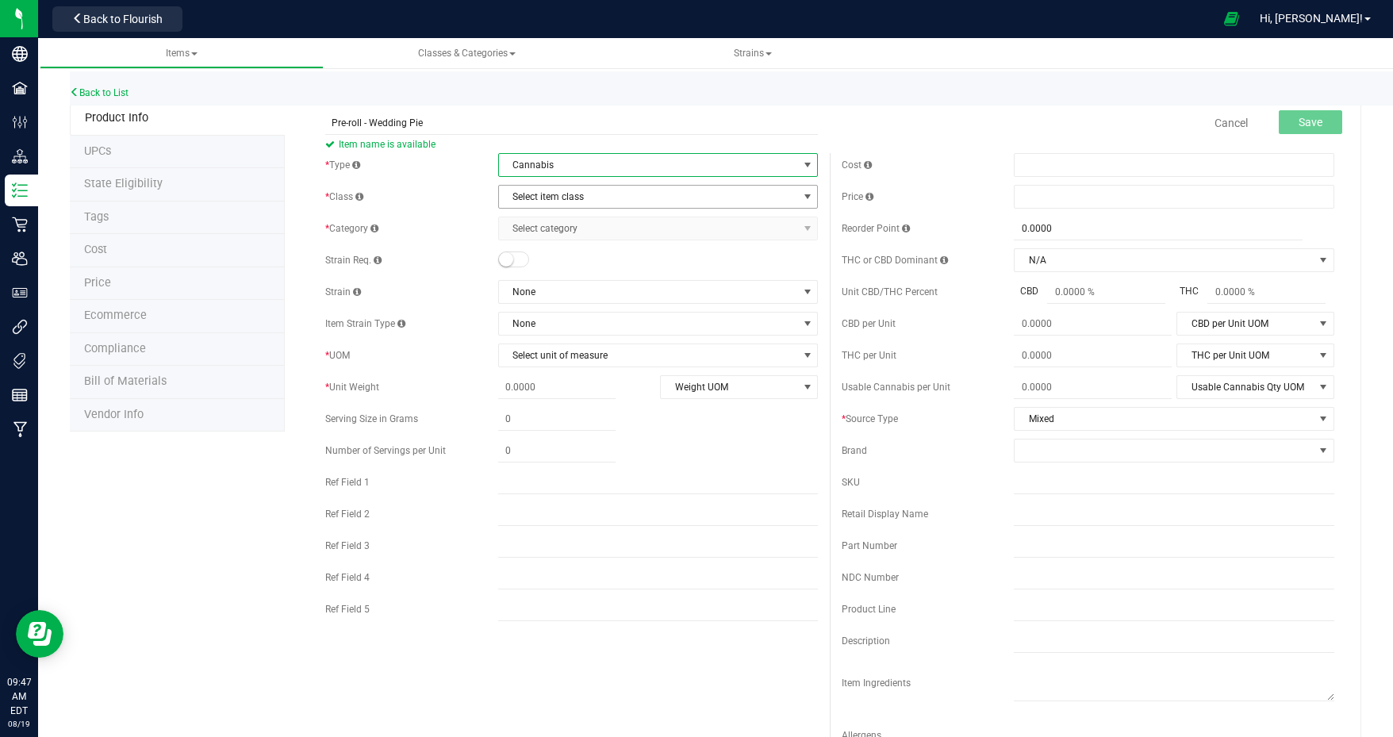
click at [573, 197] on span "Select item class" at bounding box center [648, 197] width 299 height 22
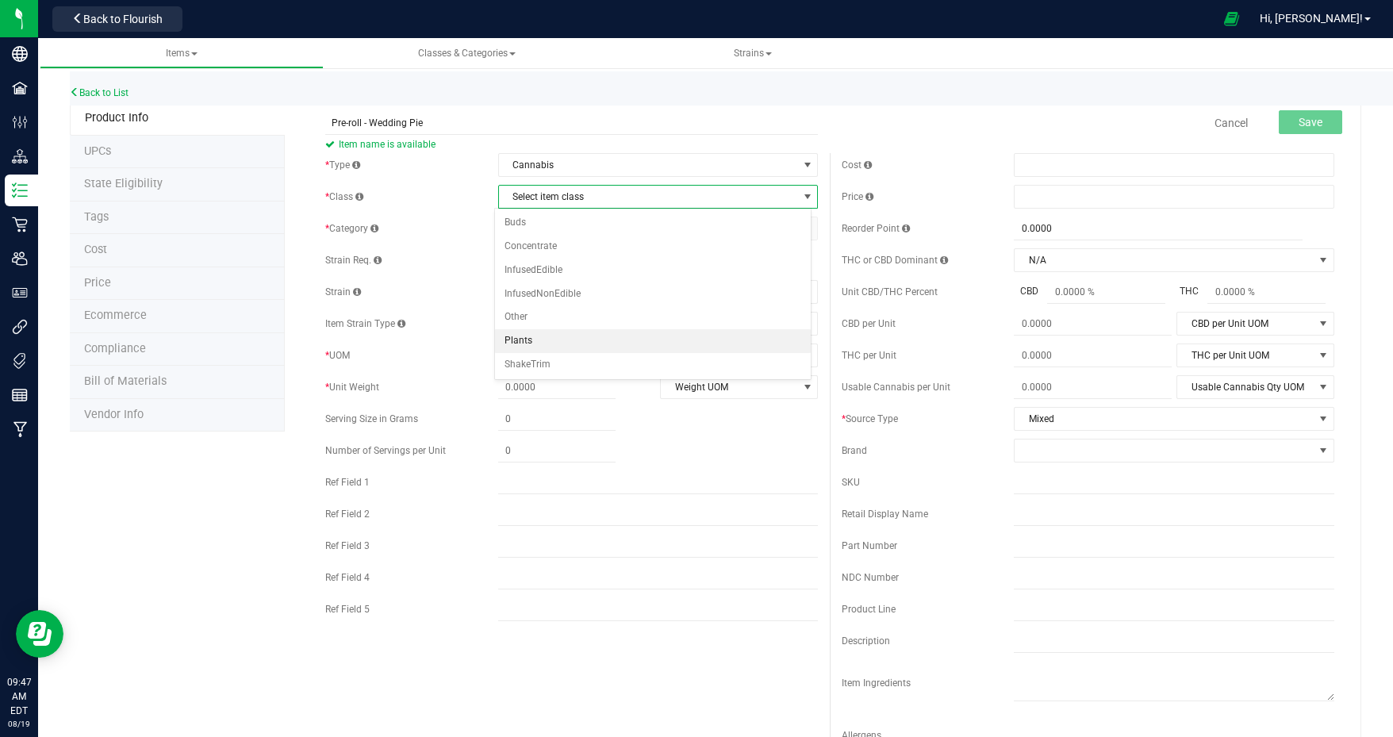
click at [565, 332] on li "Plants" at bounding box center [653, 341] width 316 height 24
click at [578, 229] on span "Select category" at bounding box center [648, 228] width 299 height 22
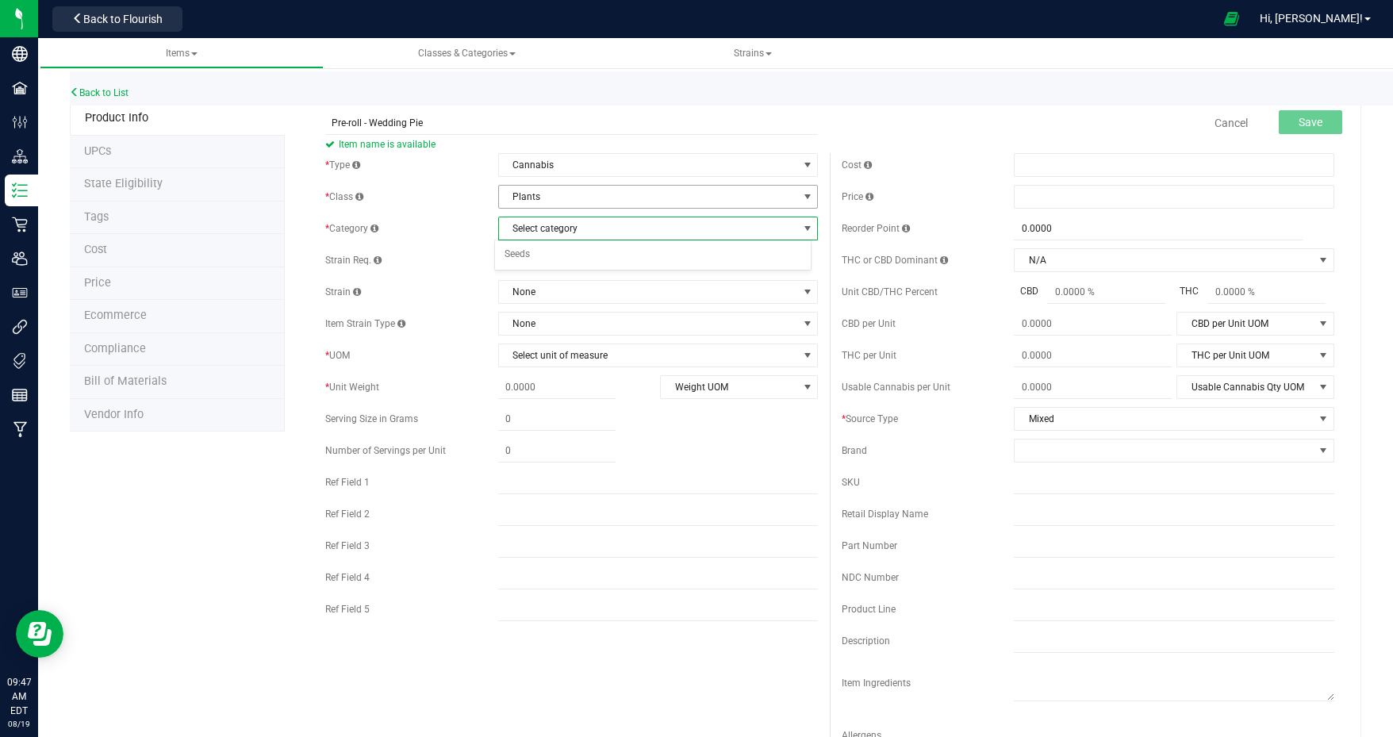
click at [587, 197] on span "Plants" at bounding box center [648, 197] width 299 height 22
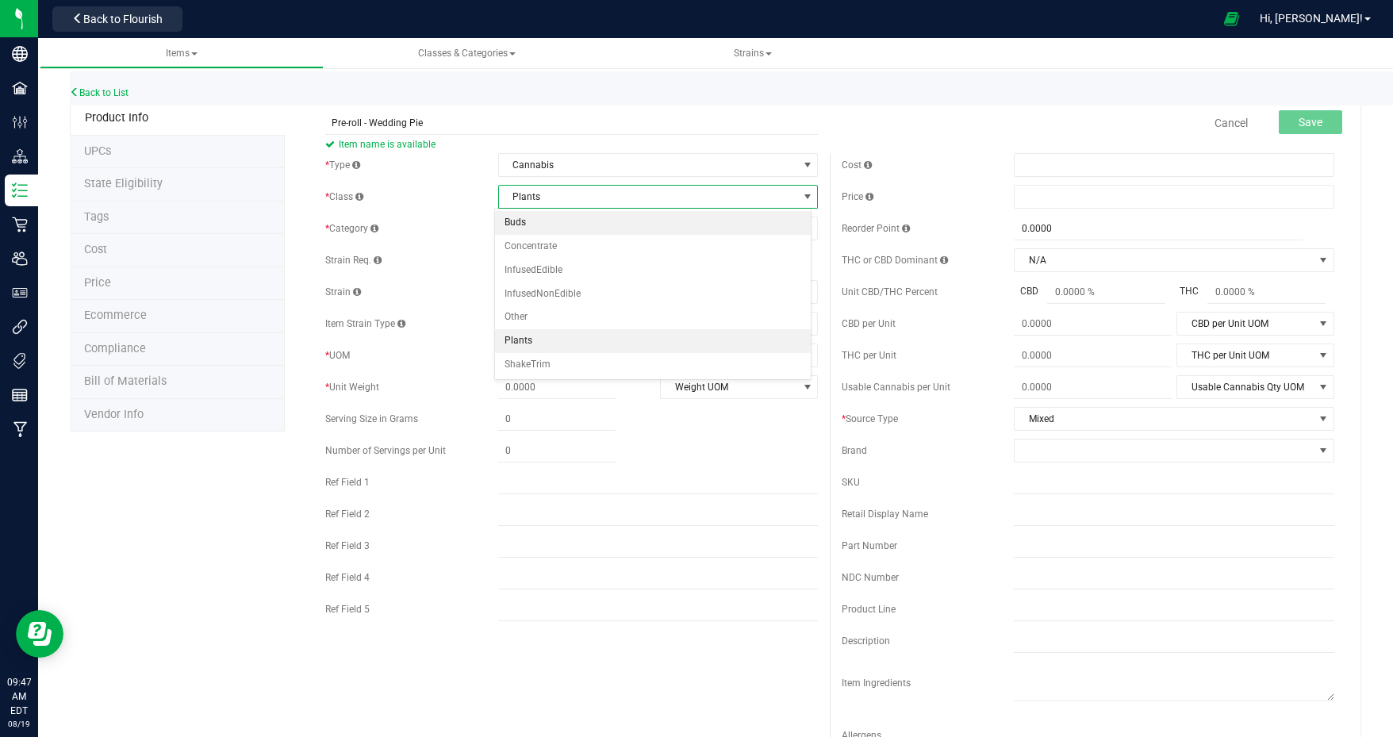
click at [566, 228] on li "Buds" at bounding box center [653, 223] width 316 height 24
click at [566, 228] on span "Select category" at bounding box center [648, 228] width 299 height 22
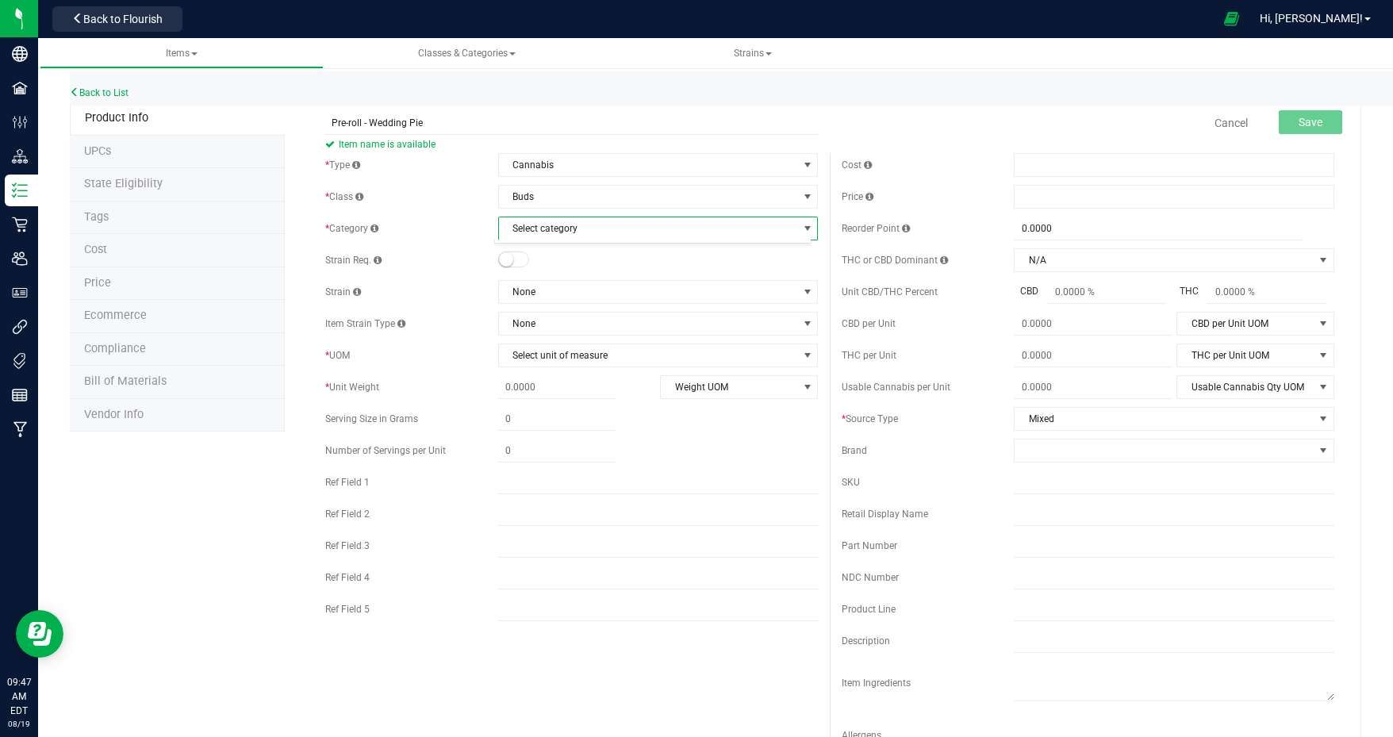
click at [569, 209] on div "* Type Cannabis Select type Cannabis Non-Inventory Raw Materials Supplies * Cla…" at bounding box center [571, 391] width 517 height 476
click at [566, 224] on span "Select category" at bounding box center [648, 228] width 299 height 22
click at [476, 235] on div "* Category Select category Select category Bulk Flower/Buds Plant Material for …" at bounding box center [571, 229] width 493 height 24
click at [554, 198] on span "Buds" at bounding box center [648, 197] width 299 height 22
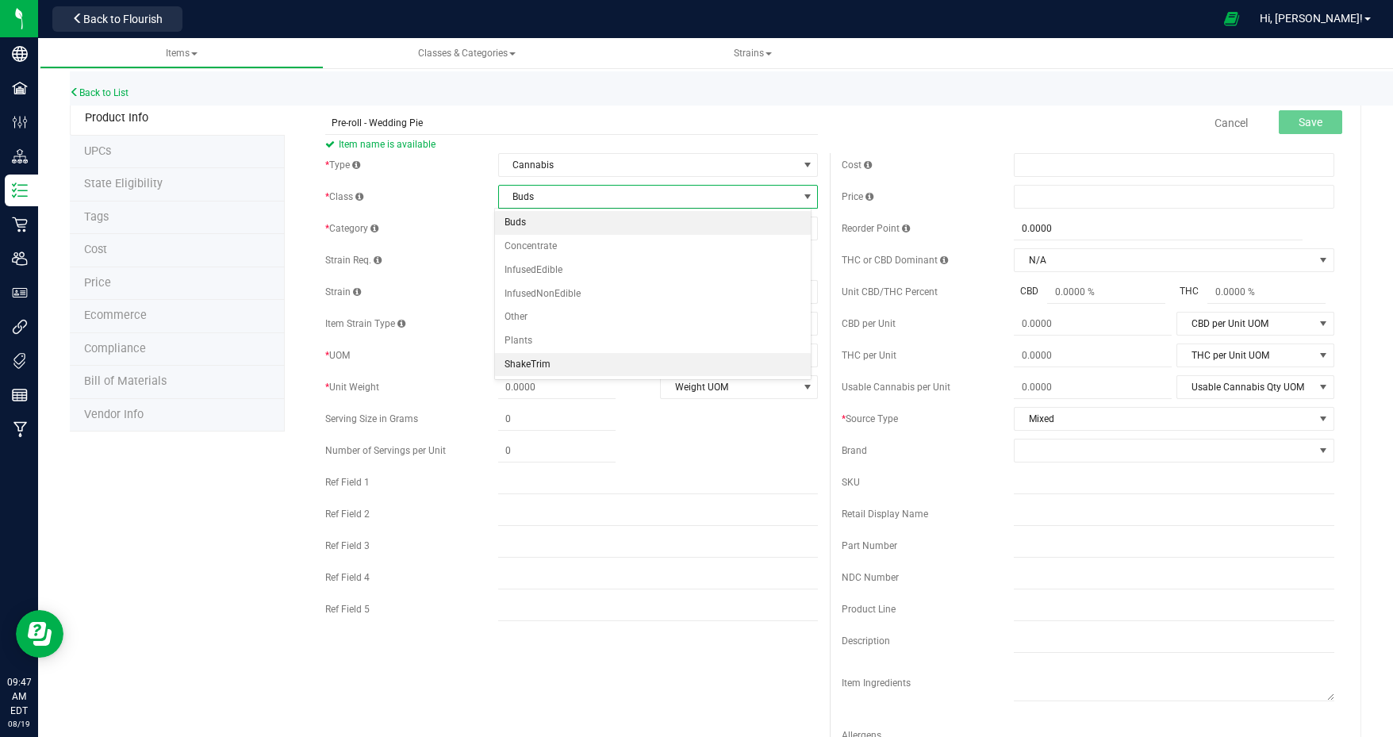
click at [557, 358] on li "ShakeTrim" at bounding box center [653, 365] width 316 height 24
click at [571, 226] on span "Select category" at bounding box center [648, 228] width 299 height 22
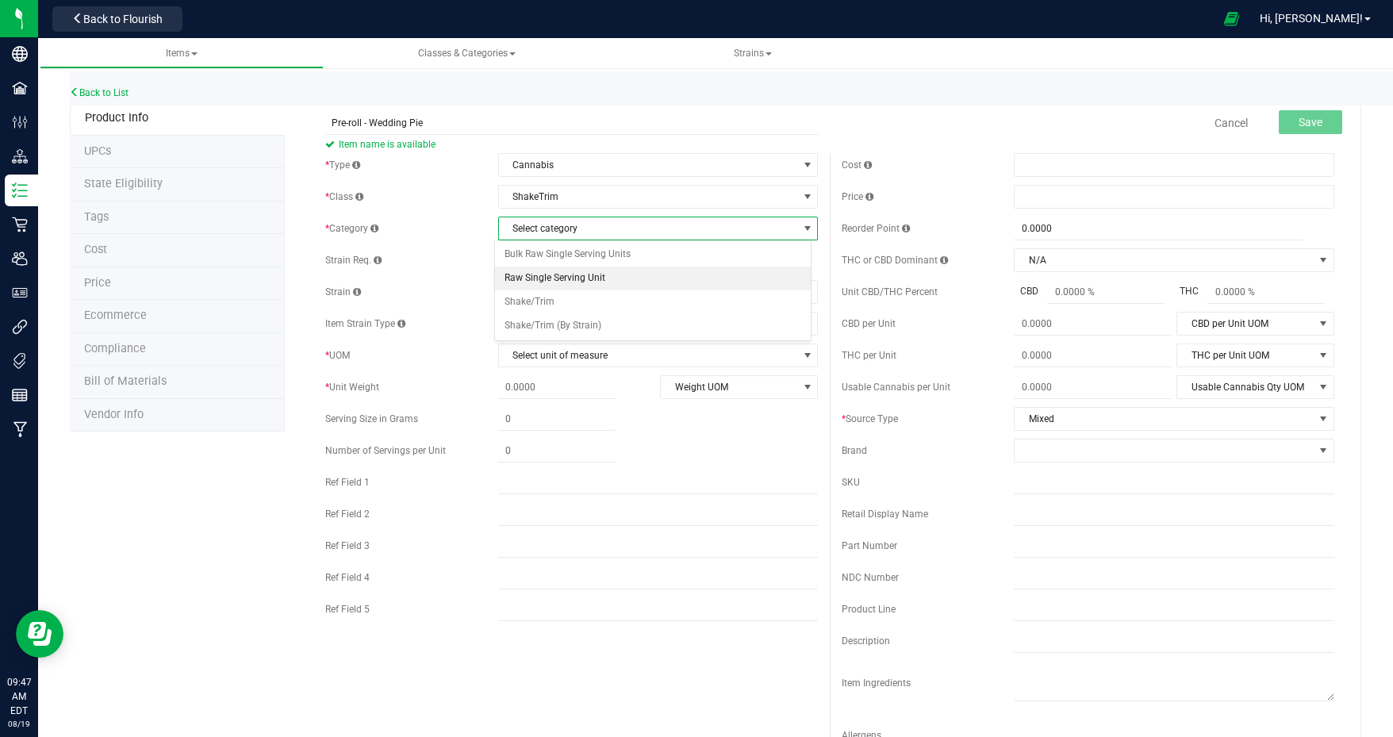
click at [625, 275] on li "Raw Single Serving Unit" at bounding box center [653, 279] width 316 height 24
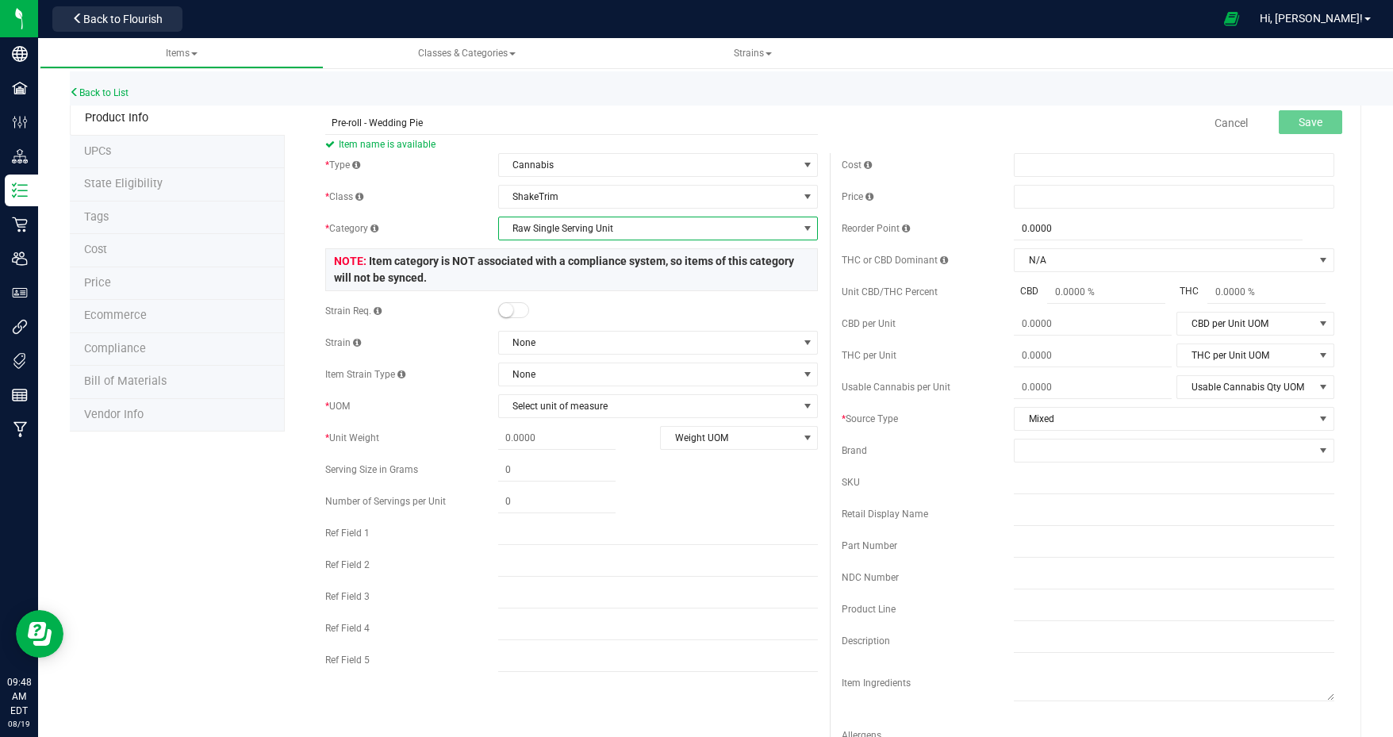
click at [619, 230] on span "Raw Single Serving Unit" at bounding box center [648, 228] width 299 height 22
click at [24, 188] on icon at bounding box center [20, 191] width 16 height 16
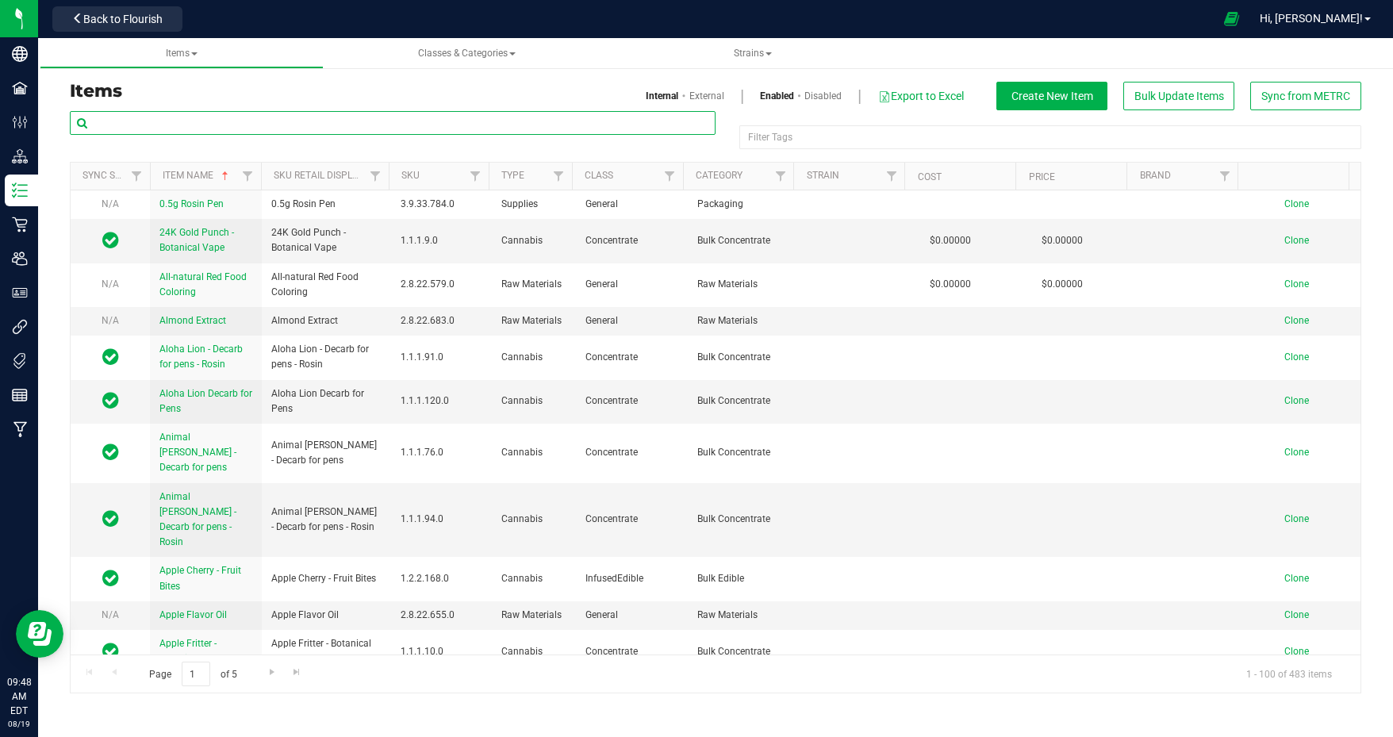
click at [219, 119] on input "text" at bounding box center [393, 123] width 646 height 24
type input "ssu"
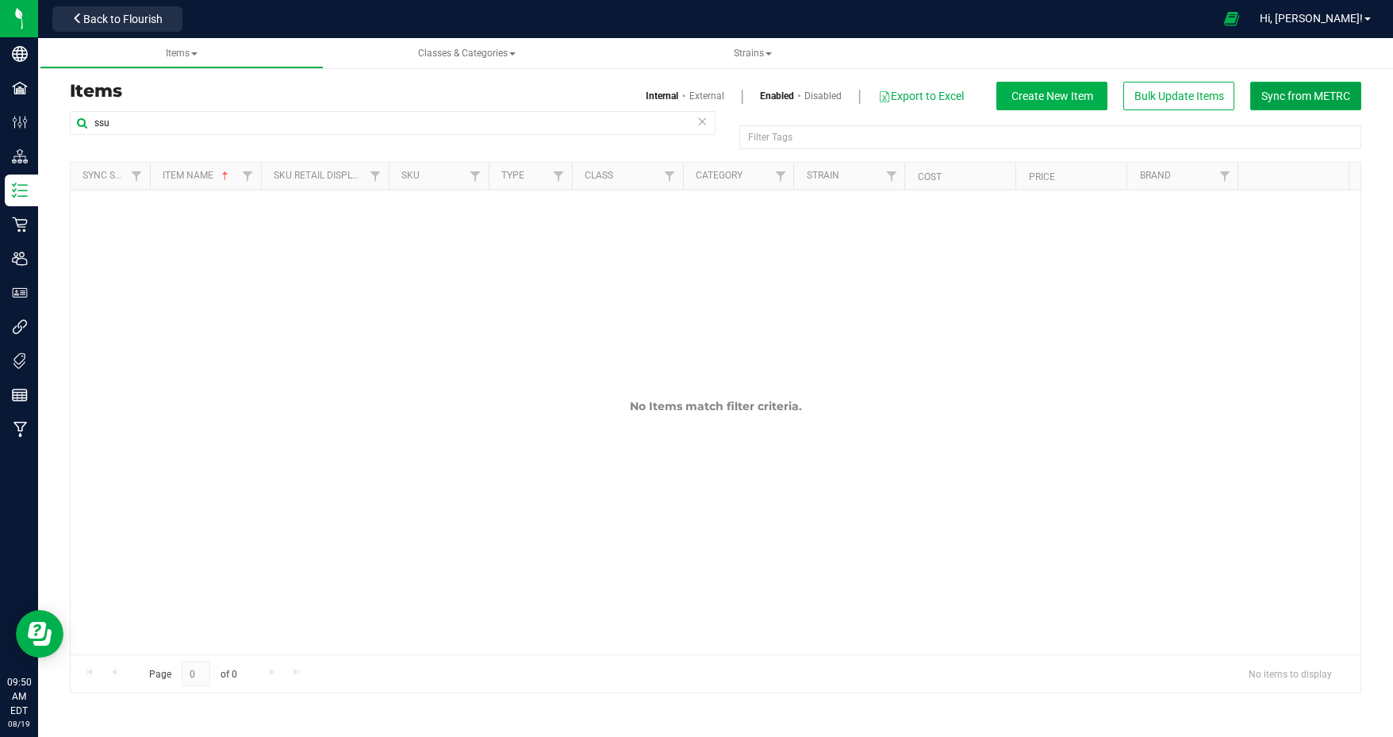
click at [1303, 98] on span "Sync from METRC" at bounding box center [1306, 96] width 89 height 13
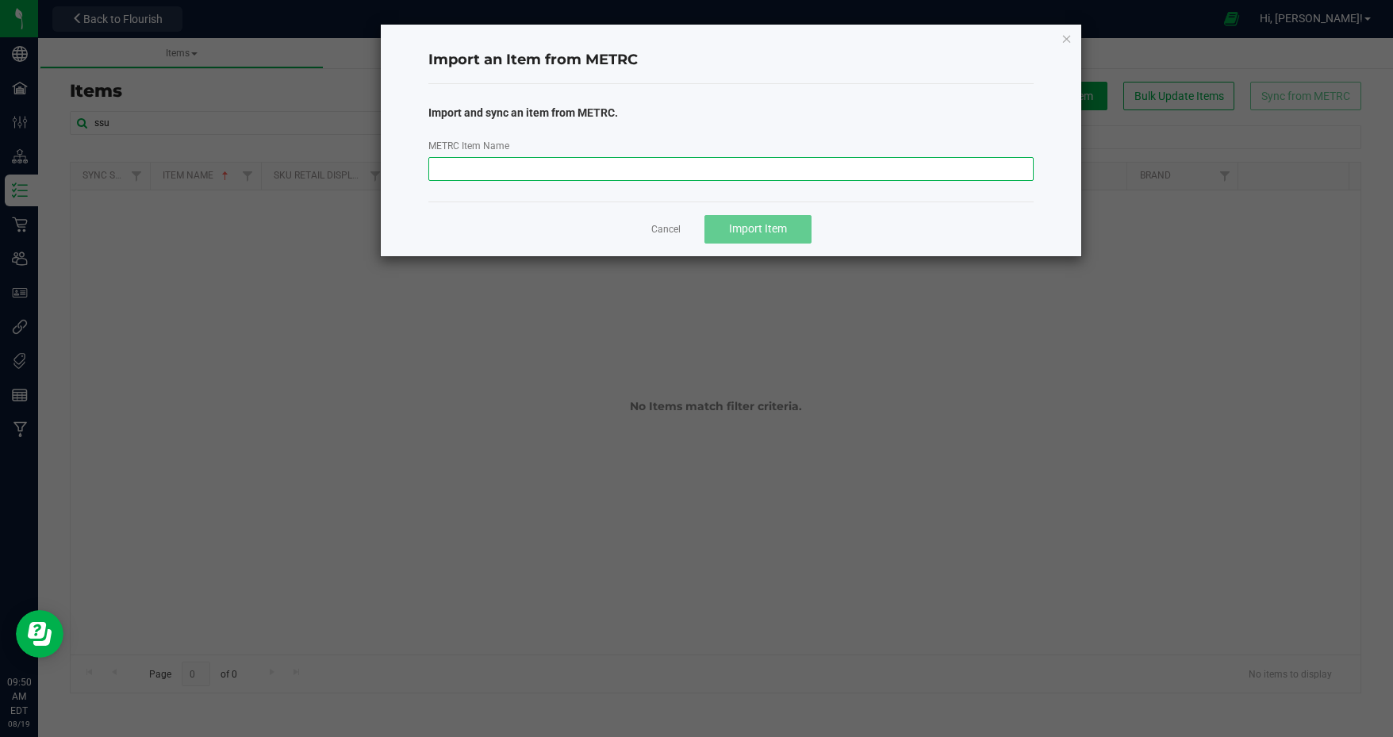
click at [585, 164] on input "METRC Item Name" at bounding box center [732, 169] width 606 height 24
paste input "M00001239121: Raw SSU - Sativa - 28 - 1 - Willie Wayne OG"
type input "M00001239121: Raw SSU - Sativa - 28 - 1 - Willie Wayne OG"
click at [764, 225] on span "Import Item" at bounding box center [758, 228] width 58 height 13
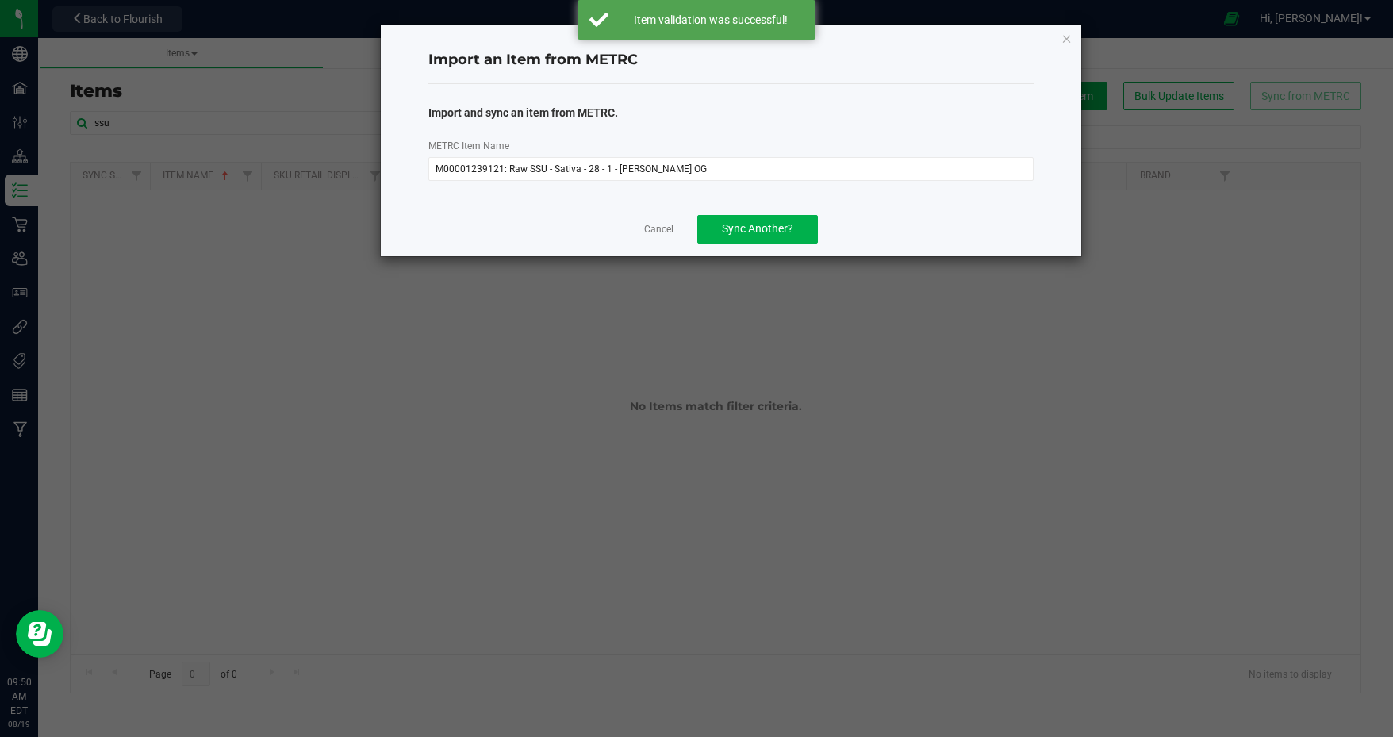
click at [663, 224] on link "Cancel" at bounding box center [658, 229] width 29 height 13
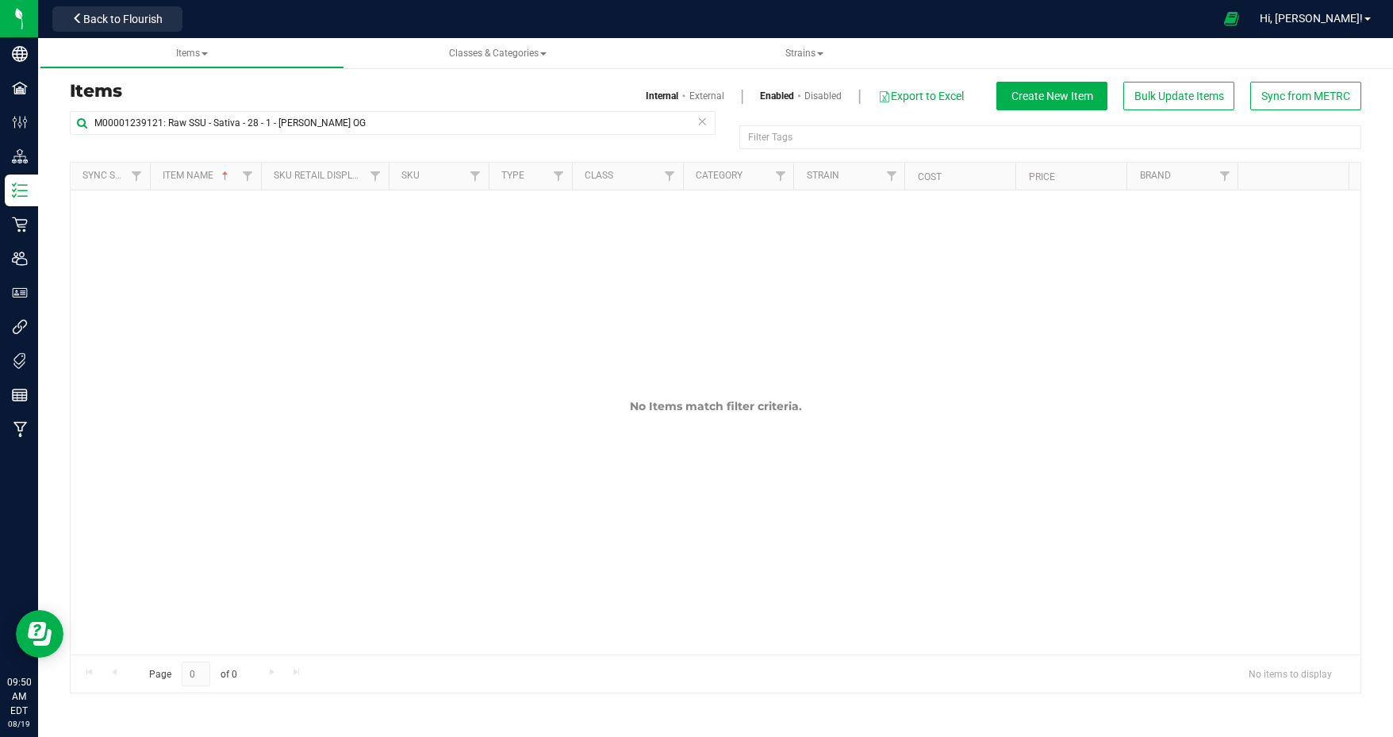
click at [705, 125] on icon at bounding box center [702, 120] width 11 height 19
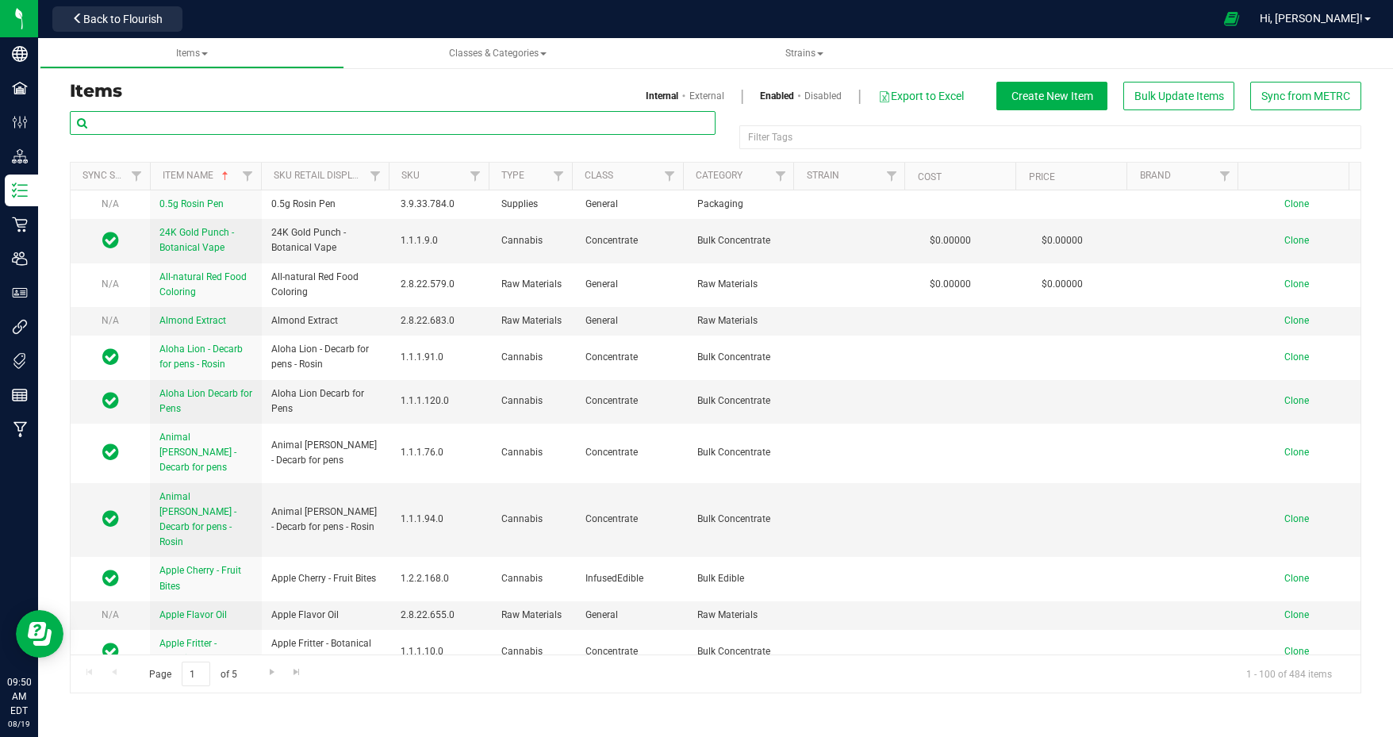
click at [260, 125] on input "text" at bounding box center [393, 123] width 646 height 24
type input "ssu"
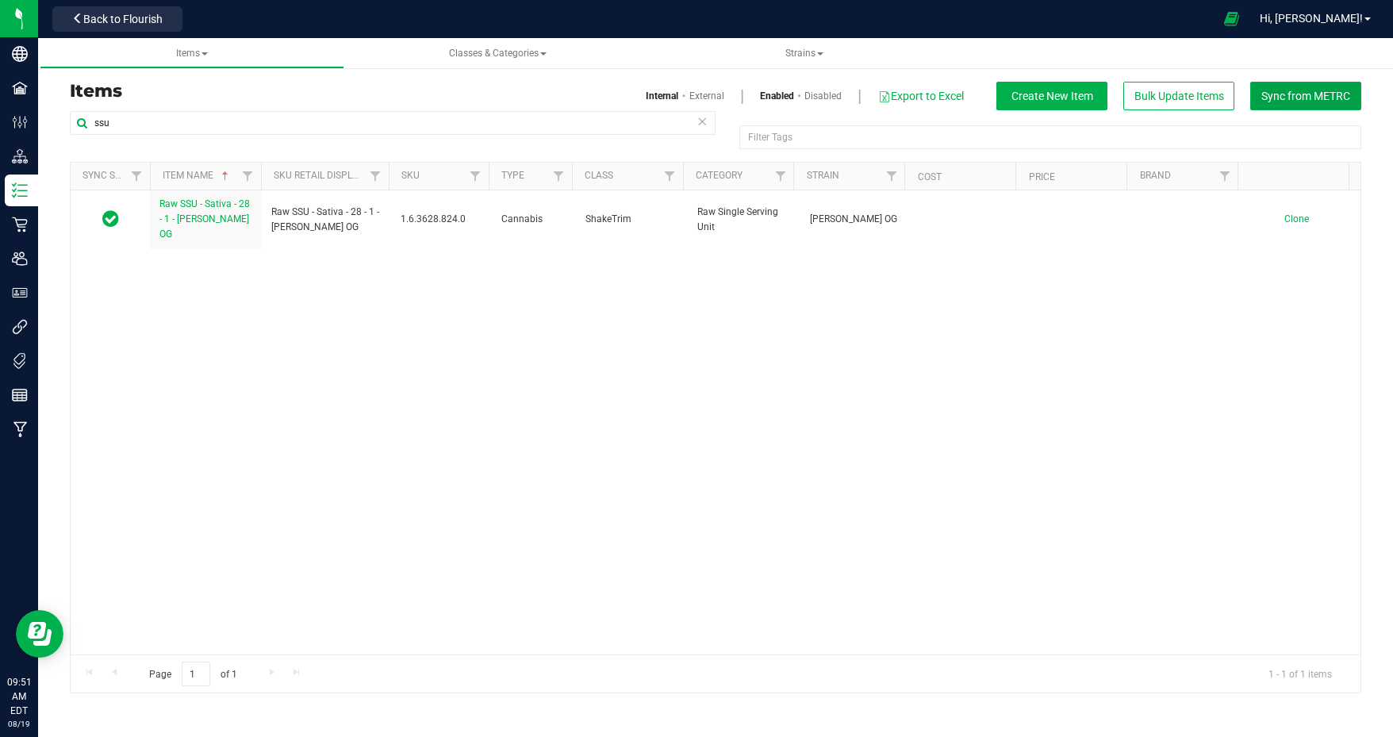
click at [1292, 98] on span "Sync from METRC" at bounding box center [1306, 96] width 89 height 13
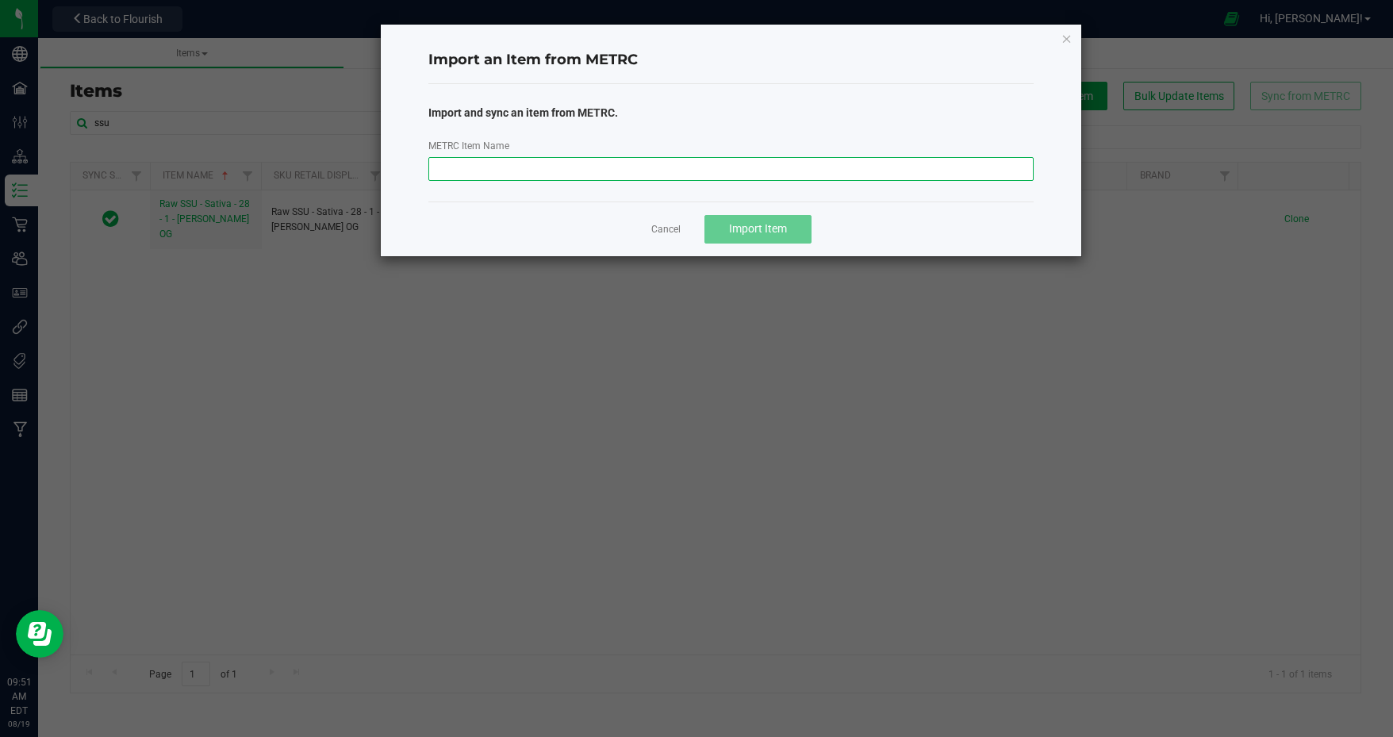
drag, startPoint x: 684, startPoint y: 171, endPoint x: 584, endPoint y: 172, distance: 100.0
click at [683, 171] on input "METRC Item Name" at bounding box center [732, 169] width 606 height 24
paste input "M00001241647: Pre-roll - Weddie Pie - 1g"
type input "M00001241647: Pre-roll - Weddie Pie - 1g"
click at [773, 226] on span "Import Item" at bounding box center [758, 228] width 58 height 13
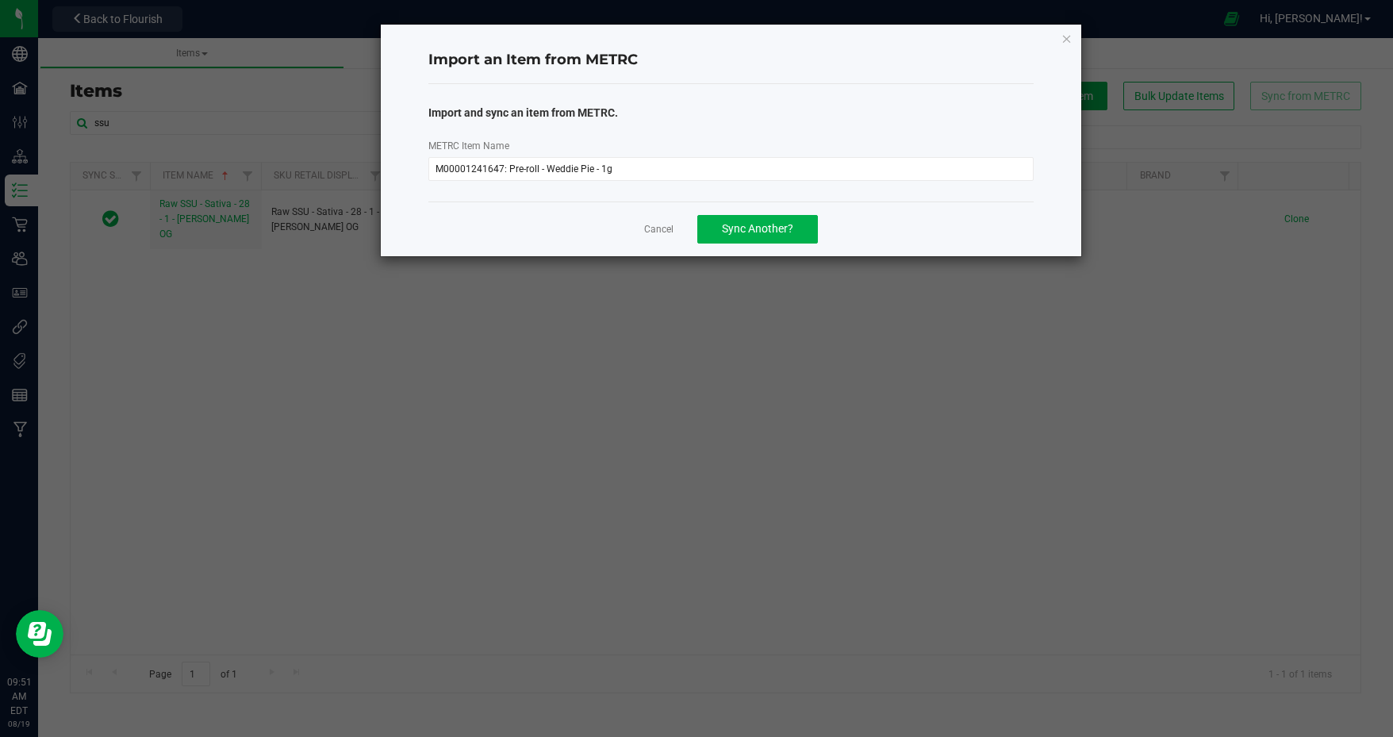
click at [652, 229] on link "Cancel" at bounding box center [658, 229] width 29 height 13
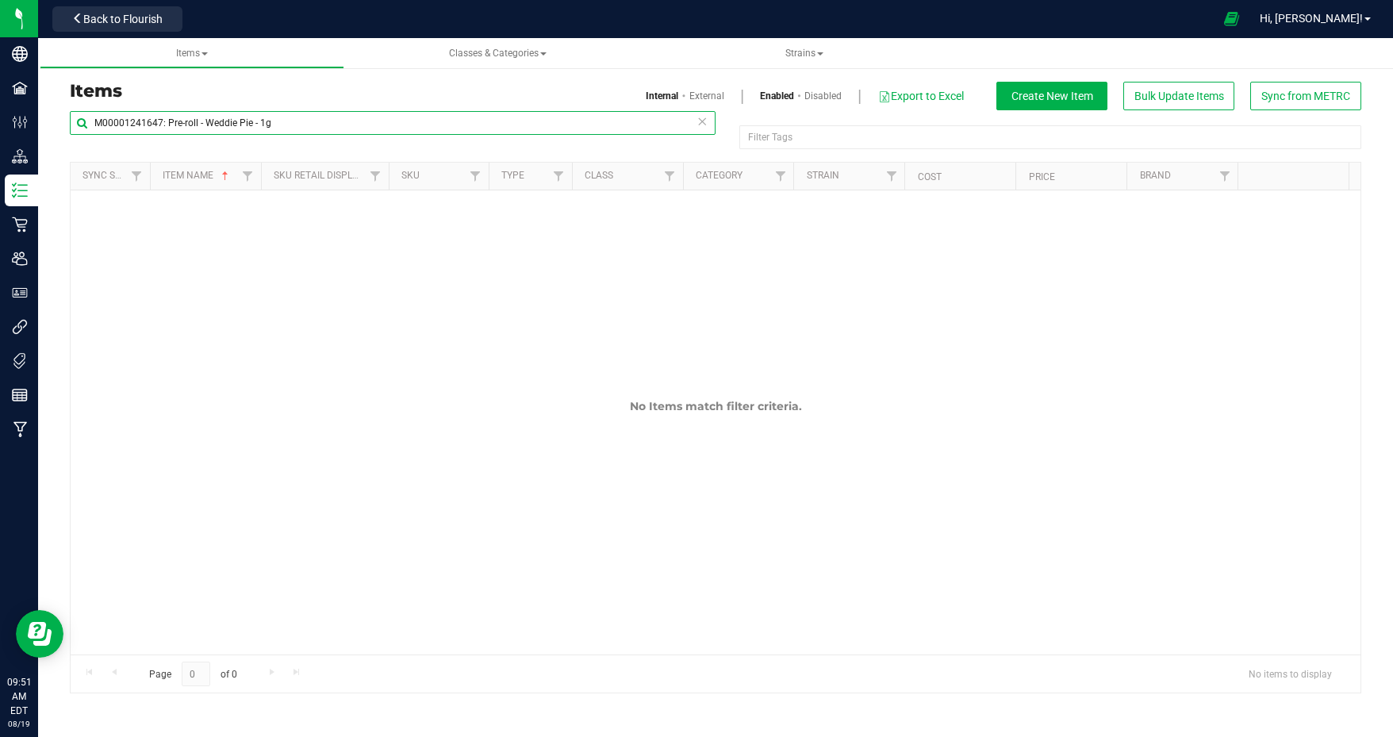
click at [318, 123] on input "M00001241647: Pre-roll - Weddie Pie - 1g" at bounding box center [393, 123] width 646 height 24
drag, startPoint x: 376, startPoint y: 123, endPoint x: 38, endPoint y: 136, distance: 338.3
click at [38, 136] on div "Items Internal External Enabled Disabled Export to Excel Create New Item Bulk U…" at bounding box center [715, 377] width 1355 height 663
type input "roll"
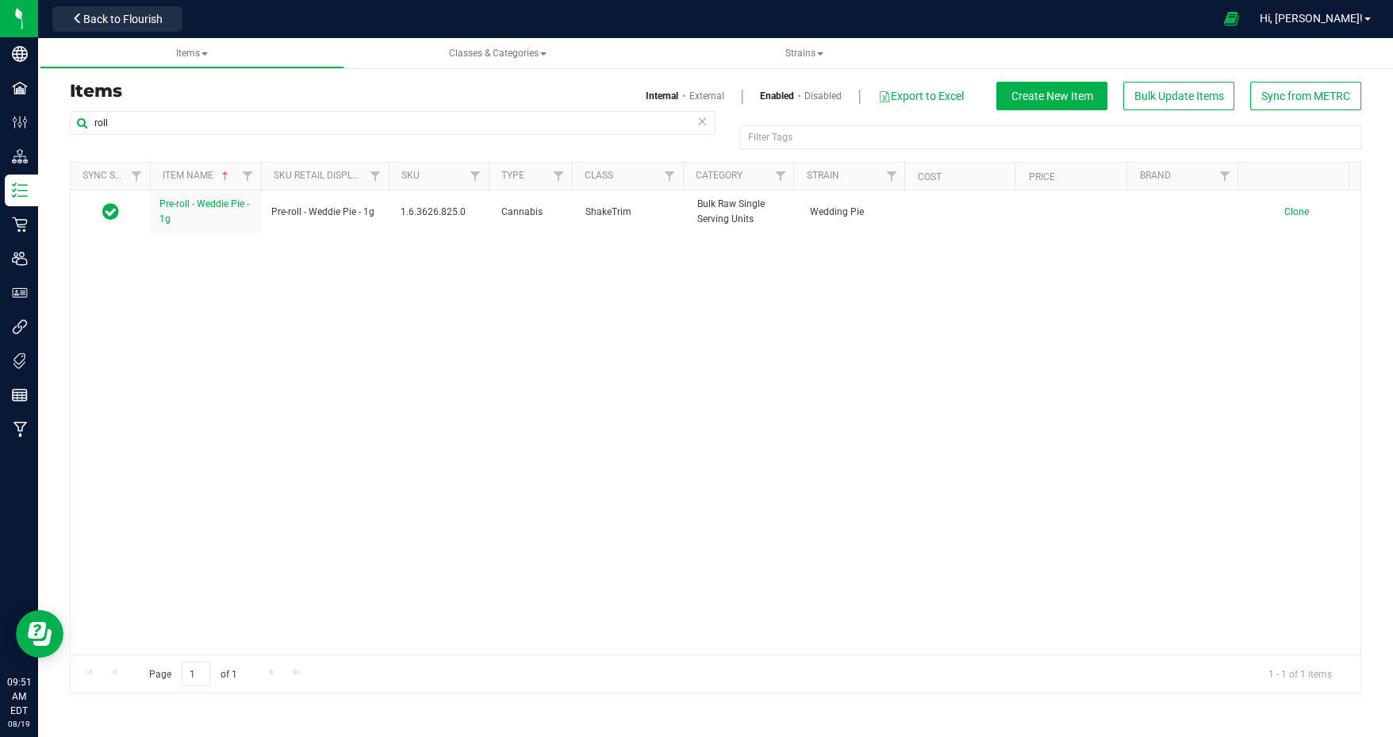
drag, startPoint x: 712, startPoint y: 202, endPoint x: 722, endPoint y: 217, distance: 18.9
click at [722, 217] on span "Bulk Raw Single Serving Units" at bounding box center [744, 212] width 93 height 30
click at [740, 256] on div "Pre-roll - Weddie Pie - 1g Pre-roll - Weddie Pie - 1g 1.6.3626.825.0 Cannabis S…" at bounding box center [716, 422] width 1290 height 464
drag, startPoint x: 713, startPoint y: 201, endPoint x: 724, endPoint y: 217, distance: 20.0
click at [724, 217] on span "Bulk Raw Single Serving Units" at bounding box center [744, 212] width 93 height 30
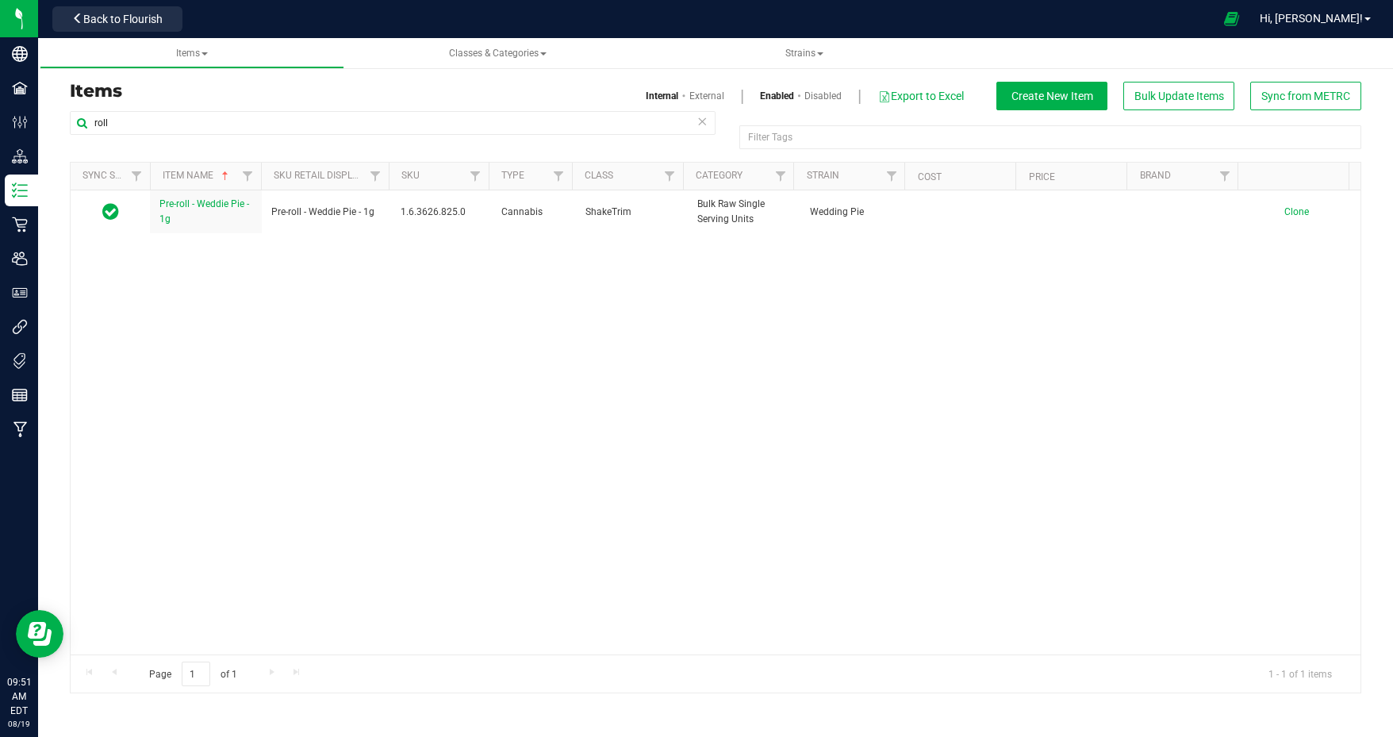
click at [779, 221] on span "Bulk Raw Single Serving Units" at bounding box center [744, 212] width 93 height 30
click at [1051, 99] on span "Create New Item" at bounding box center [1053, 96] width 82 height 13
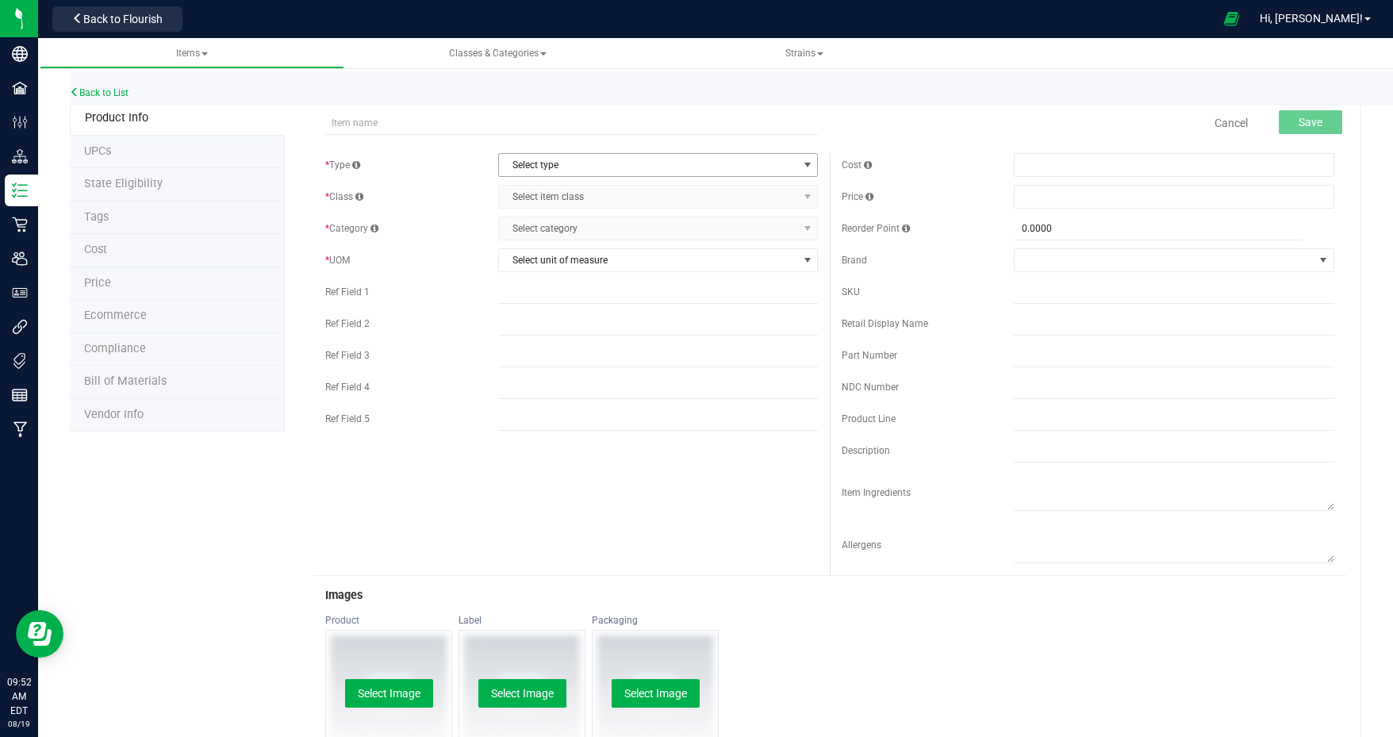
click at [584, 160] on span "Select type" at bounding box center [648, 165] width 299 height 22
click at [558, 193] on li "Cannabis" at bounding box center [653, 191] width 316 height 24
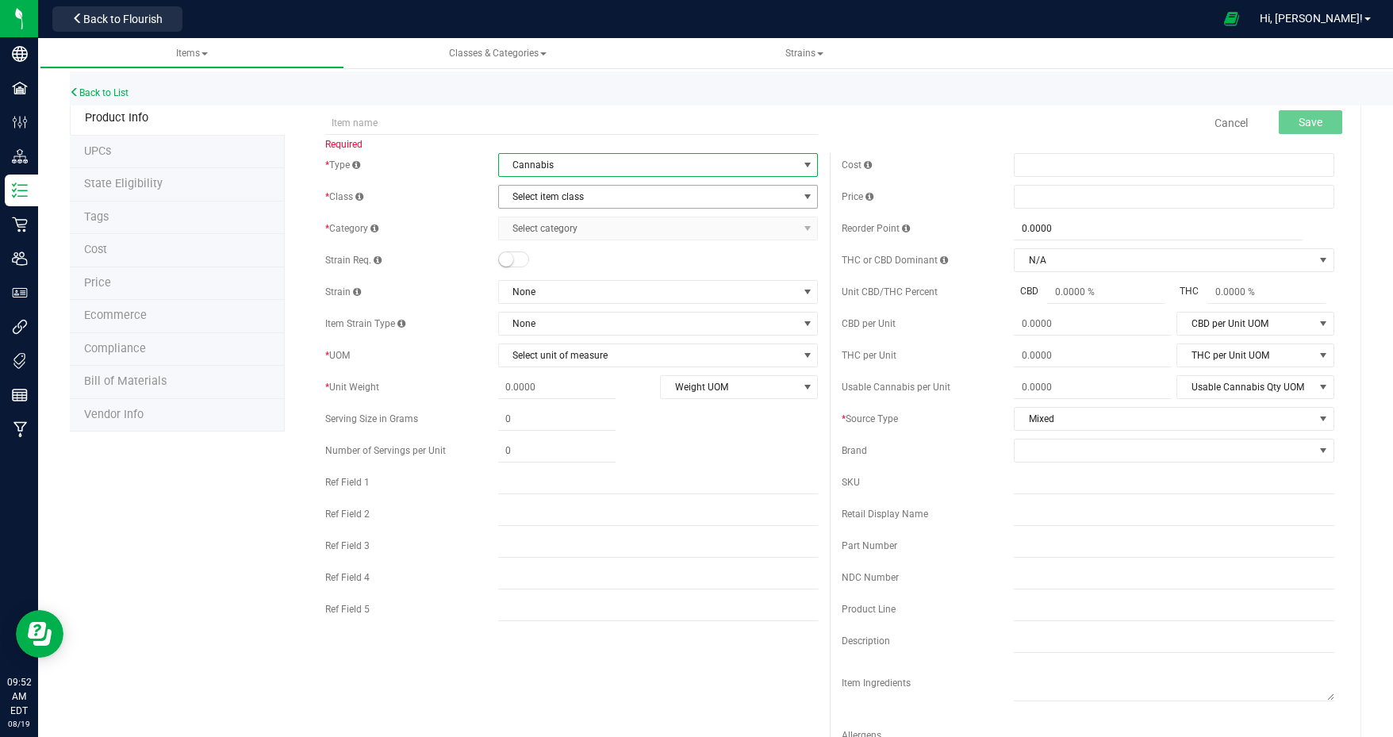
click at [555, 191] on span "Select item class" at bounding box center [648, 197] width 299 height 22
click at [556, 359] on li "ShakeTrim" at bounding box center [653, 365] width 316 height 24
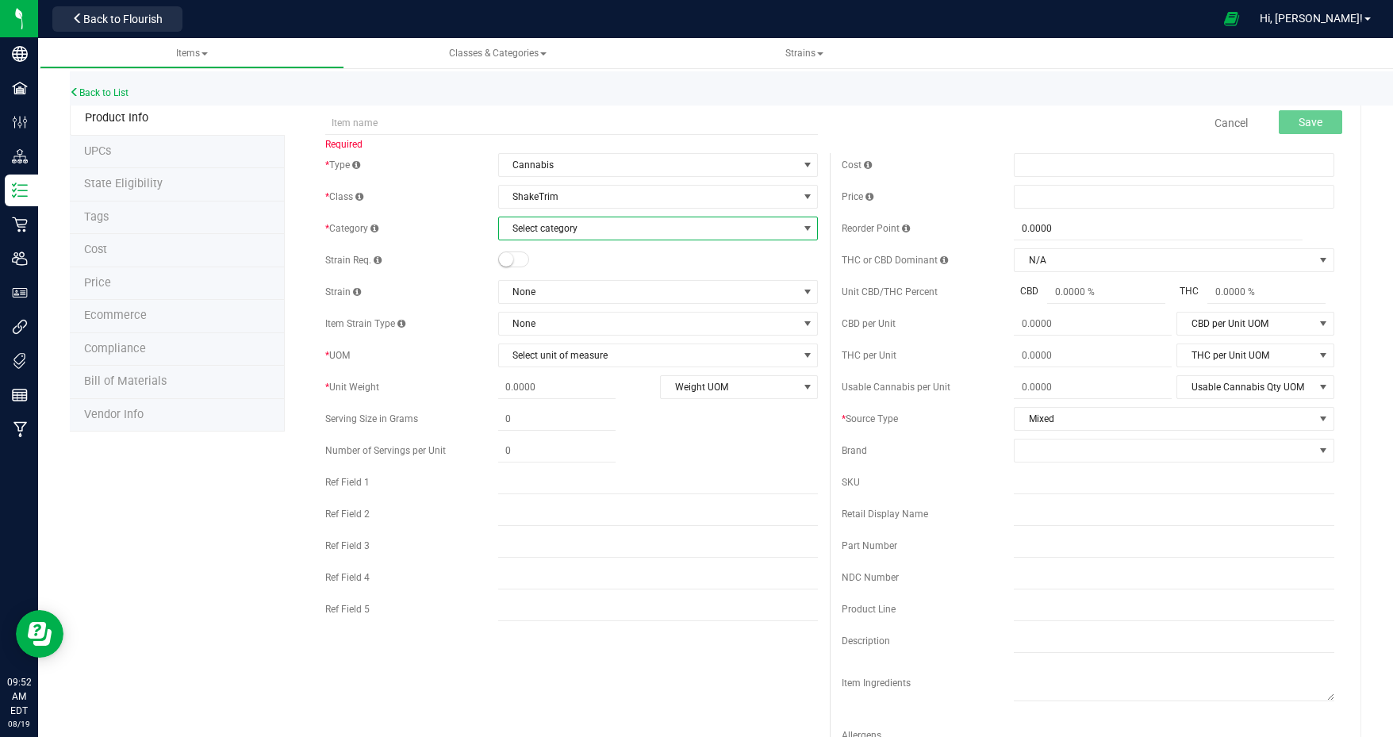
click at [584, 225] on span "Select category" at bounding box center [648, 228] width 299 height 22
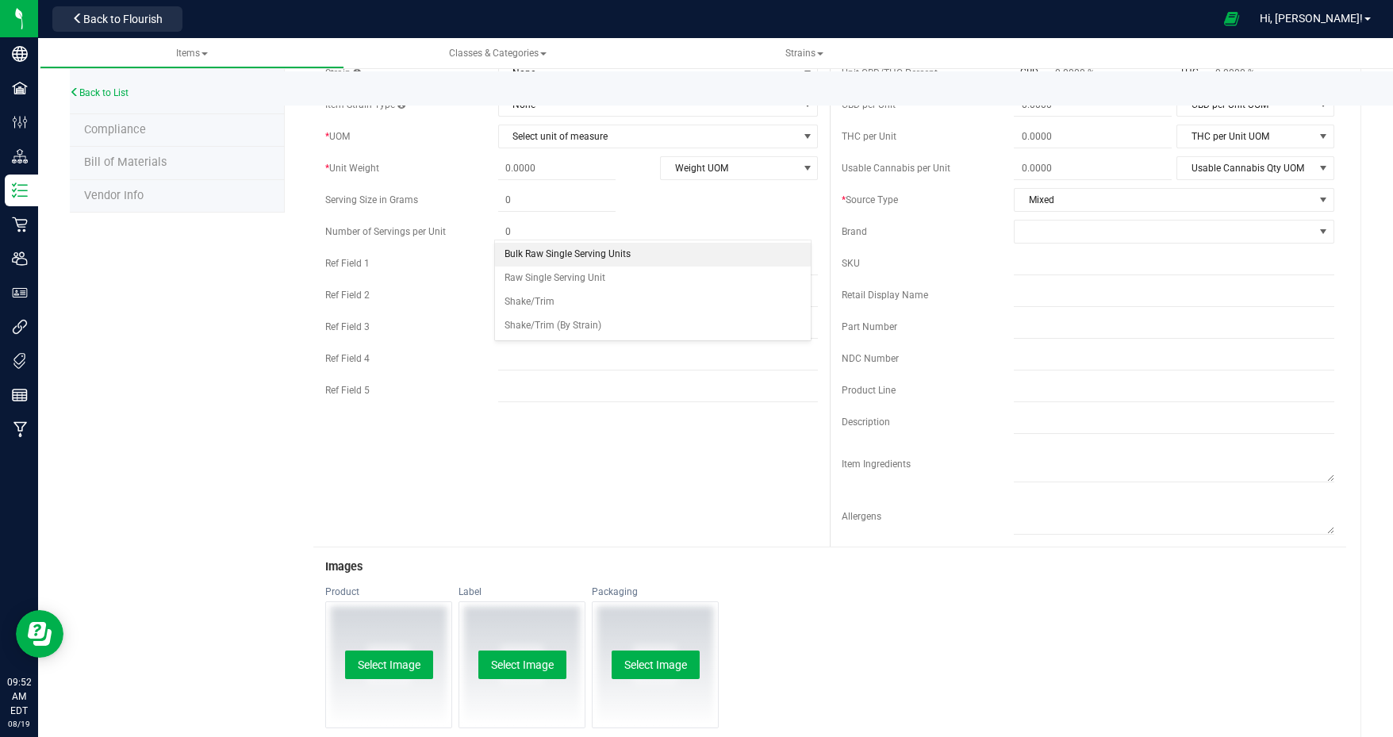
scroll to position [397, 0]
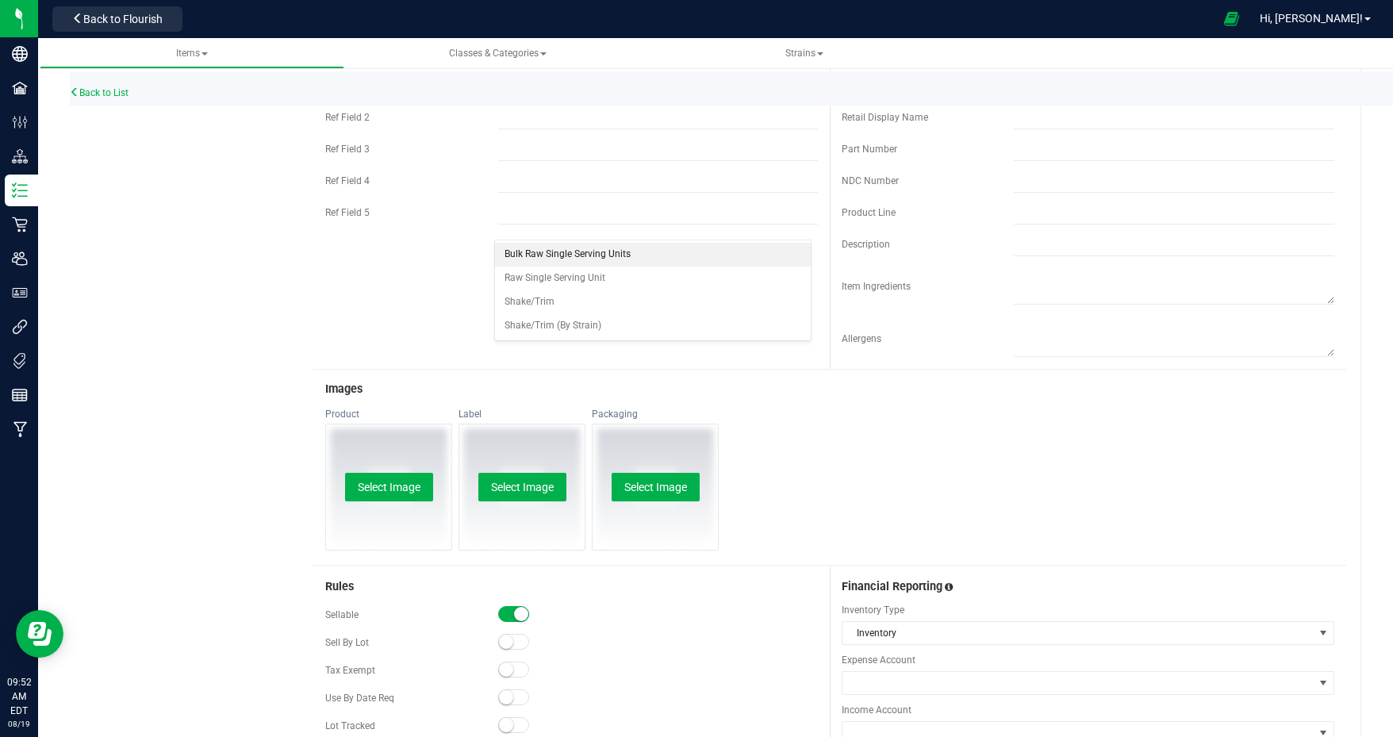
click at [595, 251] on li "Bulk Raw Single Serving Units" at bounding box center [653, 255] width 316 height 24
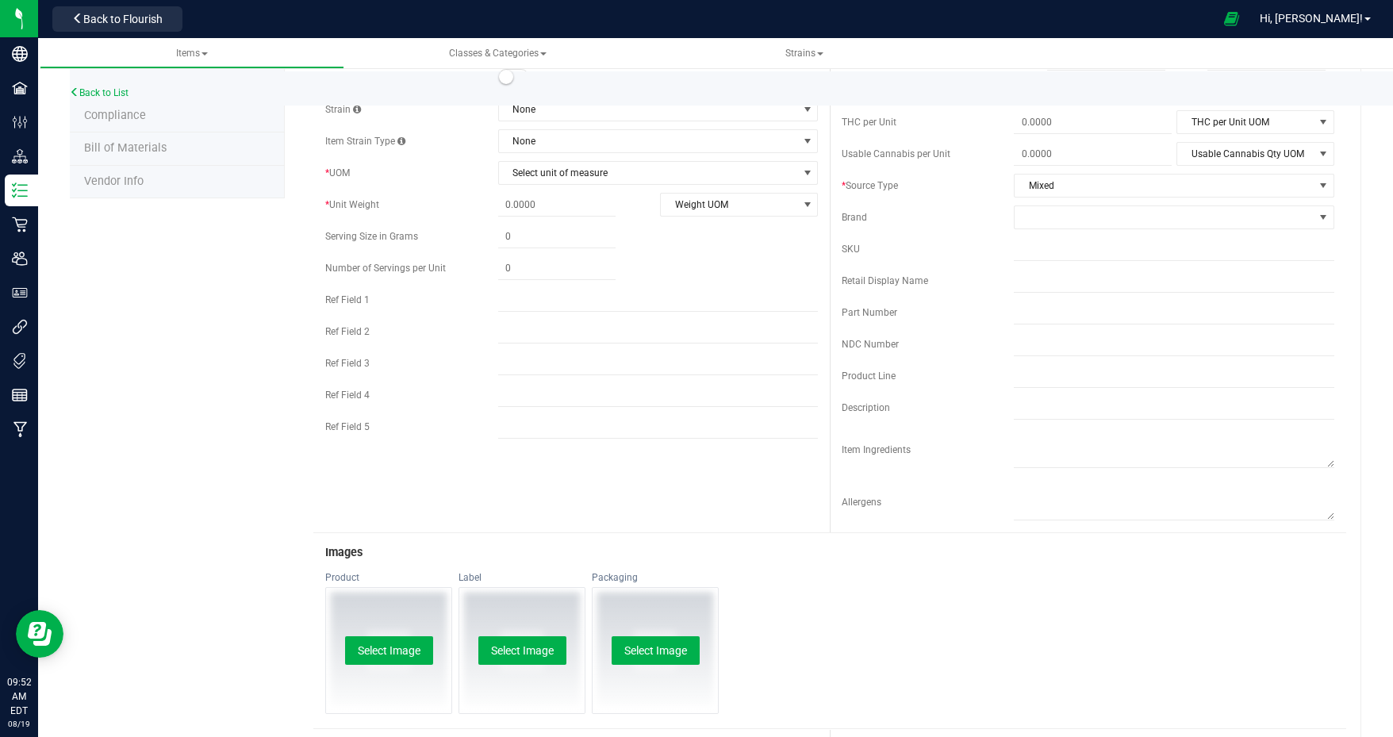
scroll to position [0, 0]
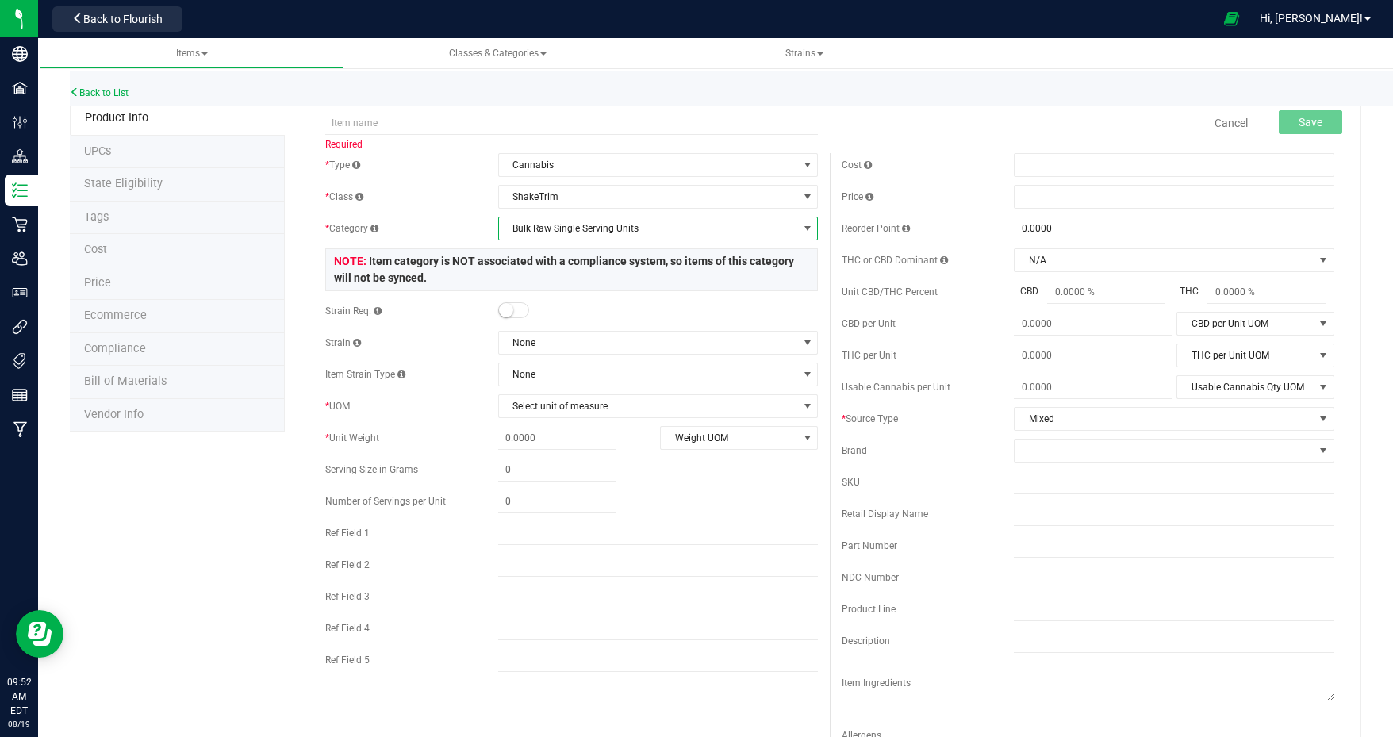
click at [631, 227] on span "Bulk Raw Single Serving Units" at bounding box center [648, 228] width 299 height 22
click at [582, 256] on li "Bulk Raw Single Serving Units" at bounding box center [653, 255] width 316 height 24
drag, startPoint x: 394, startPoint y: 258, endPoint x: 380, endPoint y: 280, distance: 26.0
click at [380, 280] on span "Item category is NOT associated with a compliance system, so items of this cate…" at bounding box center [564, 269] width 460 height 29
click at [401, 264] on span "Item category is NOT associated with a compliance system, so items of this cate…" at bounding box center [564, 269] width 460 height 29
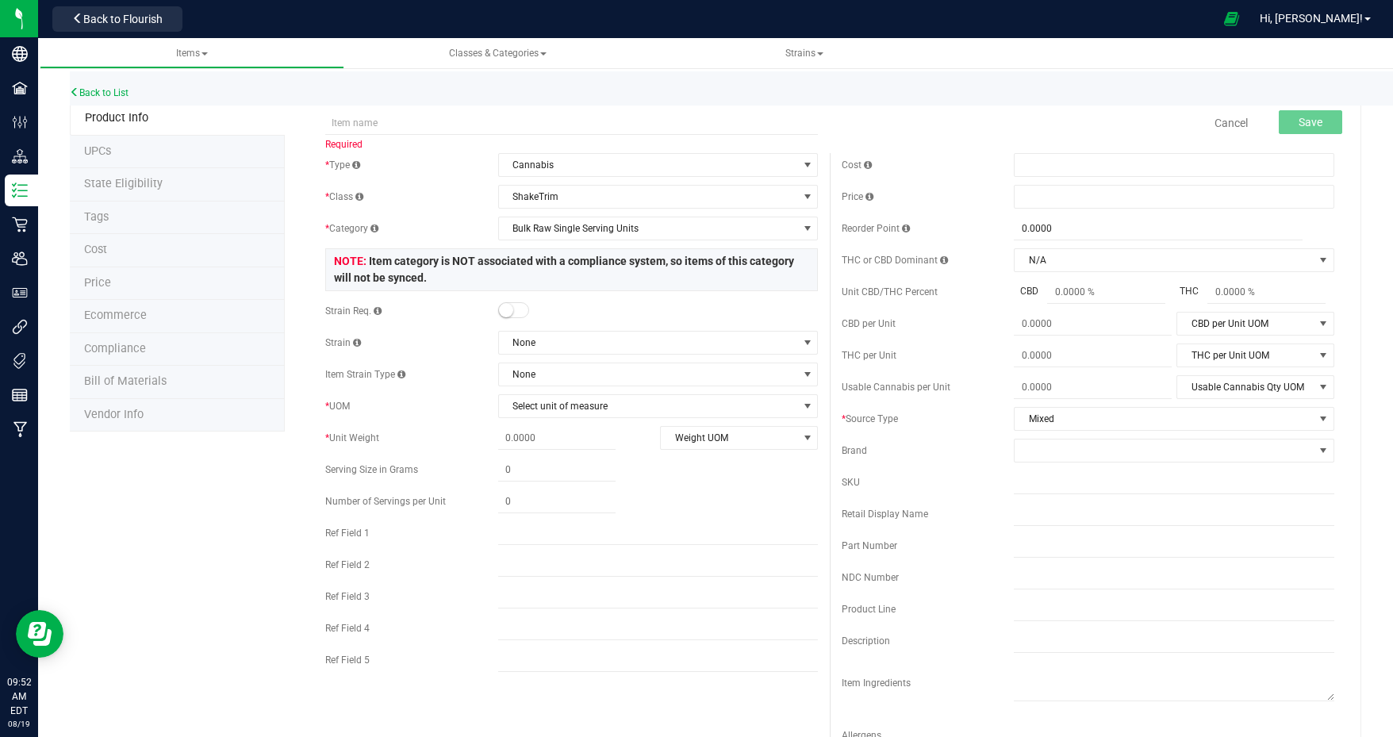
click at [393, 260] on span "Item category is NOT associated with a compliance system, so items of this cate…" at bounding box center [564, 269] width 460 height 29
drag, startPoint x: 394, startPoint y: 260, endPoint x: 382, endPoint y: 282, distance: 24.9
click at [382, 282] on span "Item category is NOT associated with a compliance system, so items of this cate…" at bounding box center [564, 269] width 460 height 29
click at [300, 260] on div "Required Cancel Save * Type Cannabis Select type Cannabis Non-Inventory Raw Mat…" at bounding box center [823, 721] width 1077 height 1238
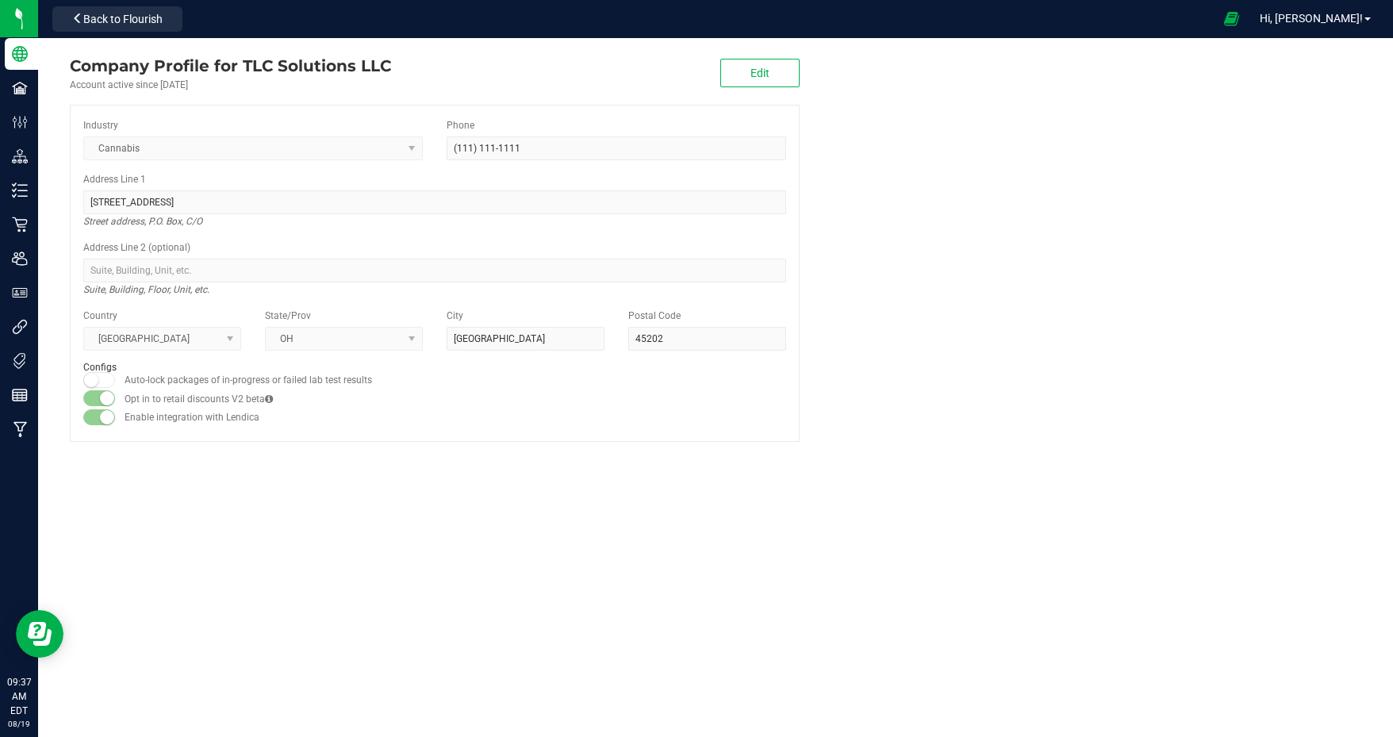
click at [137, 18] on span "Back to Flourish" at bounding box center [122, 19] width 79 height 13
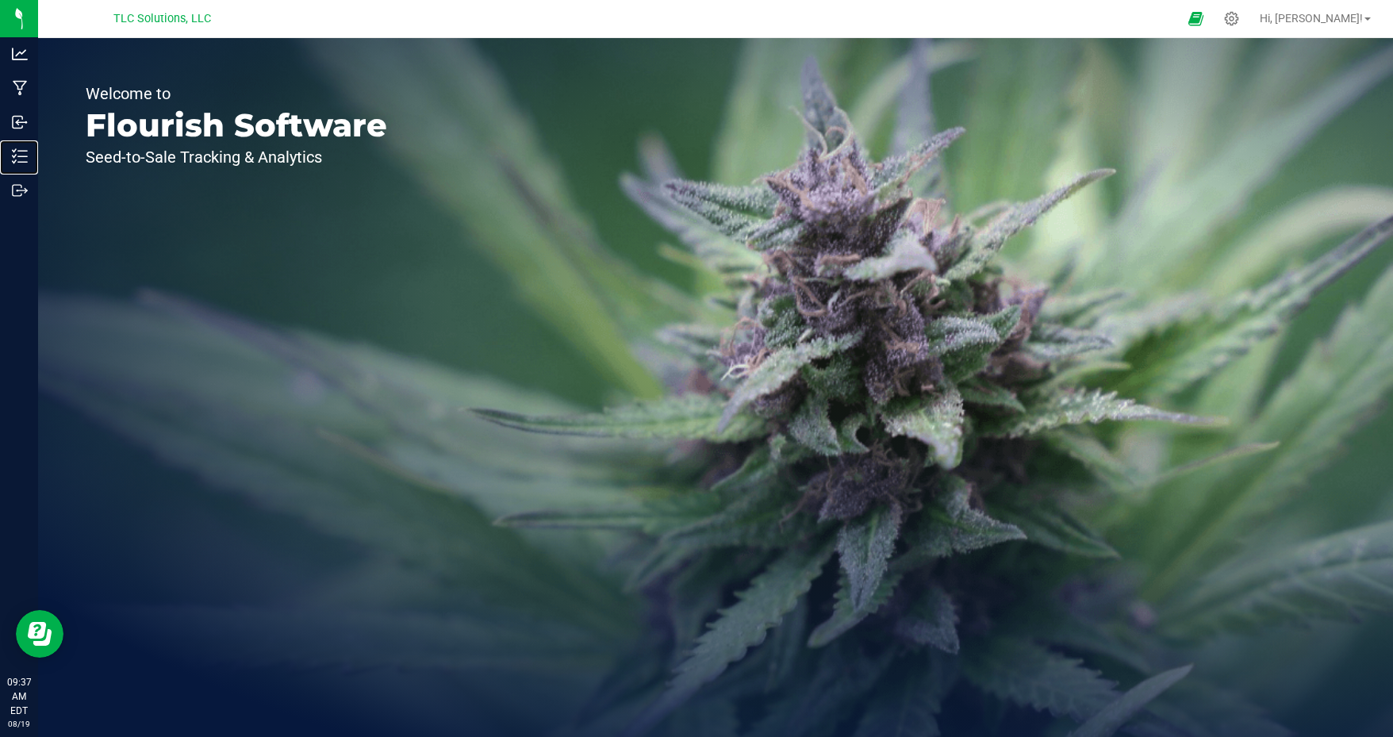
click at [21, 154] on icon at bounding box center [20, 156] width 16 height 16
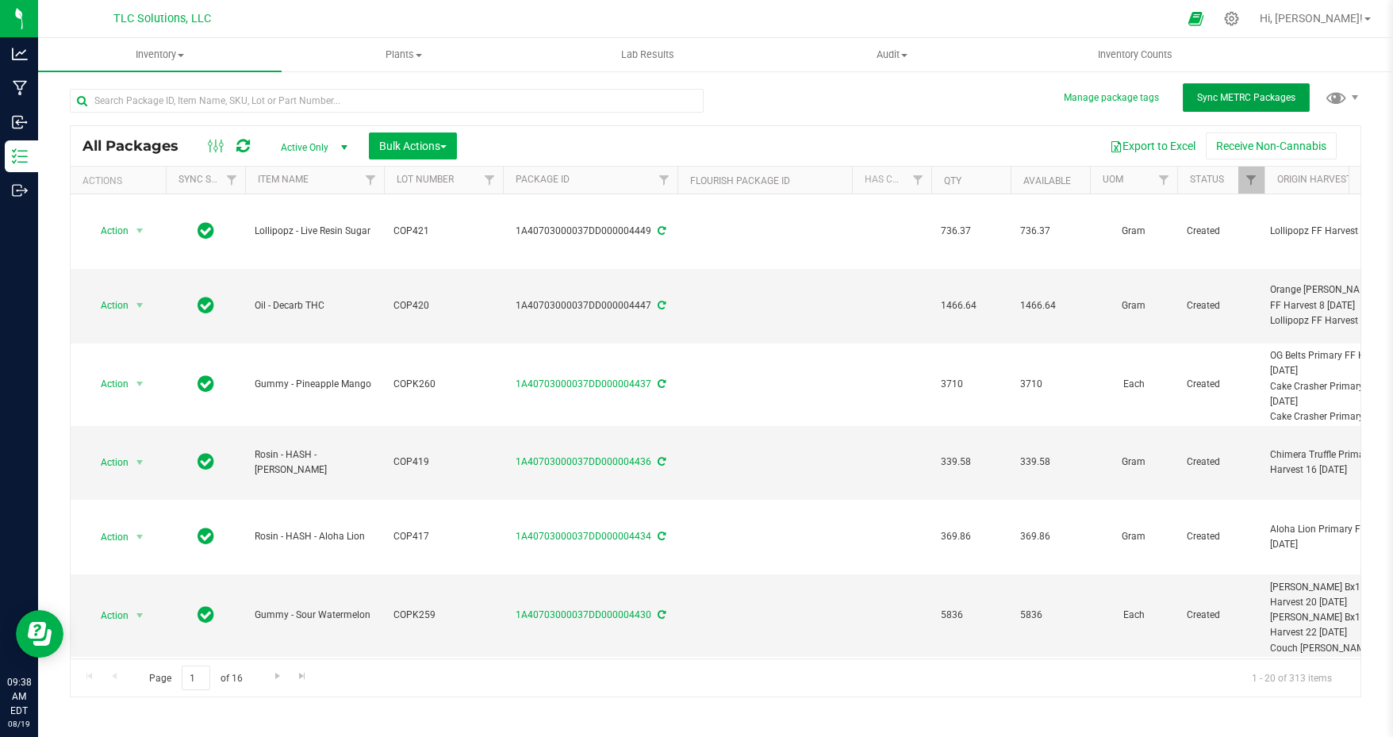
click at [1240, 96] on span "Sync METRC Packages" at bounding box center [1246, 97] width 98 height 11
click at [0, 0] on p "Manufacturing" at bounding box center [0, 0] width 0 height 0
